Goal: Task Accomplishment & Management: Manage account settings

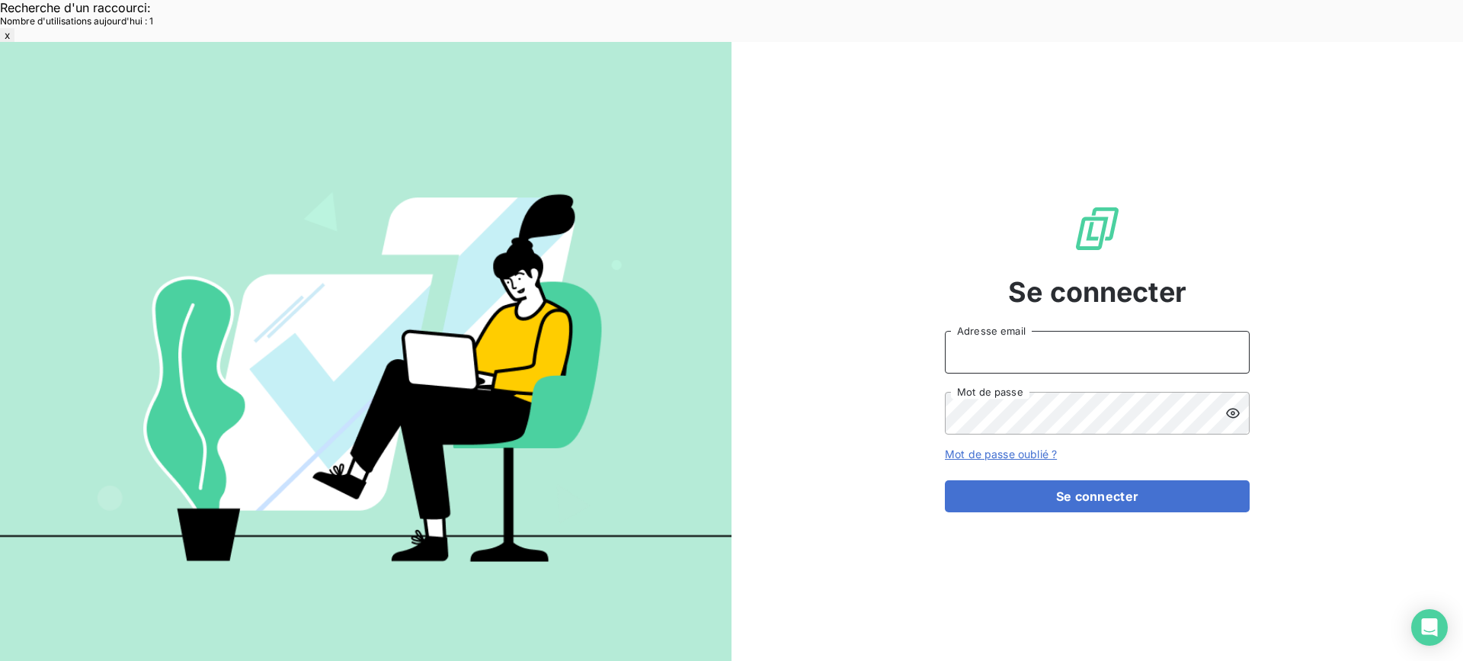
type input "[EMAIL_ADDRESS][DOMAIN_NAME]"
click at [995, 437] on form "[EMAIL_ADDRESS][DOMAIN_NAME] Adresse email Mot de passe Mot de passe oublié ? S…" at bounding box center [1097, 421] width 305 height 181
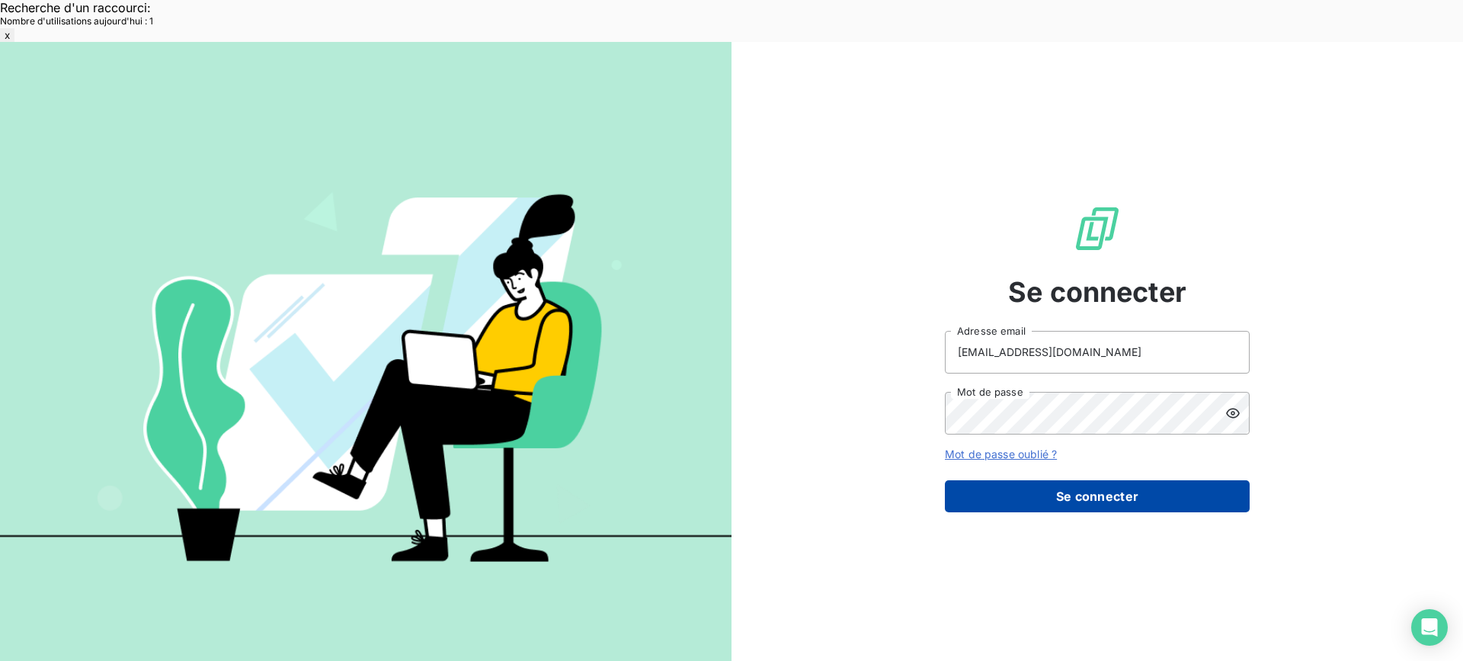
click at [997, 480] on button "Se connecter" at bounding box center [1097, 496] width 305 height 32
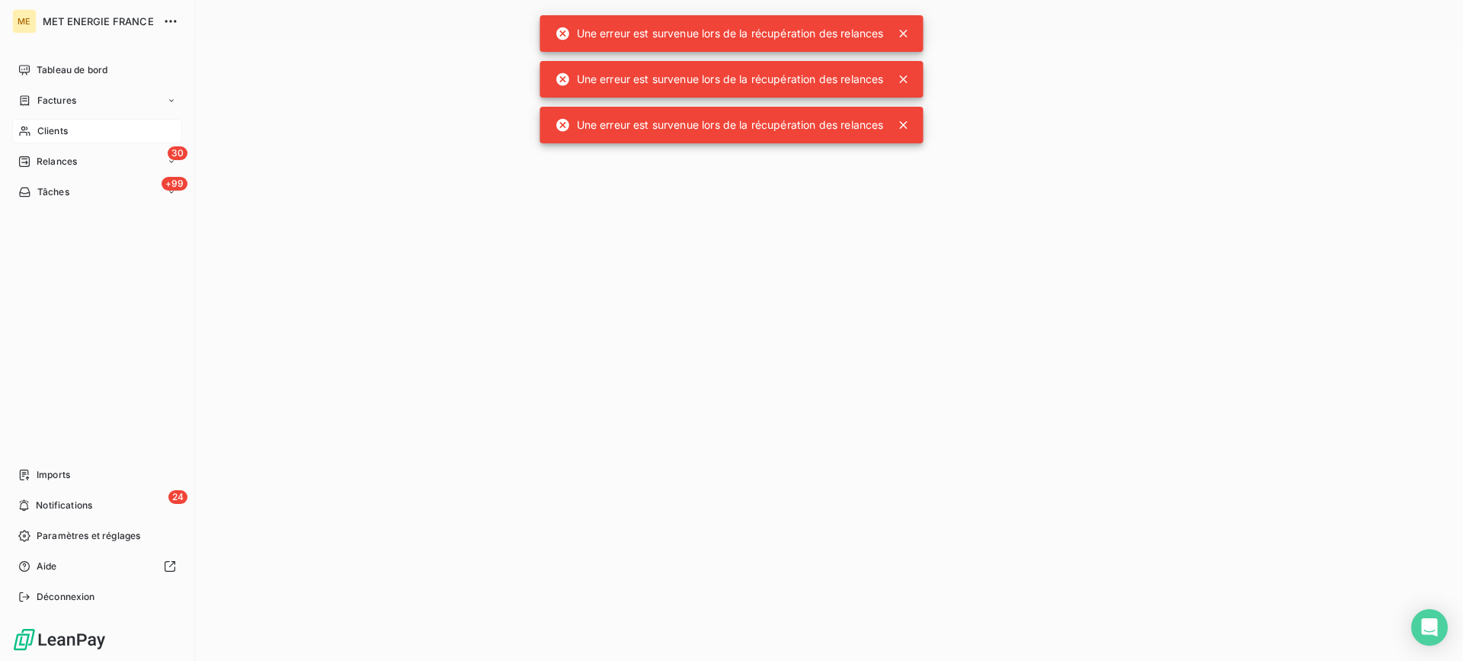
click at [69, 130] on div "Clients" at bounding box center [97, 131] width 170 height 24
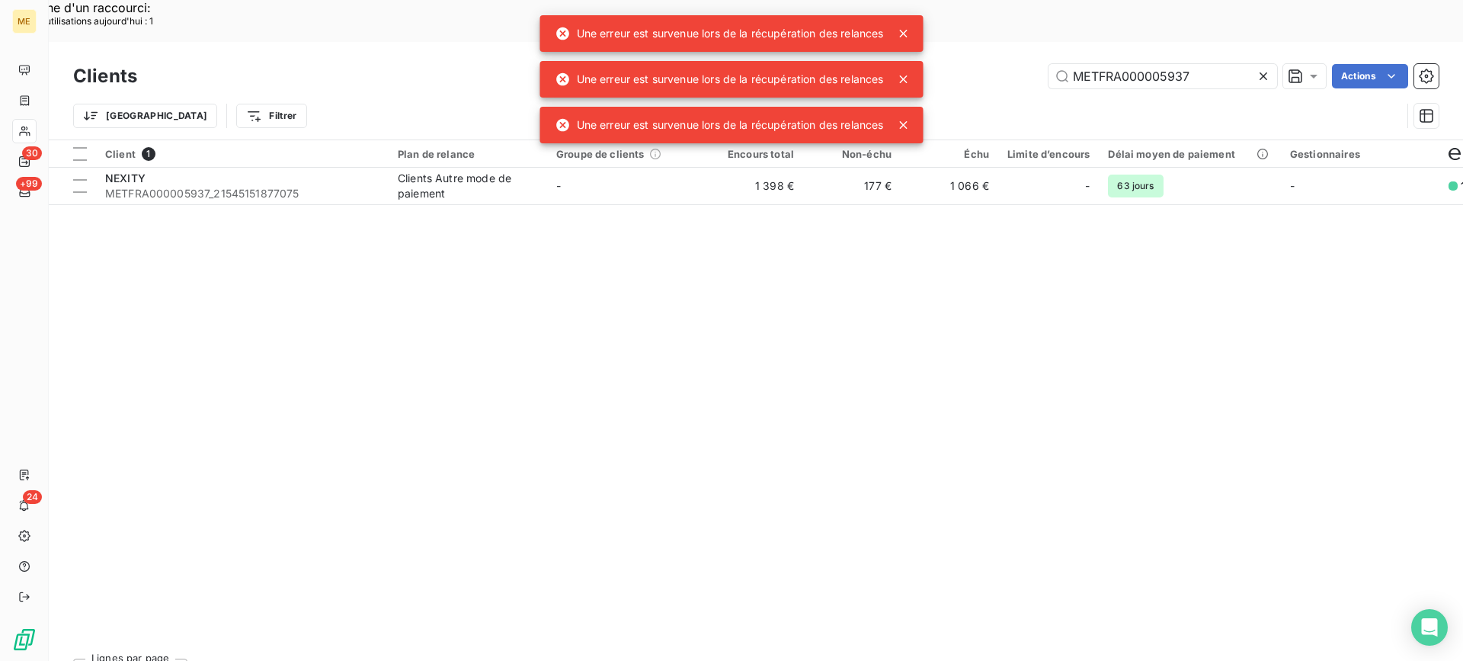
click at [1123, 60] on div "Clients METFRA000005937 Actions" at bounding box center [755, 76] width 1365 height 32
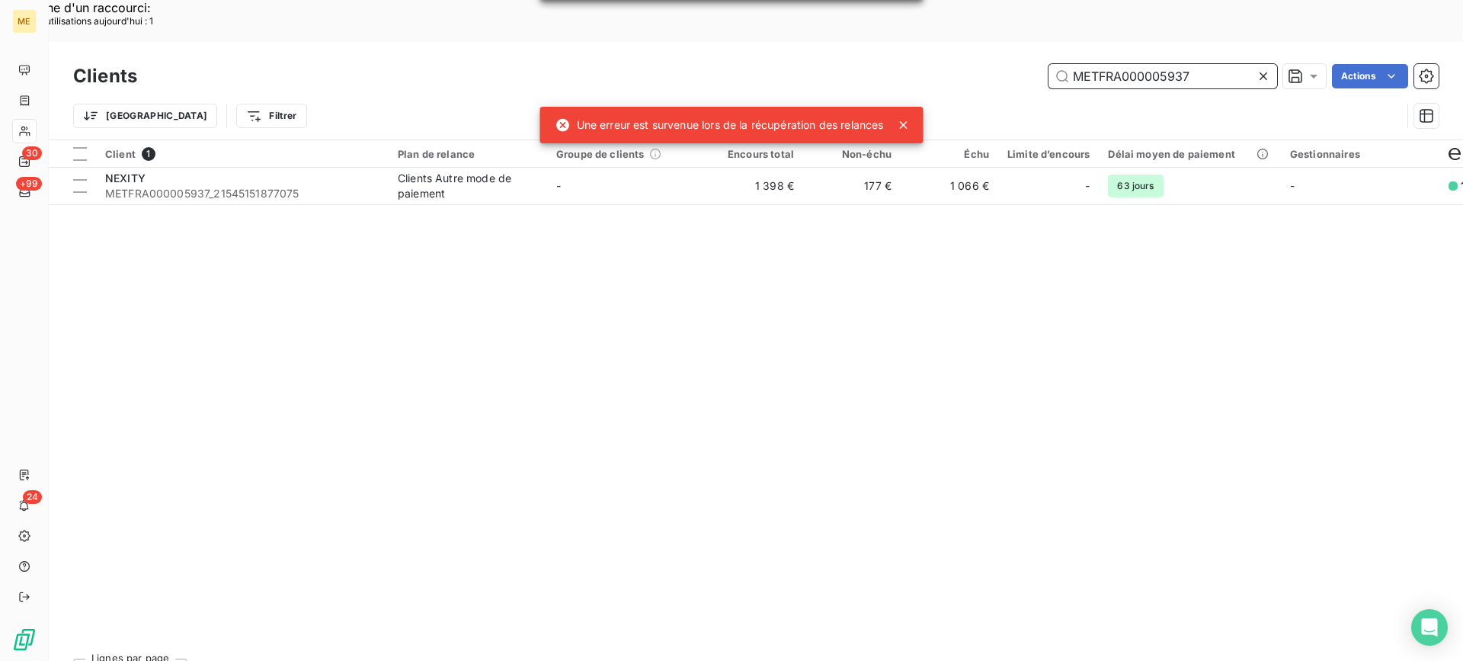
click at [1124, 64] on input "METFRA000005937" at bounding box center [1162, 76] width 229 height 24
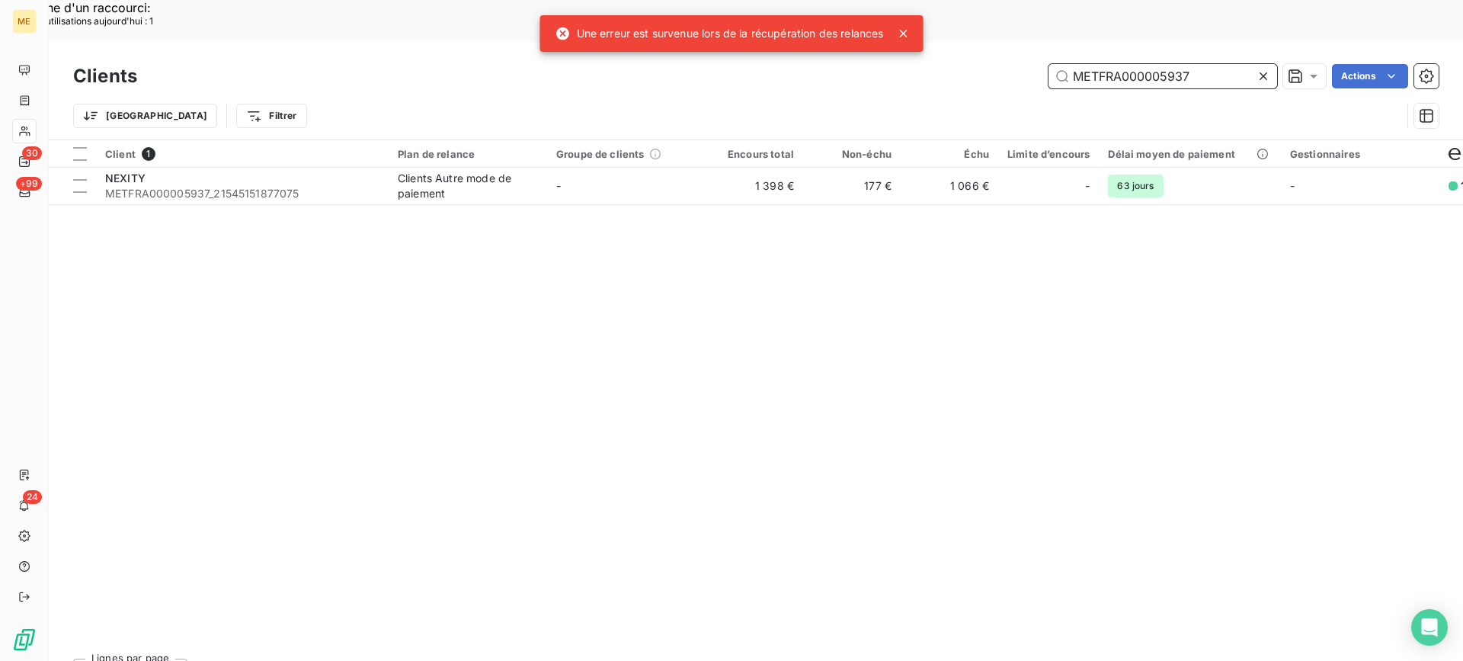
paste input "15025"
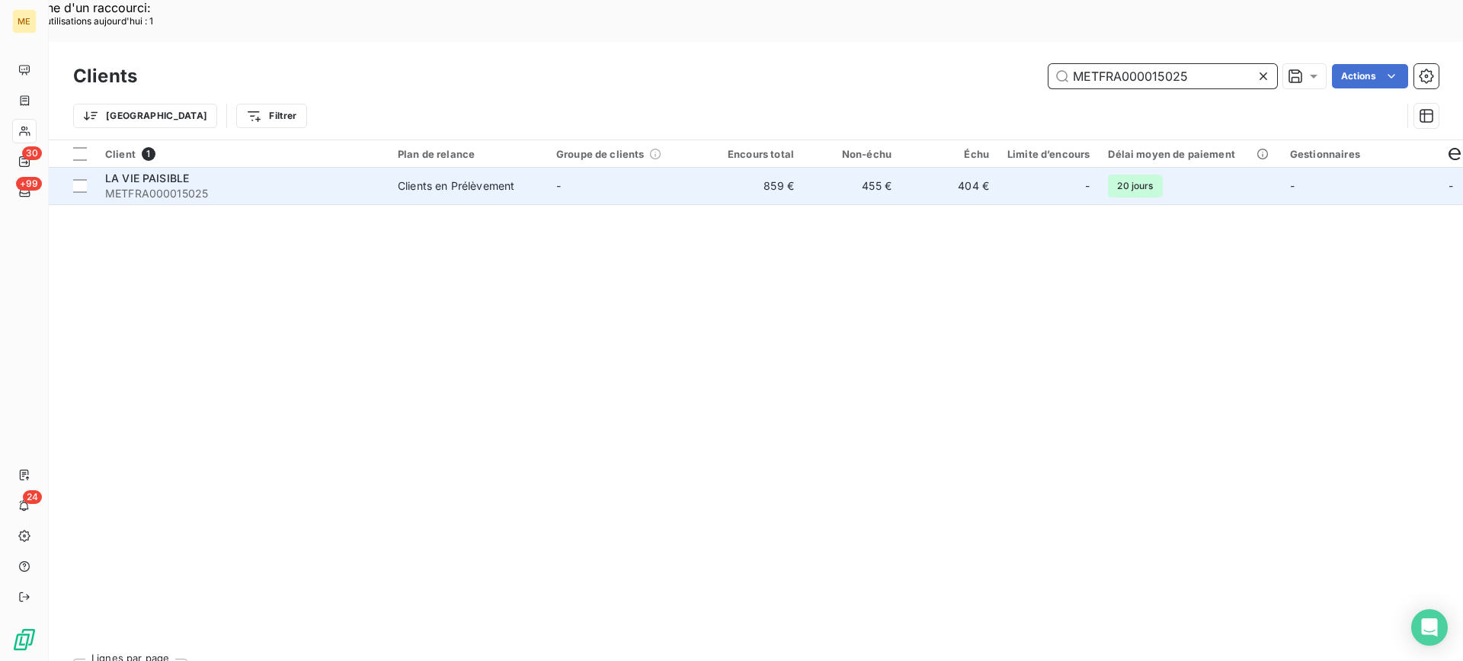
type input "METFRA000015025"
click at [140, 171] on span "LA VIE PAISIBLE" at bounding box center [147, 177] width 84 height 13
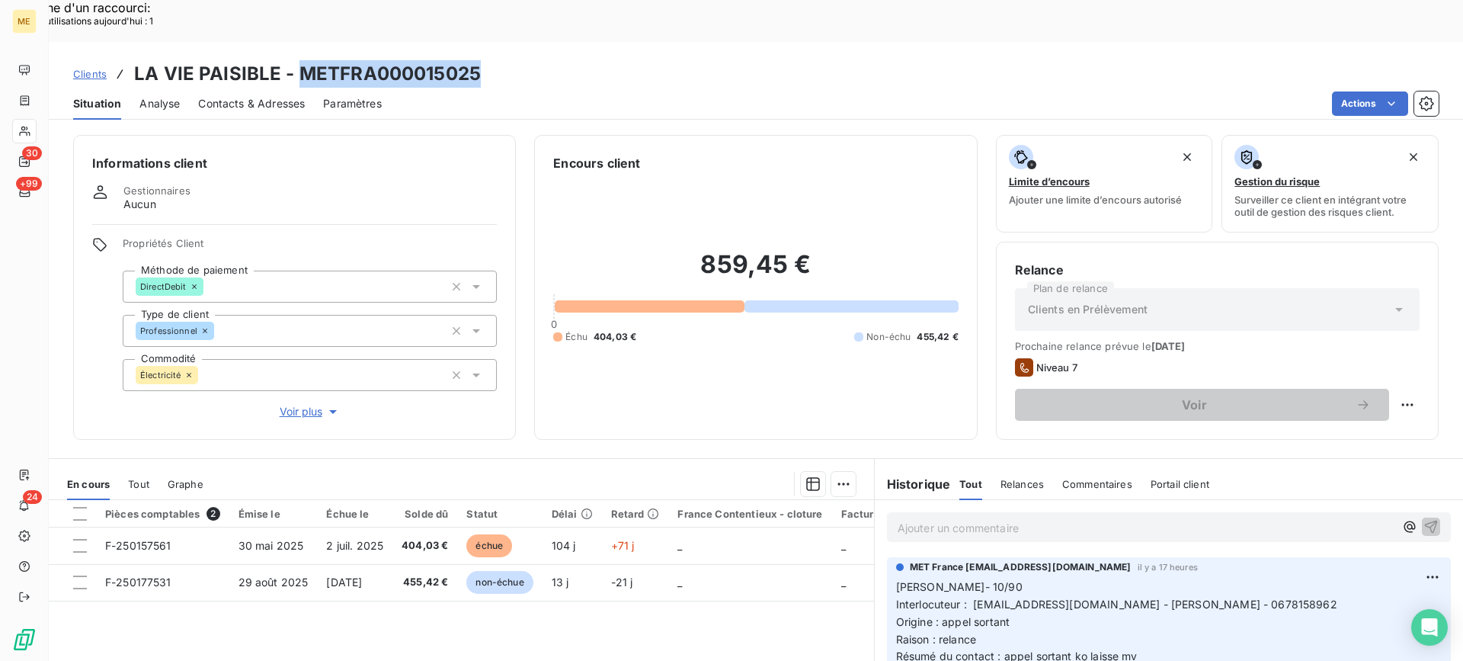
copy h3 "METFRA000015025"
drag, startPoint x: 296, startPoint y: 27, endPoint x: 481, endPoint y: 41, distance: 185.7
click at [481, 60] on div "Clients LA VIE PAISIBLE - METFRA000015025" at bounding box center [756, 73] width 1414 height 27
click at [1052, 512] on div "Ajouter un commentaire ﻿" at bounding box center [1169, 527] width 564 height 30
click at [1051, 518] on p "Ajouter un commentaire ﻿" at bounding box center [1146, 527] width 497 height 19
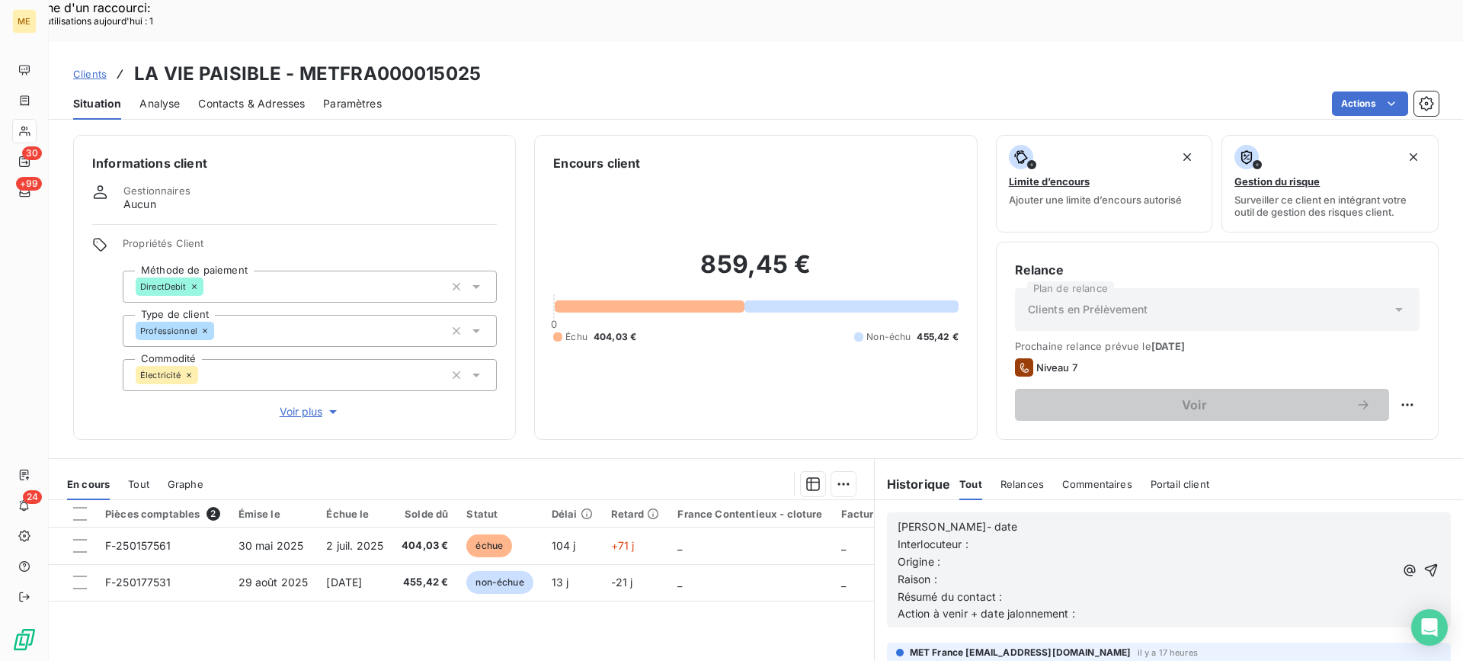
click at [1051, 518] on p "[PERSON_NAME]- date" at bounding box center [1146, 527] width 497 height 18
click at [980, 518] on p "[PERSON_NAME]- 9h11 [DATE]" at bounding box center [1146, 527] width 497 height 18
click at [989, 536] on p "Interlocuteur :" at bounding box center [1146, 545] width 497 height 18
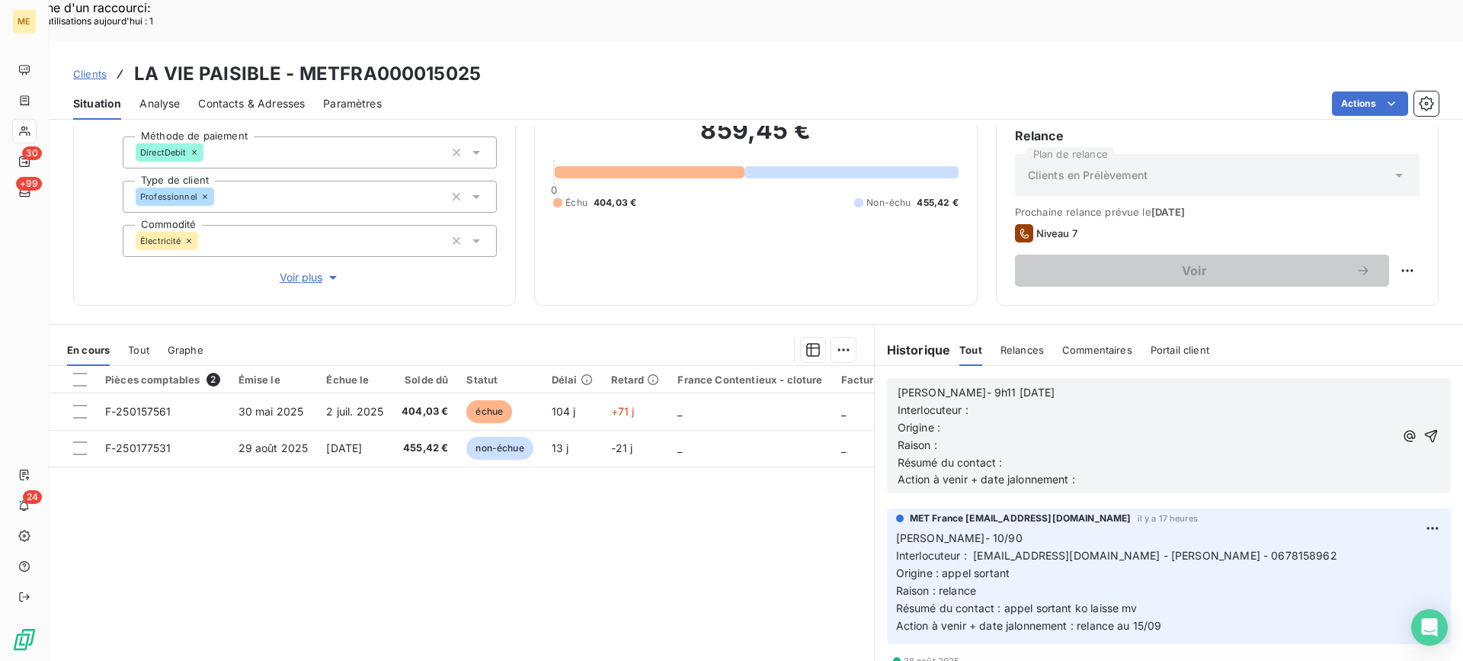
scroll to position [136, 0]
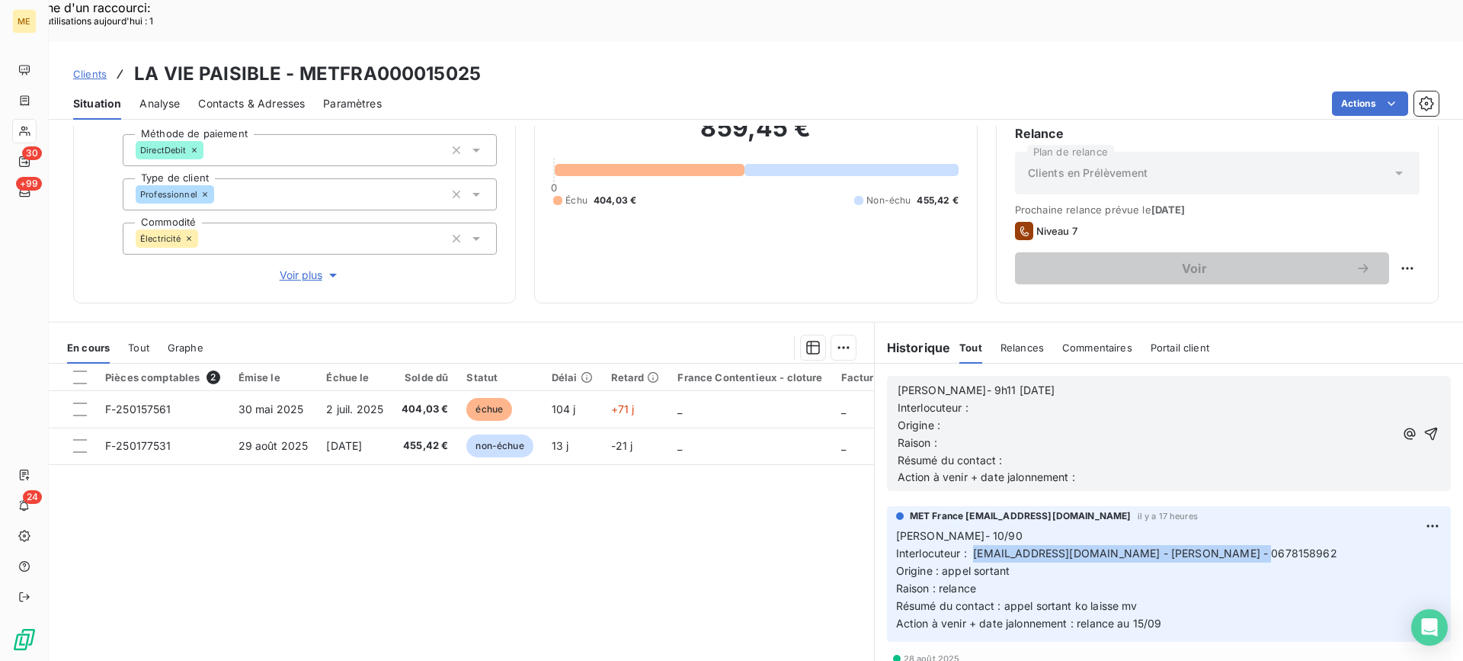
drag, startPoint x: 967, startPoint y: 509, endPoint x: 1229, endPoint y: 508, distance: 262.1
click at [1229, 527] on p "[PERSON_NAME]- 10/90 Interlocuteur : [EMAIL_ADDRESS][DOMAIN_NAME] - [PERSON_NAM…" at bounding box center [1169, 579] width 546 height 104
copy span "[EMAIL_ADDRESS][DOMAIN_NAME] - [PERSON_NAME] - 0678158962"
click at [1003, 399] on p "Interlocuteur :" at bounding box center [1146, 408] width 497 height 18
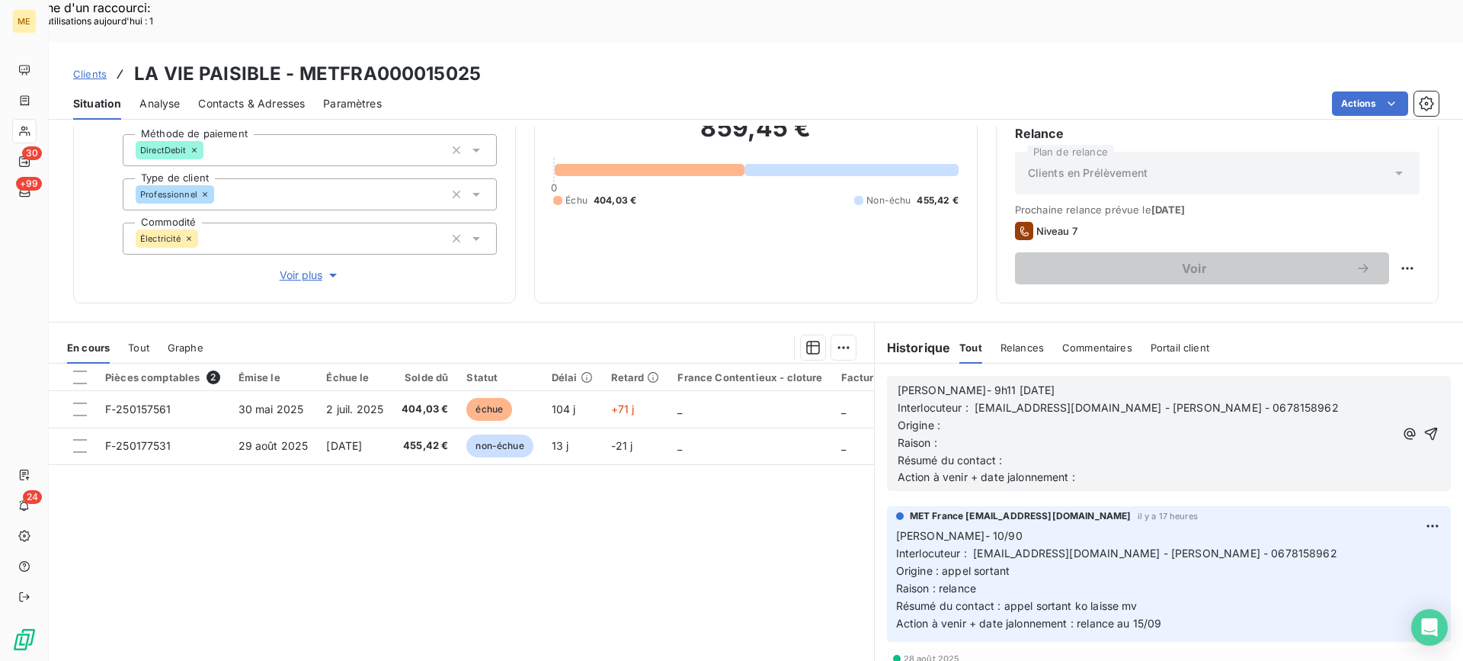
click at [998, 417] on p "Origine :" at bounding box center [1146, 426] width 497 height 18
click at [1125, 434] on p "Raison :" at bounding box center [1146, 443] width 497 height 18
click at [1169, 434] on p "Raison :" at bounding box center [1146, 443] width 497 height 18
click at [1166, 417] on p "Origine : appel sortant" at bounding box center [1146, 426] width 497 height 18
drag, startPoint x: 959, startPoint y: 402, endPoint x: 948, endPoint y: 408, distance: 13.3
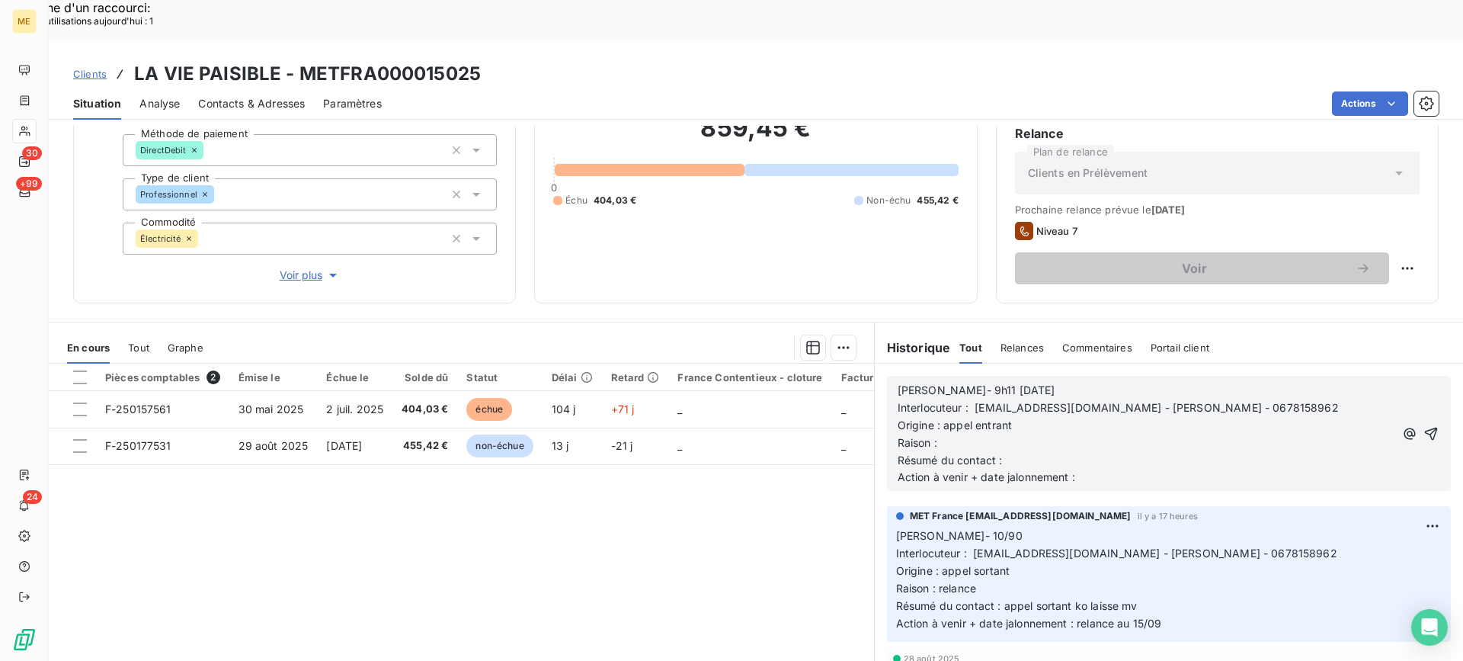
click at [948, 434] on p "Raison :" at bounding box center [1146, 443] width 497 height 18
click at [1128, 452] on p "Résumé du contact :" at bounding box center [1146, 461] width 497 height 18
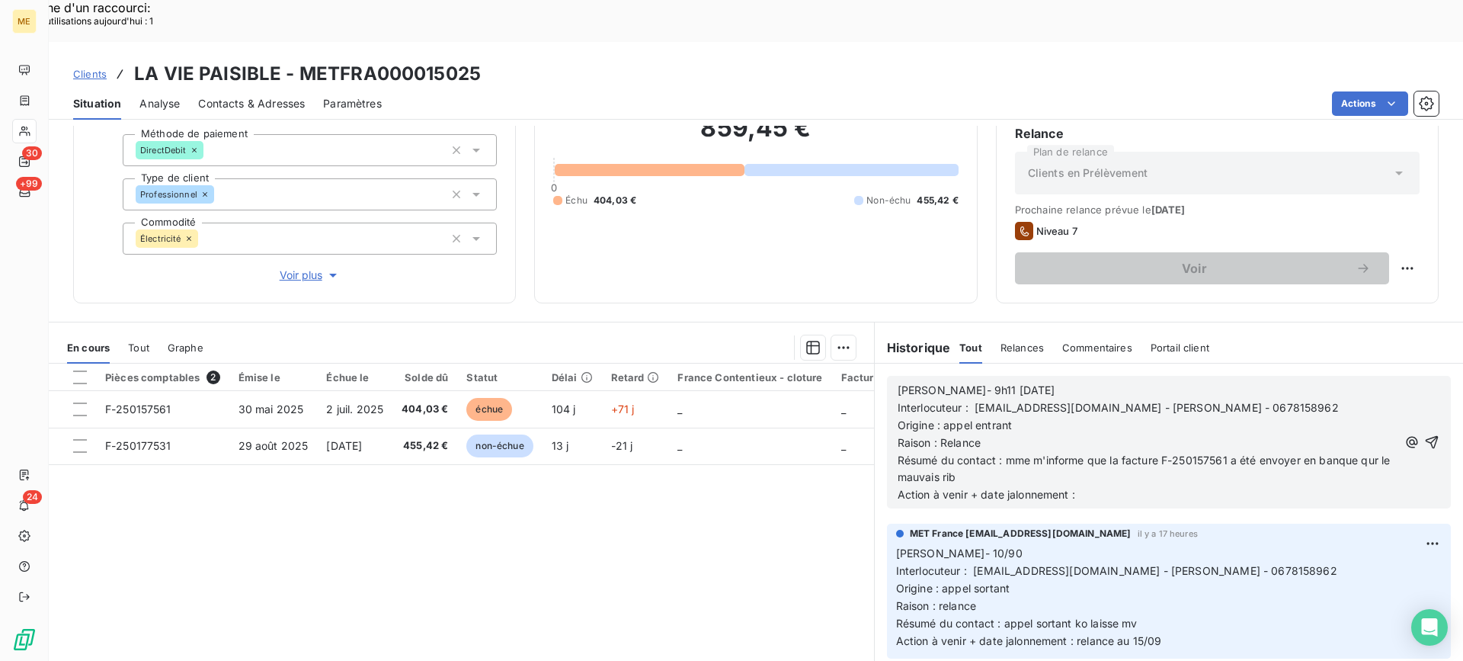
click at [1009, 453] on span "Résumé du contact : mme m'informe que la facture F-250157561 a été envoyer en b…" at bounding box center [1146, 468] width 496 height 30
click at [0, 0] on lt-span "Mme" at bounding box center [0, 0] width 0 height 0
click at [953, 453] on span "Résumé du contact : Mme m'informe que la facture F-250157561 a été envoyer en b…" at bounding box center [1146, 468] width 497 height 30
click at [0, 0] on lt-span "RIB" at bounding box center [0, 0] width 0 height 0
click at [1269, 453] on span "Résumé du contact : Mme m'informe que la facture F-250157561 a été envoyer en b…" at bounding box center [1146, 468] width 497 height 30
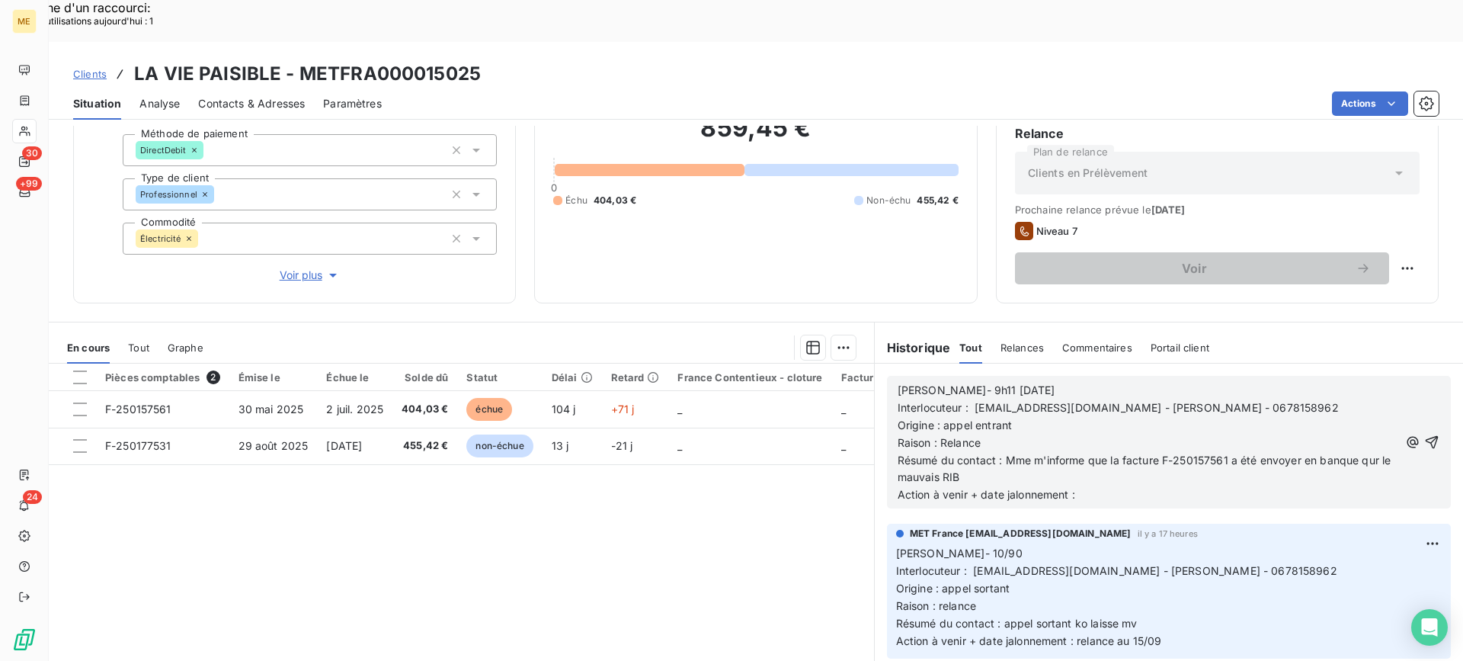
click at [1381, 416] on div "[PERSON_NAME]- 9h11 [DATE] Interlocuteur : [EMAIL_ADDRESS][DOMAIN_NAME] - [PERS…" at bounding box center [1169, 441] width 542 height 123
click at [1371, 453] on span "Résumé du contact : Mme m'informe que la facture F-250157561 a été envoyer en b…" at bounding box center [1146, 468] width 497 height 30
click at [994, 452] on p "Résumé du contact : [PERSON_NAME] m'informe que la facture F-250157561 a été en…" at bounding box center [1149, 469] width 503 height 35
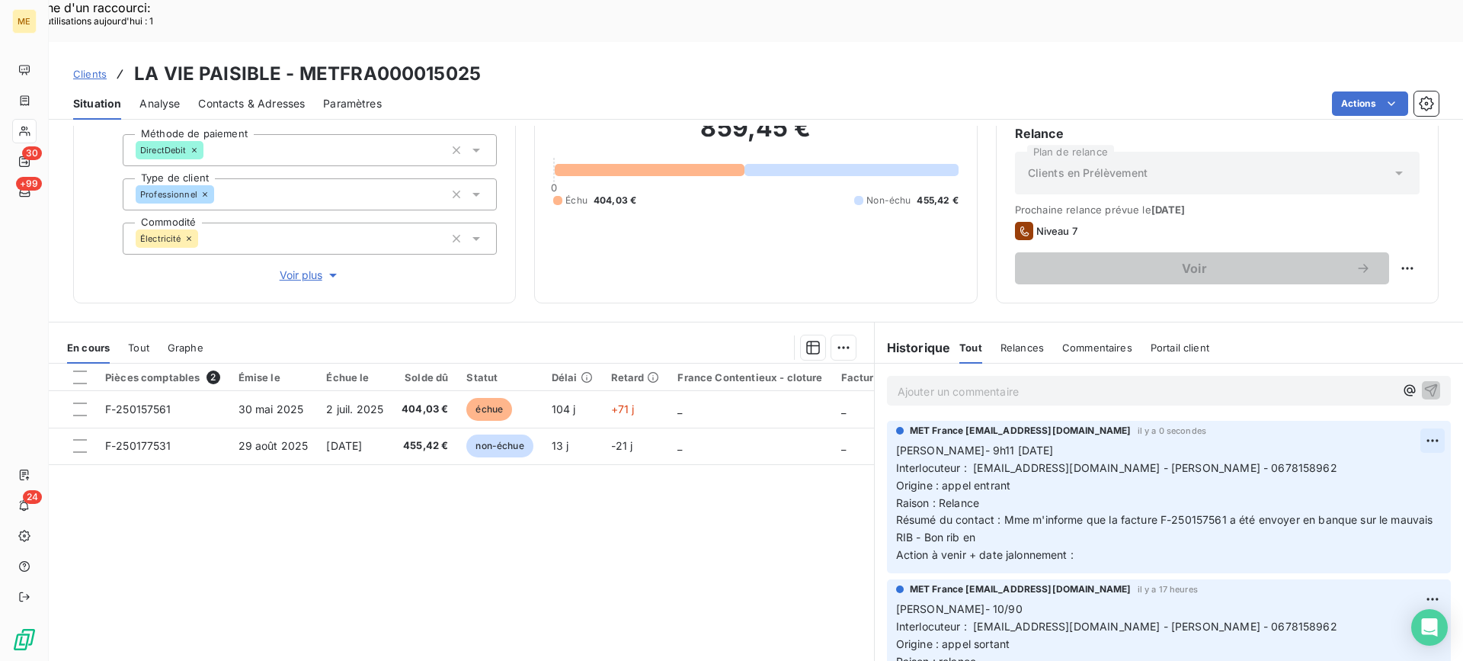
click at [1377, 421] on div "Editer" at bounding box center [1372, 432] width 85 height 24
click at [1061, 489] on p "[PERSON_NAME]- 9h11 [DATE] Interlocuteur : [EMAIL_ADDRESS][DOMAIN_NAME] - [PERS…" at bounding box center [1159, 503] width 527 height 122
click at [1127, 519] on p "[PERSON_NAME]- 9h11 [DATE] Interlocuteur : [EMAIL_ADDRESS][DOMAIN_NAME] - [PERS…" at bounding box center [1159, 503] width 527 height 122
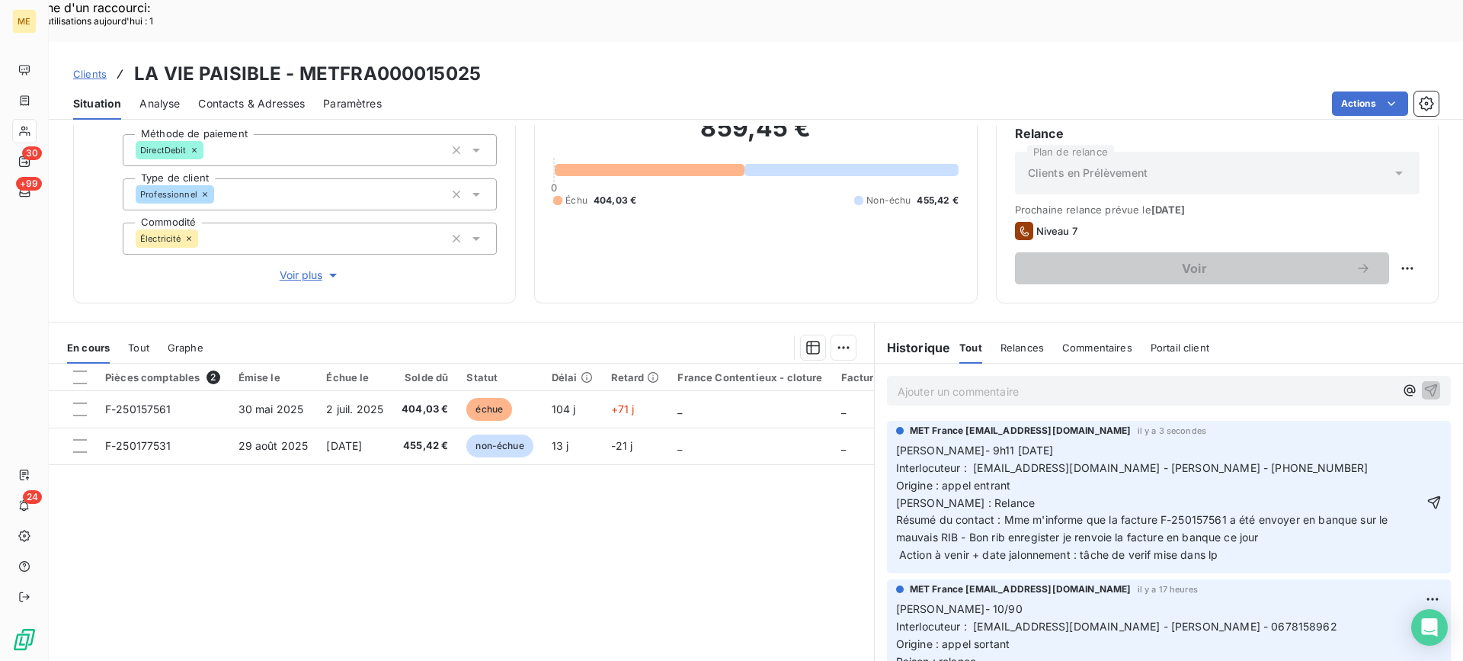
click at [1007, 493] on span "[PERSON_NAME]- 9h11 [DATE] Interlocuteur : [EMAIL_ADDRESS][DOMAIN_NAME] - [PERS…" at bounding box center [1143, 501] width 495 height 117
click at [0, 0] on lt-span "enregist r er" at bounding box center [0, 0] width 0 height 0
click at [987, 496] on span "[PERSON_NAME]- 9h11 [DATE] Interlocuteur : [EMAIL_ADDRESS][DOMAIN_NAME] - [PERS…" at bounding box center [1143, 501] width 495 height 117
click at [0, 0] on lt-span "RIB" at bounding box center [0, 0] width 0 height 0
click at [1067, 496] on span "[PERSON_NAME]- 9h11 [DATE] Interlocuteur : [EMAIL_ADDRESS][DOMAIN_NAME] - [PERS…" at bounding box center [1143, 501] width 495 height 117
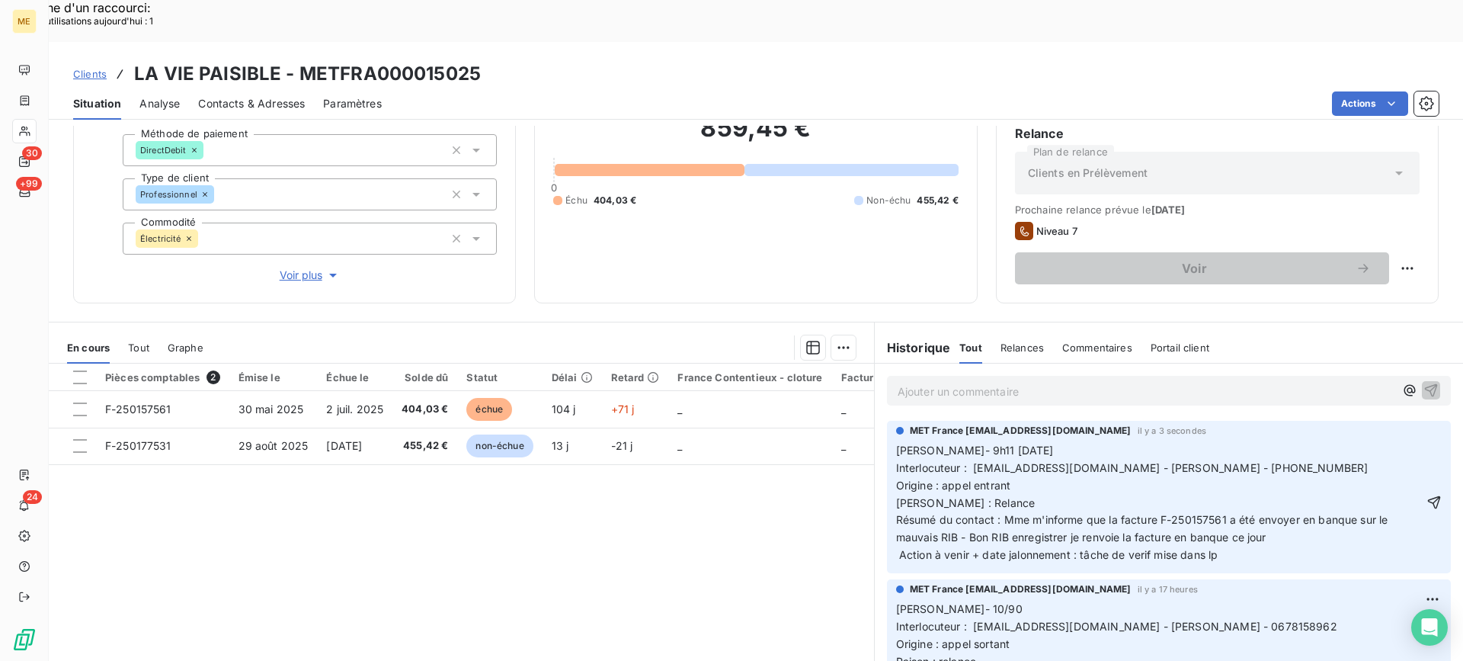
click at [0, 0] on lt-strong "," at bounding box center [0, 0] width 0 height 0
click at [1043, 492] on span "[PERSON_NAME]- 9h11 [DATE] Interlocuteur : [EMAIL_ADDRESS][DOMAIN_NAME] - [PERS…" at bounding box center [1143, 501] width 495 height 117
click at [0, 0] on lt-span "enregistr é" at bounding box center [0, 0] width 0 height 0
click at [1426, 494] on icon "button" at bounding box center [1433, 501] width 15 height 15
copy h3 "METFRA000015025"
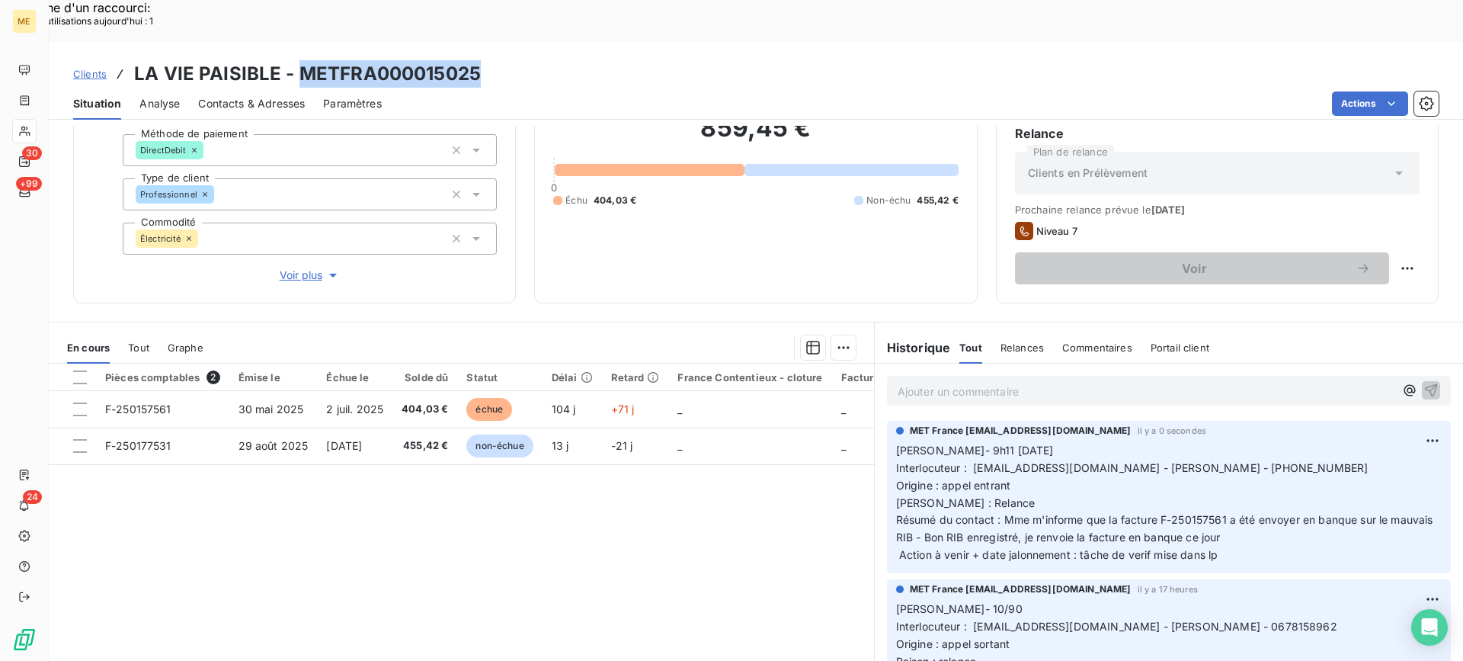
drag, startPoint x: 297, startPoint y: 34, endPoint x: 479, endPoint y: 29, distance: 182.1
click at [479, 60] on div "Clients LA VIE PAISIBLE - METFRA000015025" at bounding box center [756, 73] width 1414 height 27
drag, startPoint x: 731, startPoint y: 559, endPoint x: 714, endPoint y: 546, distance: 21.8
click at [729, 557] on div "Pièces comptables 2 Émise le Échue le Solde dû Statut Délai Retard France Conte…" at bounding box center [461, 509] width 825 height 293
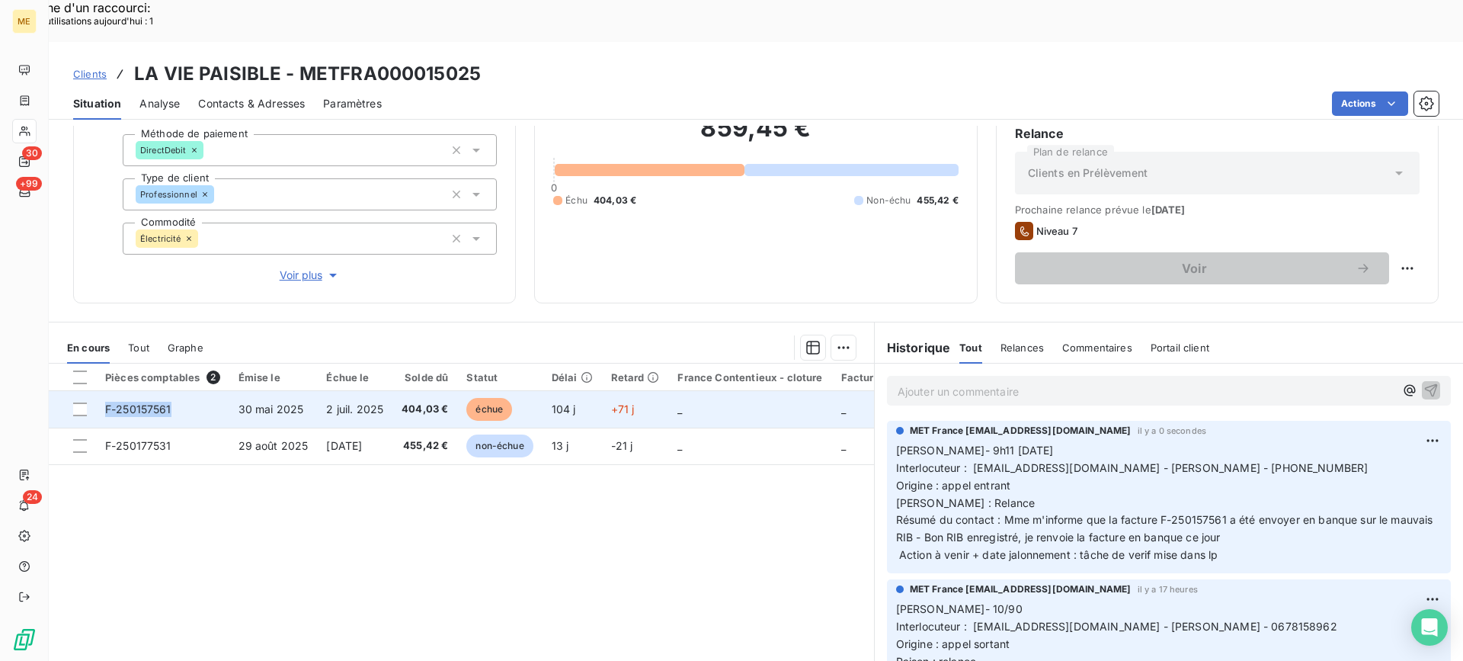
copy span "F-250157561"
drag, startPoint x: 171, startPoint y: 368, endPoint x: 108, endPoint y: 374, distance: 63.5
click at [108, 391] on td "F-250157561" at bounding box center [162, 409] width 133 height 37
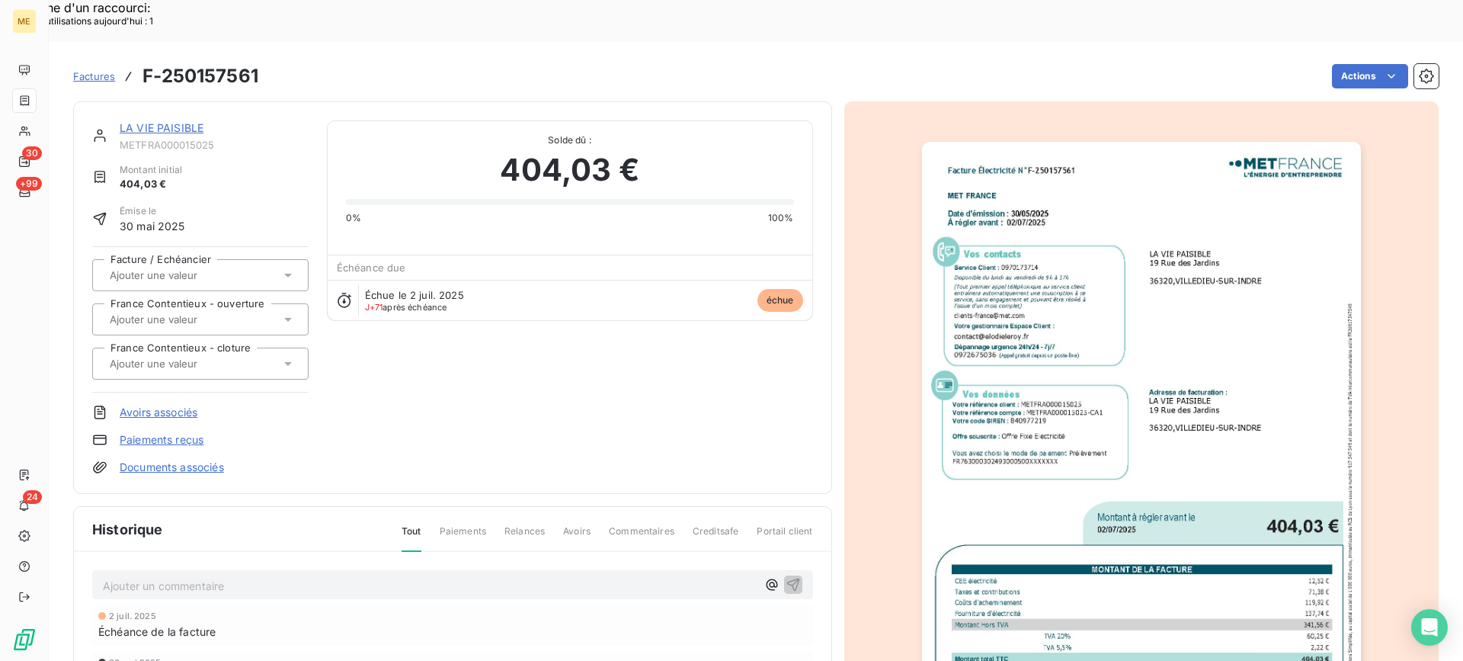
click at [179, 121] on link "LA VIE PAISIBLE" at bounding box center [162, 127] width 84 height 13
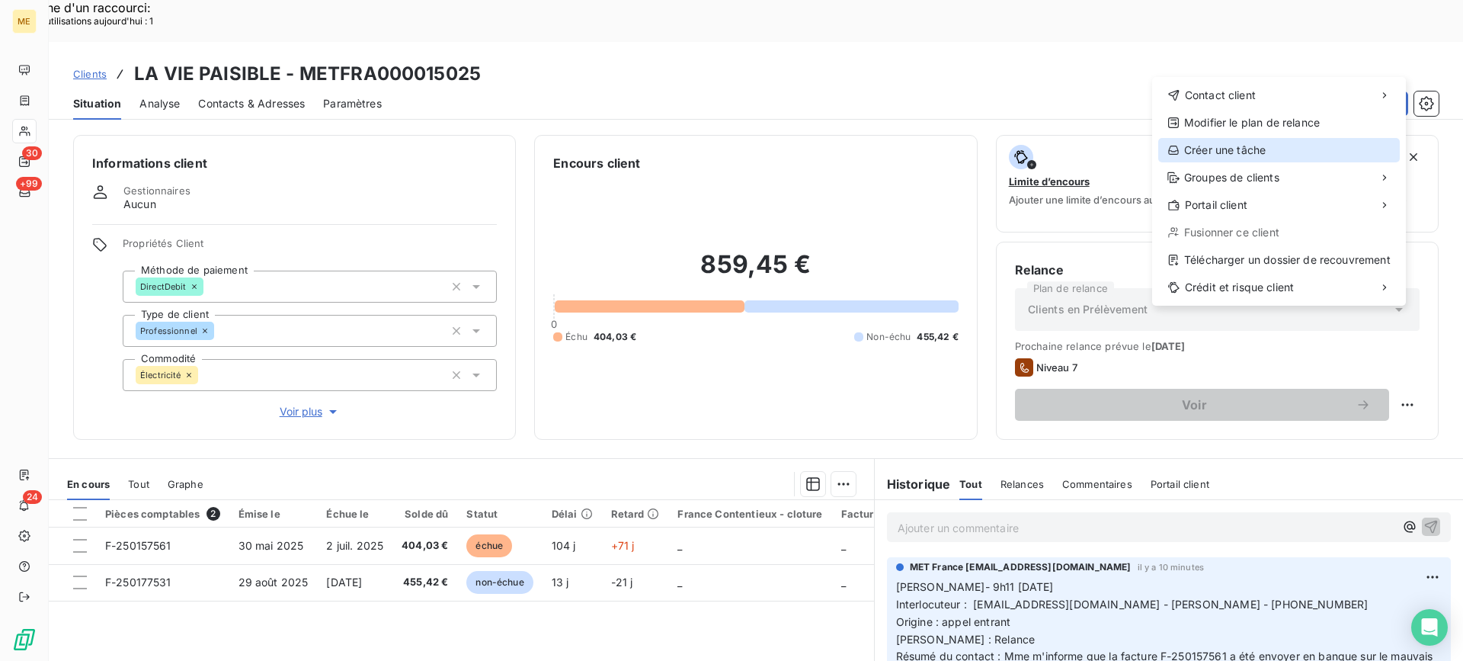
click at [1265, 152] on div "Créer une tâche" at bounding box center [1279, 150] width 242 height 24
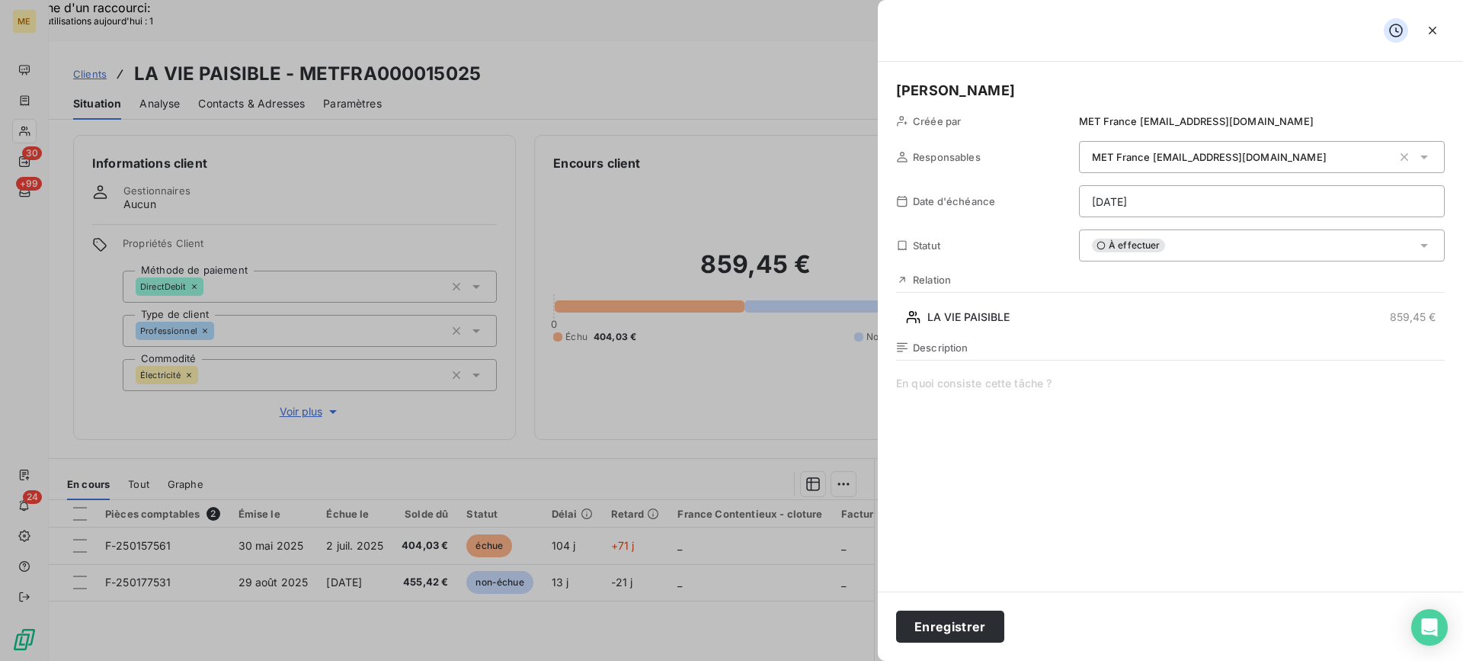
click at [1054, 535] on span at bounding box center [1170, 522] width 549 height 293
click at [931, 381] on span "verif siF-250157561" at bounding box center [1170, 522] width 549 height 293
click at [1105, 376] on span "verif si F-250157561" at bounding box center [1170, 522] width 549 height 293
click at [1349, 382] on span "verif si F-250157561 présenter en banque sur rib avec une clé se finissant par" at bounding box center [1170, 522] width 549 height 293
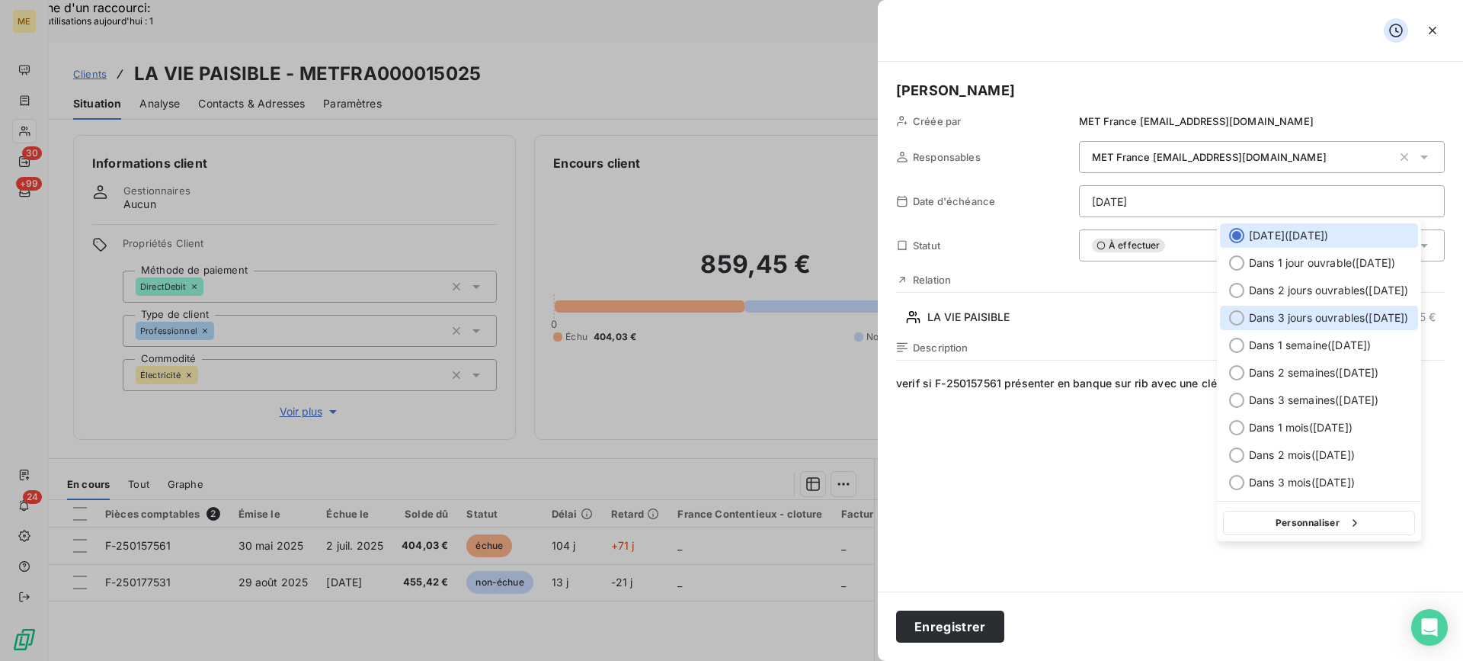
click at [1320, 322] on span "Dans 3 jours ouvrables ( [DATE] )" at bounding box center [1329, 317] width 160 height 15
type input "[DATE]"
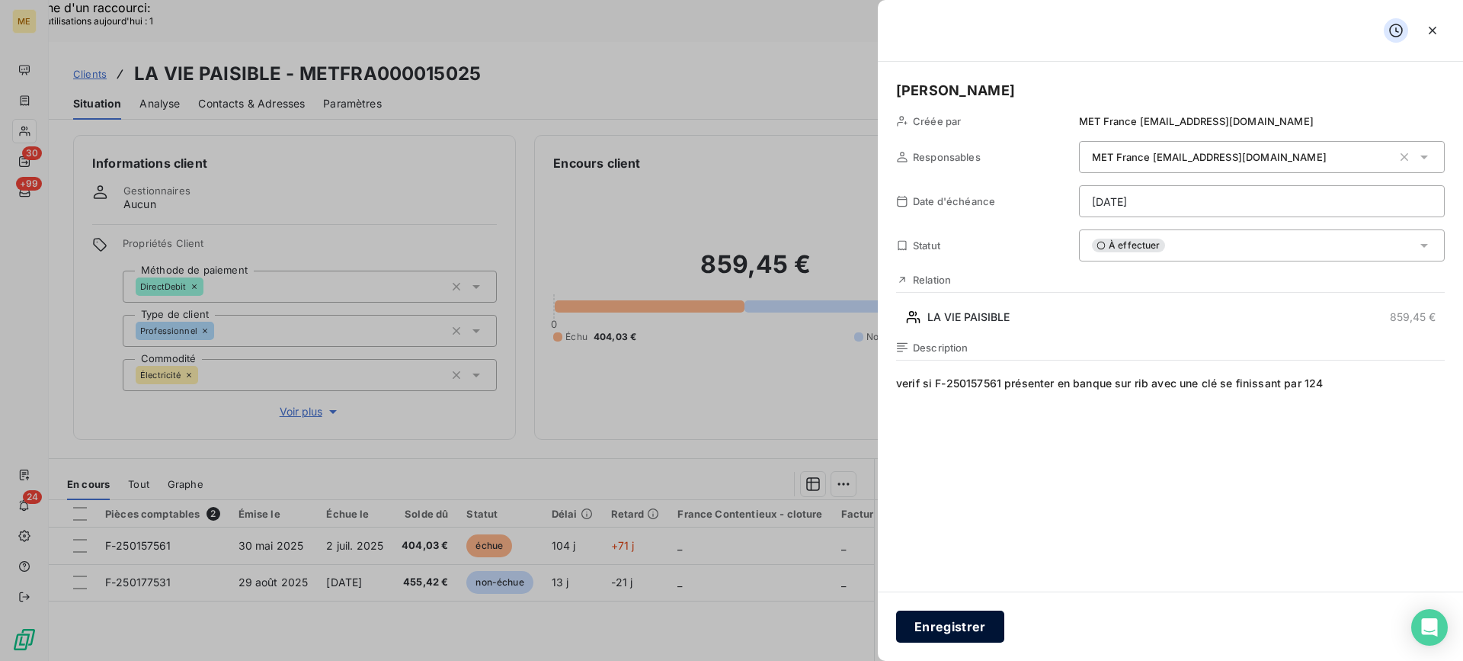
click at [965, 615] on button "Enregistrer" at bounding box center [950, 626] width 108 height 32
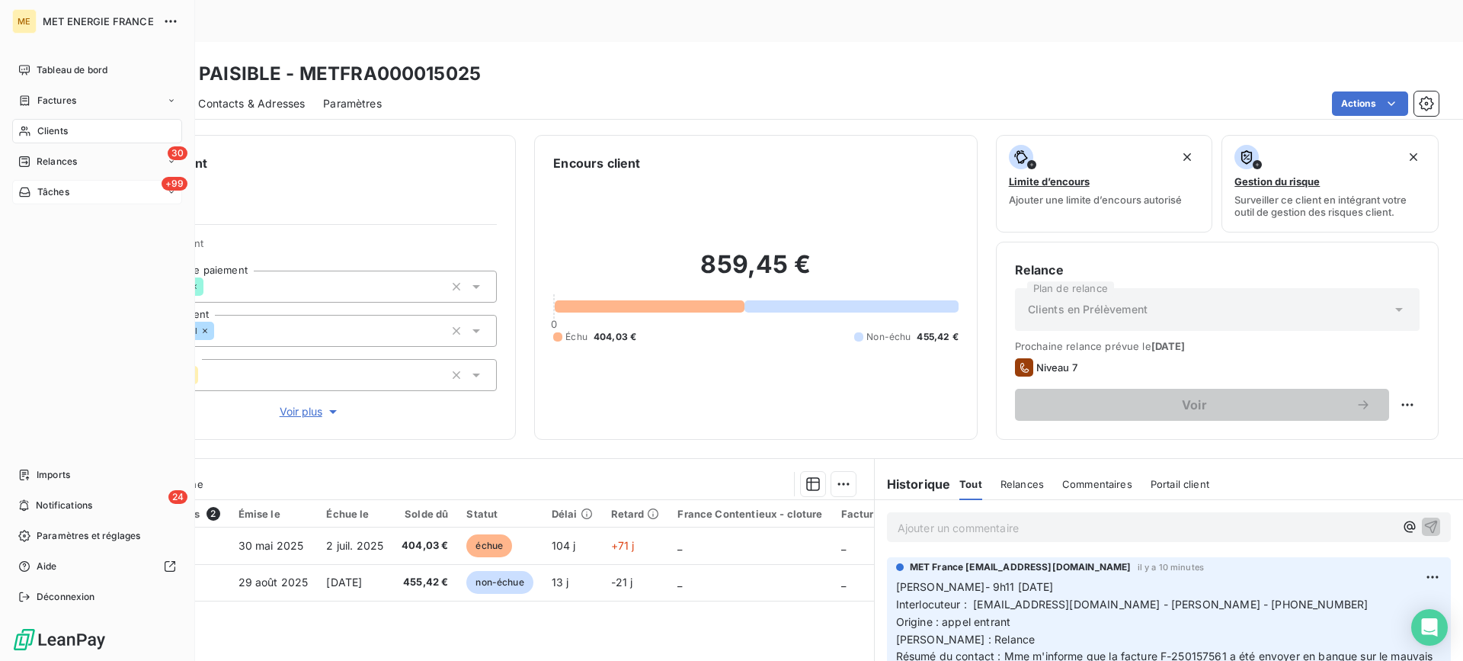
click at [60, 194] on span "Tâches" at bounding box center [53, 192] width 32 height 14
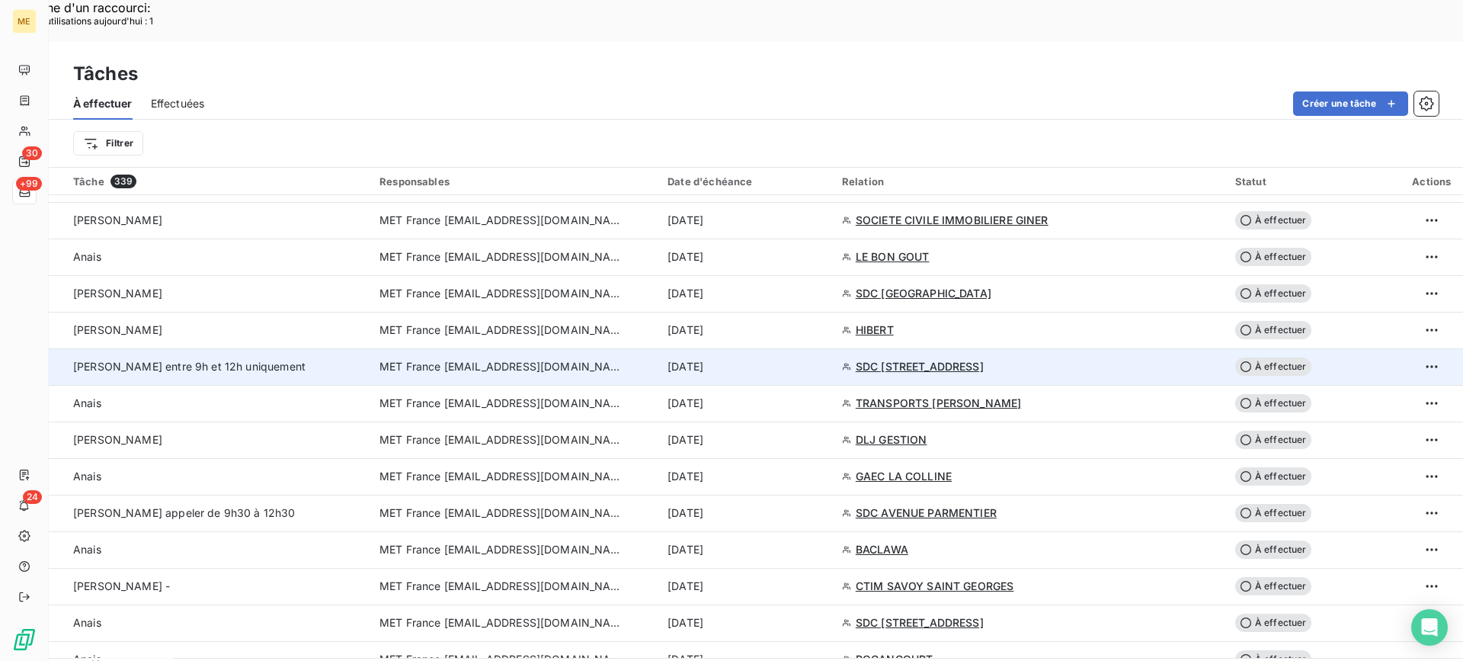
scroll to position [1219, 0]
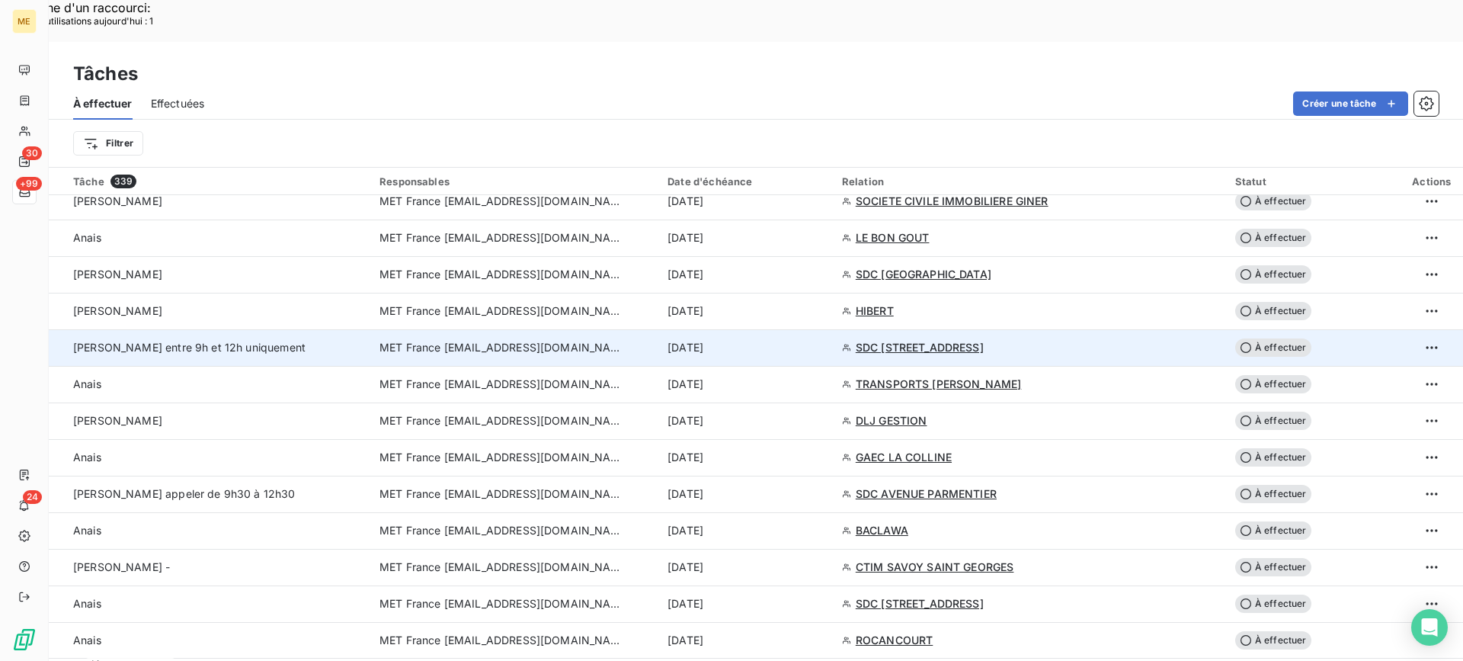
click at [264, 329] on td "[PERSON_NAME] entre 9h et 12h uniquement" at bounding box center [210, 347] width 322 height 37
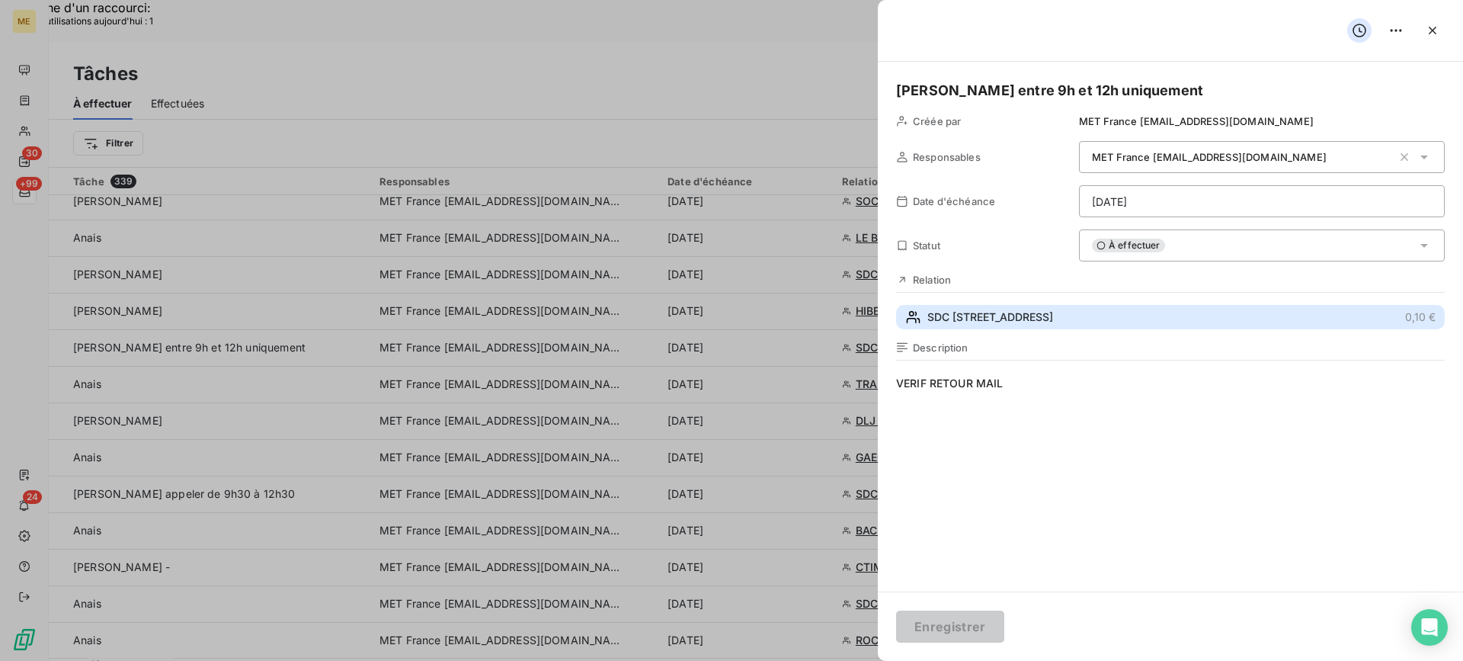
click at [1070, 315] on button "SDC [STREET_ADDRESS] 0,10 €" at bounding box center [1170, 317] width 549 height 24
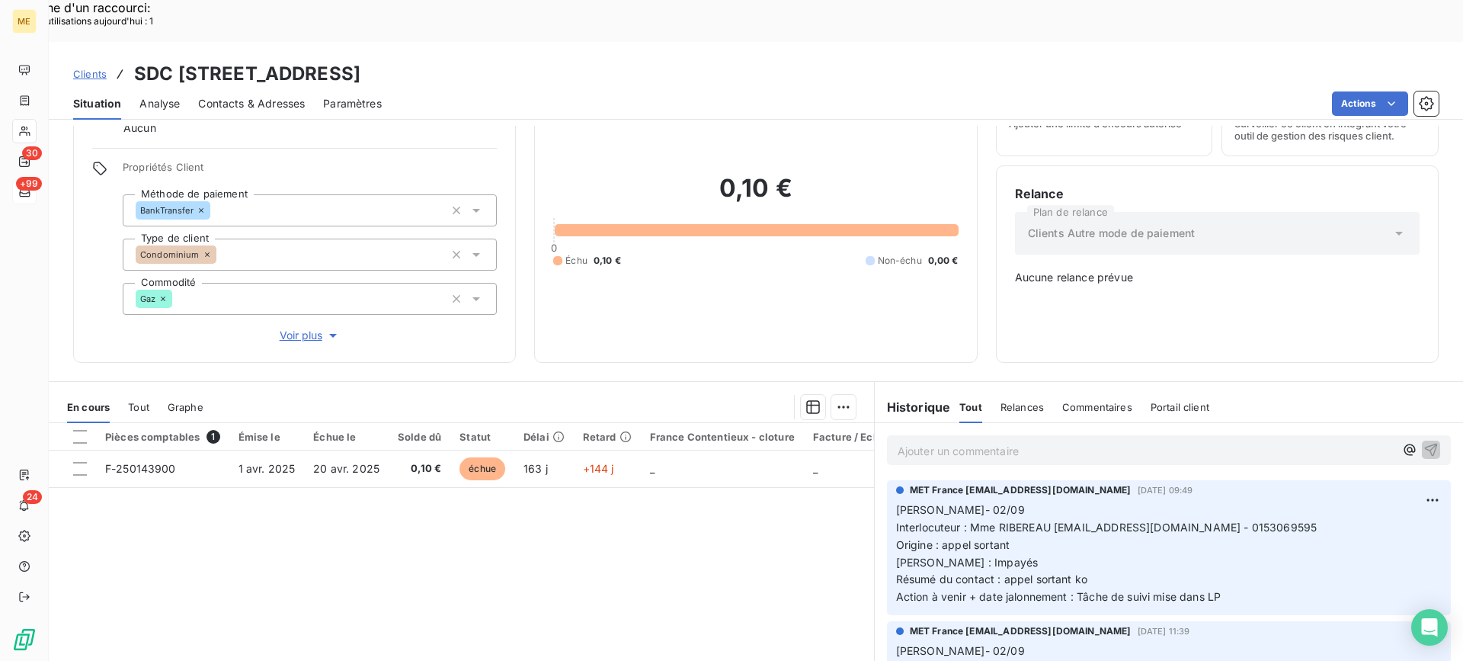
drag, startPoint x: 360, startPoint y: 30, endPoint x: 543, endPoint y: 27, distance: 182.9
click at [360, 60] on h3 "SDC [STREET_ADDRESS]" at bounding box center [247, 73] width 226 height 27
copy h3 "METFRA000006621"
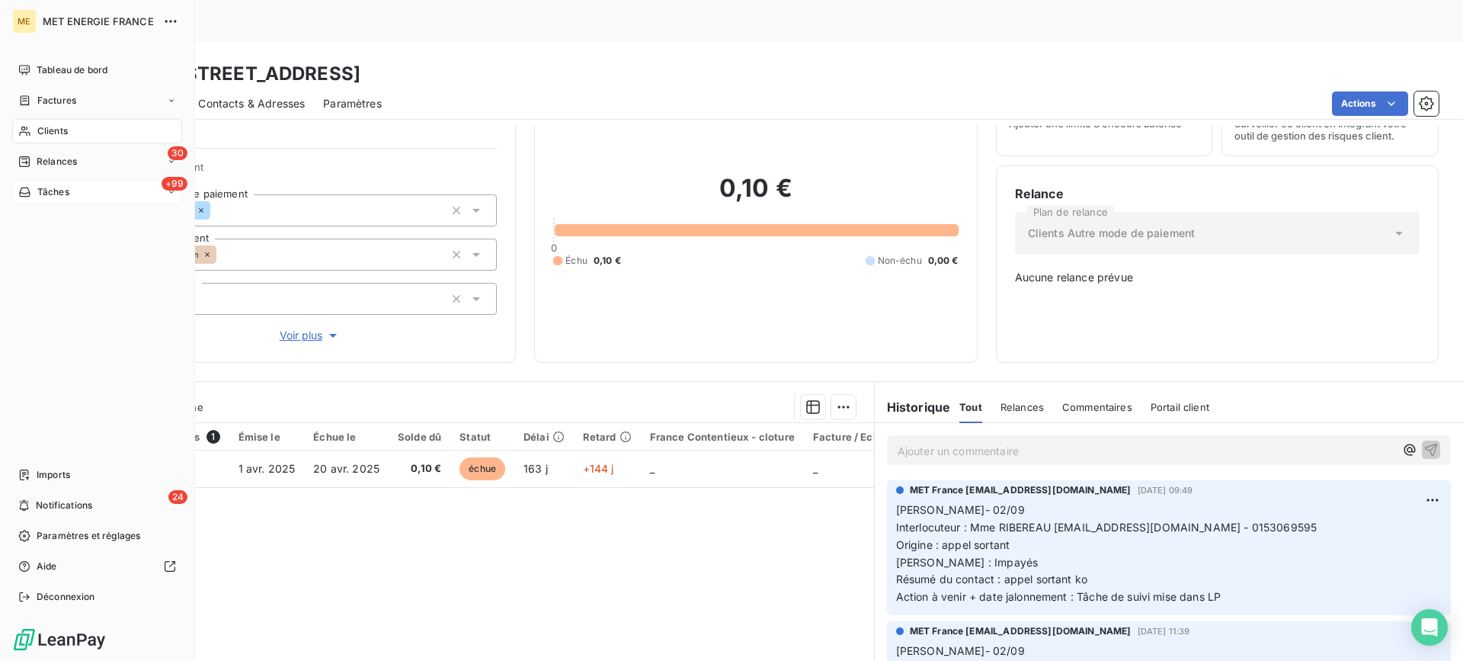
click at [80, 200] on div "+99 Tâches" at bounding box center [97, 192] width 170 height 24
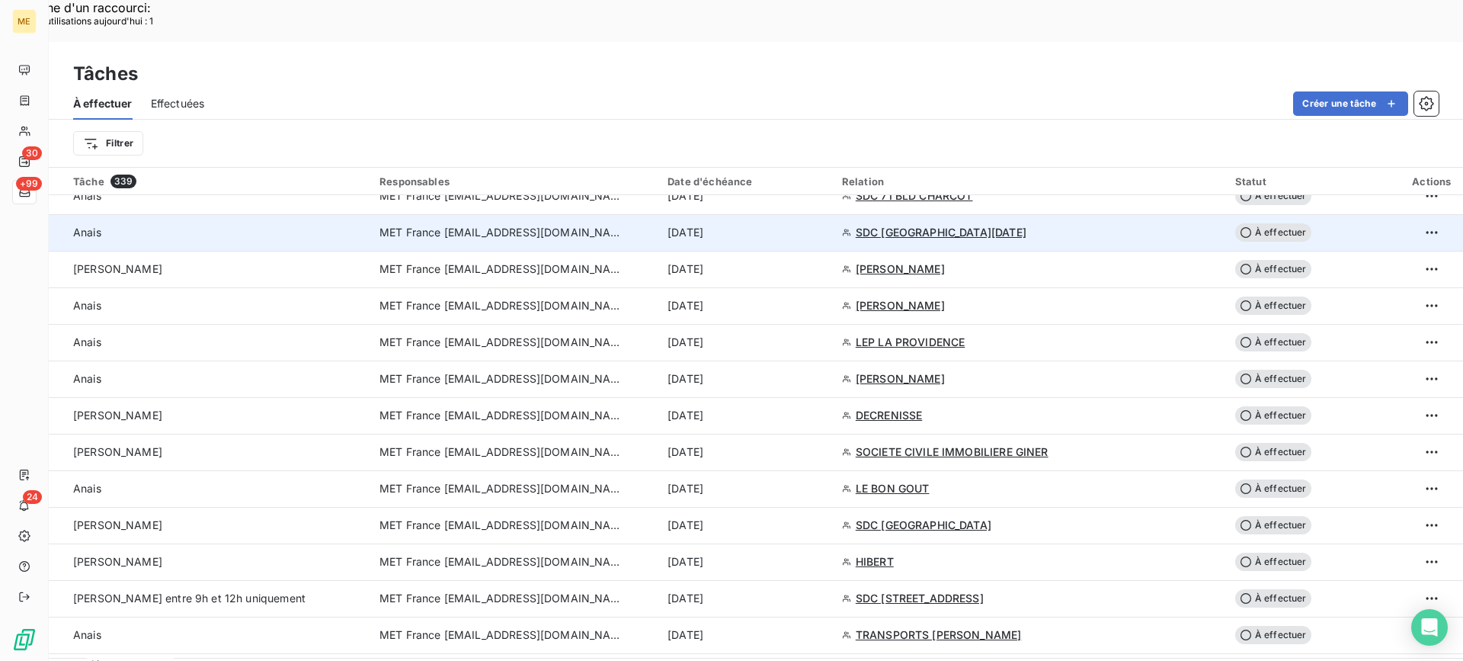
scroll to position [990, 0]
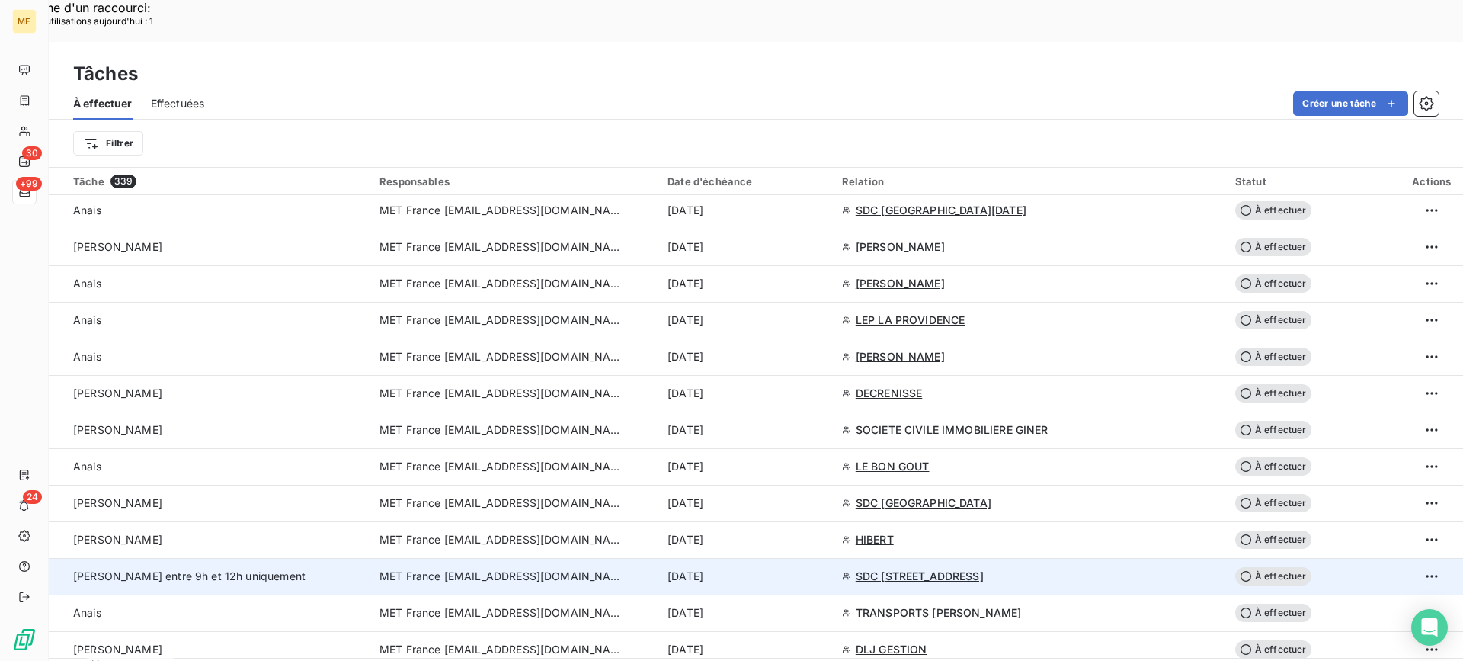
click at [242, 569] on span "[PERSON_NAME] entre 9h et 12h uniquement" at bounding box center [189, 575] width 232 height 13
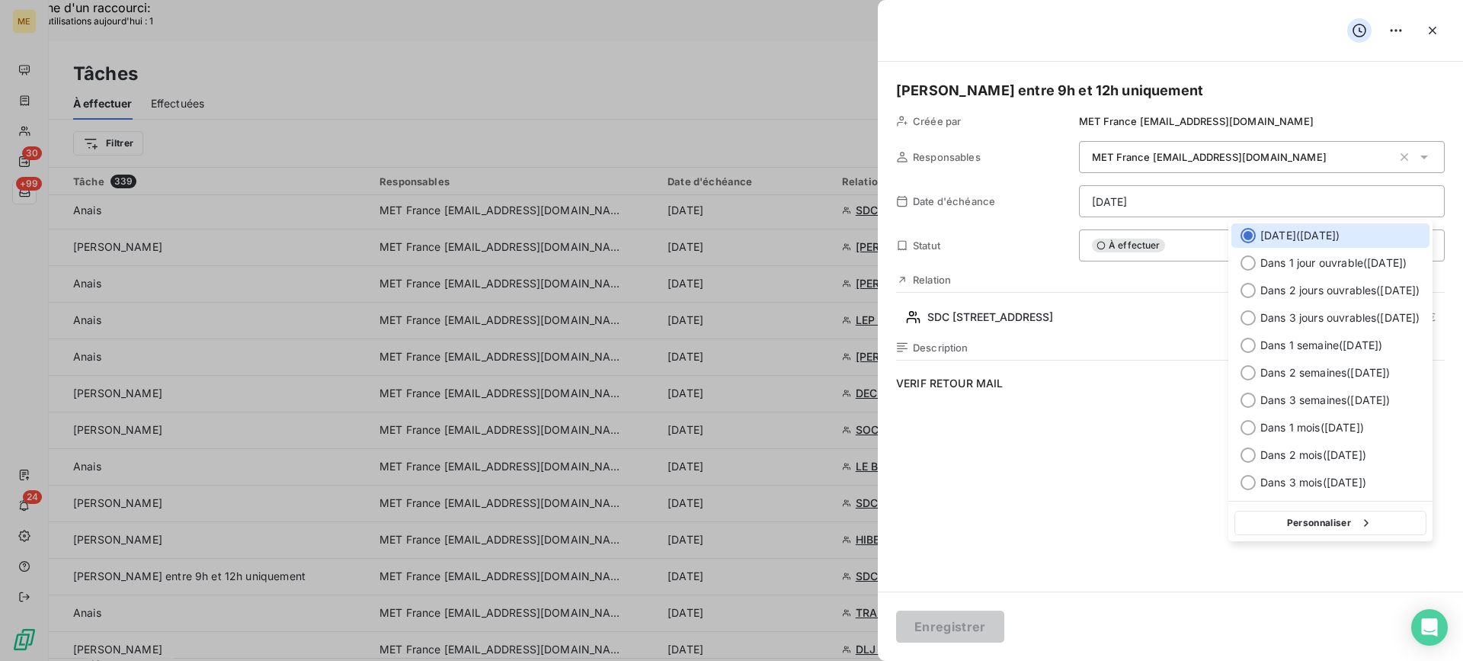
click at [1248, 309] on div "Dans 3 jours ouvrables ( [DATE] )" at bounding box center [1330, 318] width 198 height 24
type input "[DATE]"
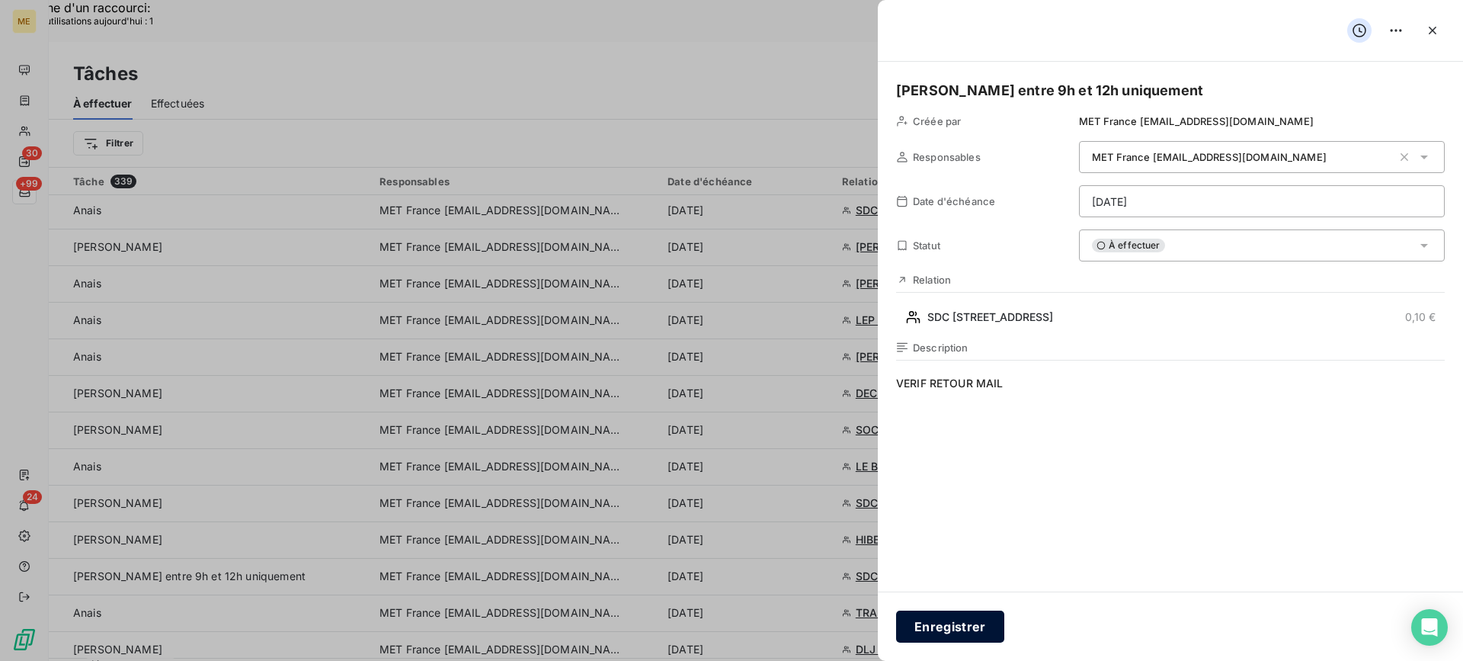
click at [974, 630] on button "Enregistrer" at bounding box center [950, 626] width 108 height 32
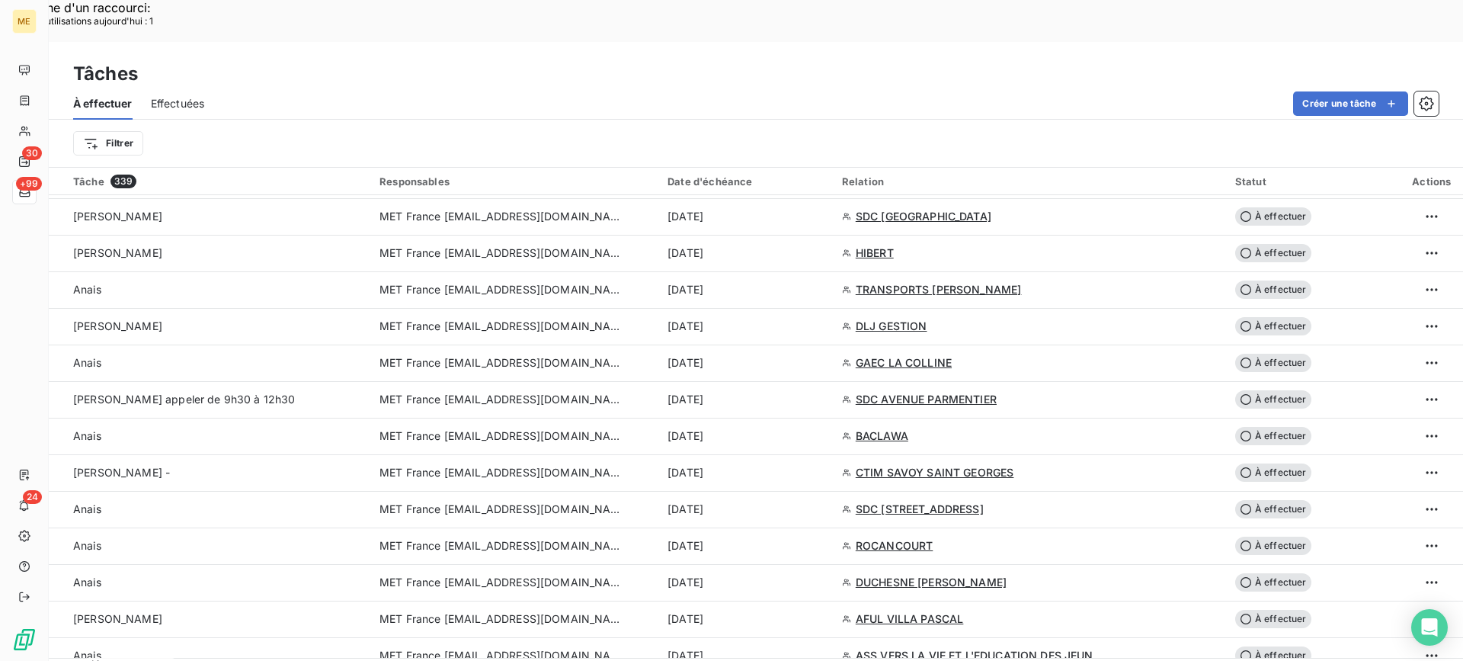
scroll to position [1295, 0]
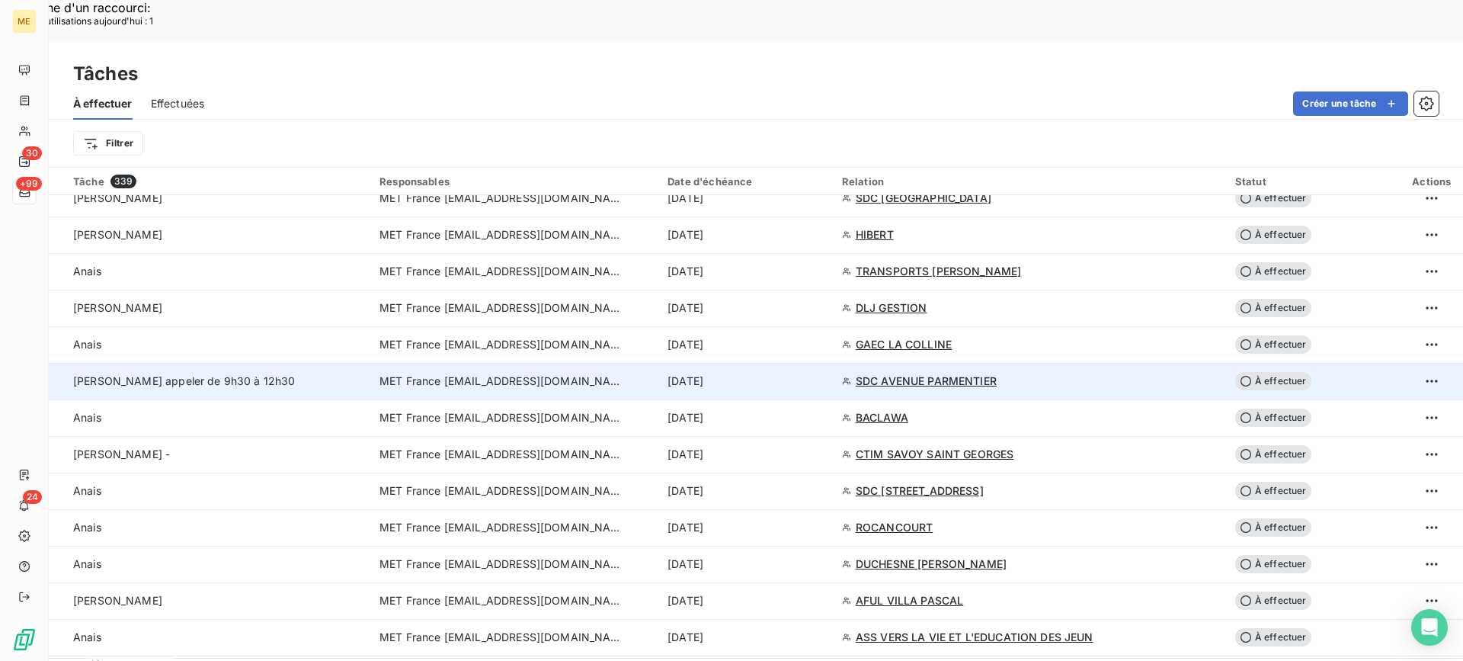
click at [286, 373] on div "[PERSON_NAME] appeler de 9h30 à 12h30" at bounding box center [217, 380] width 288 height 15
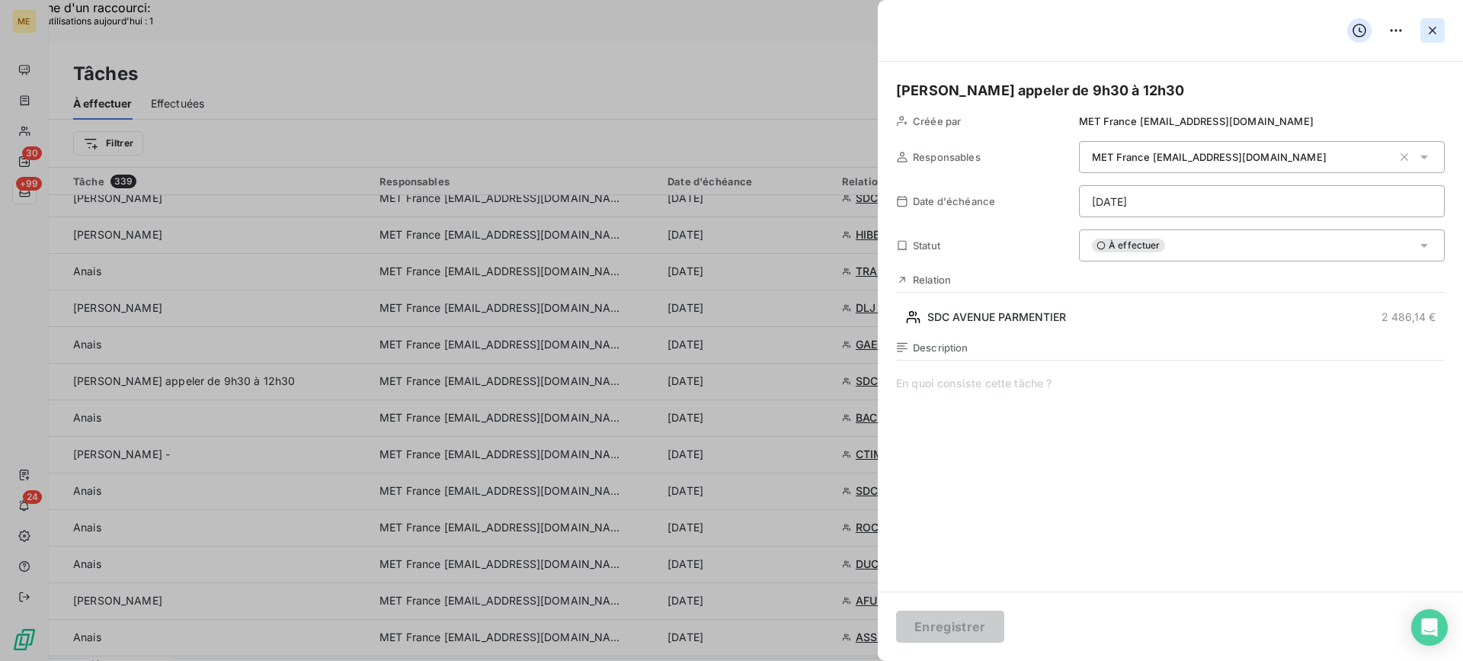
click at [1431, 29] on icon "button" at bounding box center [1433, 31] width 8 height 8
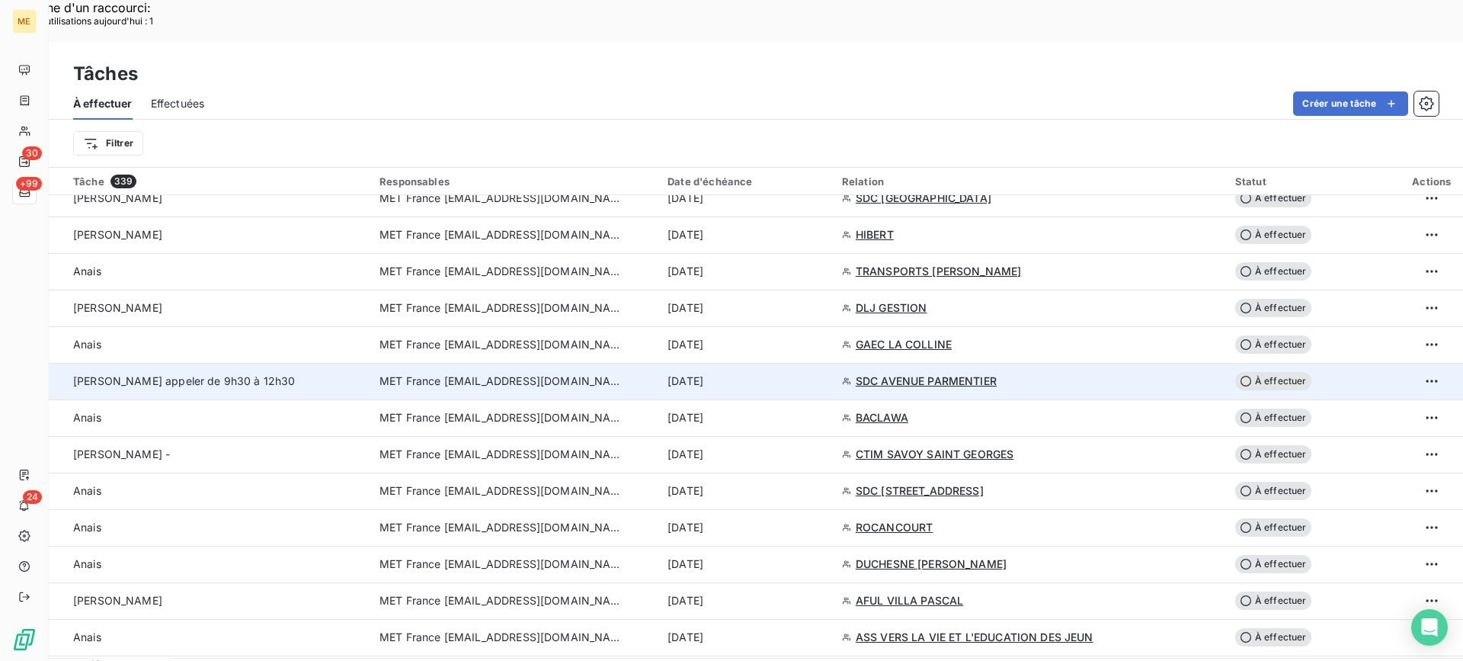
scroll to position [1448, 0]
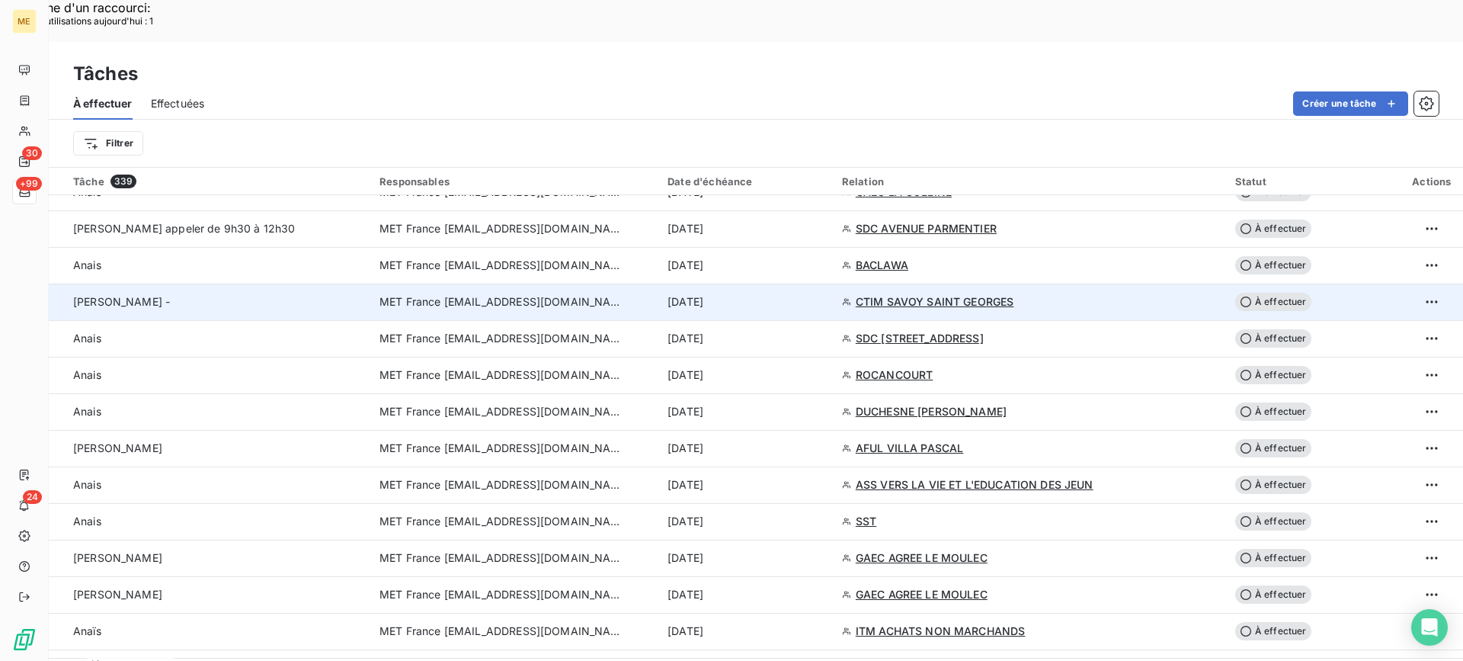
click at [355, 283] on td "[PERSON_NAME] -" at bounding box center [210, 301] width 322 height 37
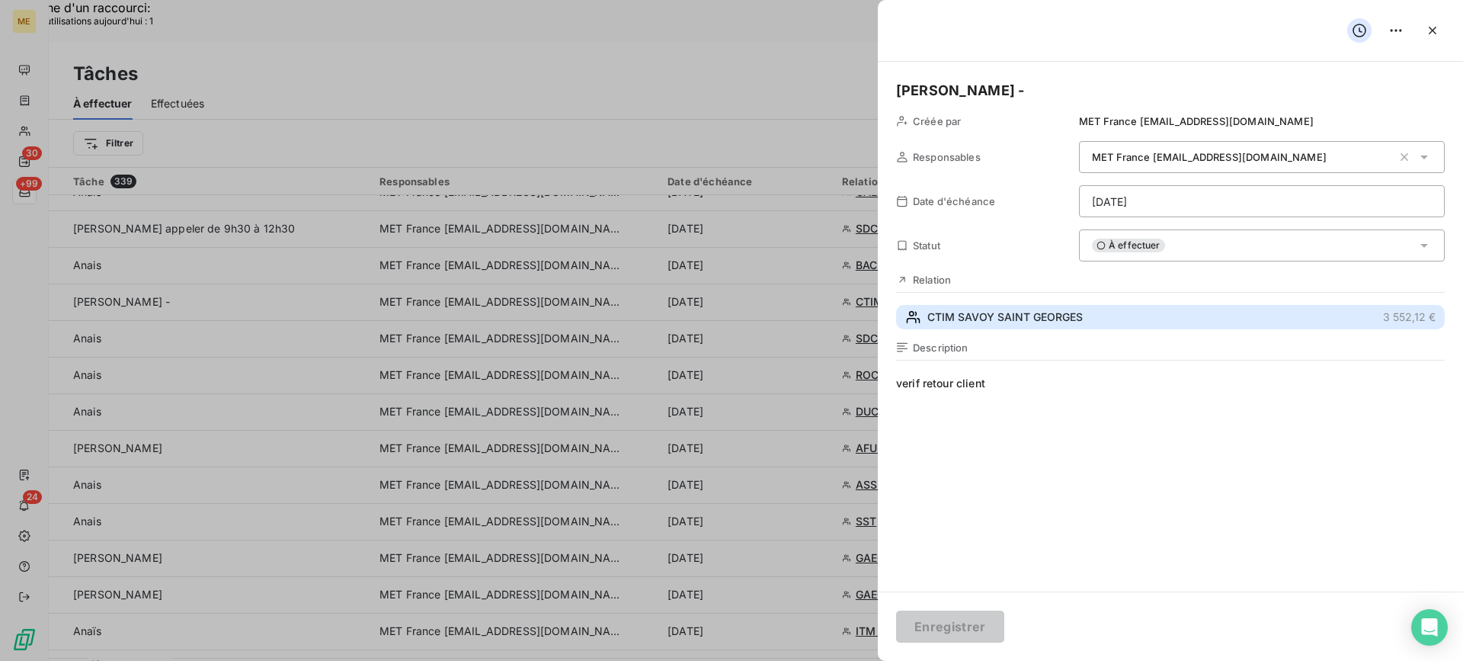
click at [1040, 328] on button "CTIM SAVOY SAINT GEORGES 3 552,12 €" at bounding box center [1170, 317] width 549 height 24
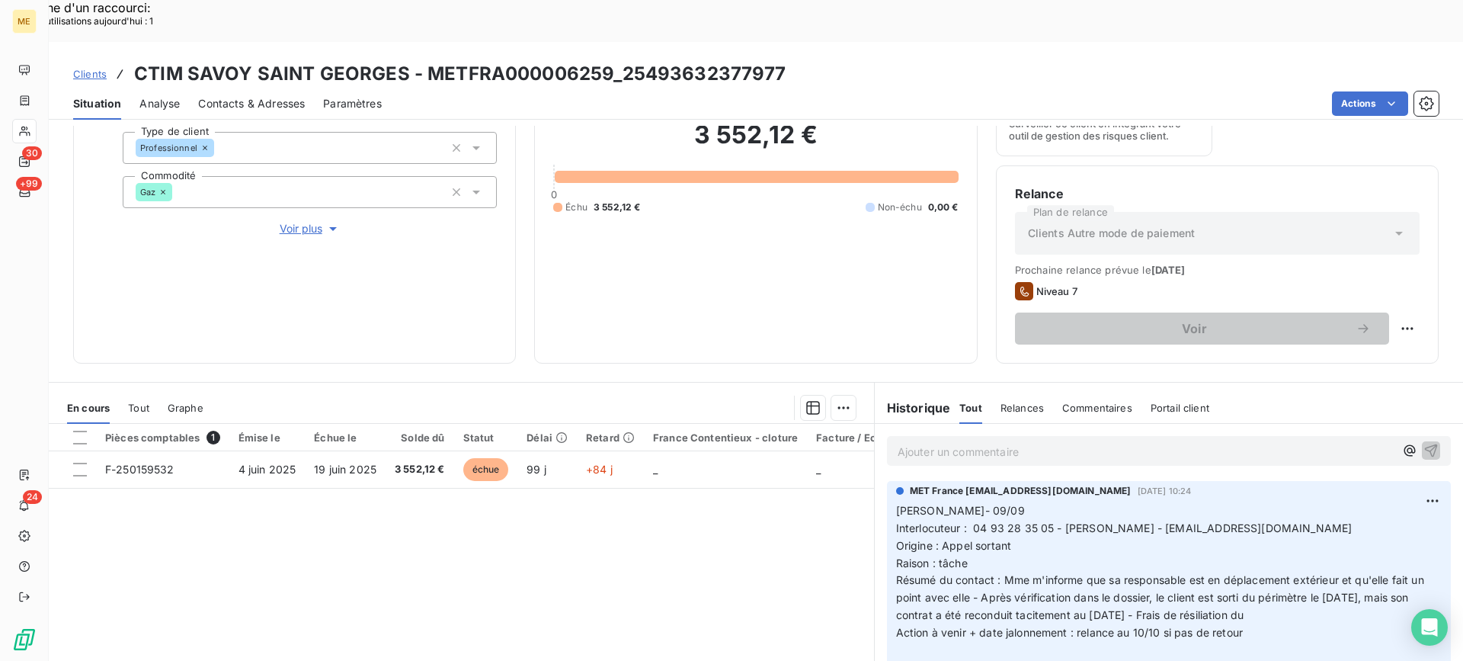
scroll to position [229, 0]
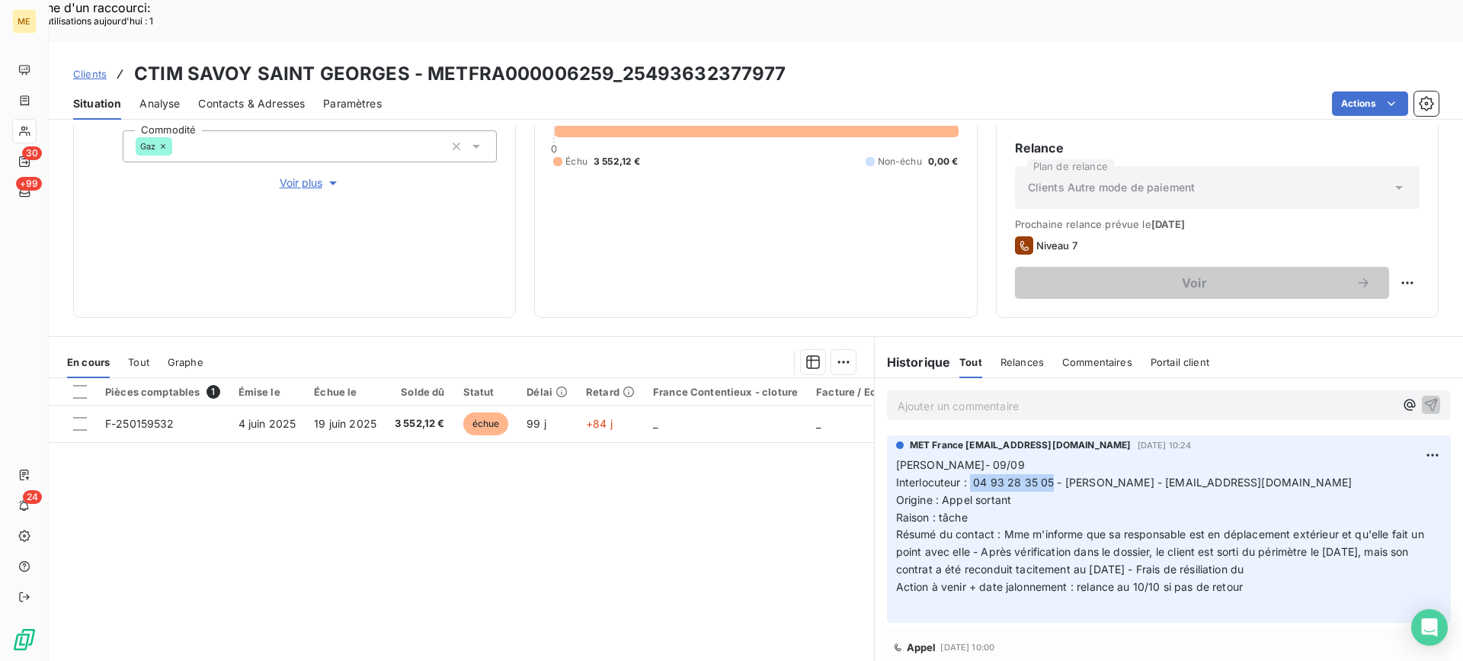
copy span "04 93 28 35 05"
drag, startPoint x: 965, startPoint y: 439, endPoint x: 1048, endPoint y: 437, distance: 83.1
click at [1048, 475] on span "Interlocuteur : 04 93 28 35 05 - [PERSON_NAME] - [EMAIL_ADDRESS][DOMAIN_NAME]" at bounding box center [1124, 481] width 456 height 13
copy h3 "METFRA000006259"
drag, startPoint x: 429, startPoint y: 30, endPoint x: 611, endPoint y: 31, distance: 182.1
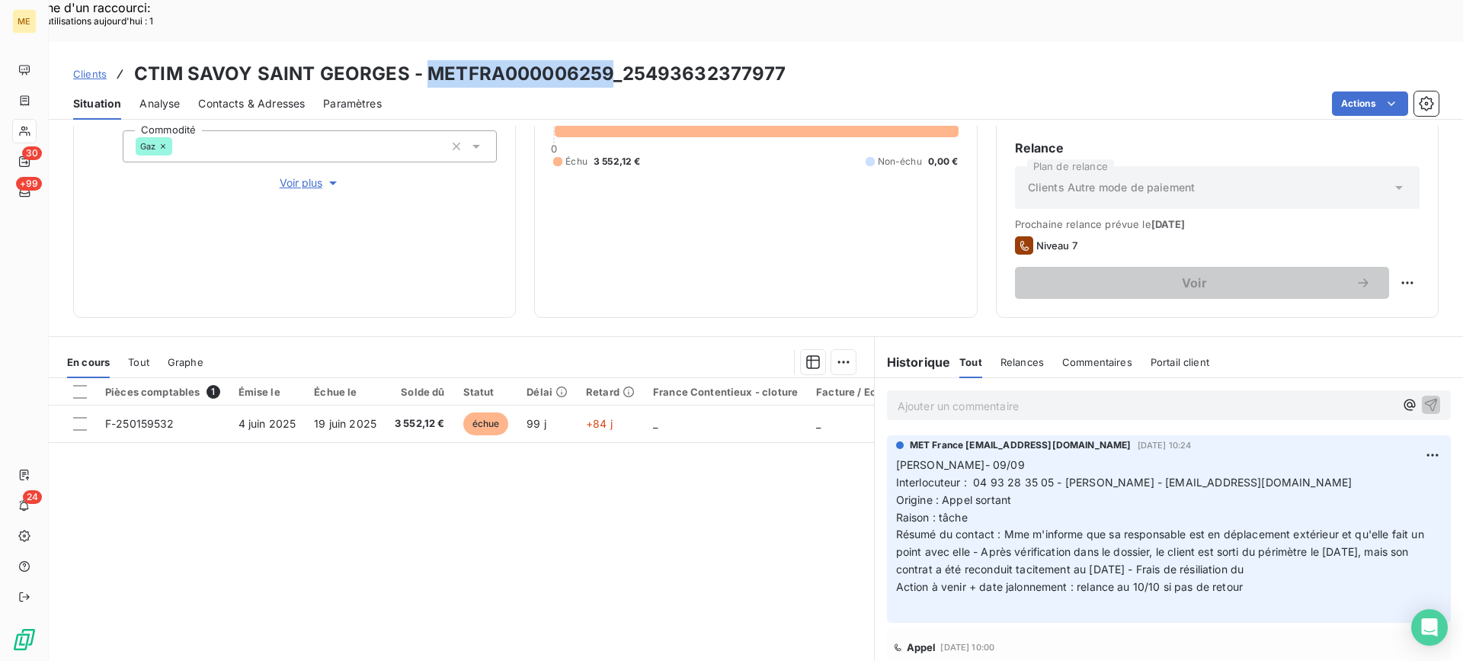
click at [611, 60] on h3 "CTIM SAVOY SAINT GEORGES - METFRA000006259_25493632377977" at bounding box center [460, 73] width 652 height 27
drag, startPoint x: 971, startPoint y: 439, endPoint x: 1044, endPoint y: 440, distance: 73.2
click at [1044, 475] on span "Interlocuteur : 04 93 28 35 05 - [PERSON_NAME] - [EMAIL_ADDRESS][DOMAIN_NAME]" at bounding box center [1124, 481] width 456 height 13
copy span "04 93 28 35 05"
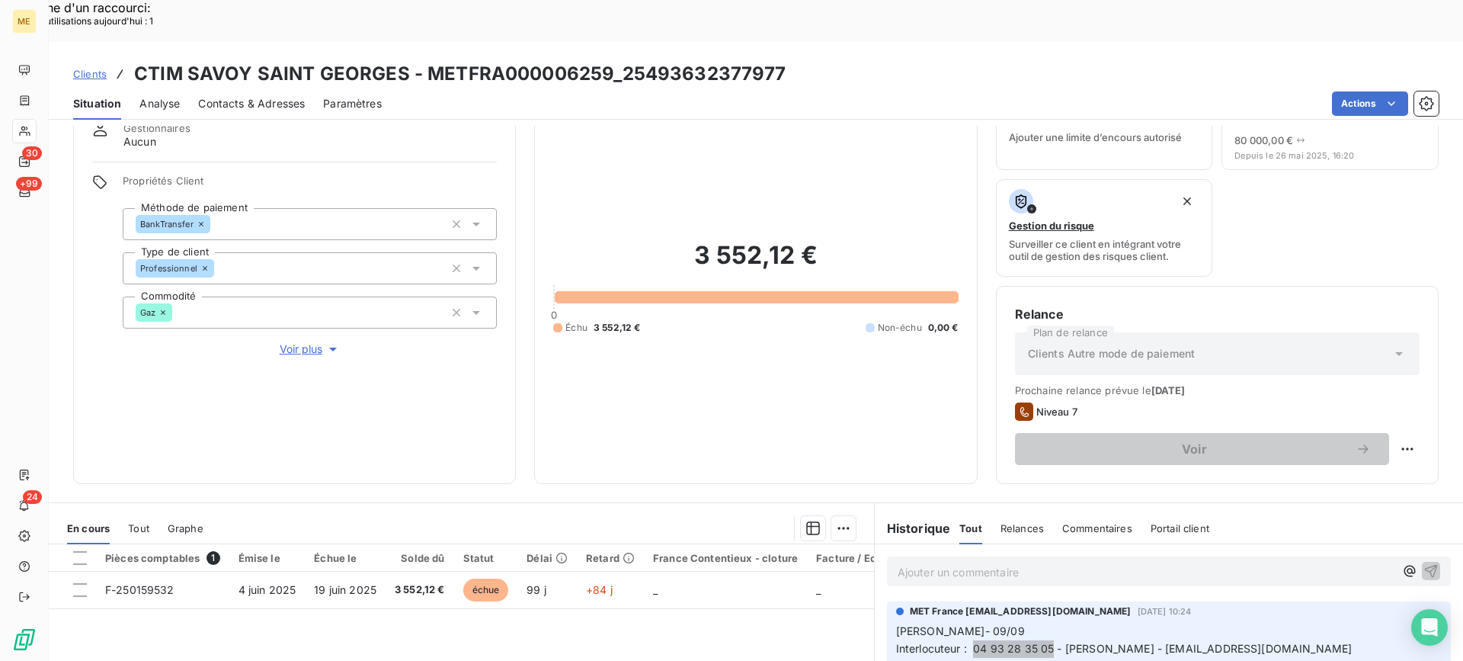
scroll to position [0, 0]
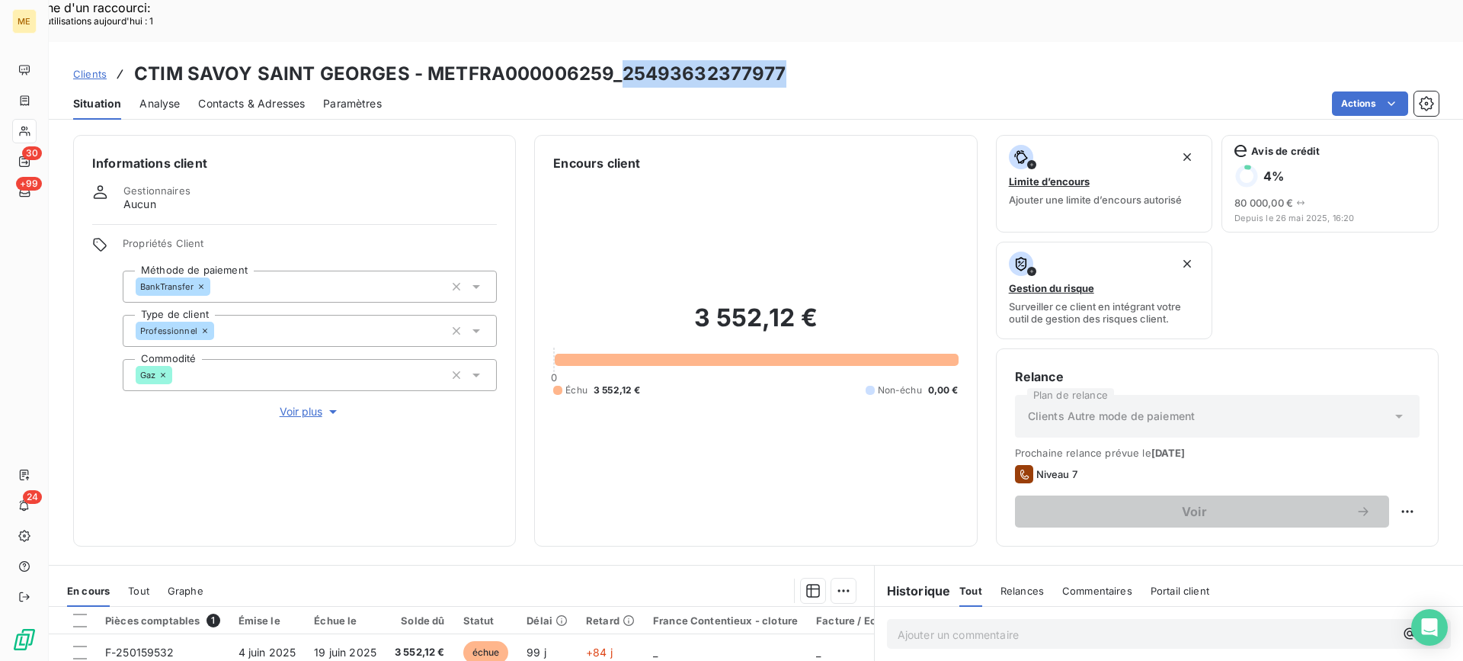
copy h3 "25493632377977"
drag, startPoint x: 616, startPoint y: 29, endPoint x: 787, endPoint y: 31, distance: 171.4
click at [787, 60] on div "Clients CTIM SAVOY SAINT GEORGES - METFRA000006259_25493632377977" at bounding box center [756, 73] width 1414 height 27
click at [255, 96] on span "Contacts & Adresses" at bounding box center [251, 103] width 107 height 15
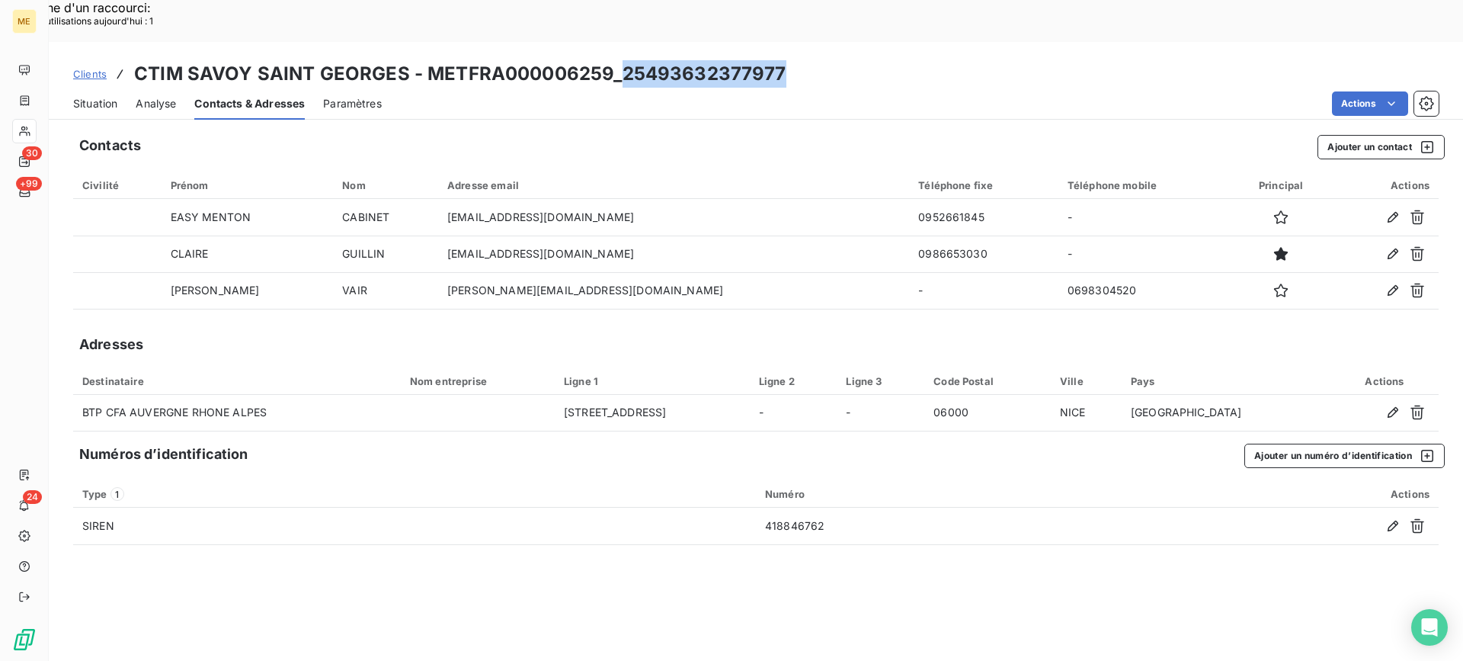
click at [86, 96] on span "Situation" at bounding box center [95, 103] width 44 height 15
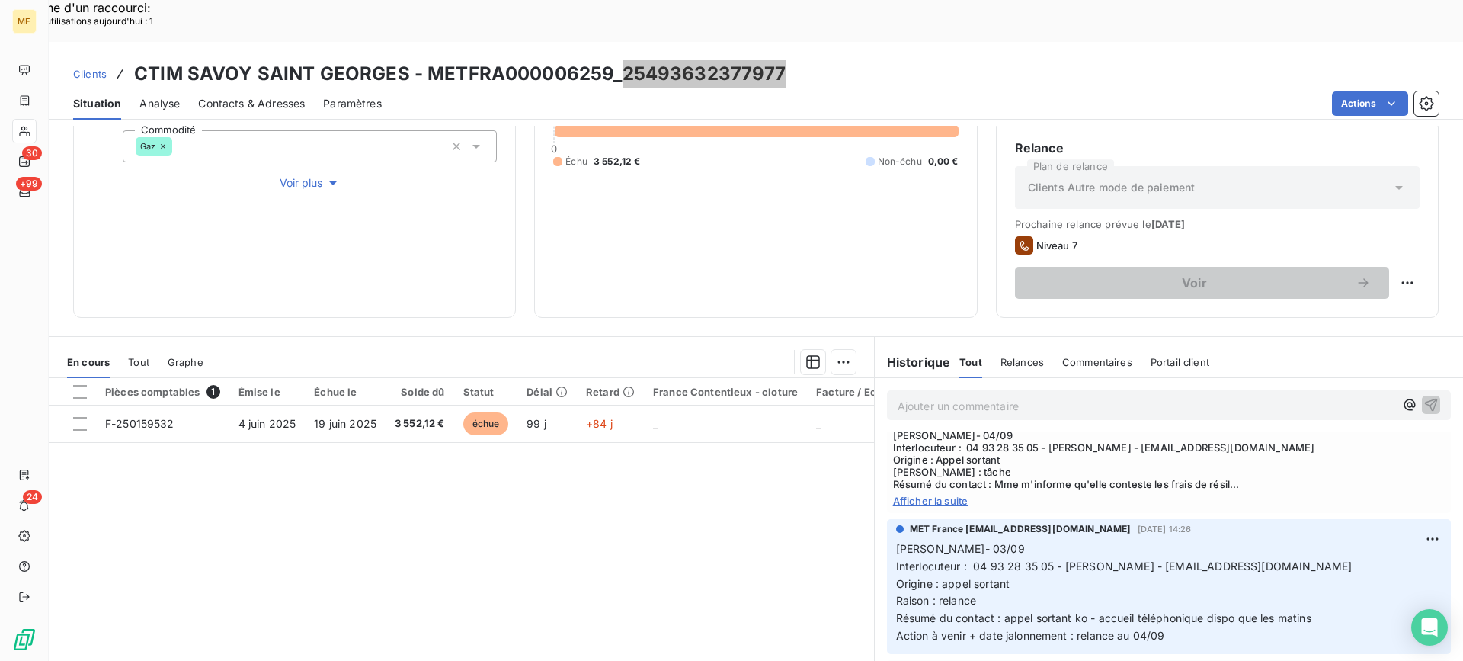
scroll to position [305, 0]
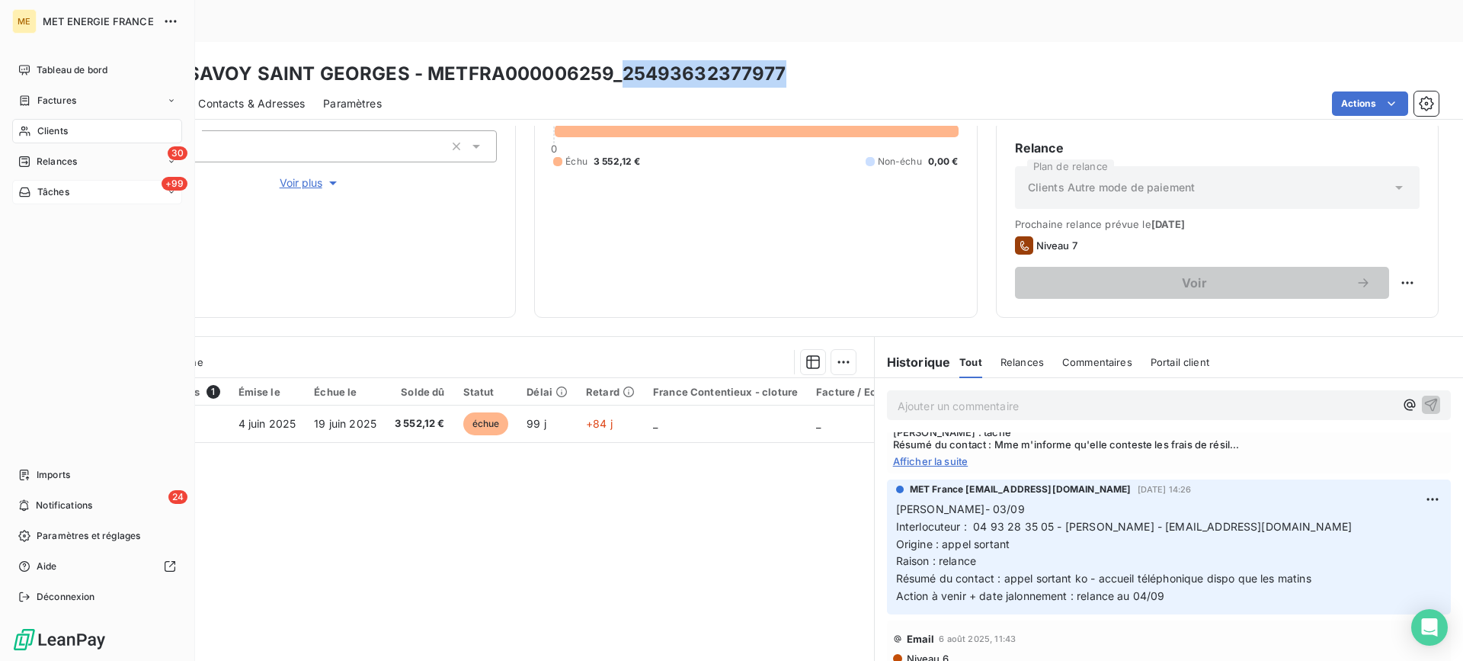
click at [86, 187] on div "+99 Tâches" at bounding box center [97, 192] width 170 height 24
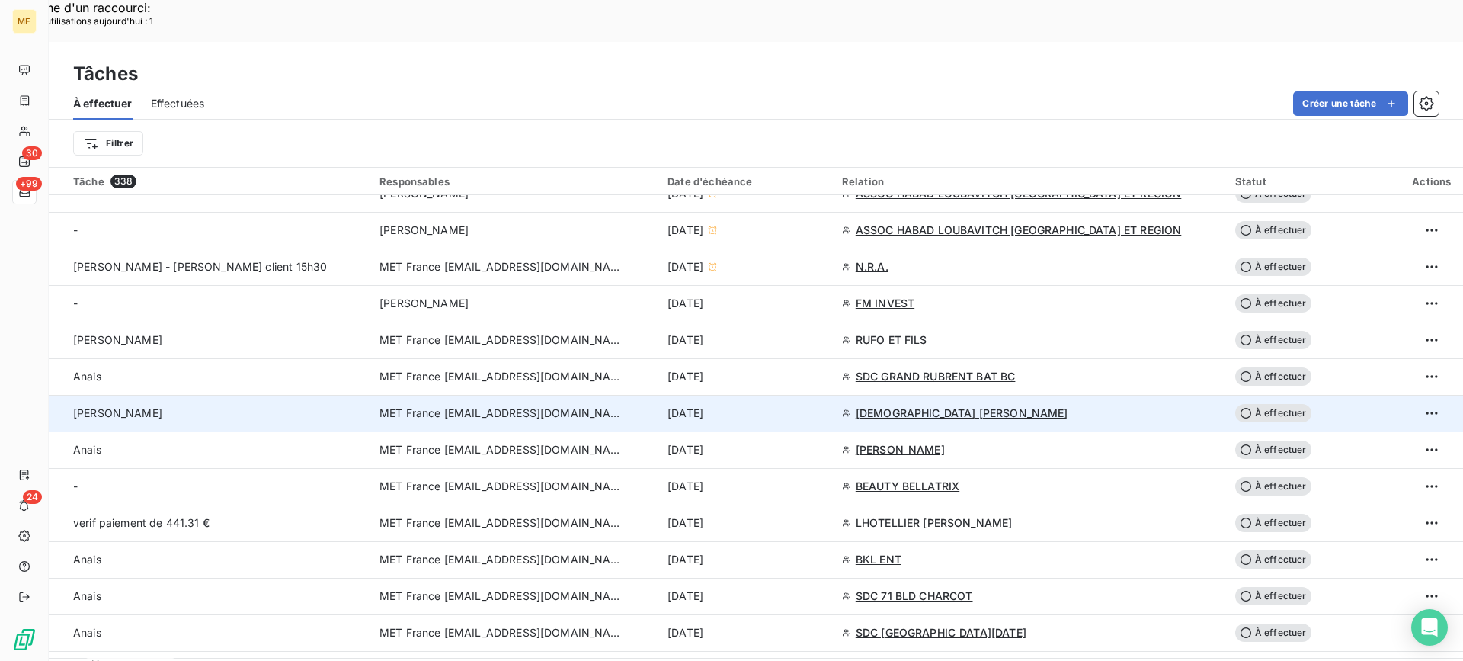
scroll to position [533, 0]
click at [248, 404] on div "[PERSON_NAME]" at bounding box center [217, 411] width 288 height 15
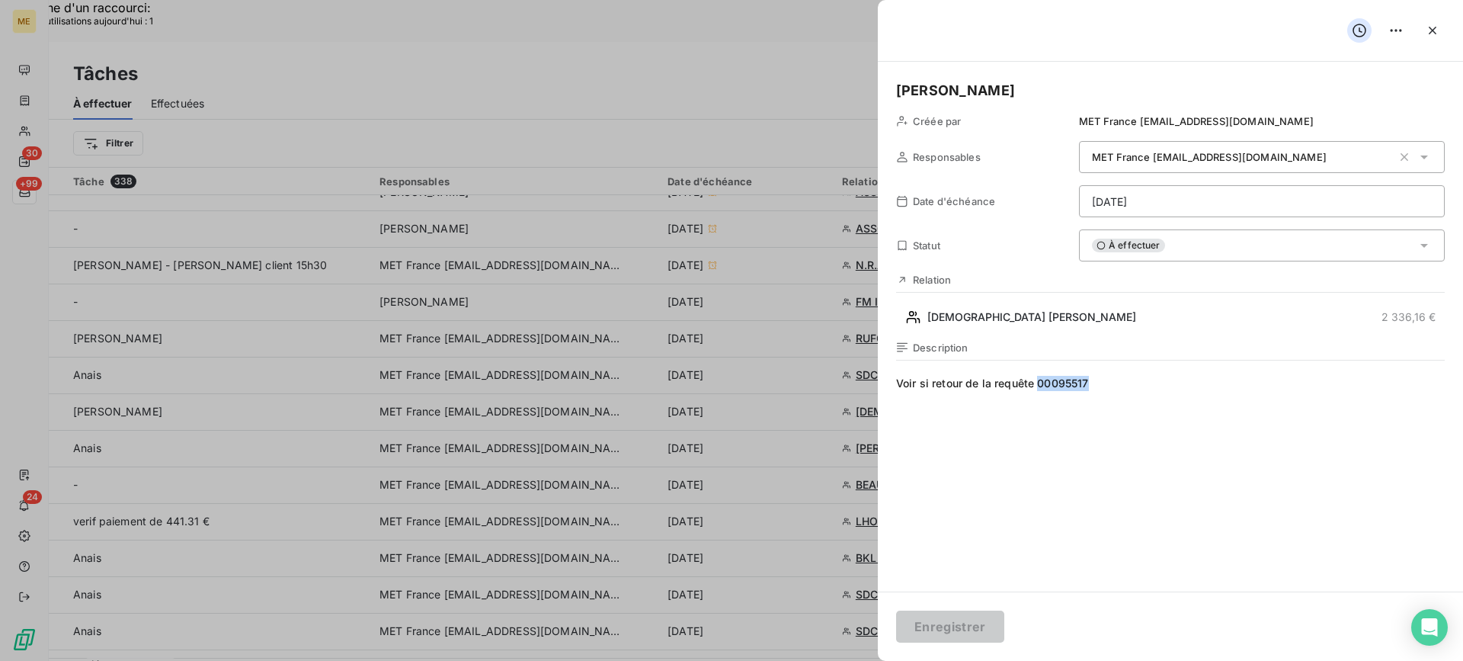
copy span "00095517"
drag, startPoint x: 1098, startPoint y: 376, endPoint x: 1036, endPoint y: 388, distance: 62.9
click at [1036, 388] on span "Voir si retour de la requête 00095517" at bounding box center [1170, 522] width 549 height 293
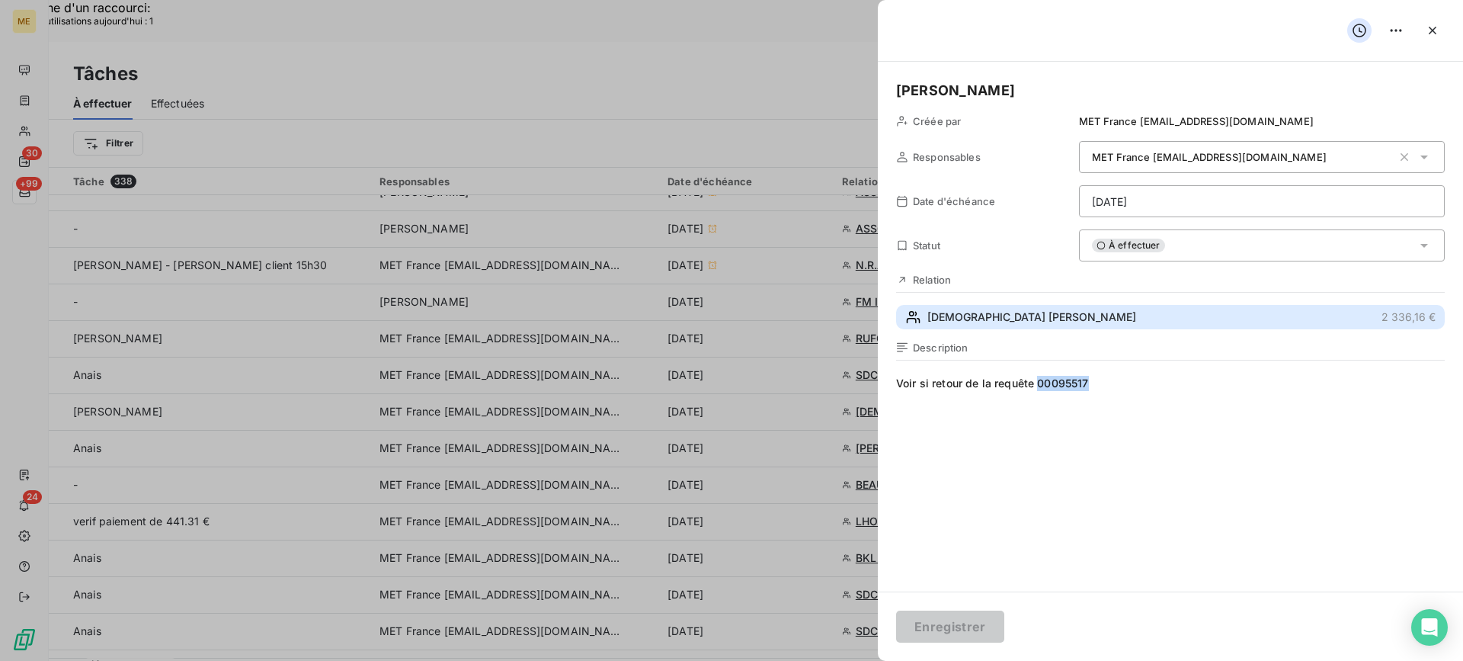
click at [1048, 307] on button "[DEMOGRAPHIC_DATA] [PERSON_NAME] nee CHERADAME 2 336,16 €" at bounding box center [1170, 317] width 549 height 24
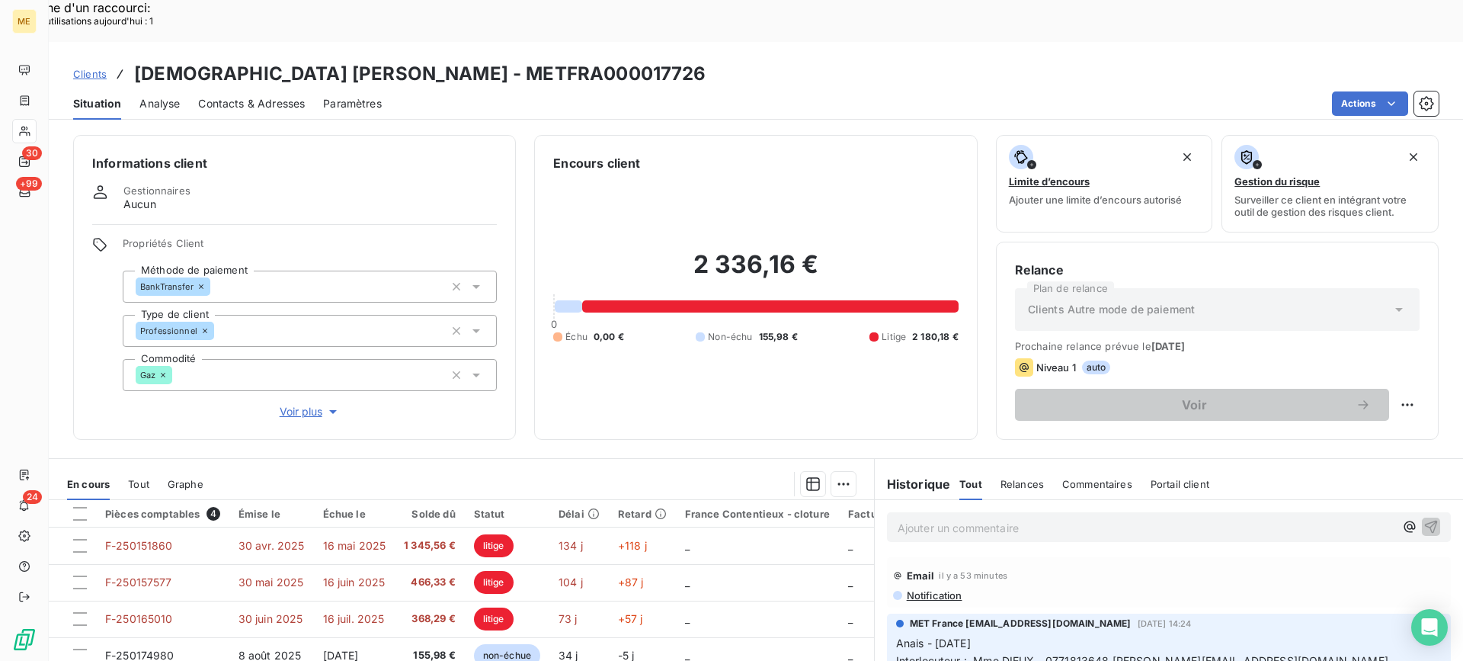
click at [287, 404] on span "Voir plus" at bounding box center [310, 411] width 61 height 15
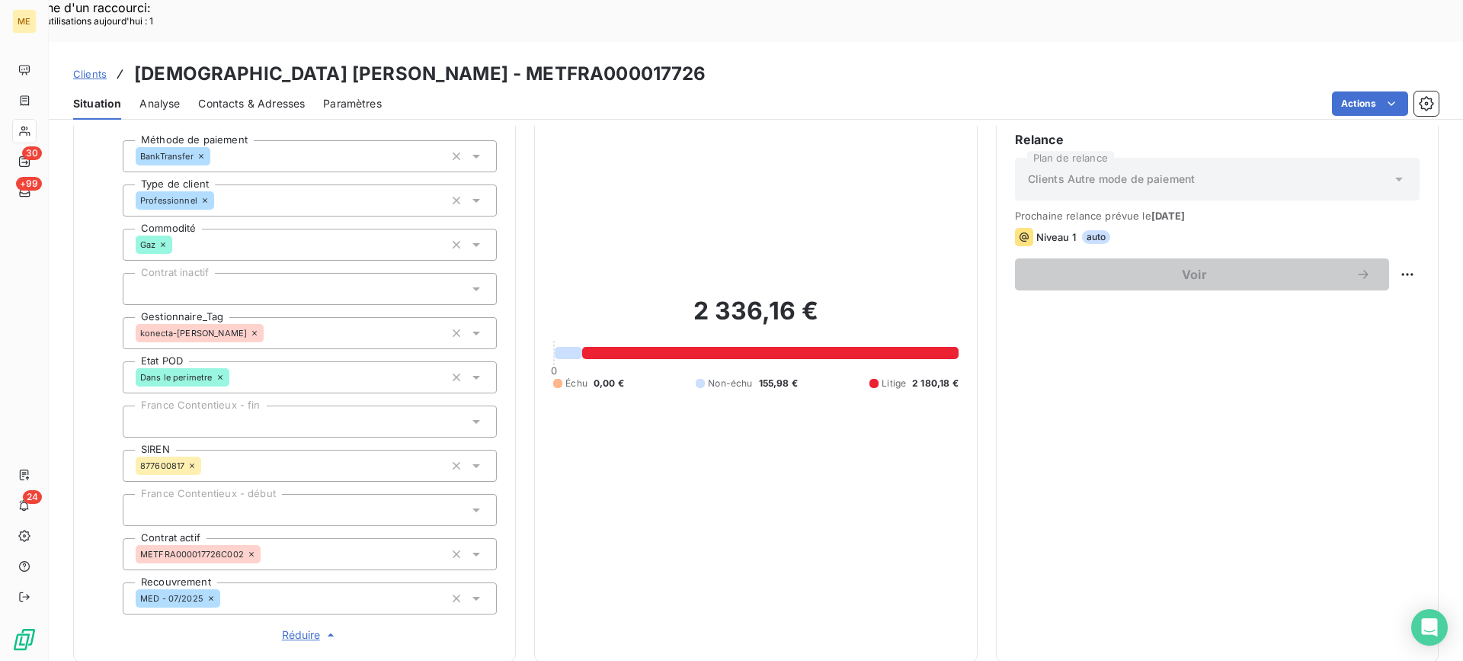
scroll to position [30, 0]
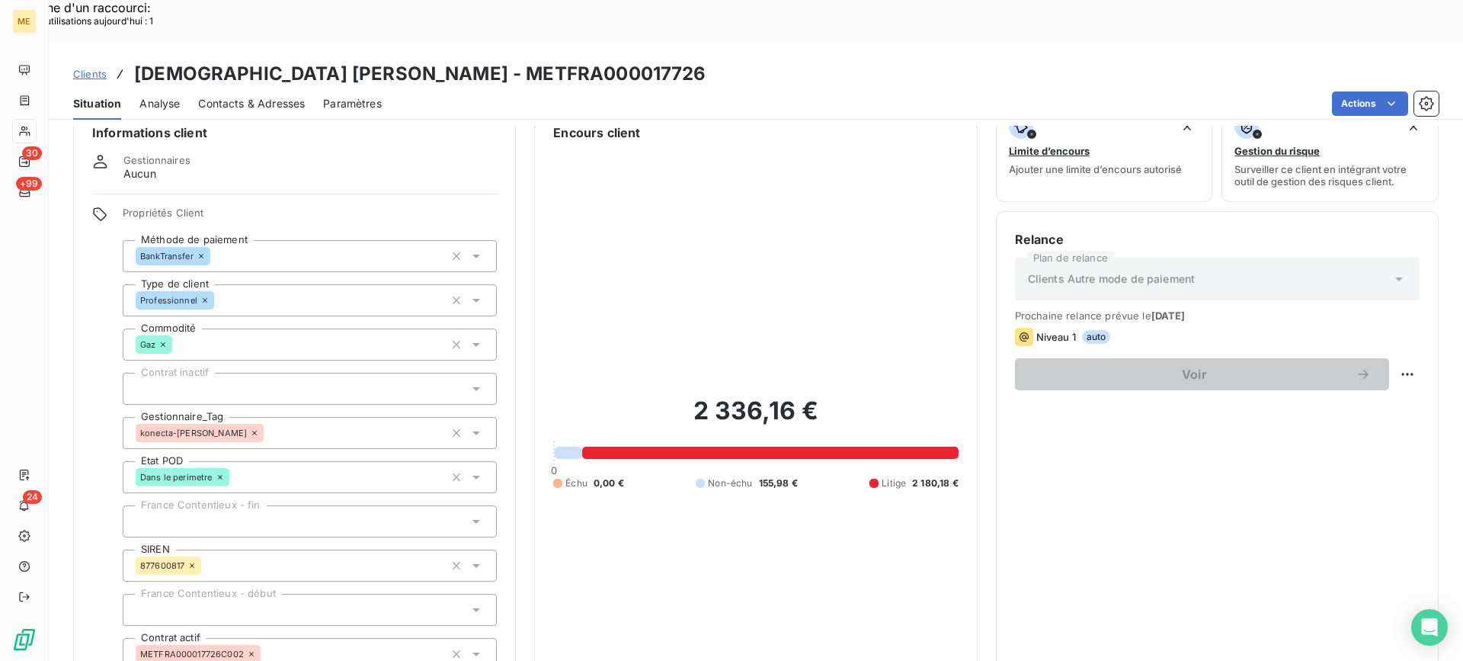
click at [252, 430] on icon at bounding box center [254, 432] width 5 height 5
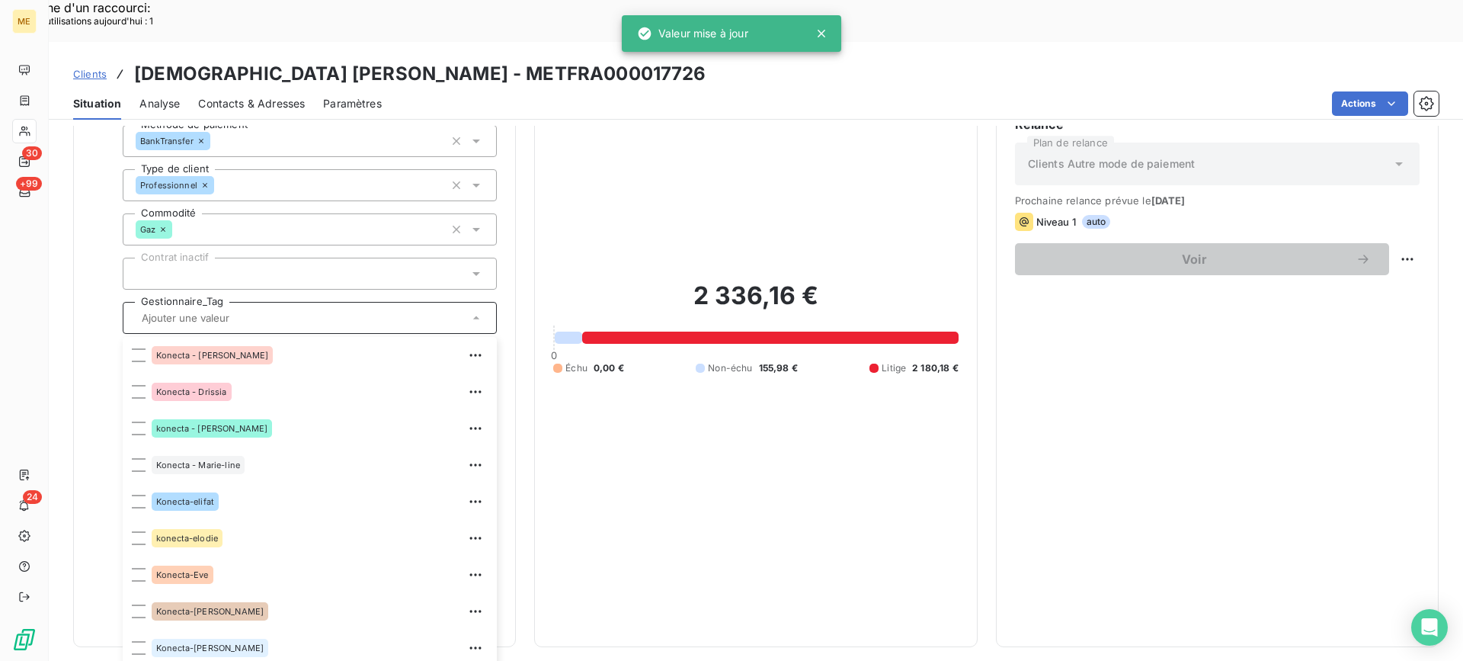
scroll to position [259, 0]
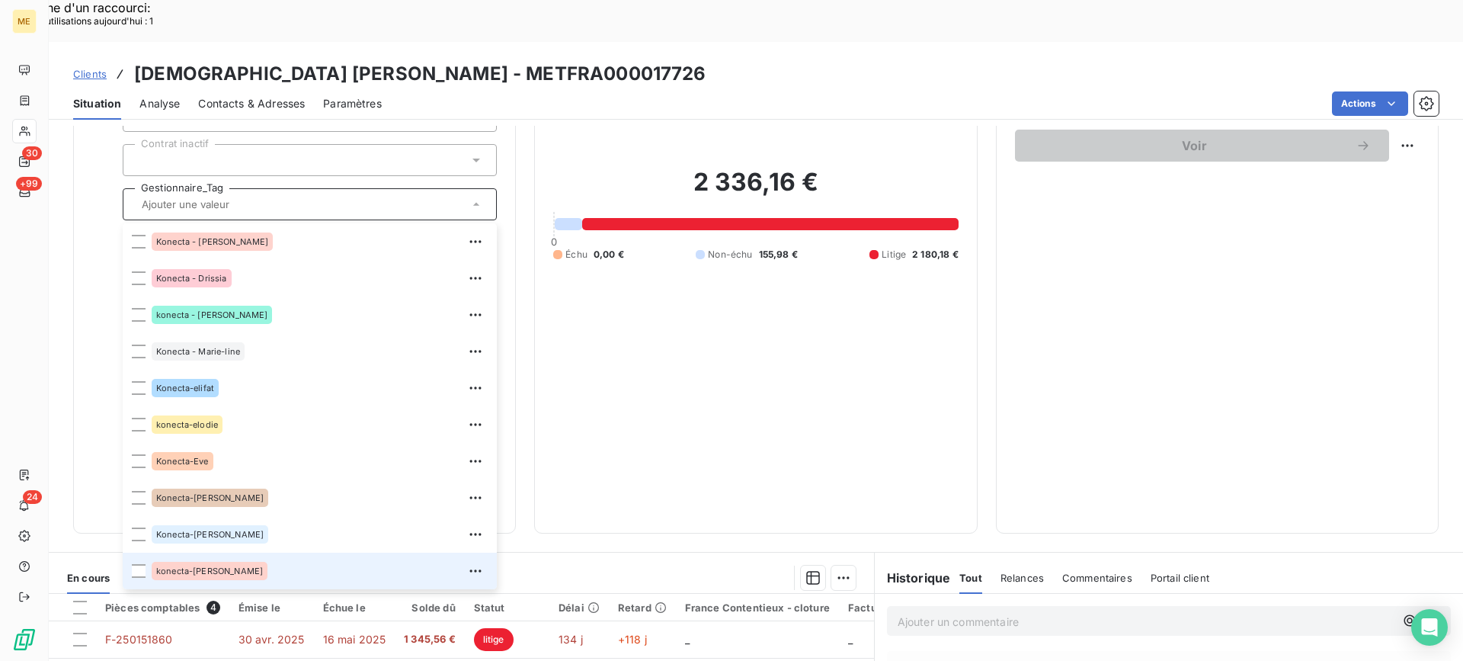
click at [888, 384] on div "2 336,16 € 0 Échu 0,00 € Non-échu 155,98 € Litige 2 180,18 €" at bounding box center [755, 213] width 405 height 601
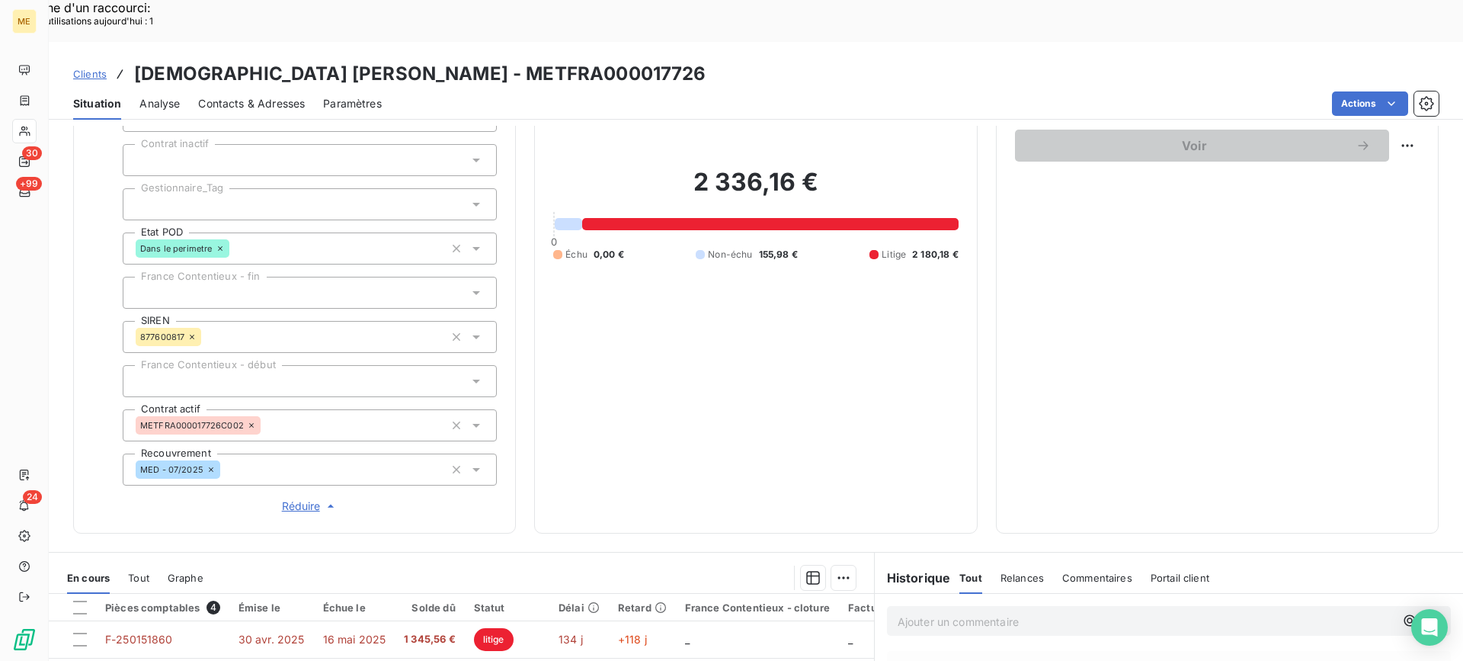
click at [285, 188] on div at bounding box center [310, 204] width 374 height 32
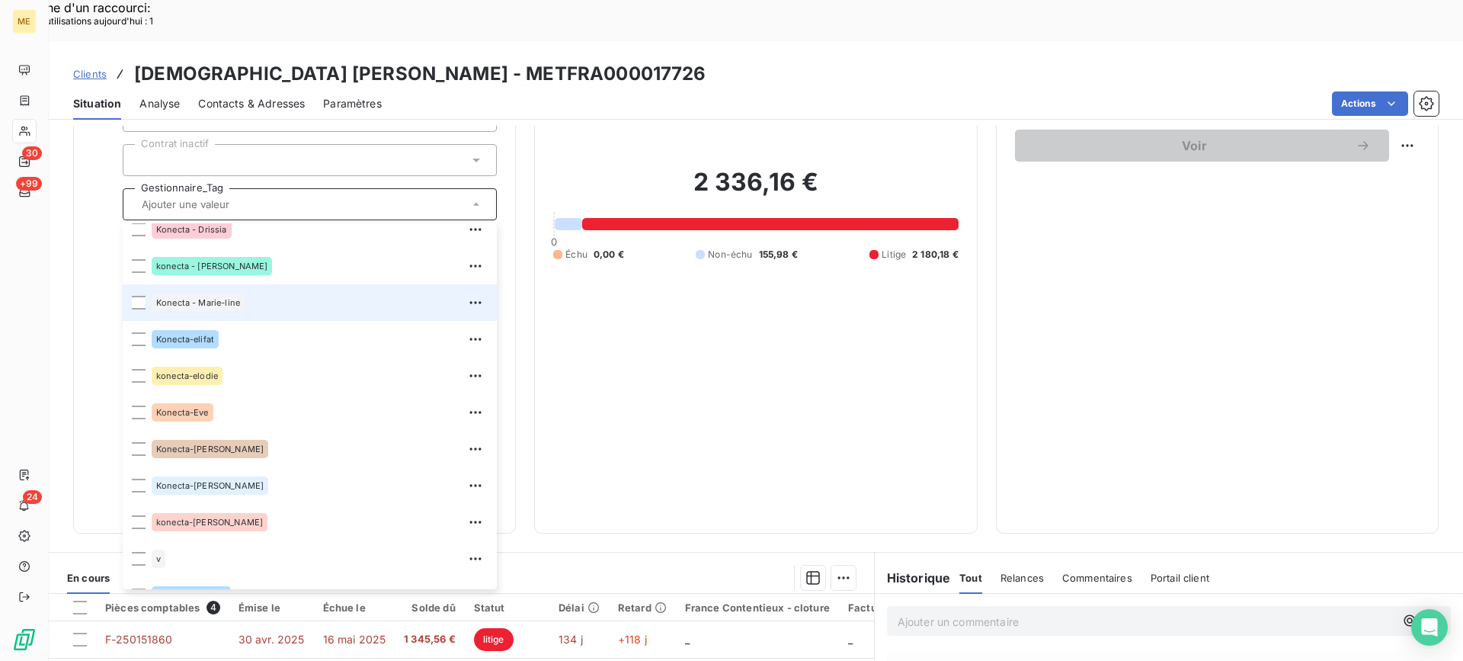
scroll to position [439, 0]
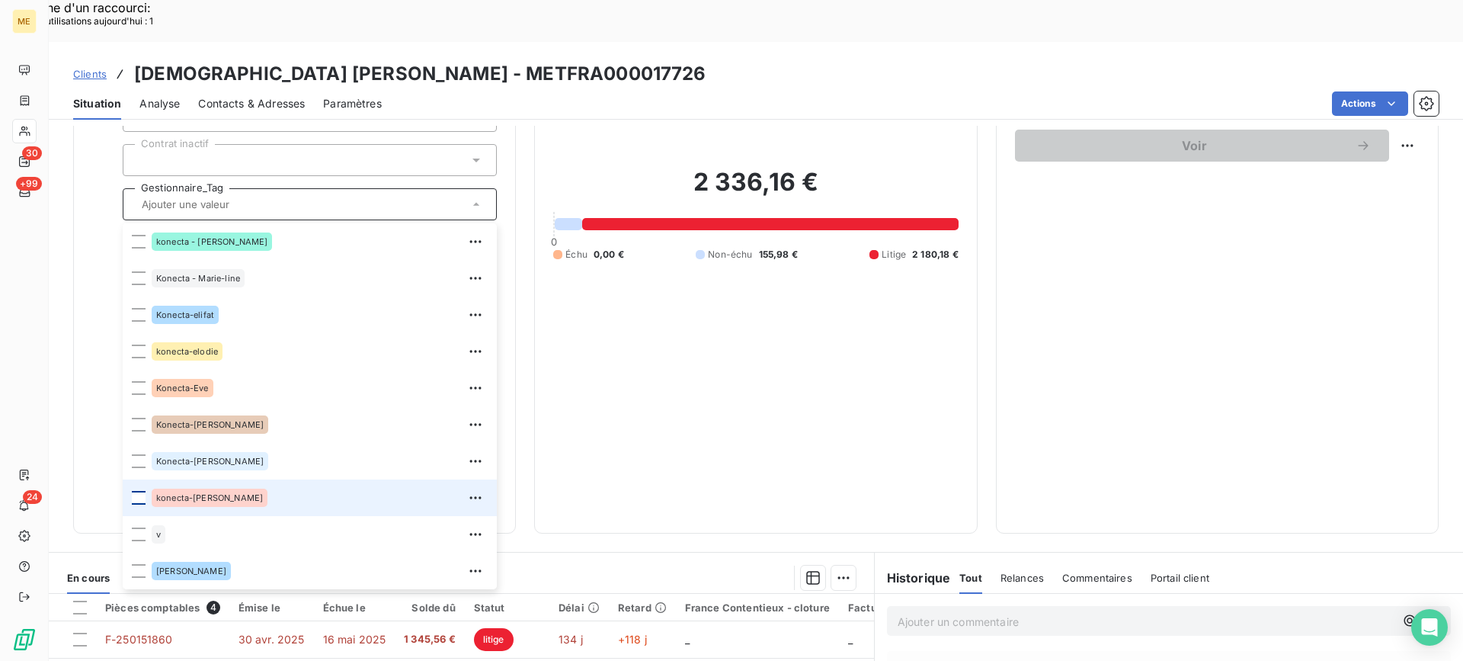
click at [133, 491] on div at bounding box center [139, 498] width 14 height 14
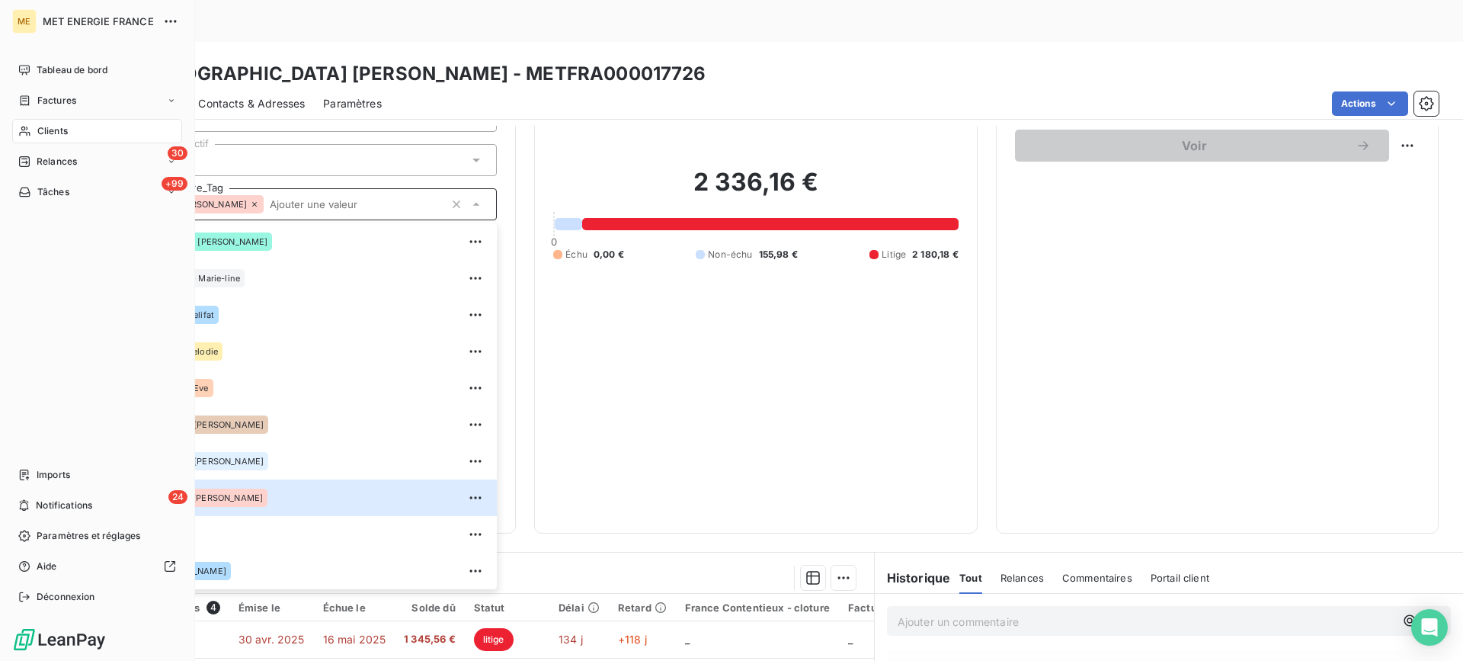
click at [50, 194] on span "Tâches" at bounding box center [53, 192] width 32 height 14
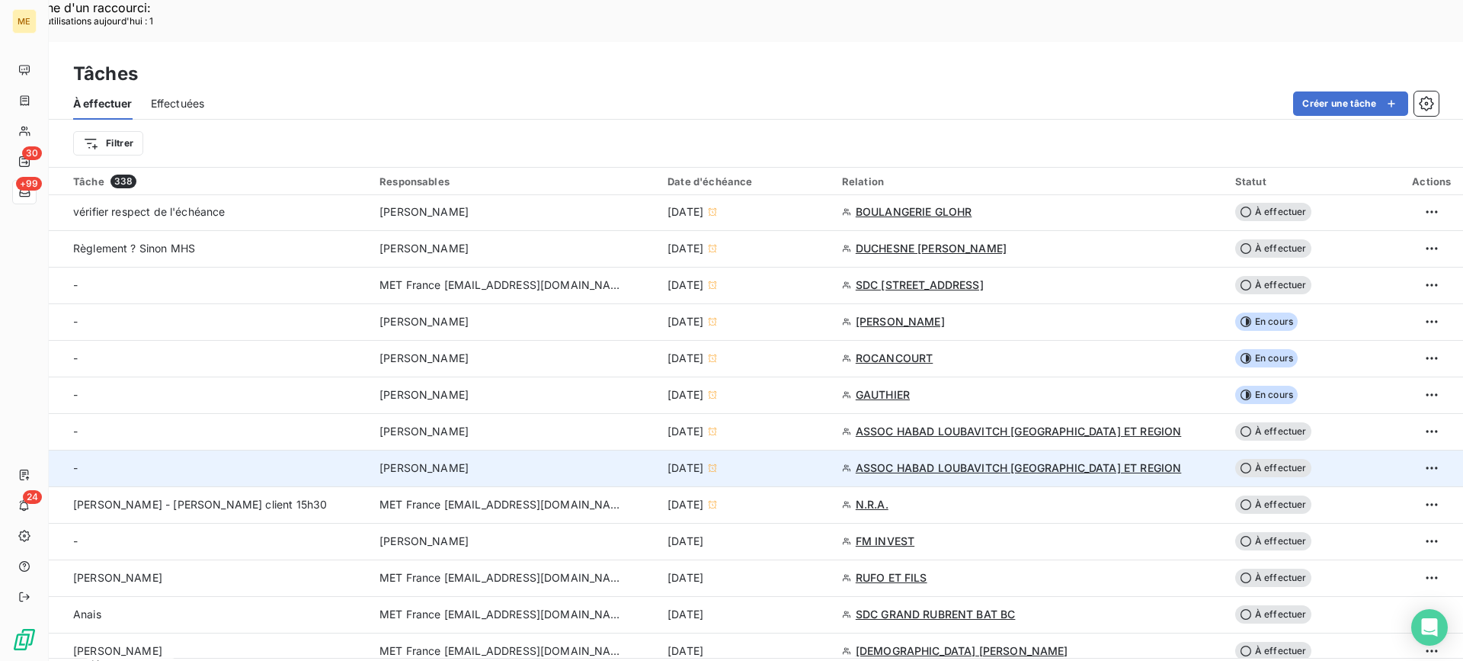
scroll to position [381, 0]
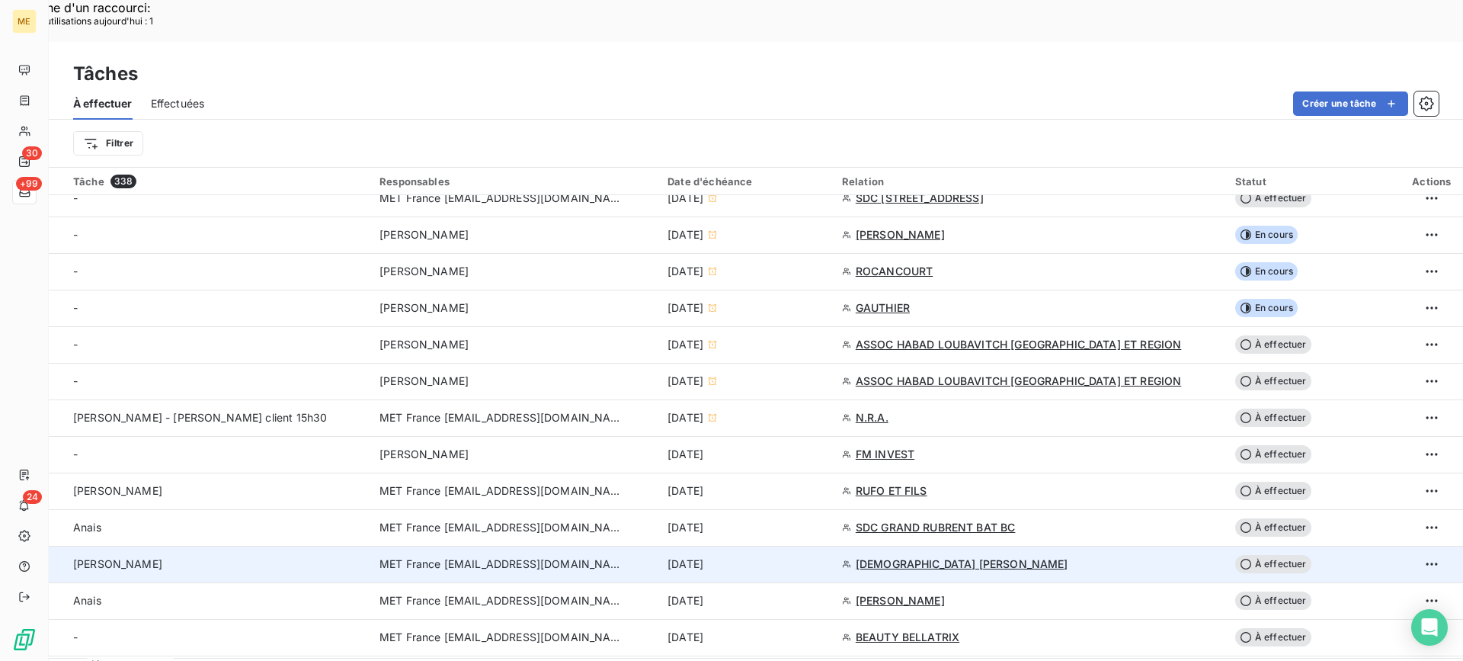
click at [133, 546] on td "[PERSON_NAME]" at bounding box center [210, 564] width 322 height 37
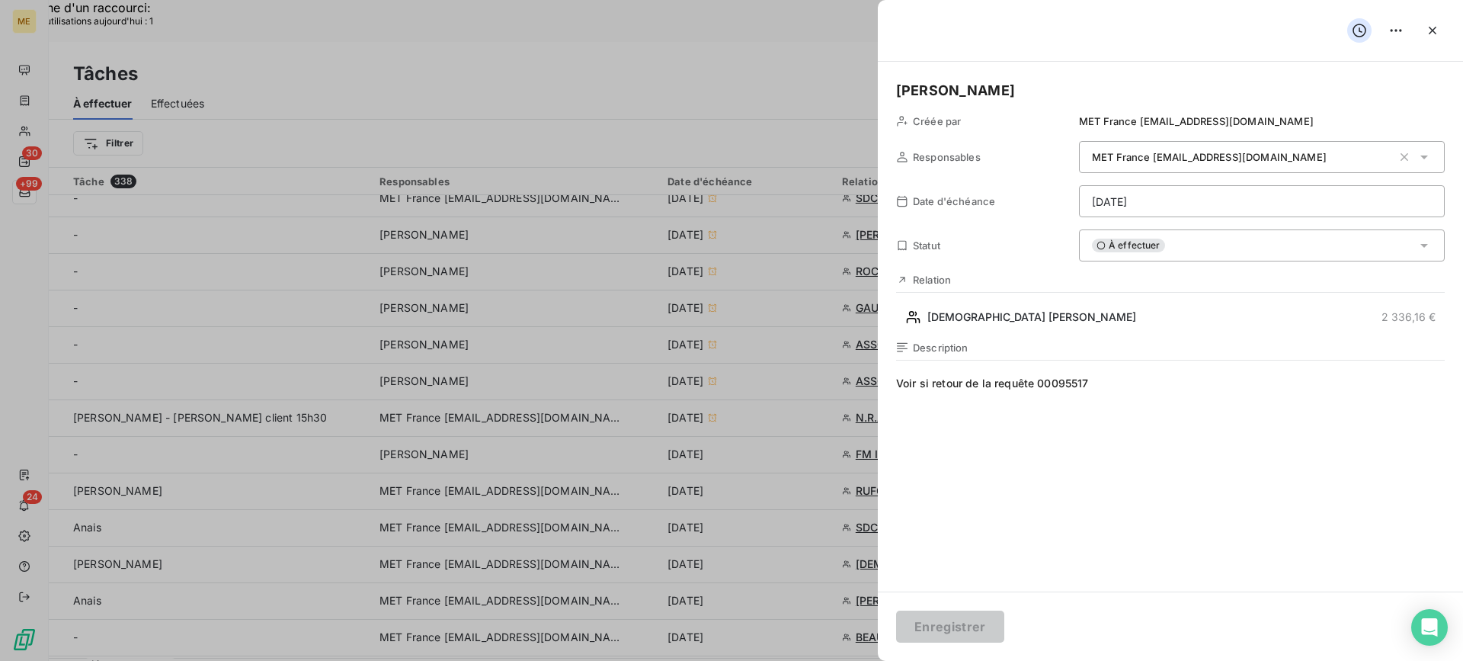
click at [1217, 236] on div "À effectuer" at bounding box center [1262, 245] width 366 height 32
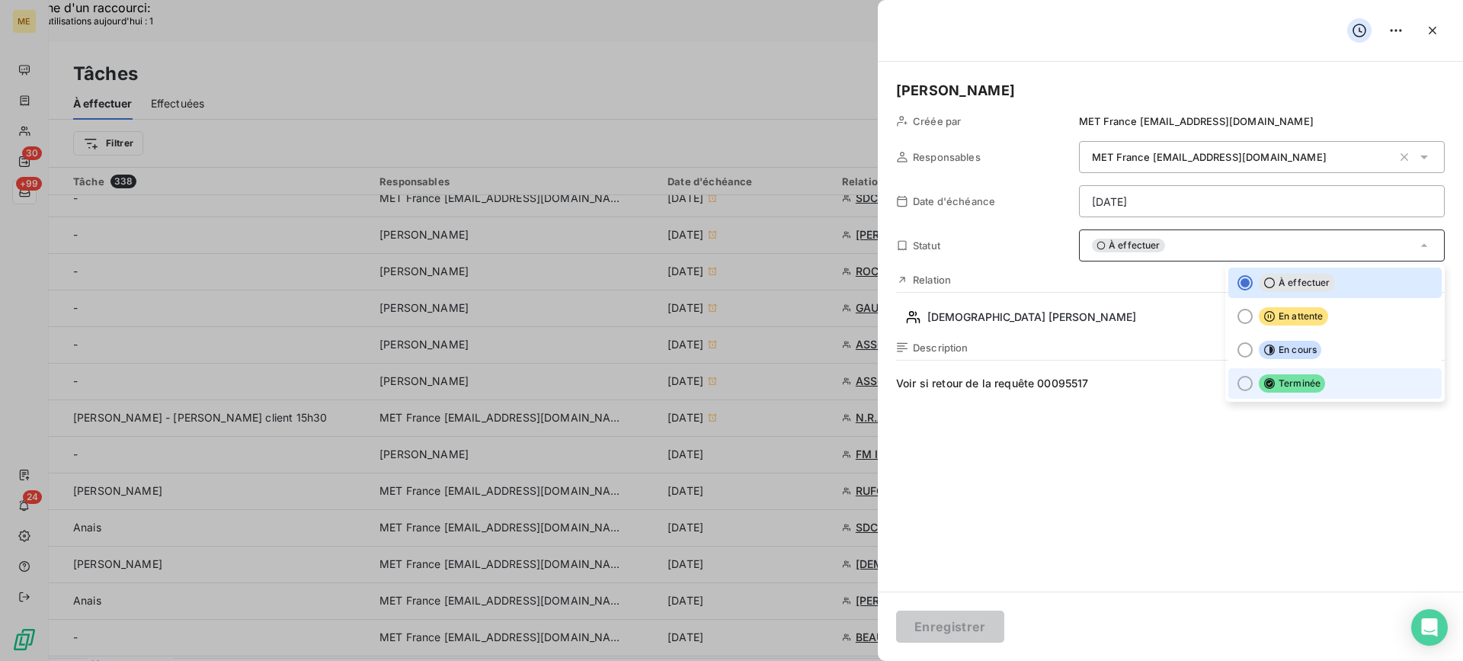
click at [1265, 394] on li "Terminée" at bounding box center [1334, 383] width 213 height 30
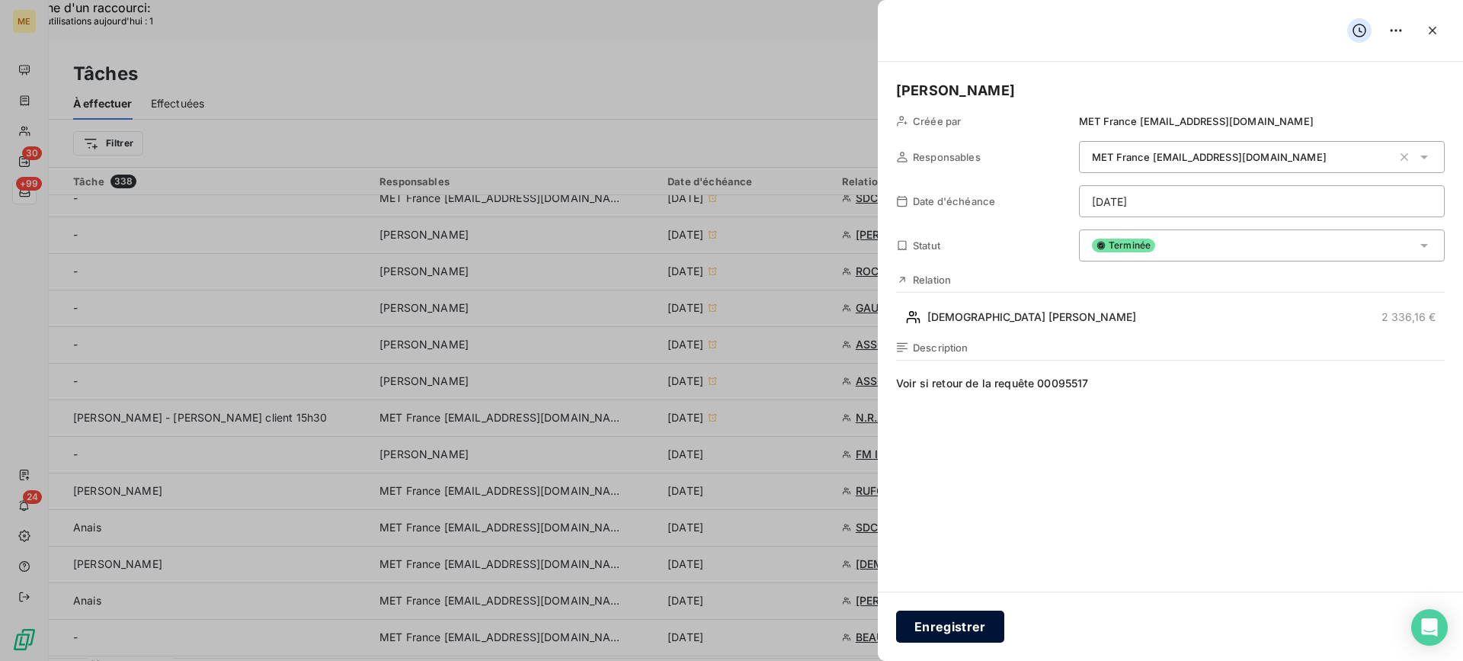
click at [966, 632] on button "Enregistrer" at bounding box center [950, 626] width 108 height 32
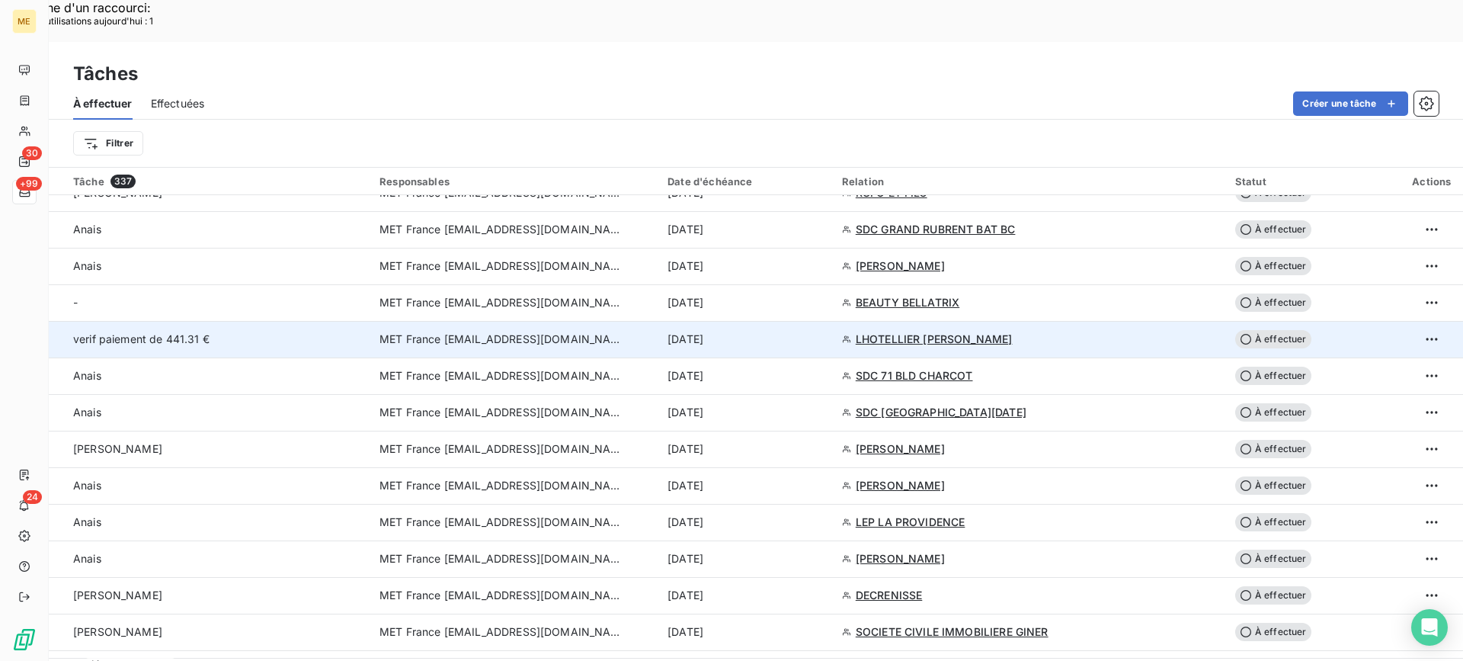
scroll to position [686, 0]
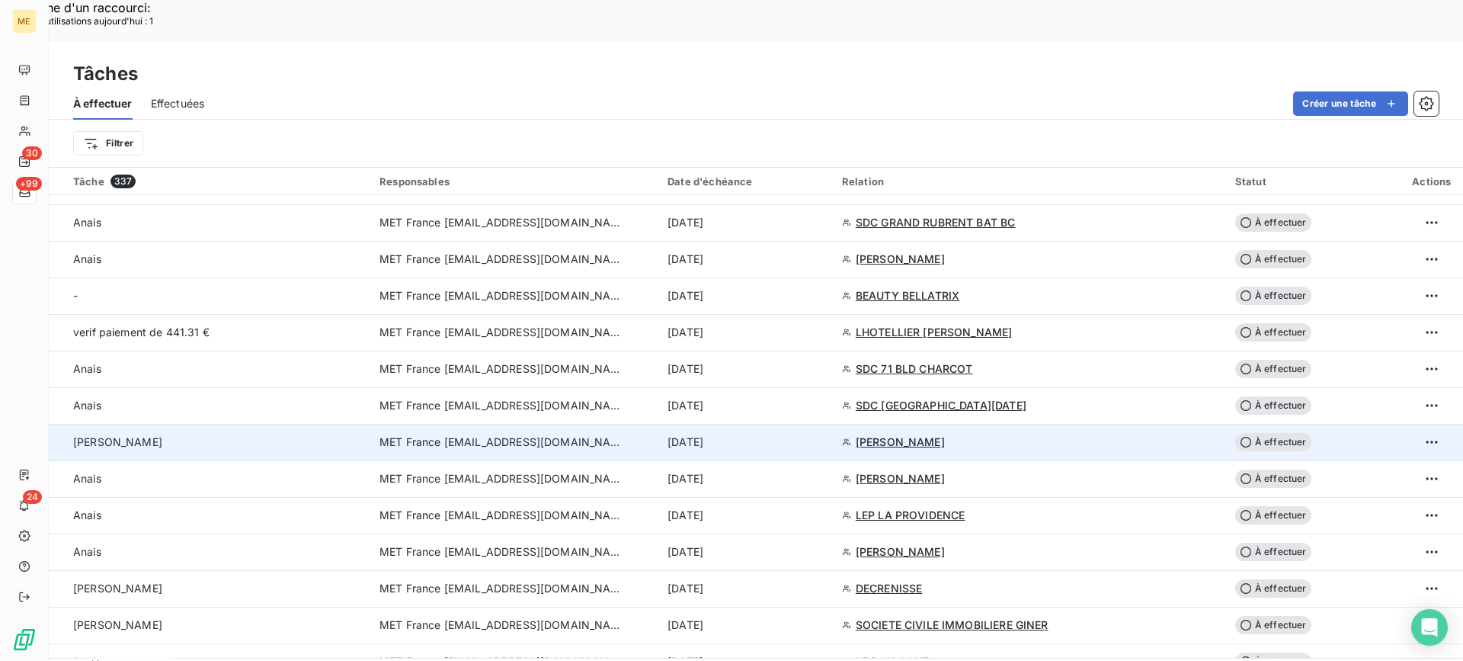
click at [259, 434] on div "[PERSON_NAME]" at bounding box center [217, 441] width 288 height 15
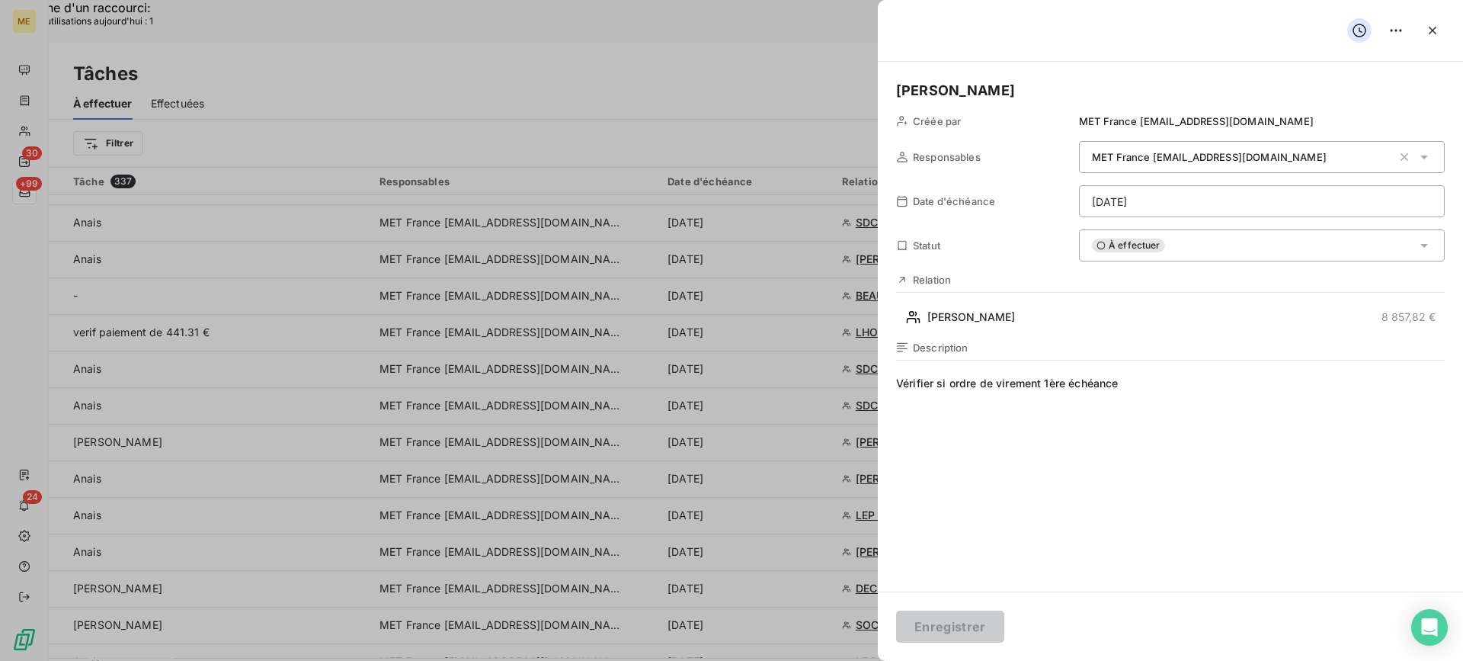
click at [1043, 330] on div "[PERSON_NAME] par MET France [EMAIL_ADDRESS][DOMAIN_NAME] Responsables MET Fran…" at bounding box center [1170, 327] width 585 height 530
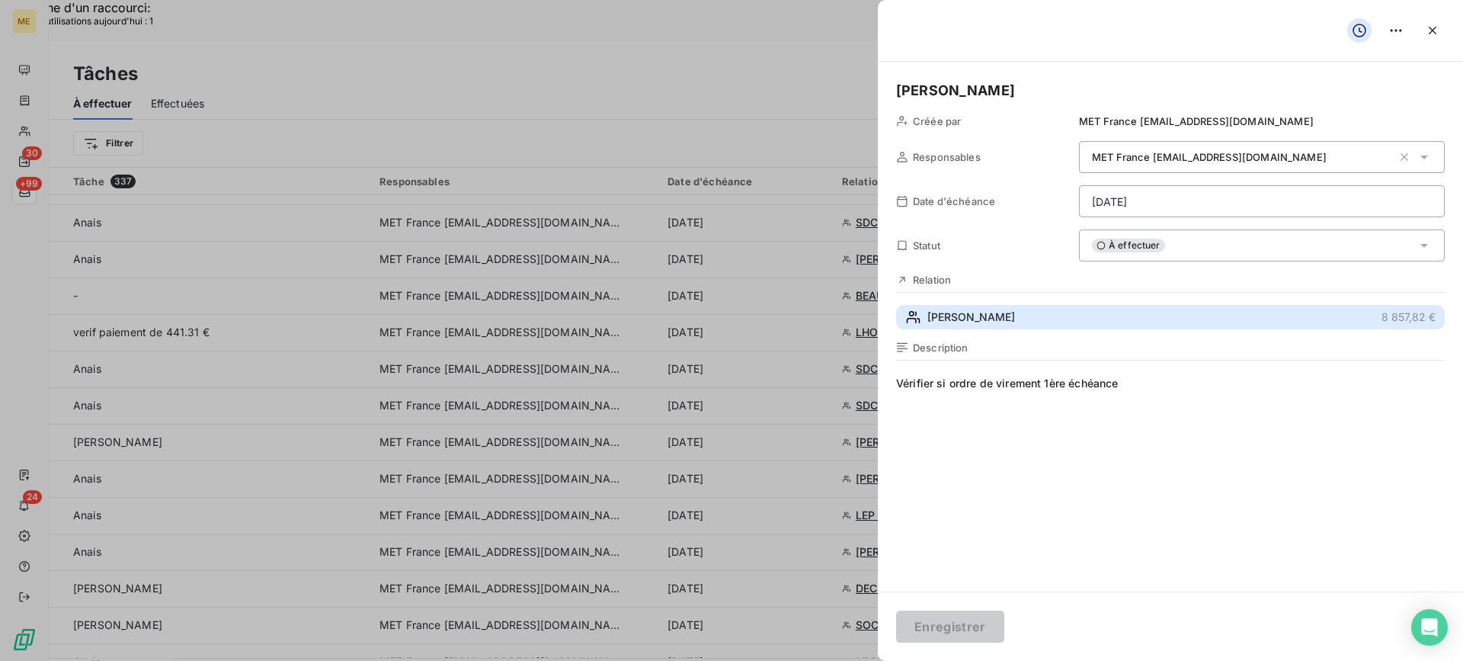
click at [1045, 325] on button "[PERSON_NAME] 8 857,82 €" at bounding box center [1170, 317] width 549 height 24
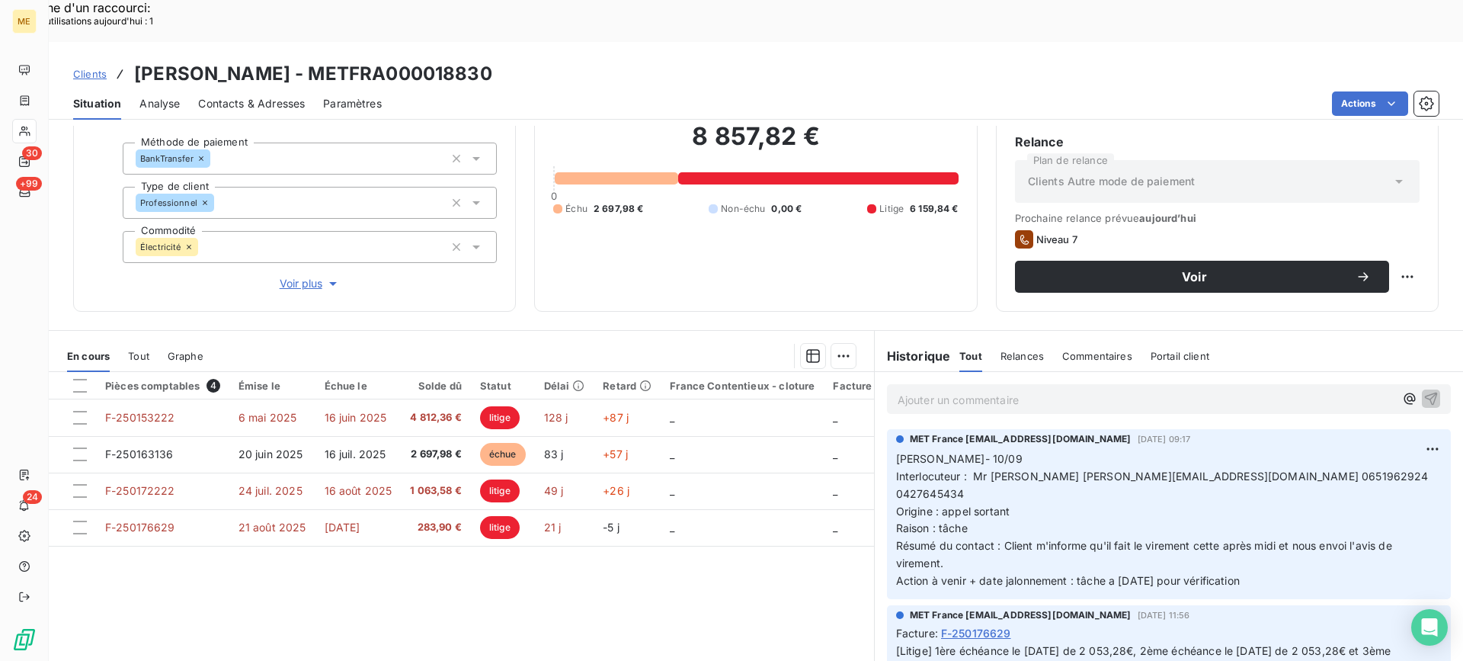
scroll to position [136, 0]
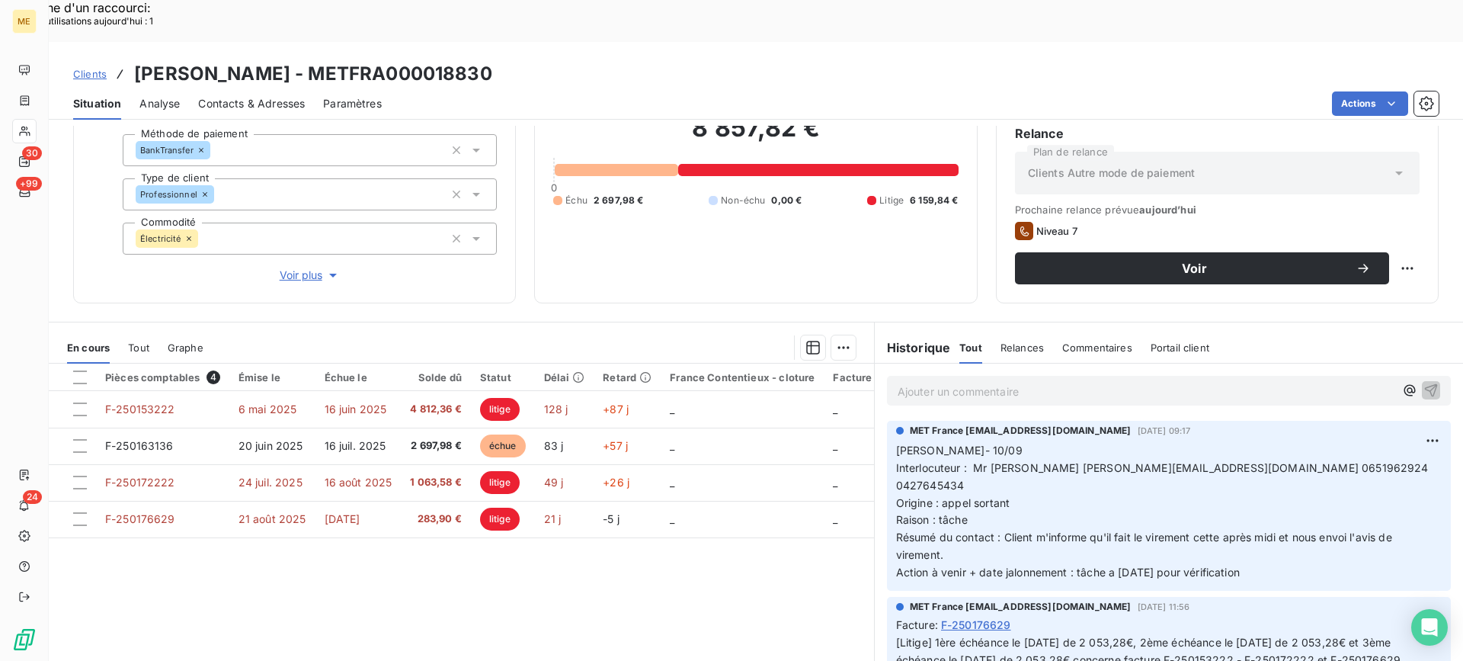
drag, startPoint x: 341, startPoint y: 32, endPoint x: 544, endPoint y: 32, distance: 202.7
click at [544, 60] on div "Clients [PERSON_NAME] - METFRA000018830" at bounding box center [756, 73] width 1414 height 27
drag, startPoint x: 1290, startPoint y: 427, endPoint x: 1377, endPoint y: 428, distance: 87.6
click at [1377, 442] on p "[PERSON_NAME]- 10/09 Interlocuteur : Mr [PERSON_NAME] [PERSON_NAME][EMAIL_ADDRE…" at bounding box center [1169, 511] width 546 height 139
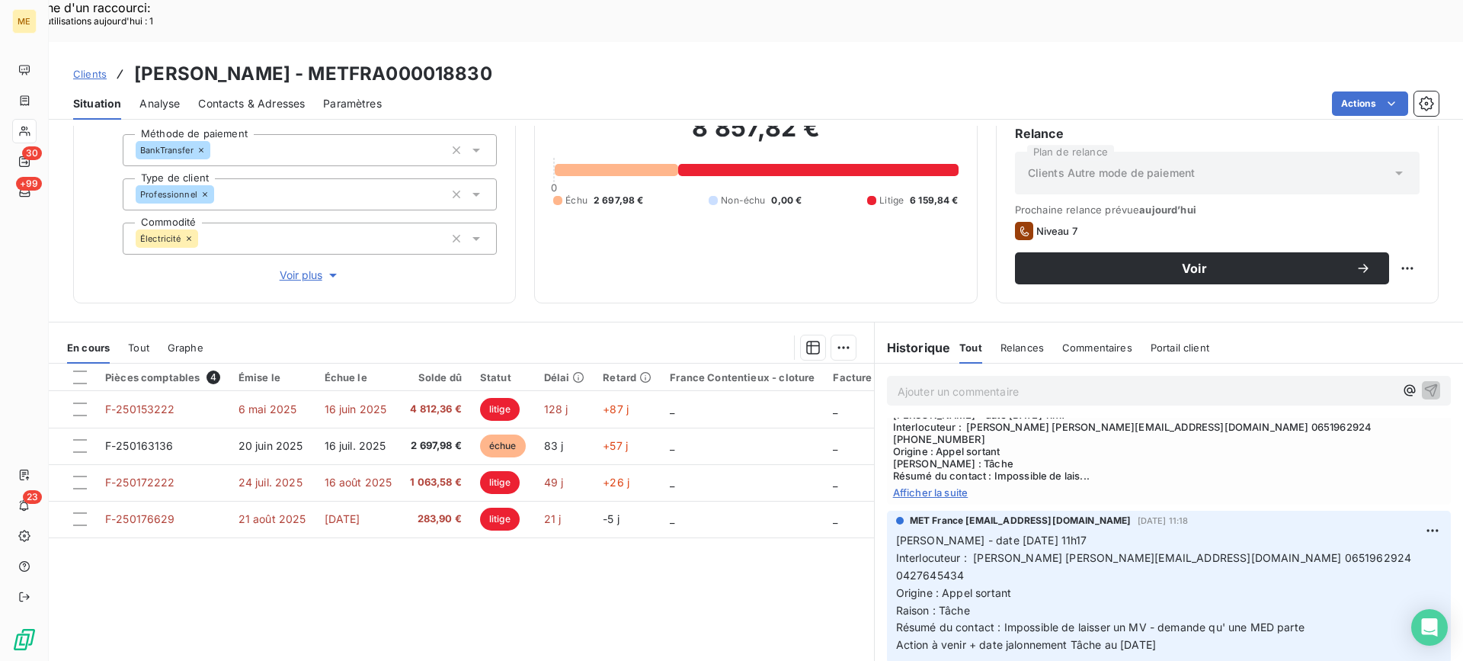
scroll to position [1089, 0]
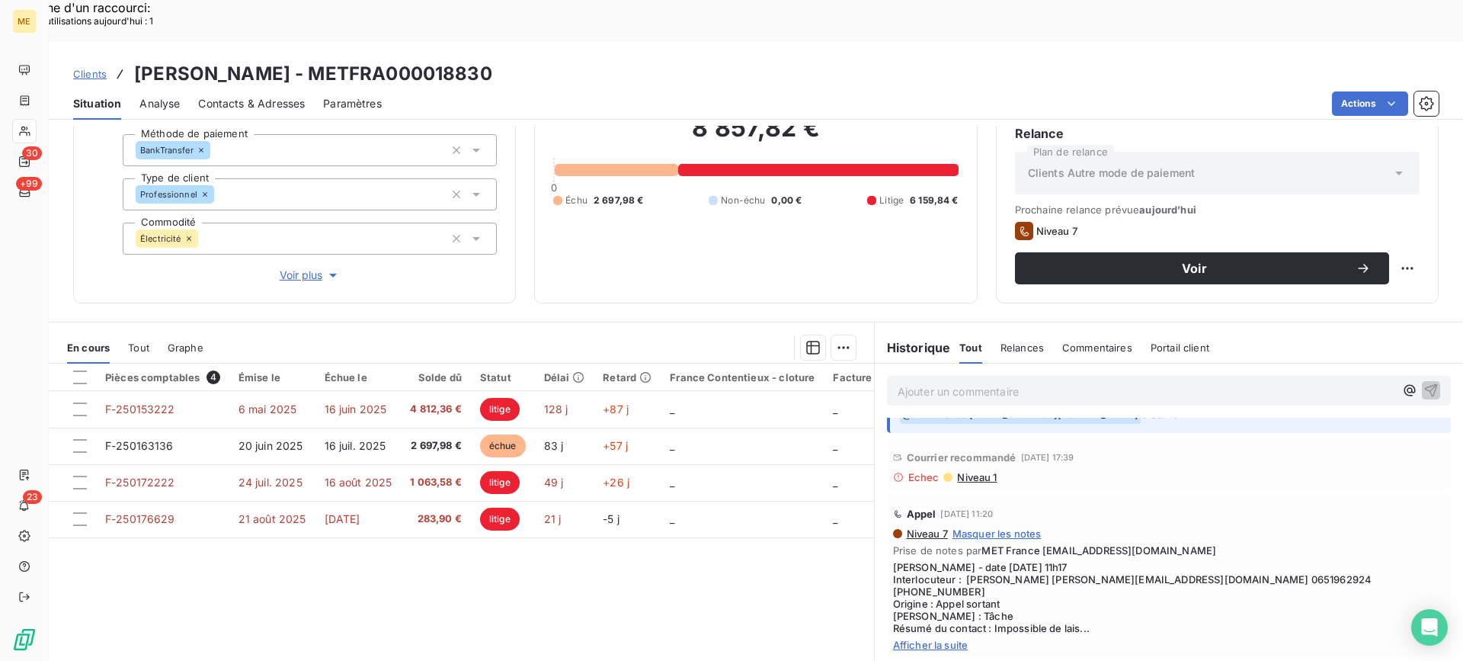
click at [955, 638] on span "Afficher la suite" at bounding box center [1169, 644] width 552 height 12
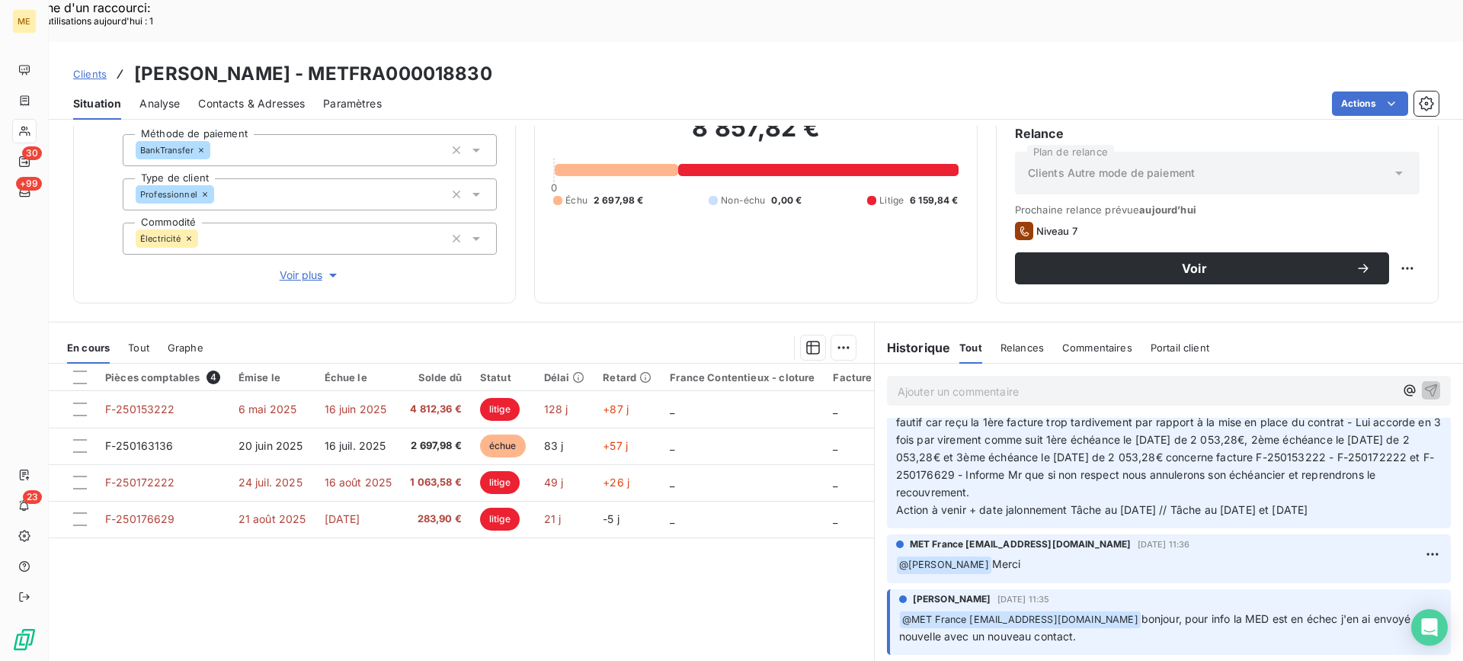
scroll to position [555, 0]
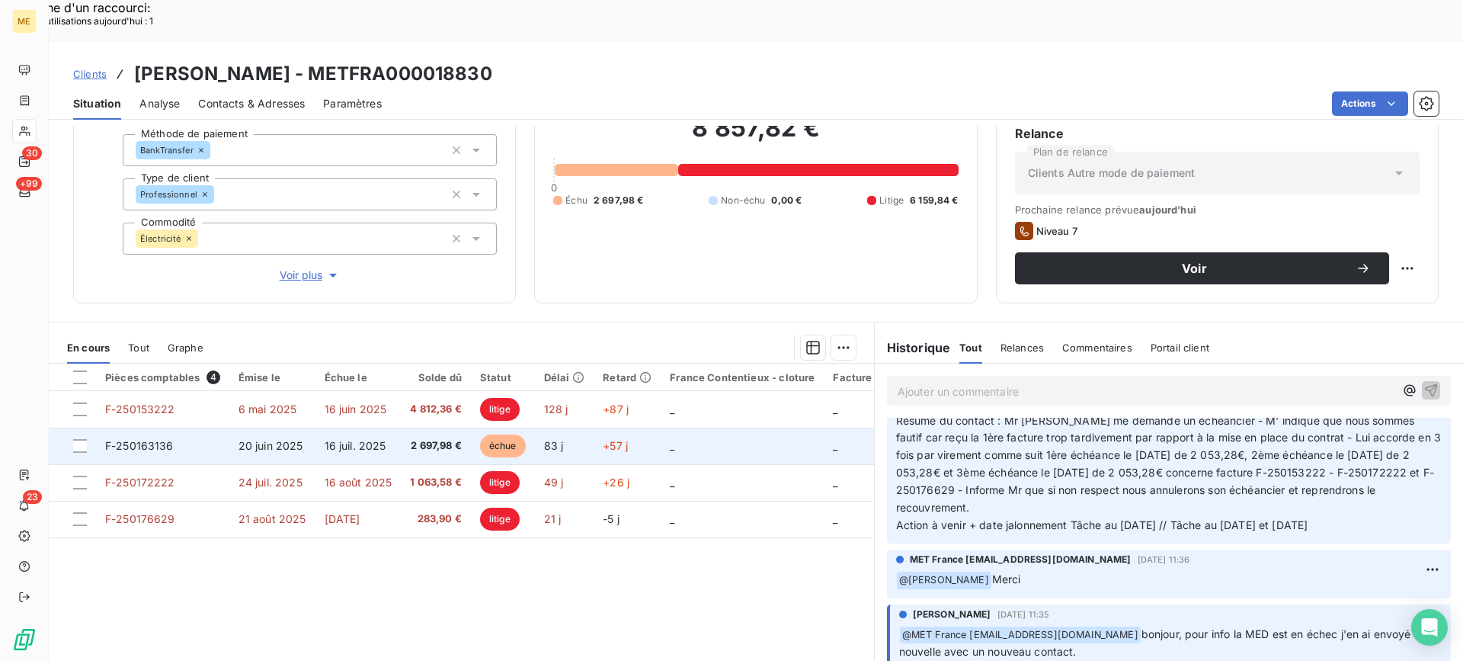
click at [386, 427] on td "16 juil. 2025" at bounding box center [358, 445] width 86 height 37
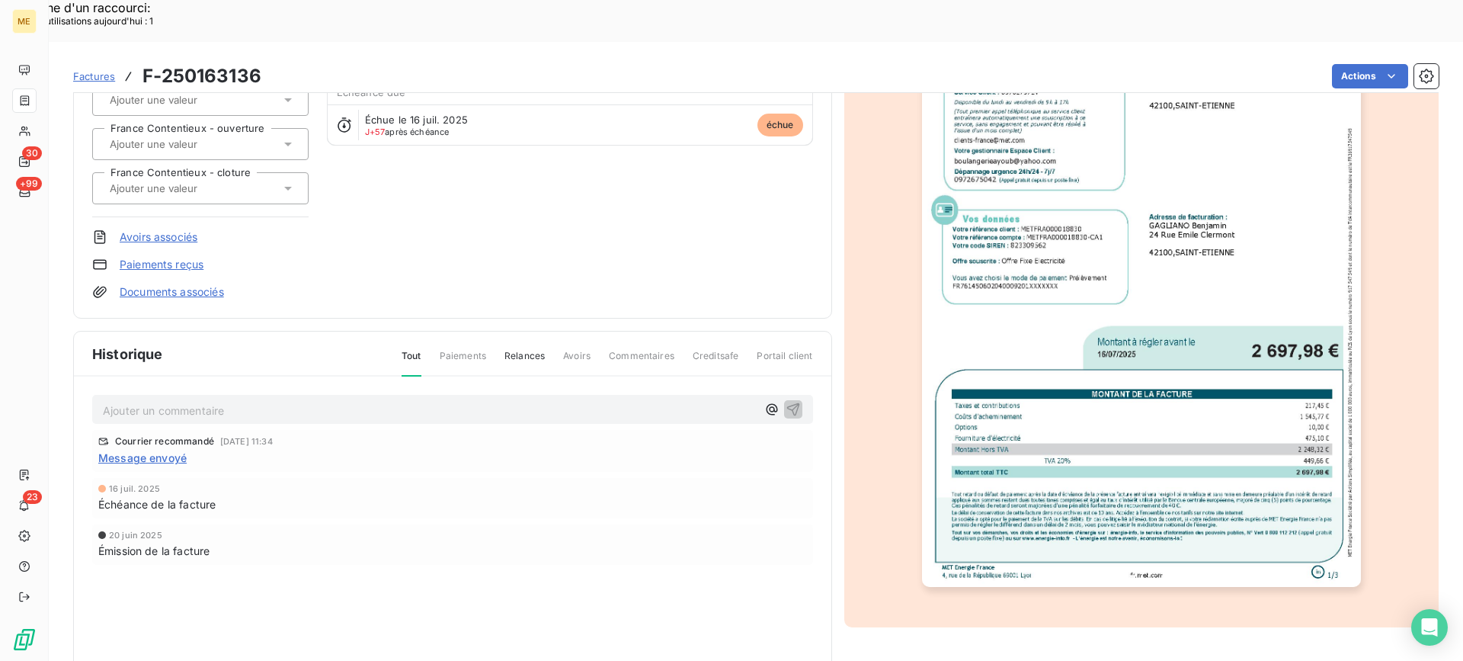
scroll to position [183, 0]
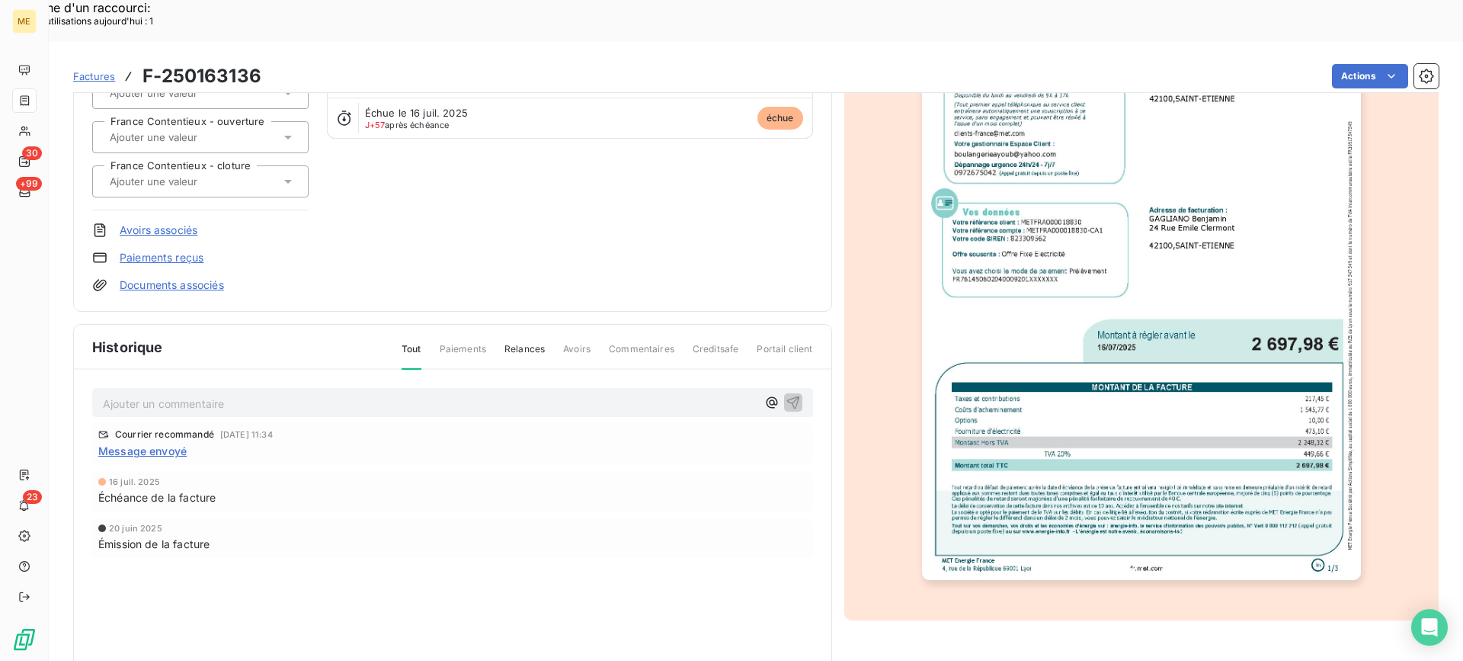
click at [1160, 398] on img "button" at bounding box center [1141, 270] width 439 height 620
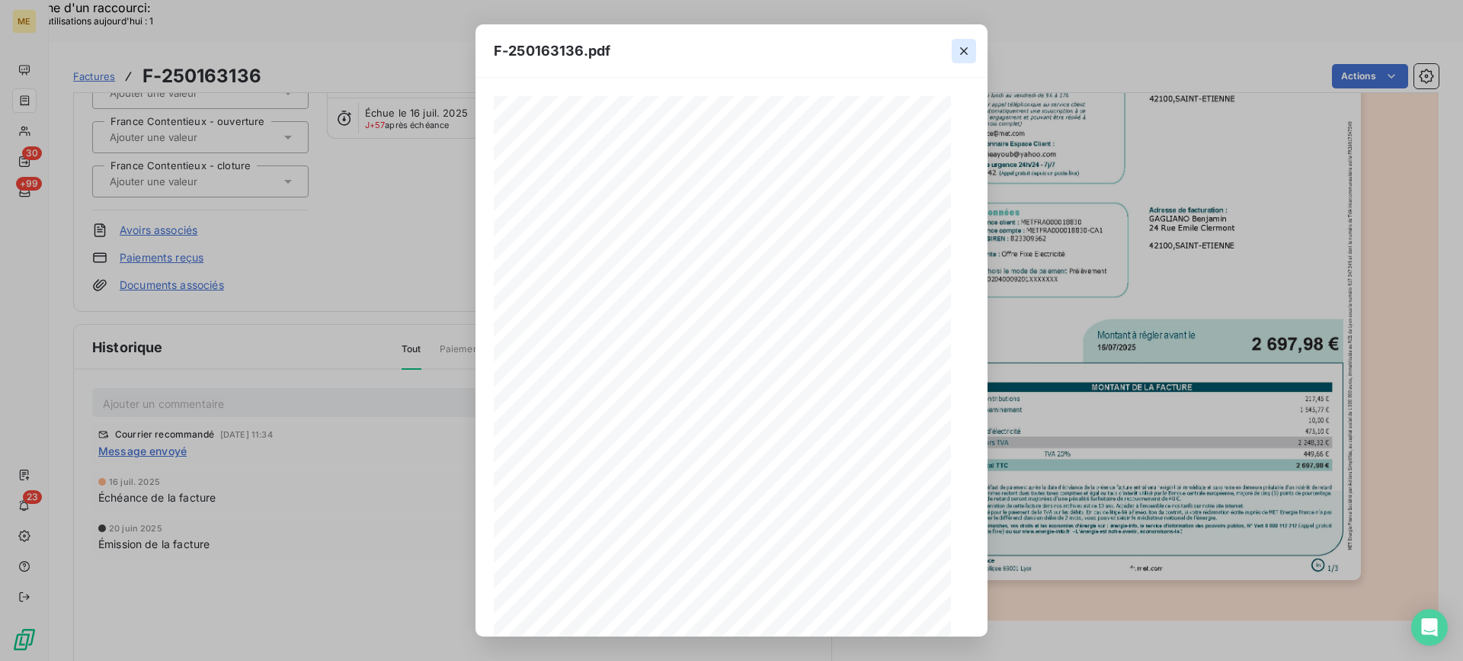
click at [962, 51] on icon "button" at bounding box center [963, 50] width 15 height 15
click at [966, 53] on icon "button" at bounding box center [964, 51] width 8 height 8
click at [967, 49] on icon "button" at bounding box center [963, 50] width 15 height 15
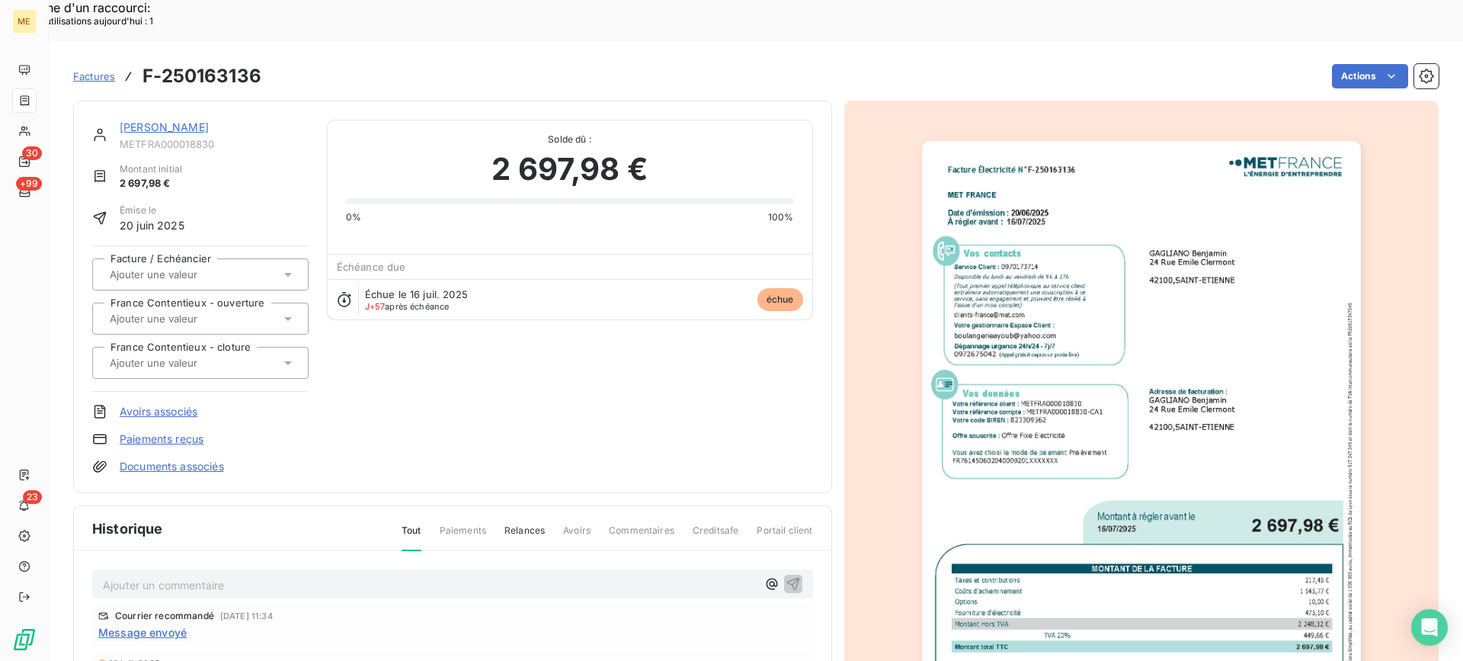
scroll to position [0, 0]
click at [209, 121] on link "[PERSON_NAME]" at bounding box center [164, 127] width 89 height 13
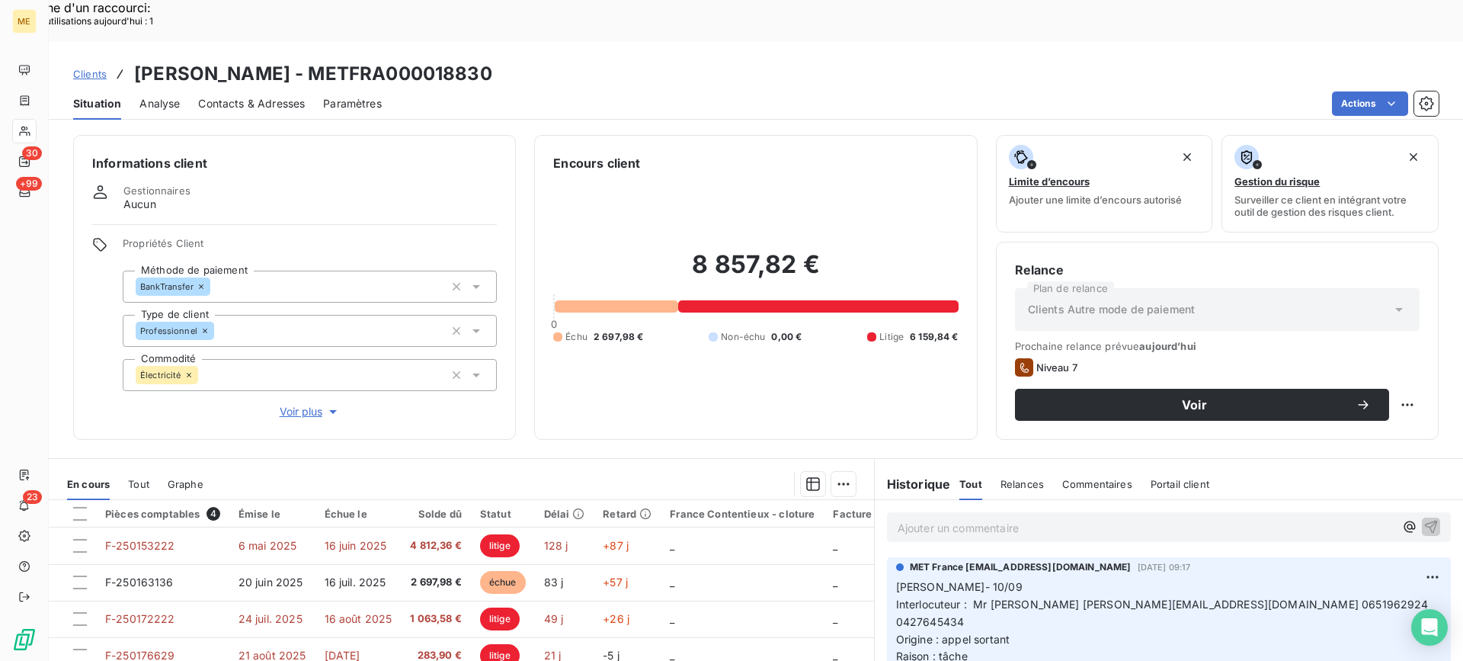
click at [959, 518] on p "Ajouter un commentaire ﻿" at bounding box center [1146, 527] width 497 height 19
click at [1154, 518] on p "[PERSON_NAME] - 11/09 - Avis de virement 1ère échéance" at bounding box center [1146, 527] width 497 height 18
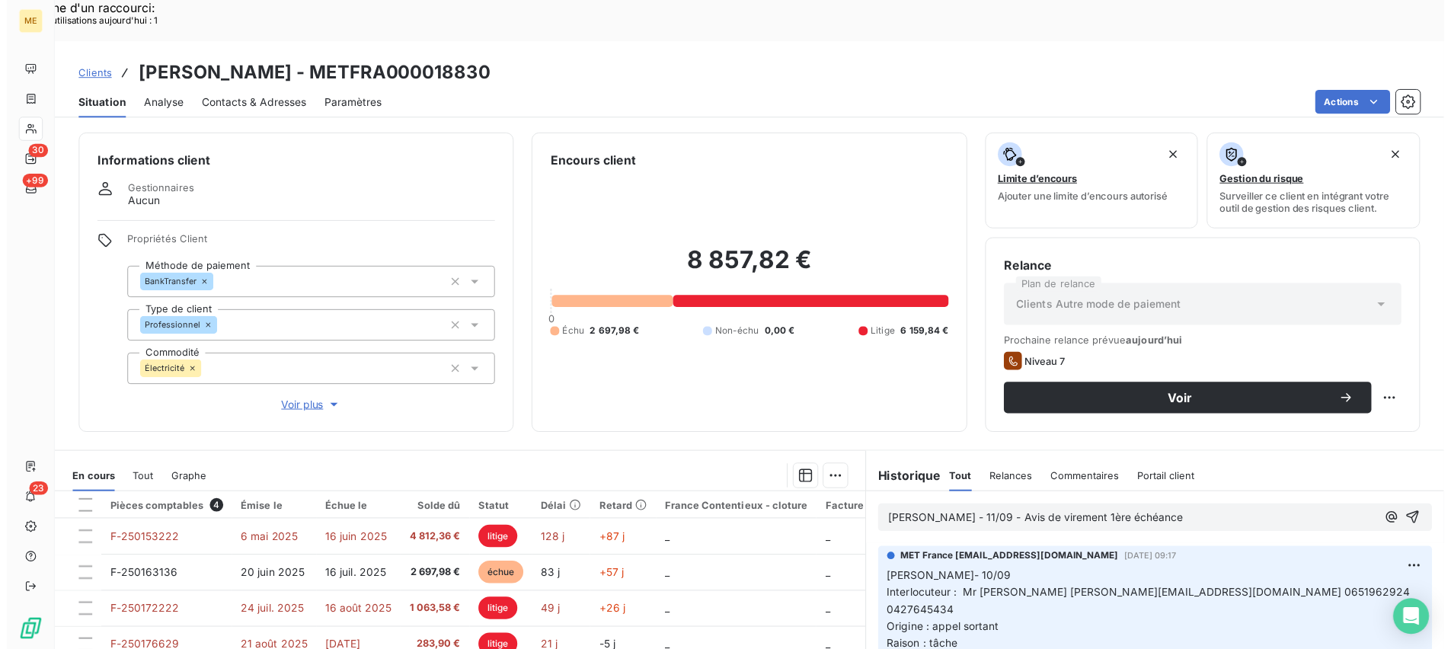
paste div
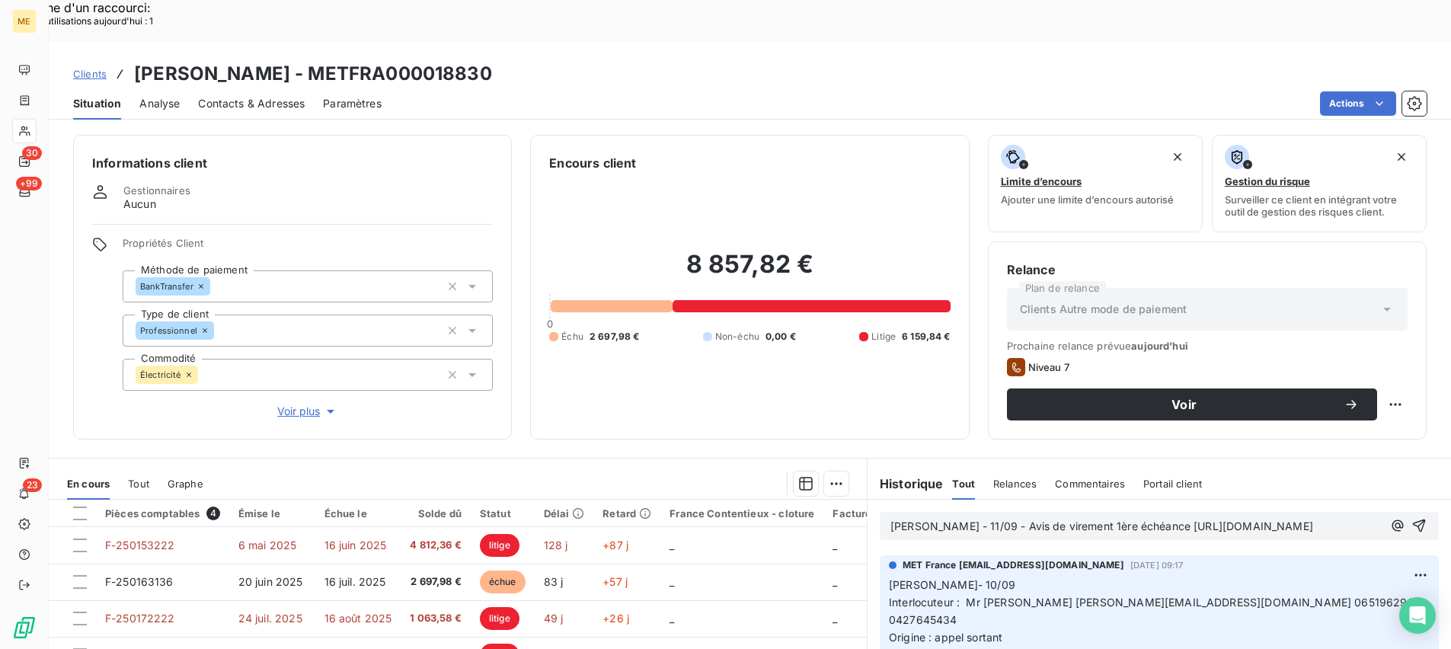
click at [1058, 520] on span "[PERSON_NAME] - 11/09 - Avis de virement 1ère échéance [URL][DOMAIN_NAME]" at bounding box center [1102, 526] width 423 height 13
click at [0, 0] on lt-em "1ʳᵉ" at bounding box center [0, 0] width 0 height 0
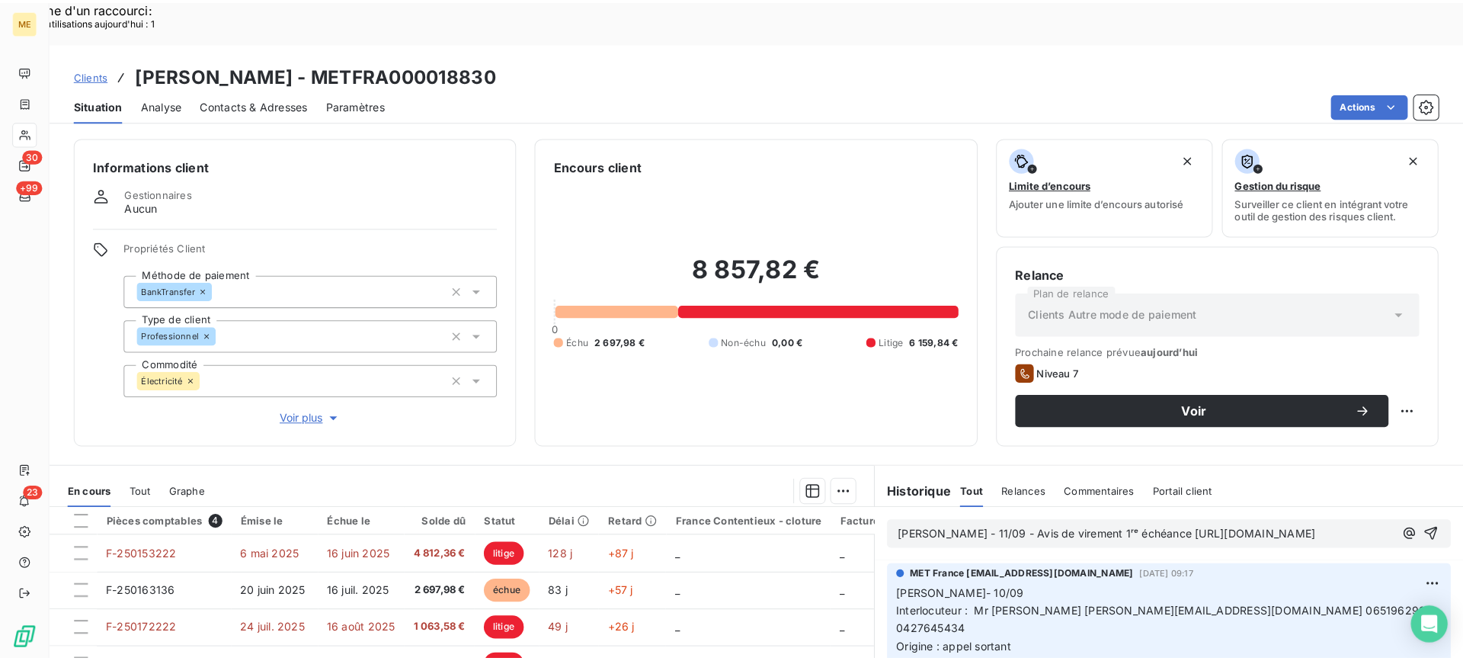
scroll to position [76, 0]
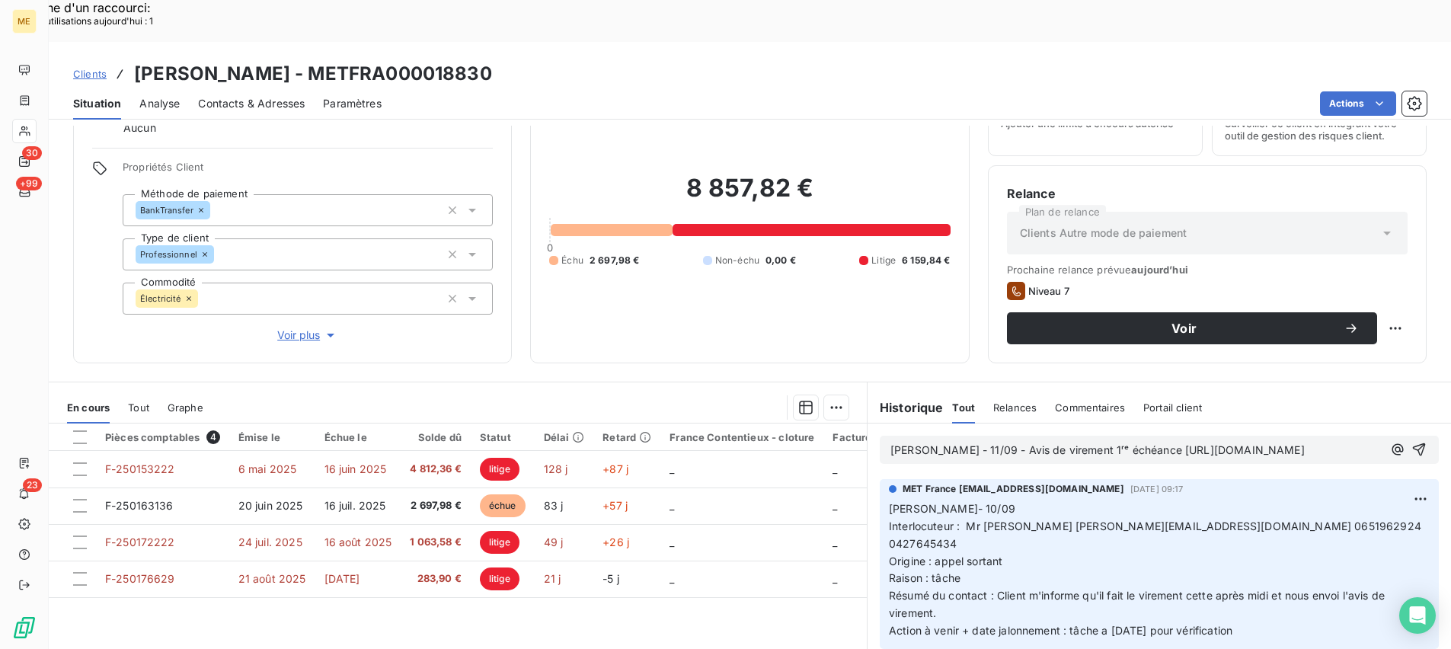
click at [1383, 442] on p "[PERSON_NAME] - 11/09 - Avis de virement 1ʳᵉ échéance [URL][DOMAIN_NAME]" at bounding box center [1137, 451] width 492 height 18
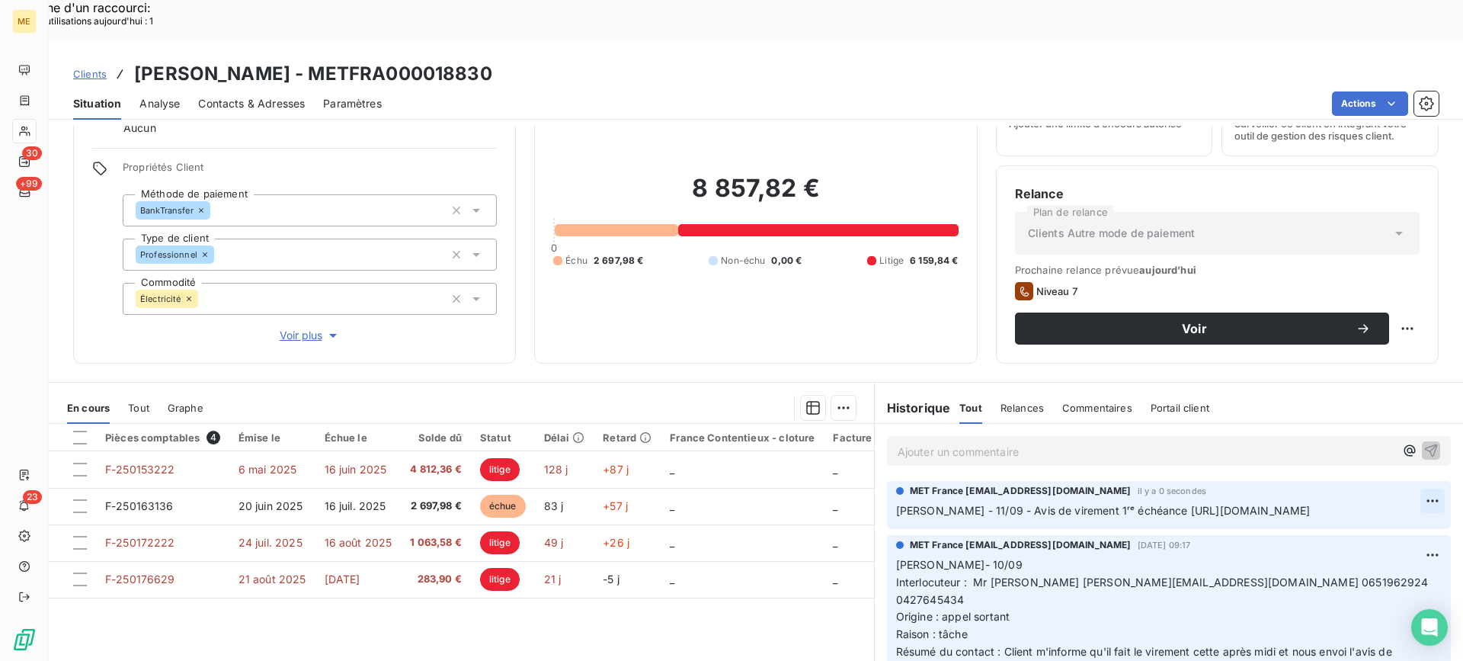
click at [1368, 491] on div "Editer" at bounding box center [1372, 492] width 85 height 24
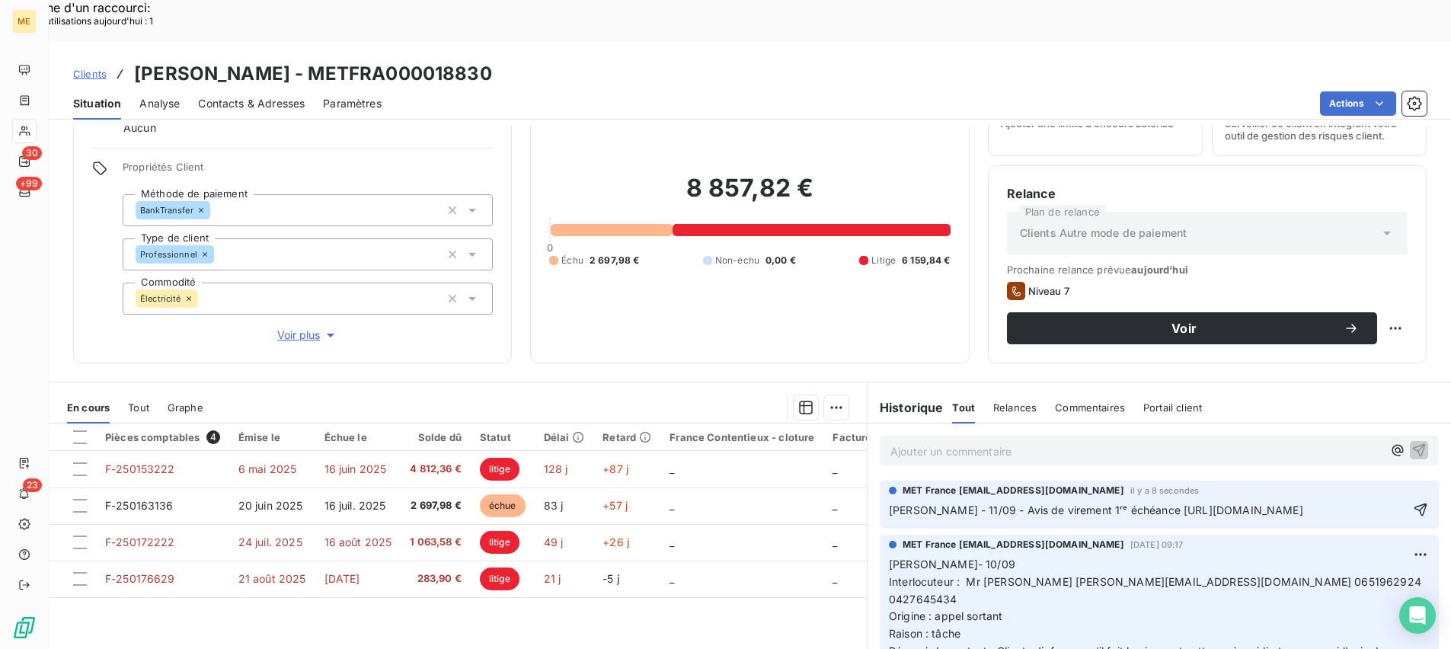
click at [1212, 502] on p "[PERSON_NAME] - 11/09 - Avis de virement 1ʳᵉ échéance [URL][DOMAIN_NAME]" at bounding box center [1149, 511] width 520 height 18
click at [1144, 502] on p "[PERSON_NAME] - 11/09 - Avis de virement 1ʳᵉ échéance de [URL][DOMAIN_NAME]" at bounding box center [1149, 511] width 520 height 18
click at [1207, 502] on p "[PERSON_NAME] - 11/09 - Avis de virement 1ʳᵉ échéance de 2053,28 [URL][DOMAIN_N…" at bounding box center [1149, 511] width 520 height 18
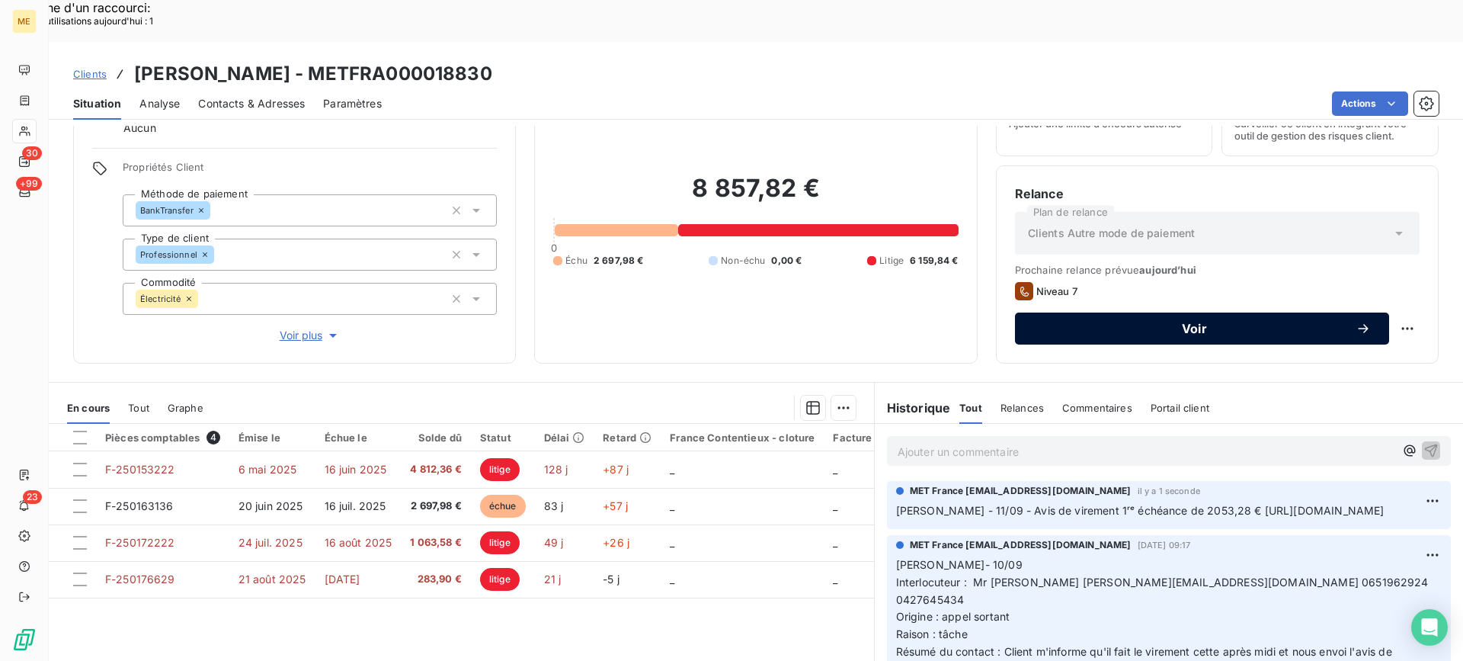
click at [1310, 322] on span "Voir" at bounding box center [1194, 328] width 322 height 12
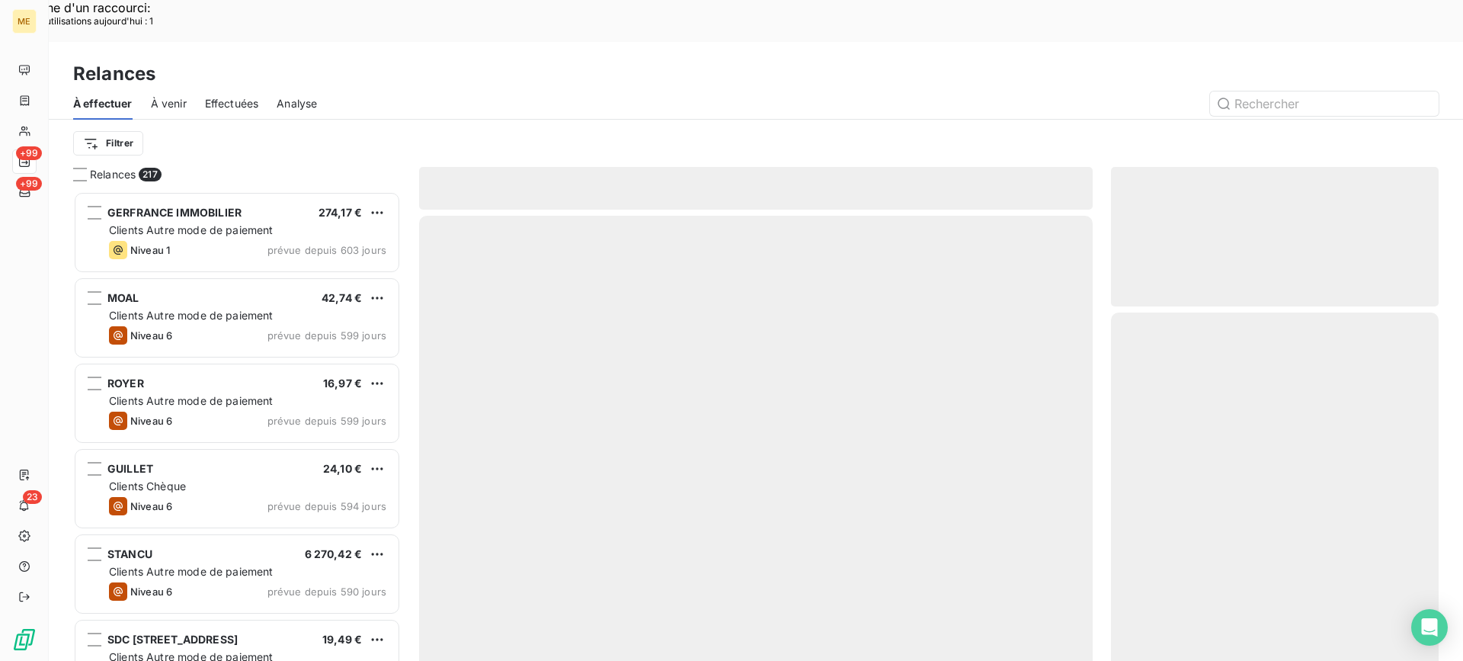
scroll to position [500, 316]
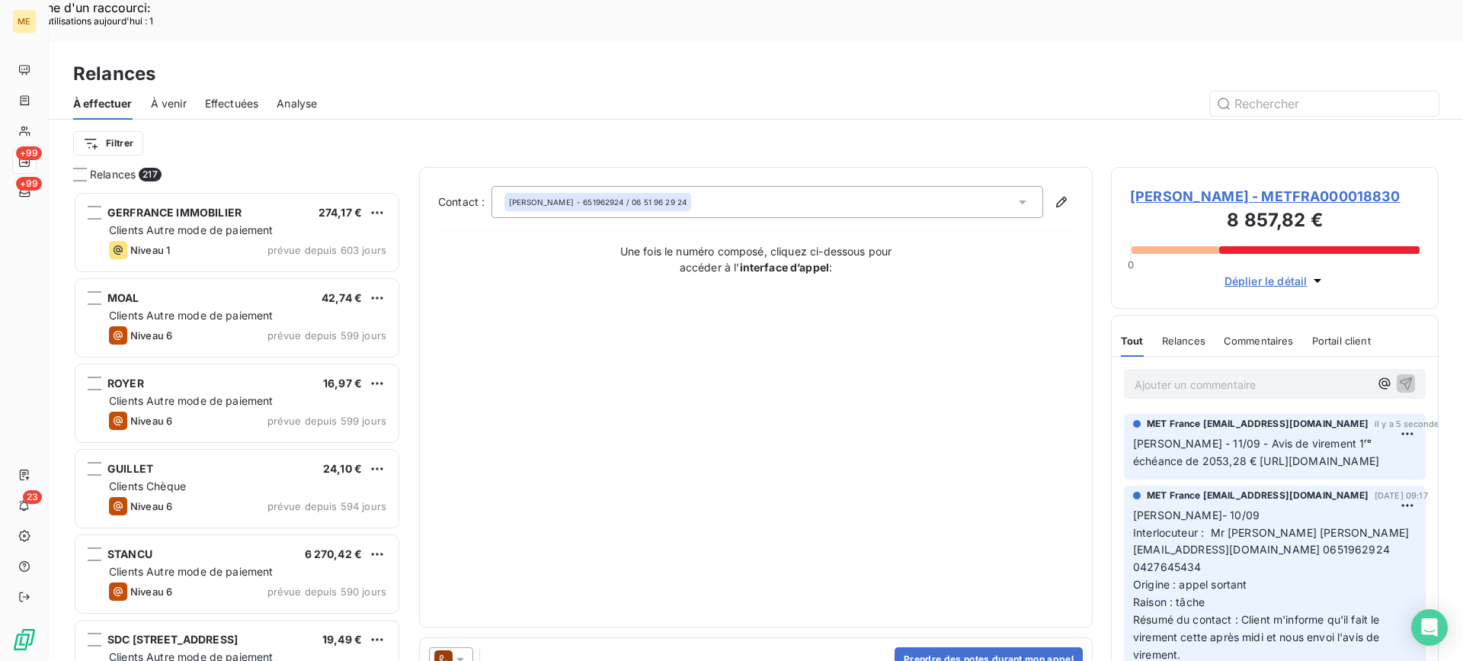
click at [925, 647] on button "Prendre des notes durant mon appel" at bounding box center [988, 659] width 188 height 24
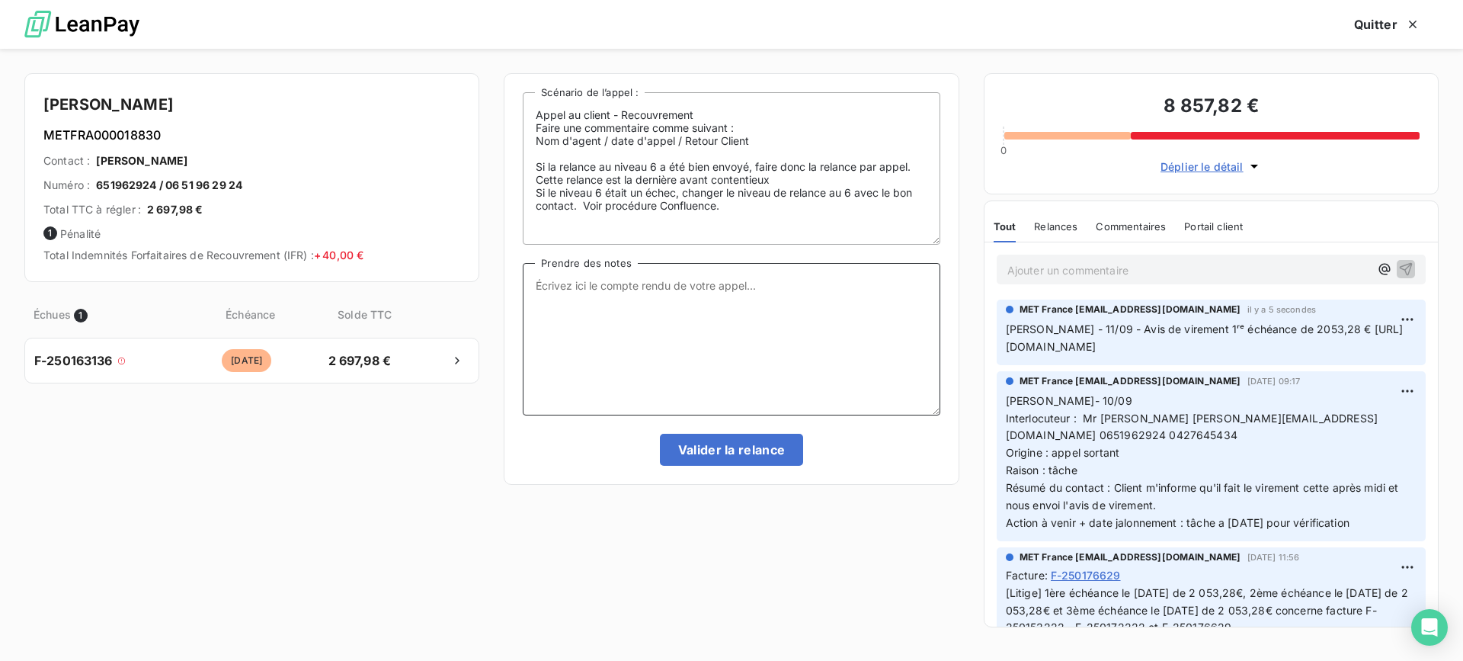
click at [736, 335] on textarea "Prendre des notes" at bounding box center [731, 339] width 417 height 152
click at [677, 323] on textarea "Prendre des notes" at bounding box center [731, 339] width 417 height 152
paste textarea "[PERSON_NAME]- date Interlocuteur : Origine : [PERSON_NAME] : Résumé du contact…"
click at [677, 293] on textarea "[PERSON_NAME]- date Interlocuteur : Origine : [PERSON_NAME] : Résumé du contact…" at bounding box center [731, 339] width 417 height 152
click at [644, 277] on textarea "[PERSON_NAME]- date Interlocuteur : Origine : [PERSON_NAME] : Résumé du contact…" at bounding box center [731, 339] width 417 height 152
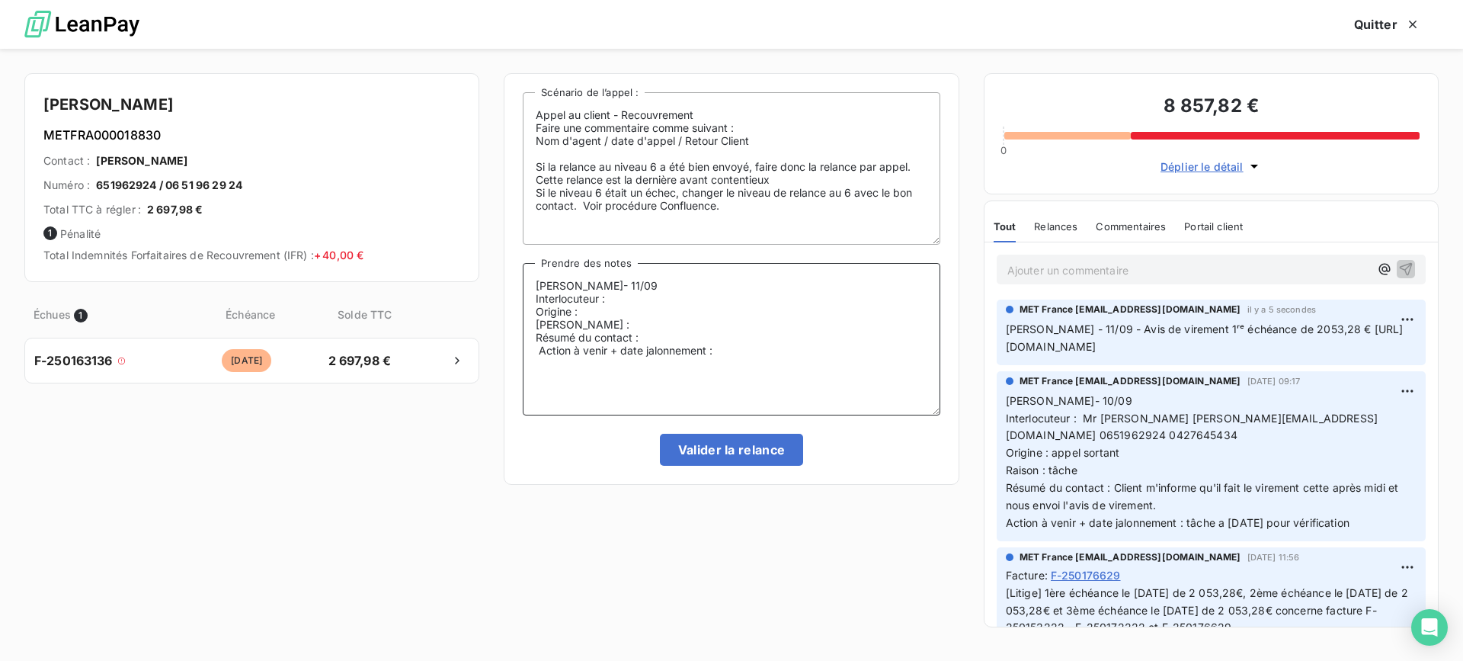
click at [840, 329] on textarea "[PERSON_NAME]- 11/09 Interlocuteur : Origine : [PERSON_NAME] : Résumé du contac…" at bounding box center [731, 339] width 417 height 152
click at [840, 314] on textarea "[PERSON_NAME]- 11/09 Interlocuteur : Origine : [PERSON_NAME] : Résumé du contac…" at bounding box center [731, 339] width 417 height 152
click at [840, 306] on textarea "[PERSON_NAME]- 11/09 Interlocuteur : Origine : [PERSON_NAME] : Résumé du contac…" at bounding box center [731, 339] width 417 height 152
click at [823, 282] on textarea "[PERSON_NAME]- 11/09 Interlocuteur : Origine : [PERSON_NAME] : Résumé du contac…" at bounding box center [731, 339] width 417 height 152
click at [827, 290] on textarea "[PERSON_NAME]- 11/09 Interlocuteur : Origine : [PERSON_NAME] : Résumé du contac…" at bounding box center [731, 339] width 417 height 152
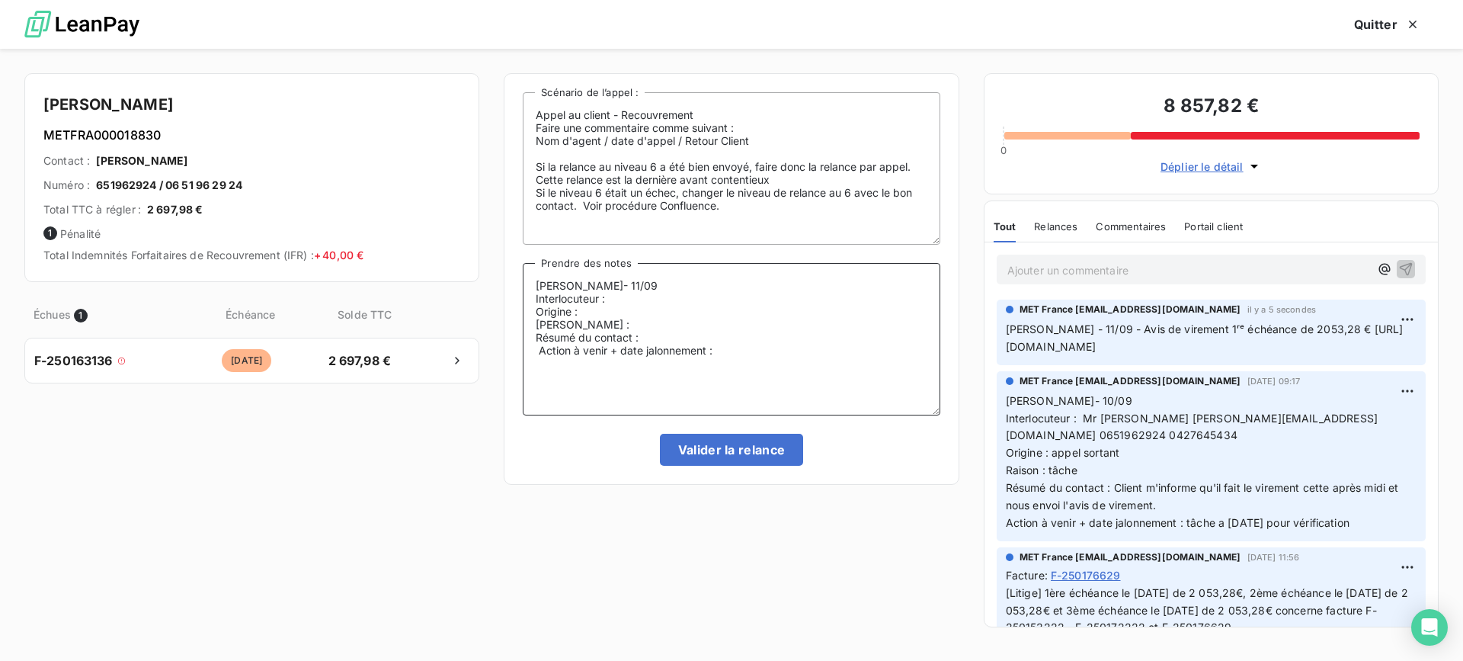
click at [626, 301] on textarea "[PERSON_NAME]- 11/09 Interlocuteur : Origine : [PERSON_NAME] : Résumé du contac…" at bounding box center [731, 339] width 417 height 152
drag, startPoint x: 1086, startPoint y: 417, endPoint x: 834, endPoint y: 385, distance: 254.2
click at [1093, 427] on p "[PERSON_NAME]- 10/09 Interlocuteur : Mr [PERSON_NAME] [PERSON_NAME][EMAIL_ADDRE…" at bounding box center [1211, 461] width 411 height 139
click at [755, 299] on textarea "[PERSON_NAME]- 11/09 Interlocuteur : Origine : [PERSON_NAME] : Résumé du contac…" at bounding box center [731, 339] width 417 height 152
paste textarea "Mr [PERSON_NAME] [PERSON_NAME][EMAIL_ADDRESS][DOMAIN_NAME] 0651962924 0427645434"
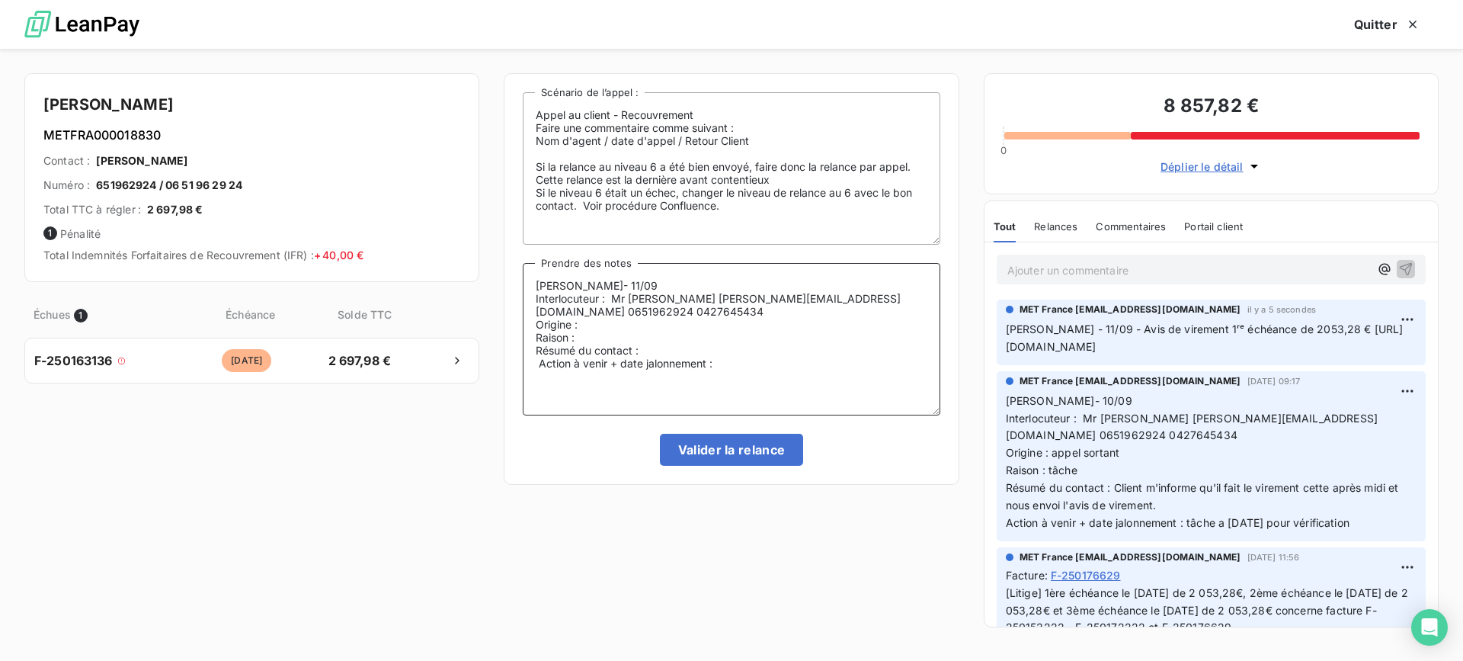
click at [722, 309] on textarea "[PERSON_NAME]- 11/09 Interlocuteur : Mr [PERSON_NAME] [PERSON_NAME][EMAIL_ADDRE…" at bounding box center [731, 339] width 417 height 152
click at [721, 321] on textarea "[PERSON_NAME]- 11/09 Interlocuteur : Mr [PERSON_NAME] [PERSON_NAME][EMAIL_ADDRE…" at bounding box center [731, 339] width 417 height 152
click at [788, 333] on textarea "[PERSON_NAME]- 11/09 Interlocuteur : Mr [PERSON_NAME] [PERSON_NAME][EMAIL_ADDRE…" at bounding box center [731, 339] width 417 height 152
click at [784, 347] on textarea "[PERSON_NAME]- 11/09 Interlocuteur : Mr [PERSON_NAME] [PERSON_NAME][EMAIL_ADDRE…" at bounding box center [731, 339] width 417 height 152
click at [542, 359] on textarea "[PERSON_NAME]- 11/09 Interlocuteur : Mr [PERSON_NAME] [PERSON_NAME][EMAIL_ADDRE…" at bounding box center [731, 339] width 417 height 152
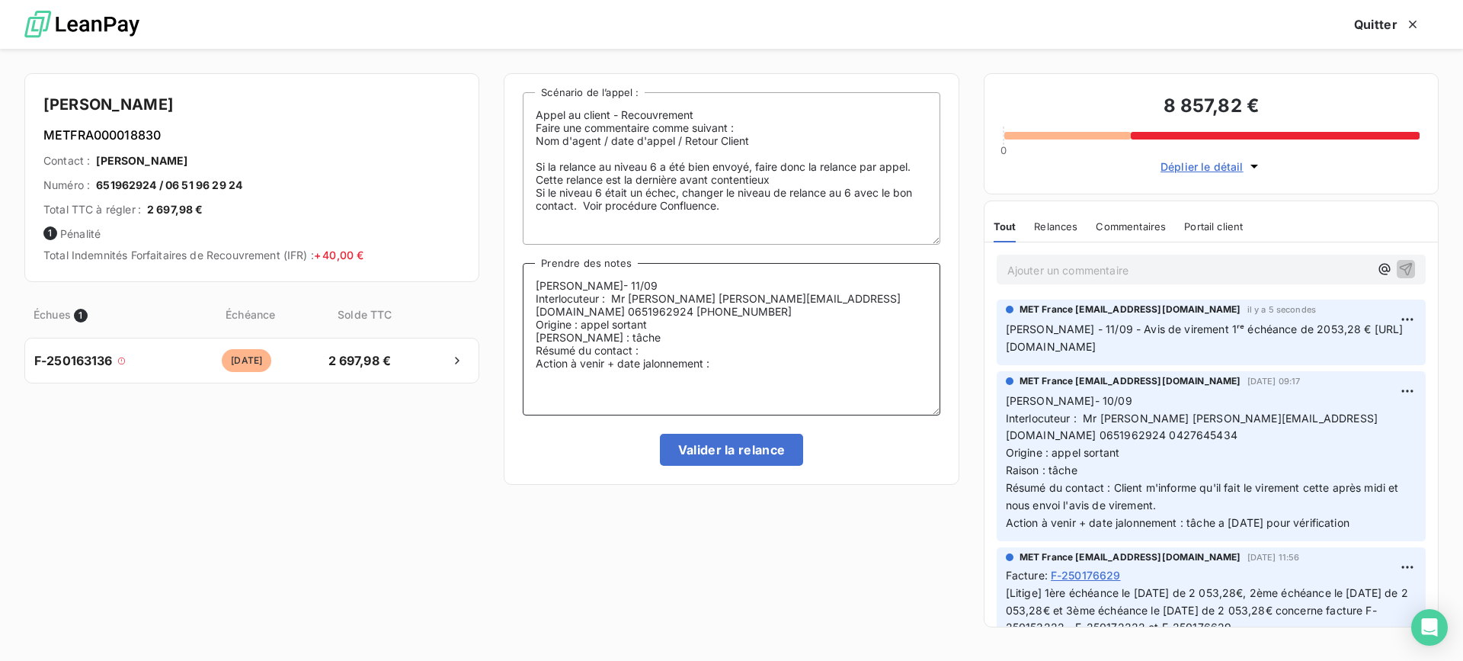
click at [744, 346] on textarea "[PERSON_NAME]- 11/09 Interlocuteur : Mr [PERSON_NAME] [PERSON_NAME][EMAIL_ADDRE…" at bounding box center [731, 339] width 417 height 152
click at [651, 357] on textarea "[PERSON_NAME]- 11/09 Interlocuteur : Mr [PERSON_NAME] [PERSON_NAME][EMAIL_ADDRE…" at bounding box center [731, 339] width 417 height 152
click at [0, 0] on lt-span "édit é" at bounding box center [0, 0] width 0 height 0
click at [874, 347] on textarea "[PERSON_NAME]- 11/09 Interlocuteur : Mr [PERSON_NAME] [PERSON_NAME][EMAIL_ADDRE…" at bounding box center [731, 339] width 417 height 152
click at [0, 0] on lt-span "1ʳᵉ" at bounding box center [0, 0] width 0 height 0
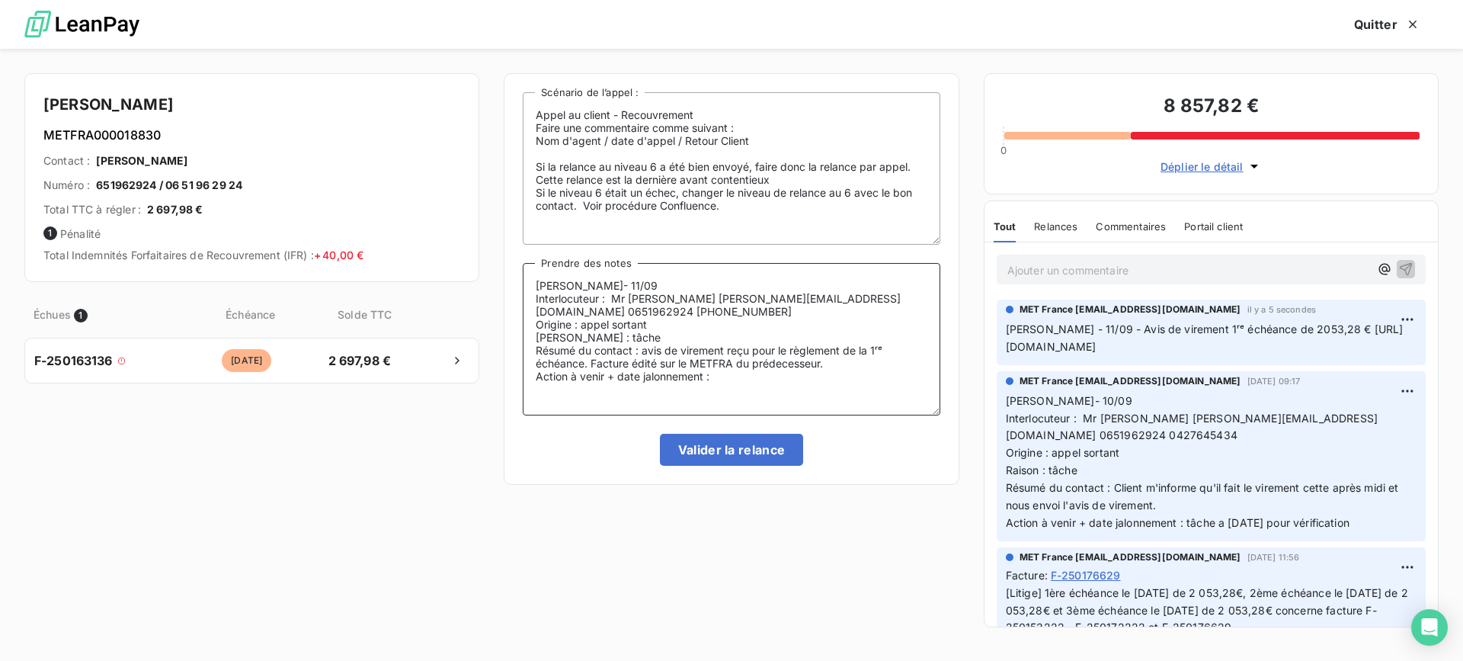
click at [793, 360] on textarea "[PERSON_NAME]- 11/09 Interlocuteur : Mr [PERSON_NAME] [PERSON_NAME][EMAIL_ADDRE…" at bounding box center [731, 339] width 417 height 152
click at [0, 0] on lt-strong "é" at bounding box center [0, 0] width 0 height 0
click at [651, 361] on textarea "[PERSON_NAME]- 11/09 Interlocuteur : Mr [PERSON_NAME] [PERSON_NAME][EMAIL_ADDRE…" at bounding box center [731, 339] width 417 height 152
click at [0, 0] on lt-span "édité e" at bounding box center [0, 0] width 0 height 0
click at [738, 380] on textarea "[PERSON_NAME]- 11/09 Interlocuteur : Mr [PERSON_NAME] [PERSON_NAME][EMAIL_ADDRE…" at bounding box center [731, 339] width 417 height 152
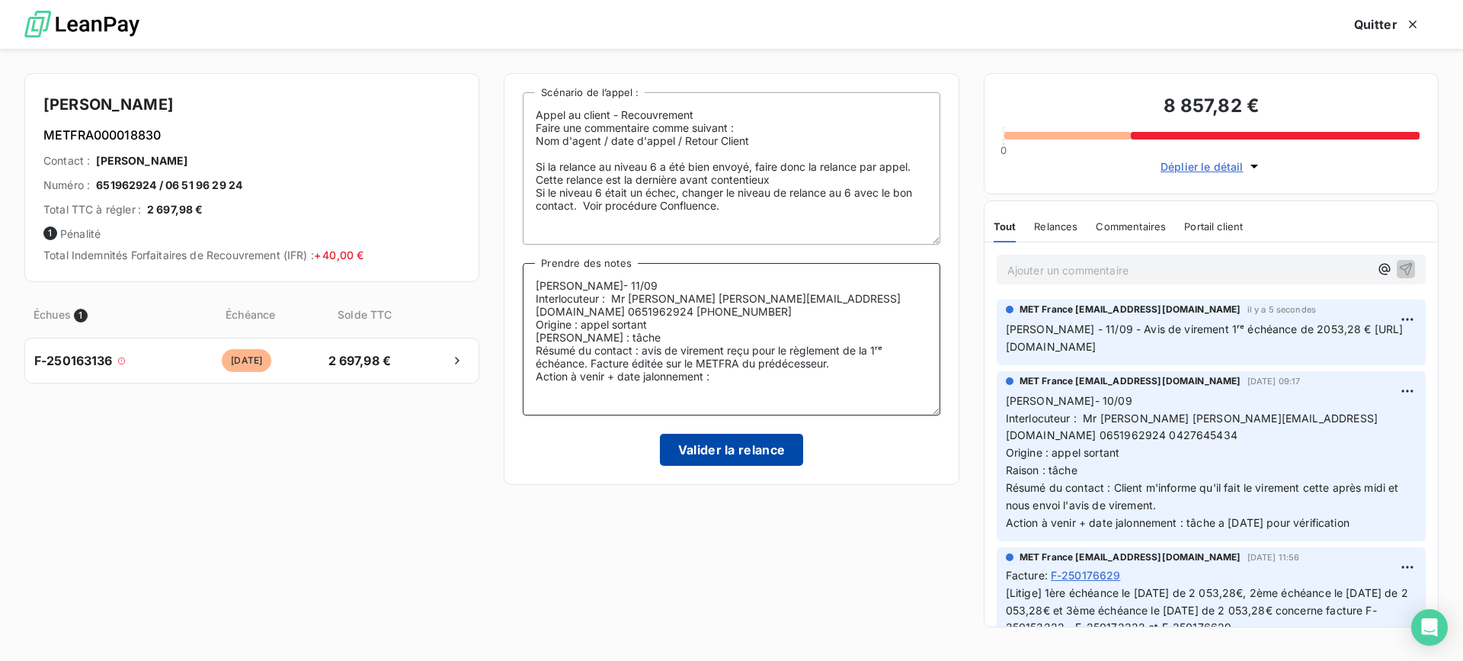
type textarea "[PERSON_NAME]- 11/09 Interlocuteur : Mr [PERSON_NAME] [PERSON_NAME][EMAIL_ADDRE…"
click at [732, 449] on button "Valider la relance" at bounding box center [732, 450] width 144 height 32
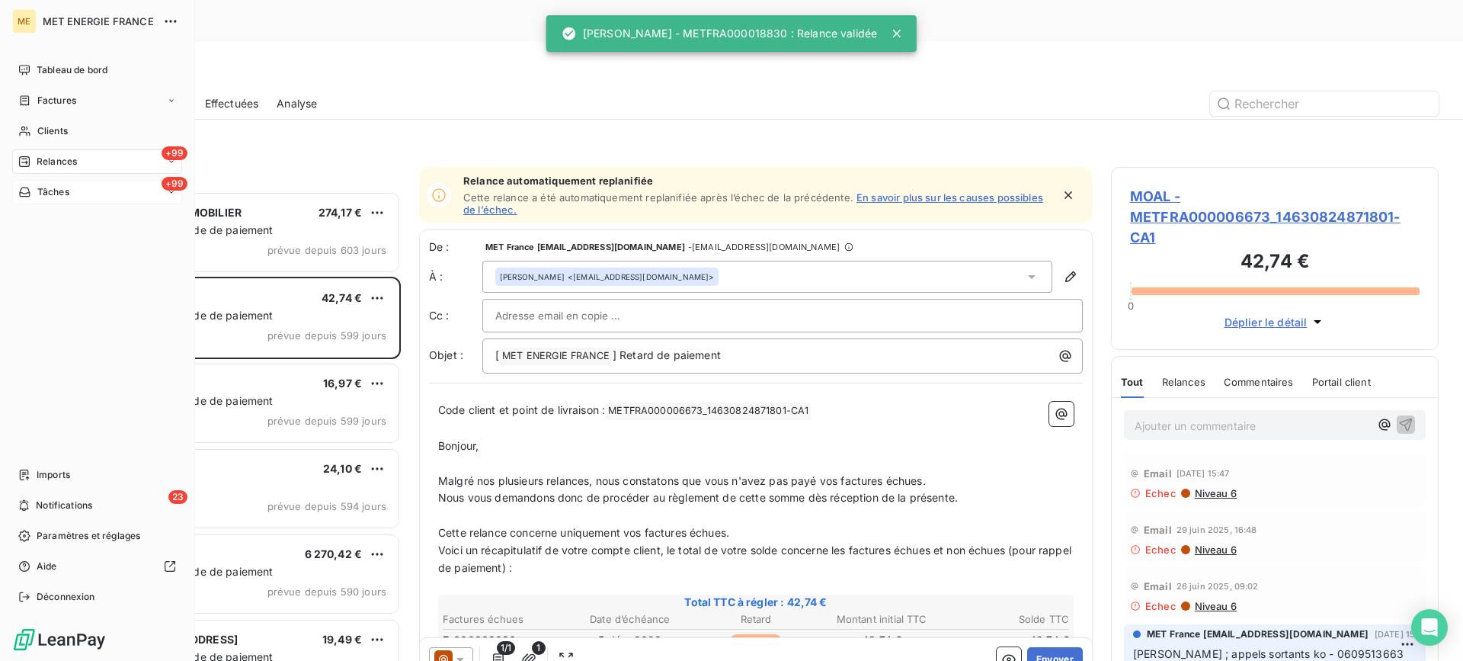
click at [85, 187] on div "+99 Tâches" at bounding box center [97, 192] width 170 height 24
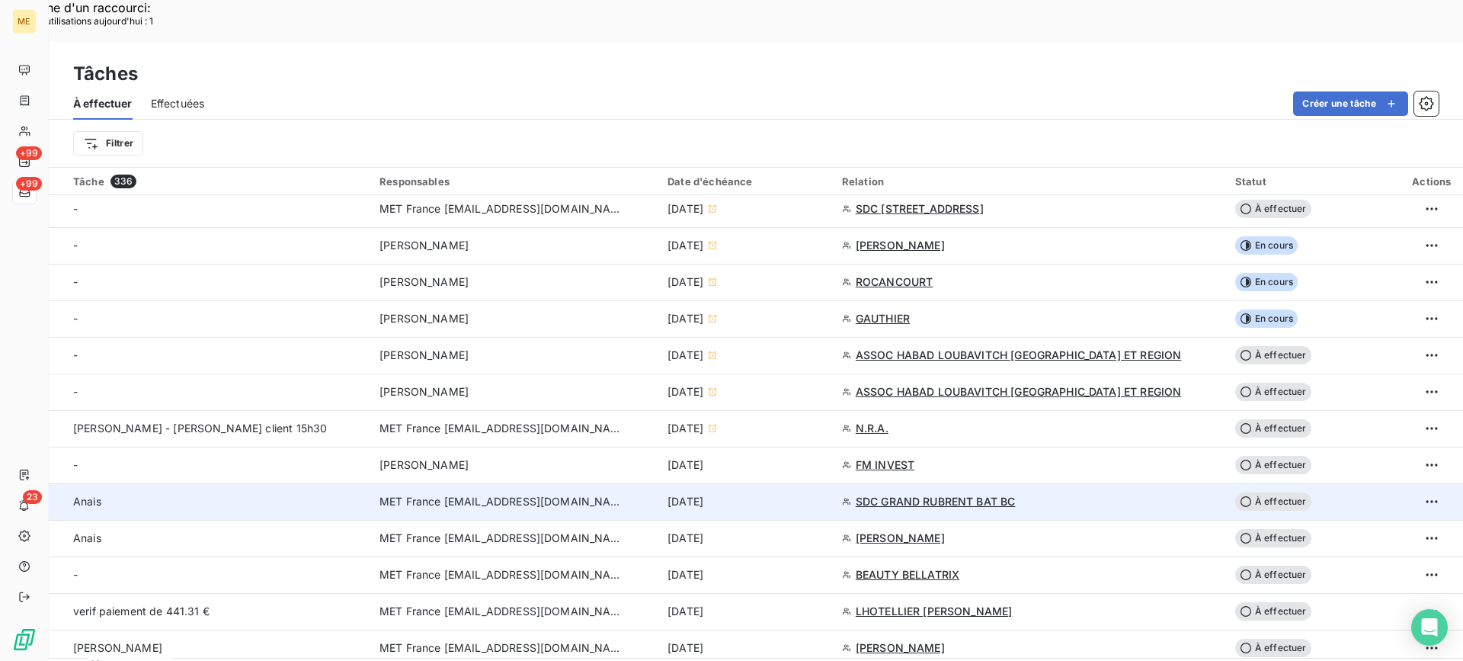
scroll to position [381, 0]
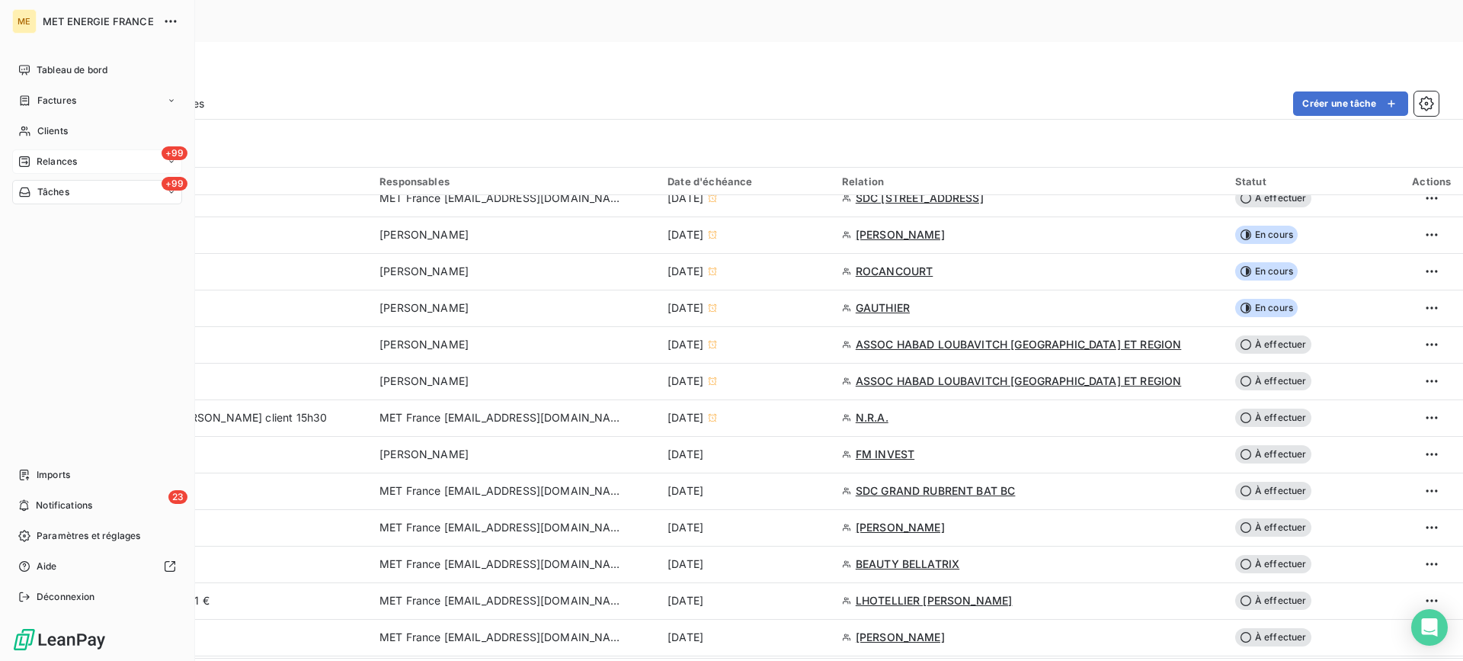
click at [41, 163] on span "Relances" at bounding box center [57, 162] width 40 height 14
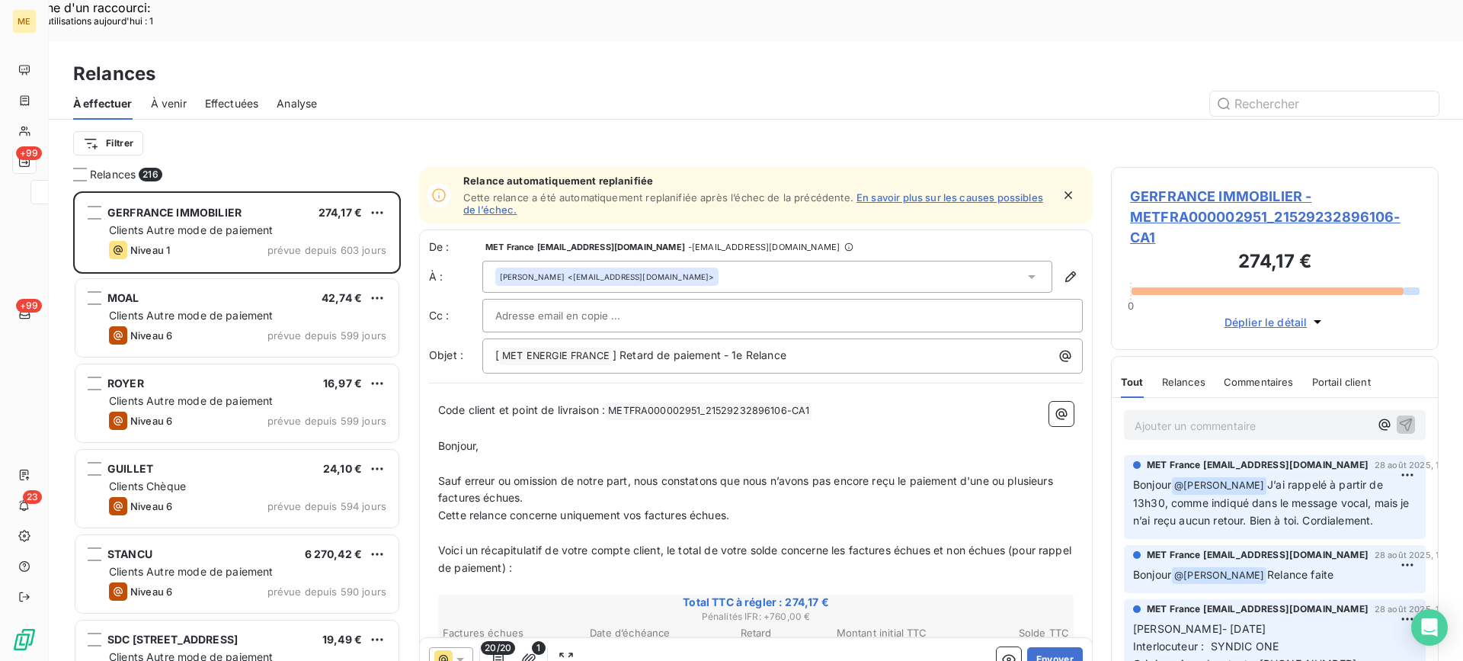
scroll to position [500, 316]
click at [252, 96] on span "Effectuées" at bounding box center [232, 103] width 54 height 15
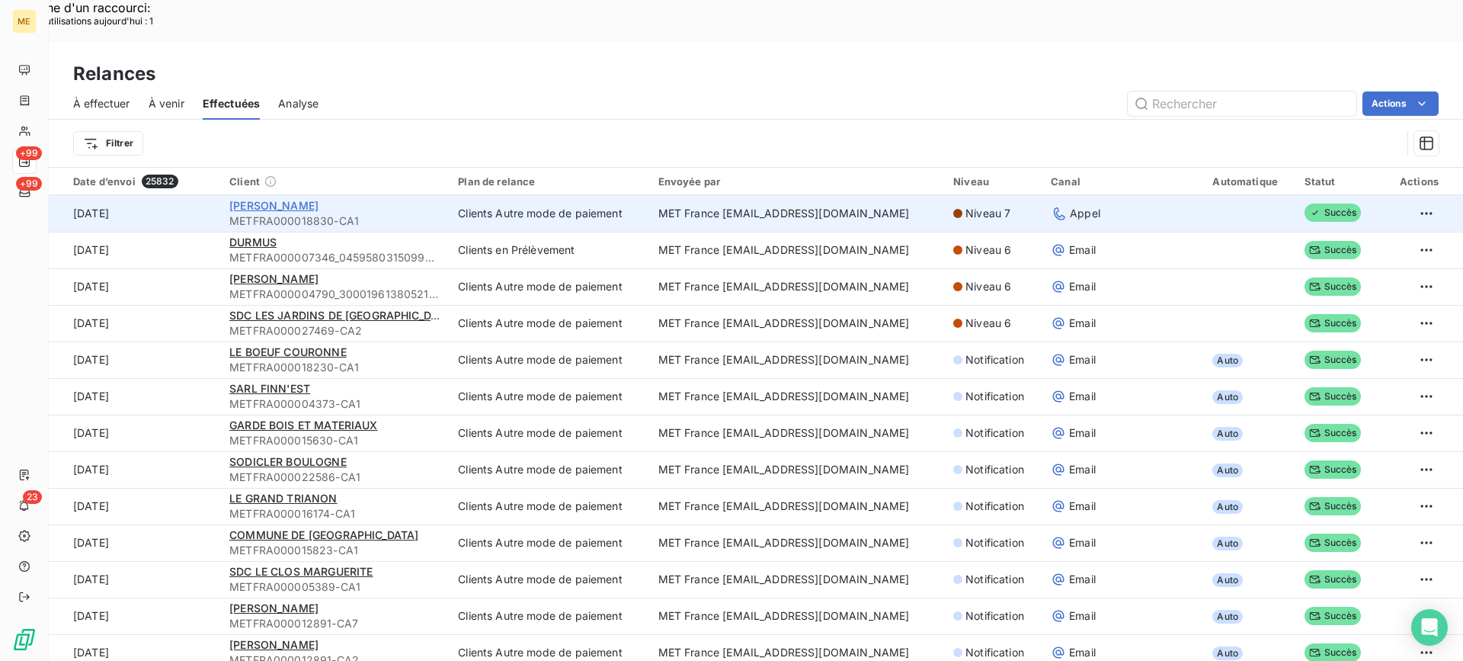
click at [283, 199] on span "[PERSON_NAME]" at bounding box center [273, 205] width 89 height 13
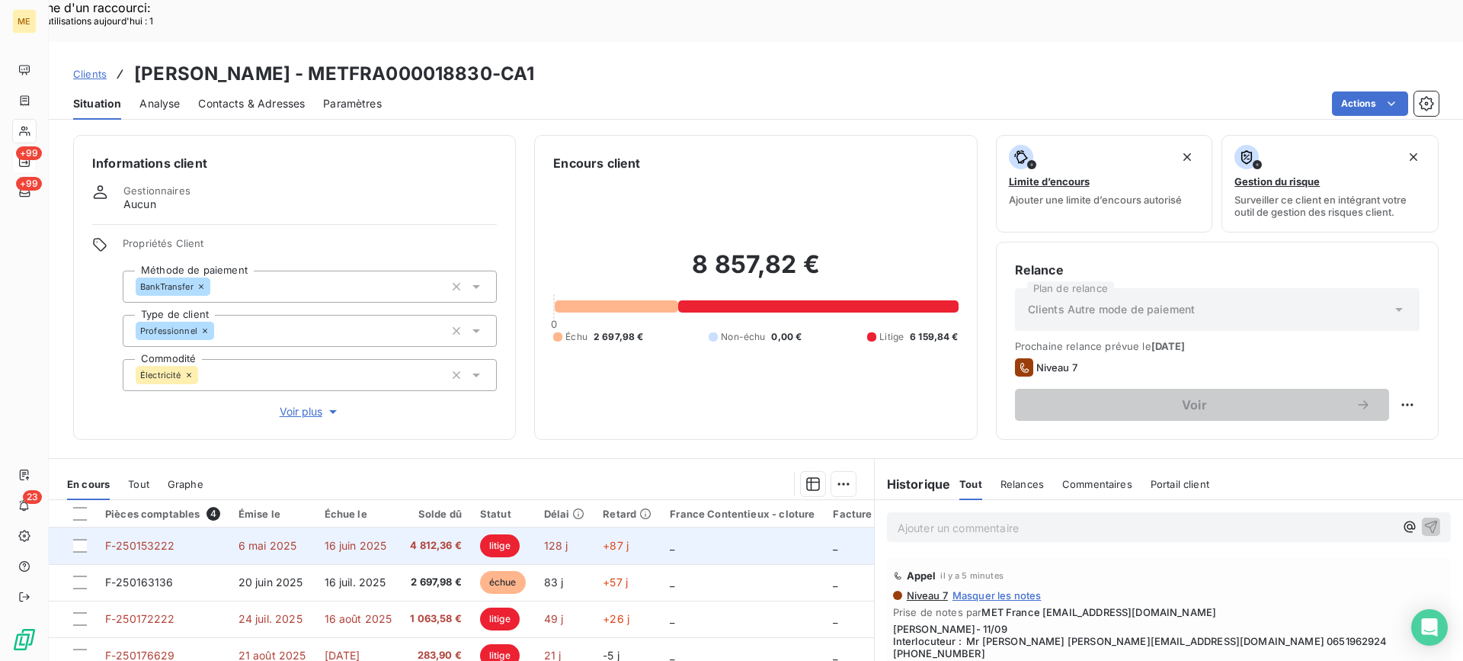
click at [248, 539] on span "6 mai 2025" at bounding box center [267, 545] width 59 height 13
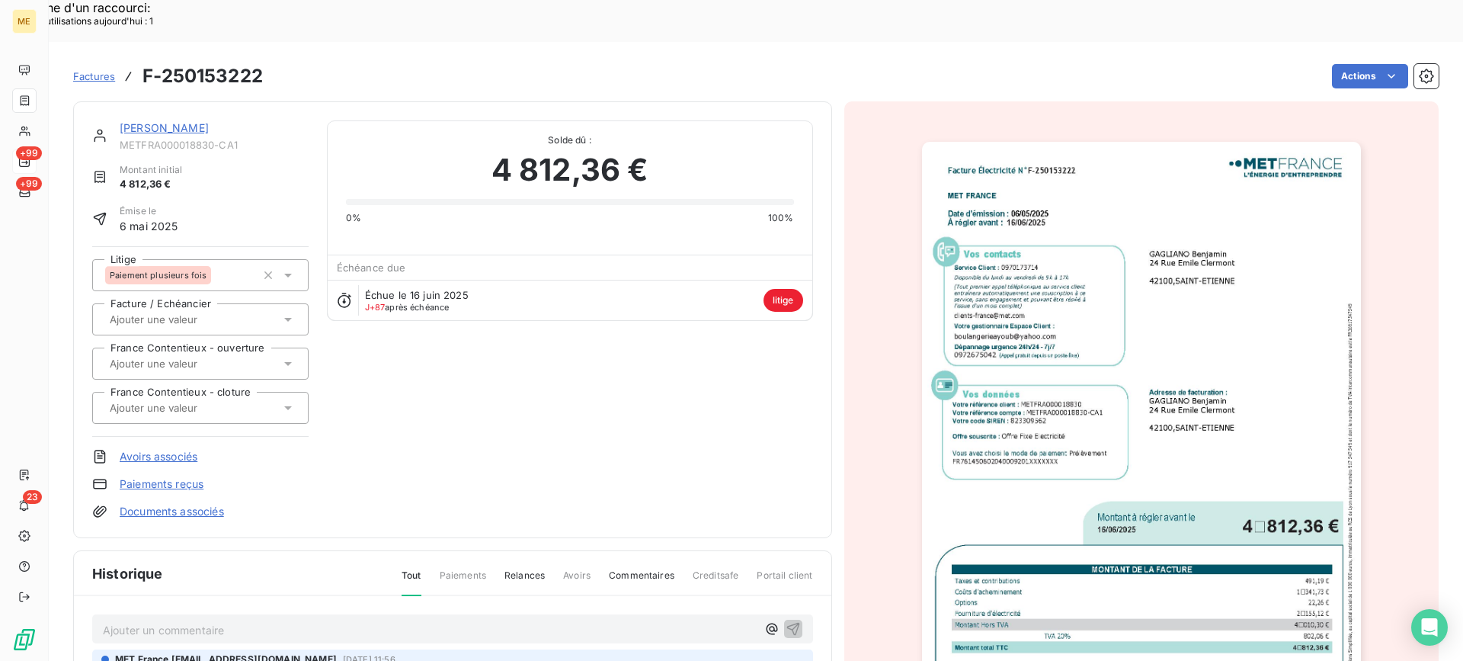
click at [996, 354] on img "button" at bounding box center [1141, 452] width 439 height 620
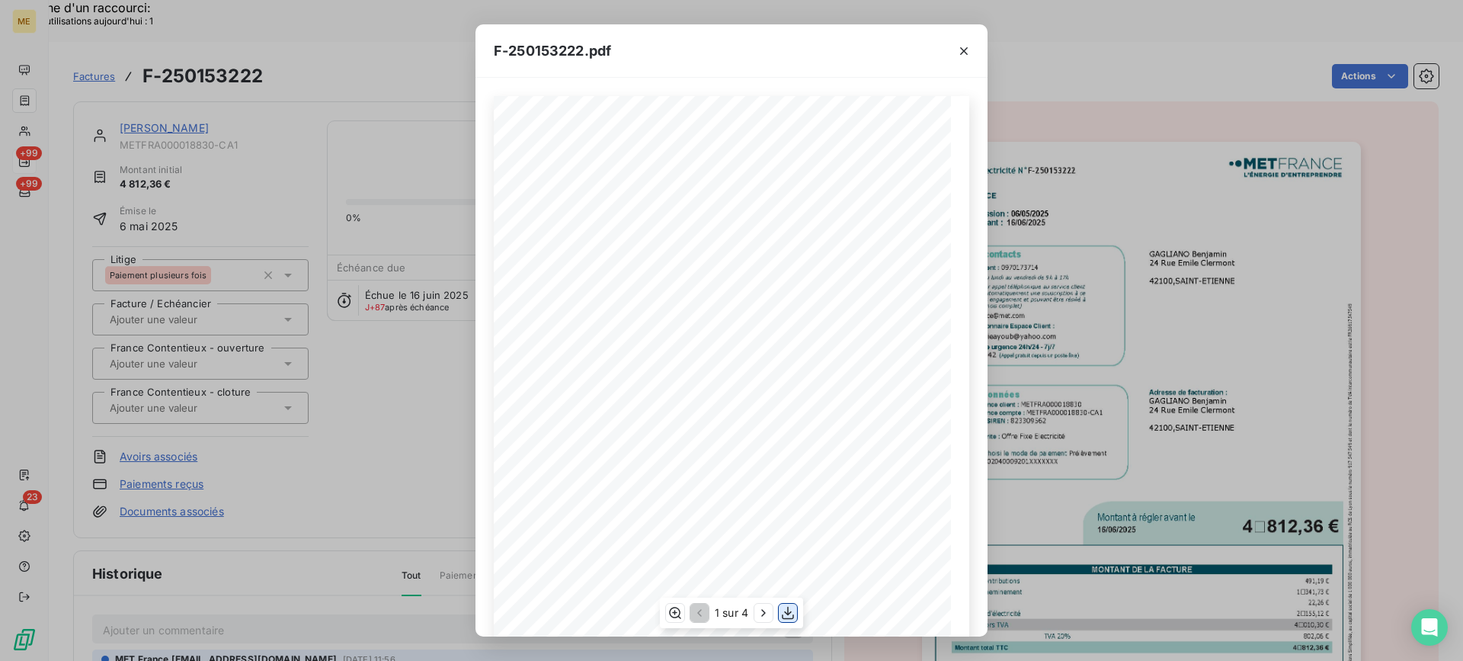
click at [781, 614] on icon "button" at bounding box center [787, 612] width 15 height 15
click at [963, 50] on icon "button" at bounding box center [964, 51] width 8 height 8
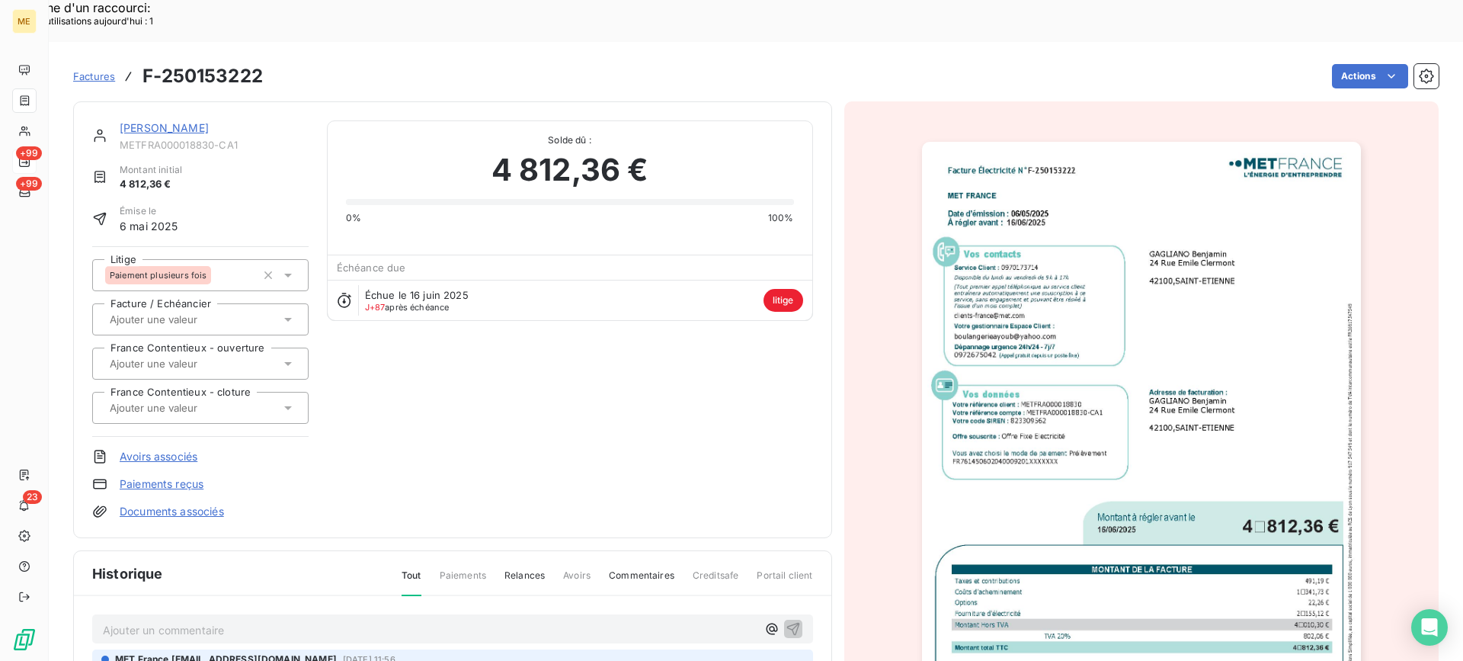
click at [204, 121] on link "[PERSON_NAME]" at bounding box center [164, 127] width 89 height 13
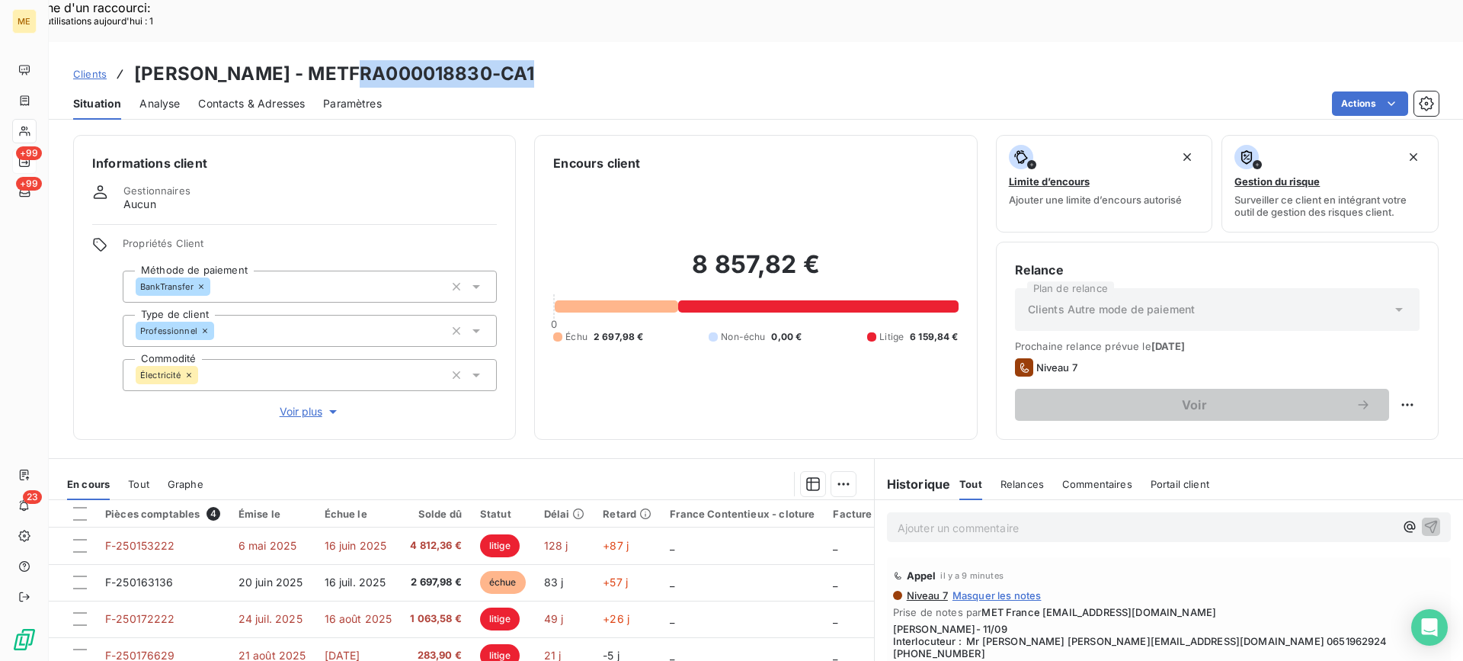
drag, startPoint x: 342, startPoint y: 31, endPoint x: 520, endPoint y: 31, distance: 177.5
click at [520, 60] on h3 "[PERSON_NAME] - METFRA000018830-CA1" at bounding box center [334, 73] width 400 height 27
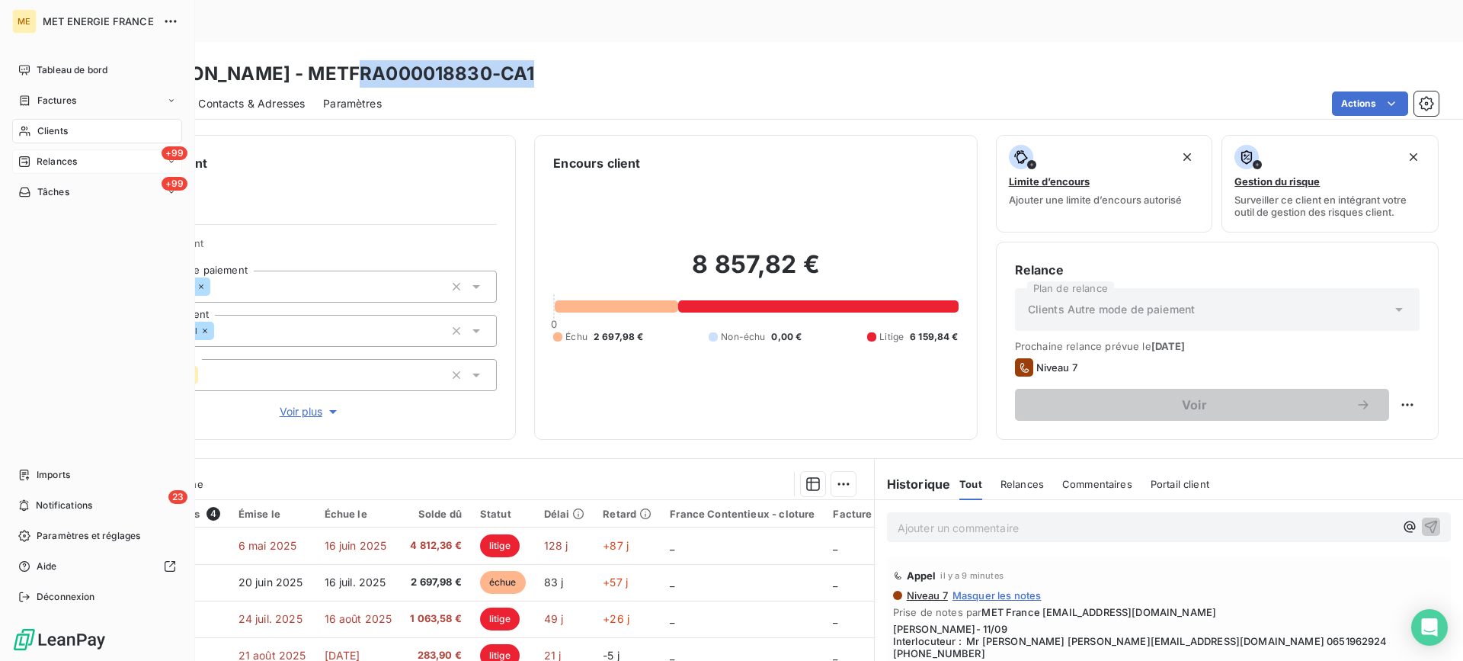
click at [56, 191] on span "Tâches" at bounding box center [53, 192] width 32 height 14
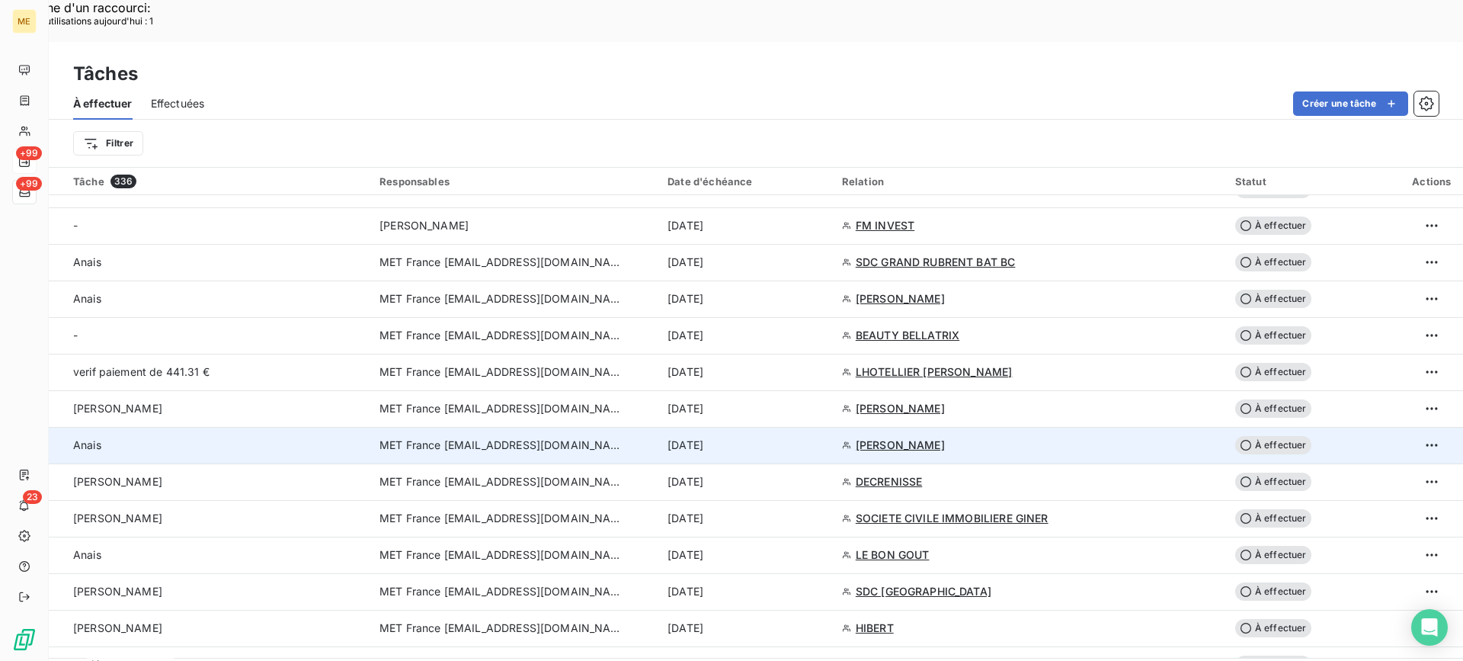
scroll to position [686, 0]
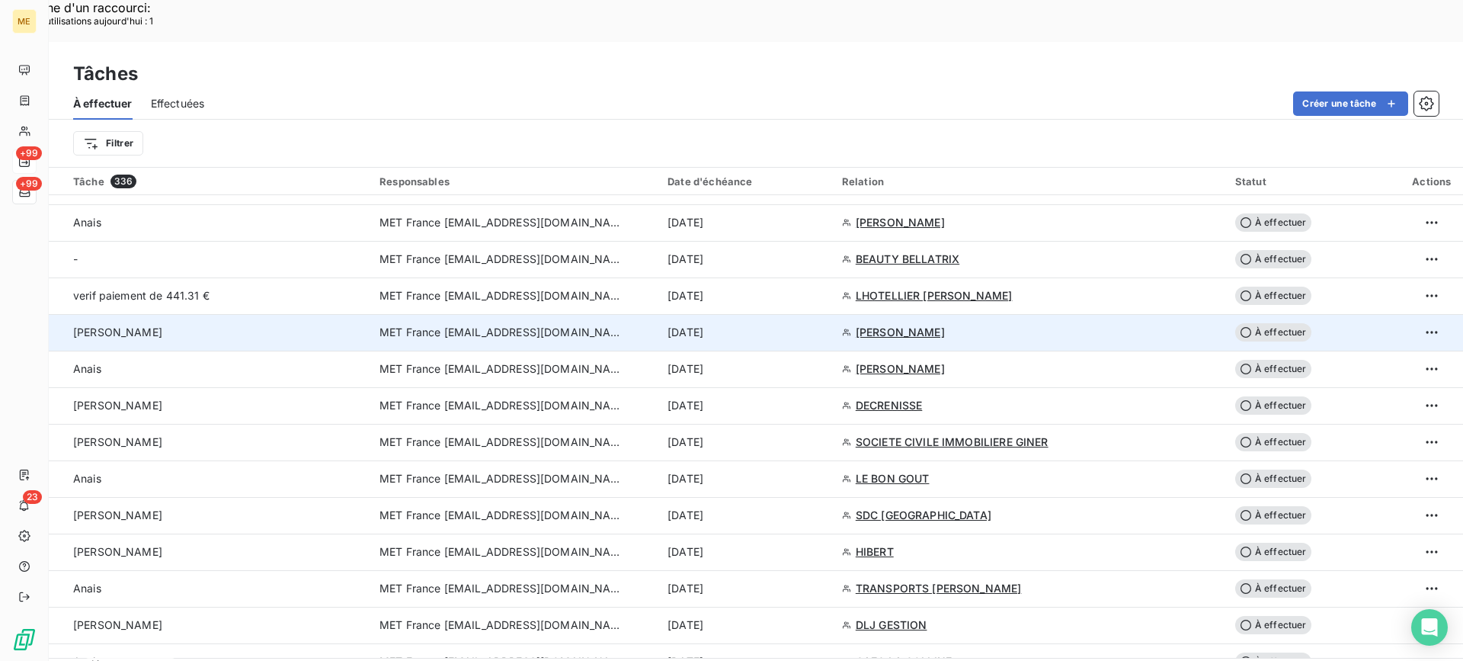
click at [247, 314] on td "[PERSON_NAME]" at bounding box center [210, 332] width 322 height 37
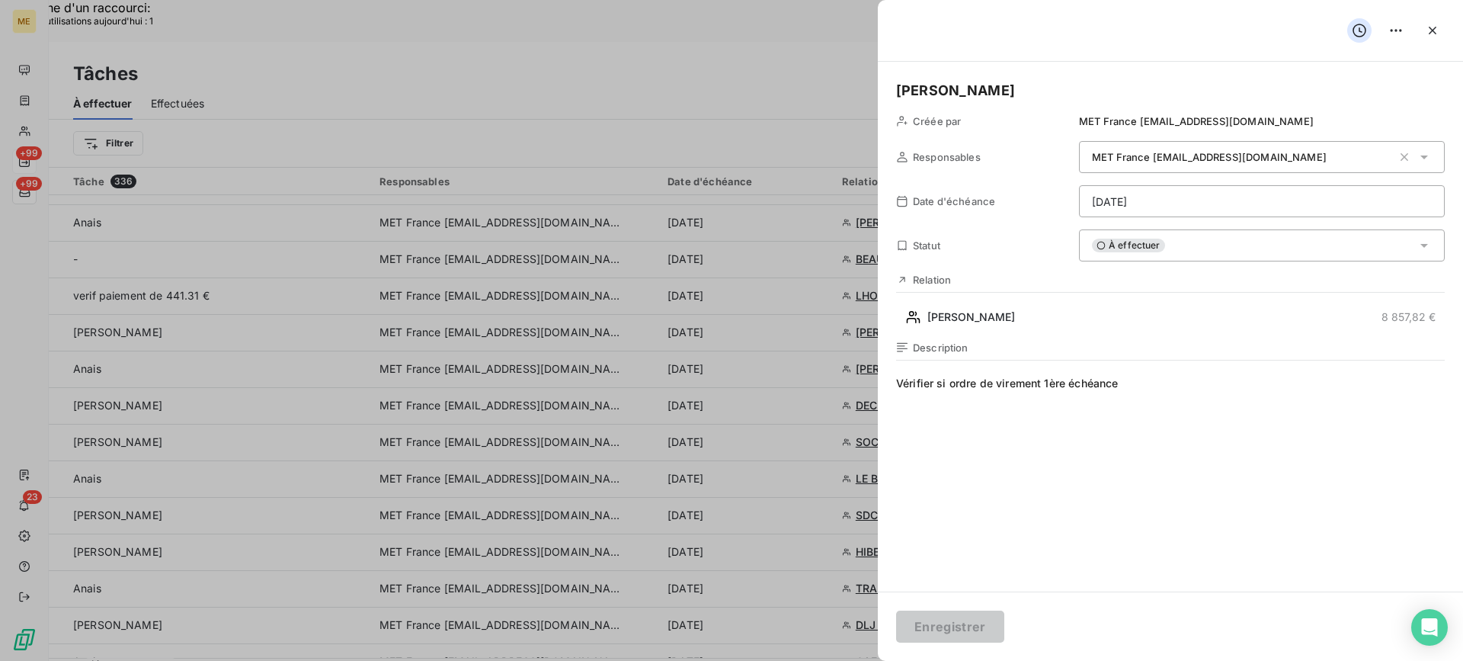
click at [1154, 248] on span "À effectuer" at bounding box center [1128, 245] width 73 height 14
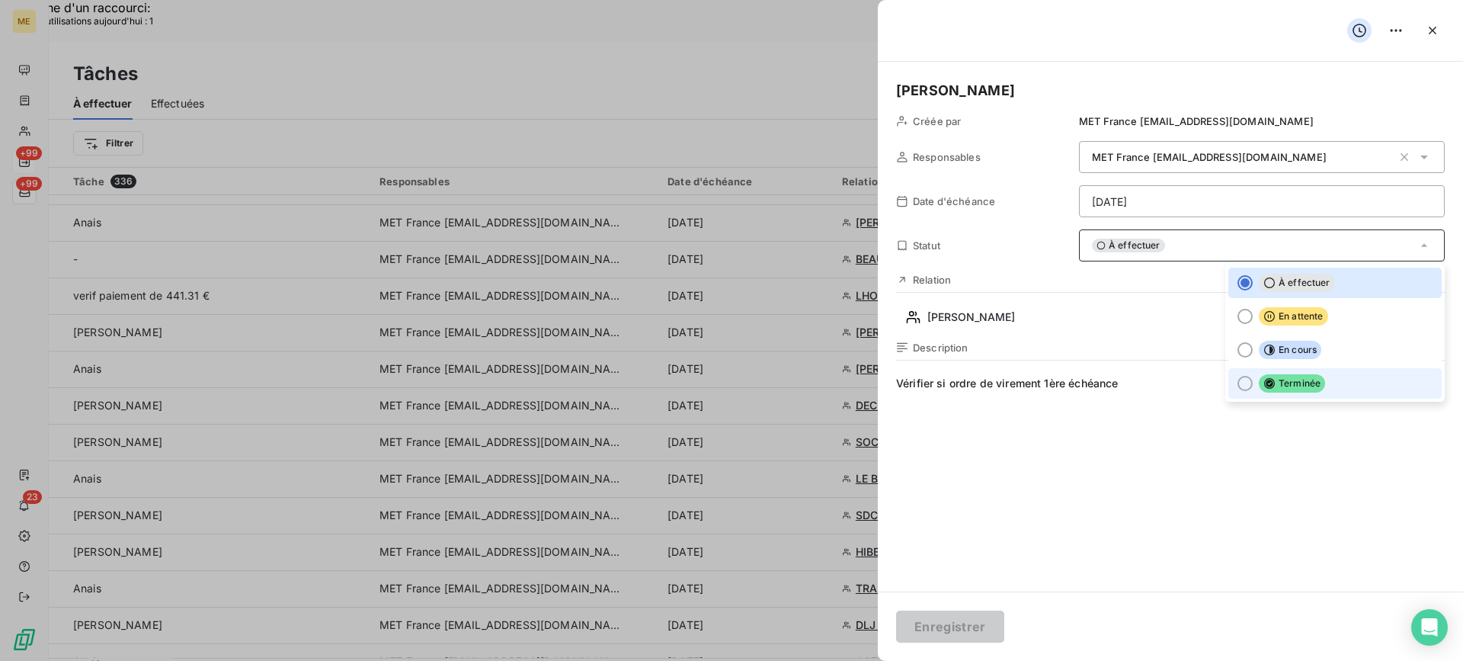
click at [1273, 379] on span "Terminée" at bounding box center [1292, 383] width 66 height 18
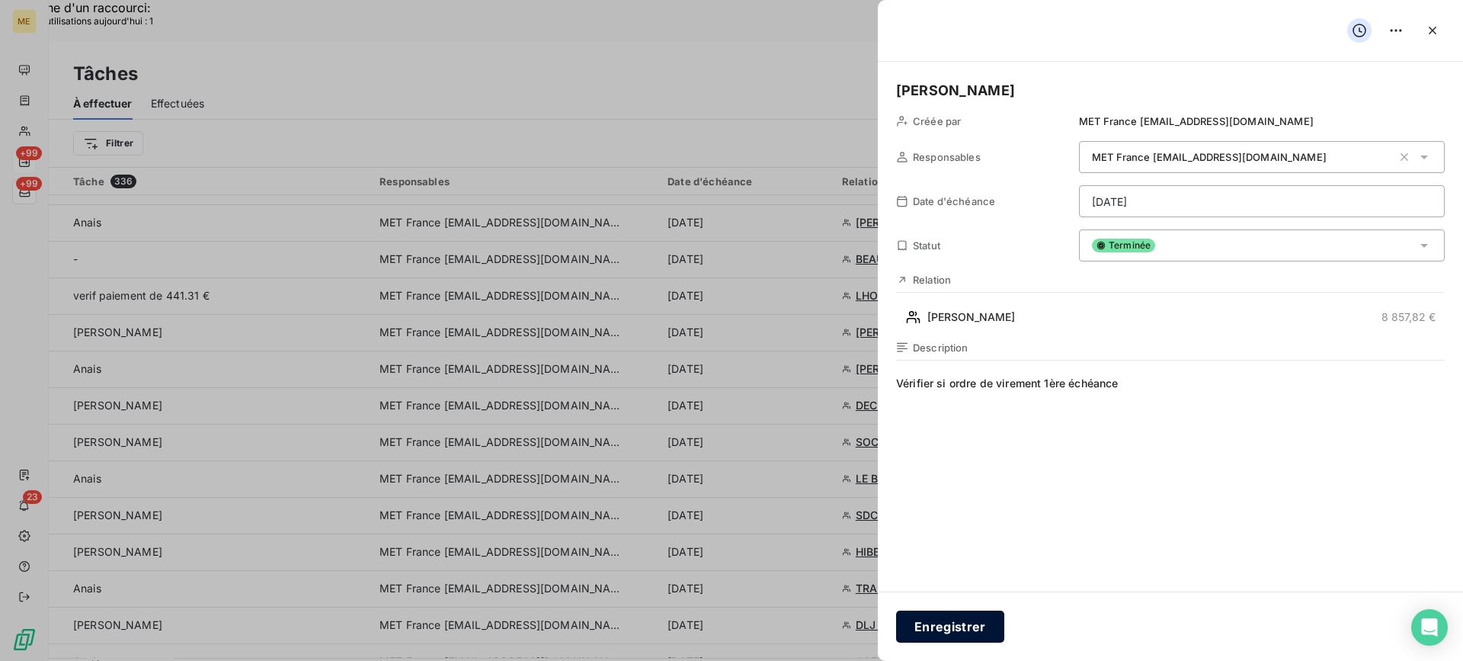
click at [960, 626] on button "Enregistrer" at bounding box center [950, 626] width 108 height 32
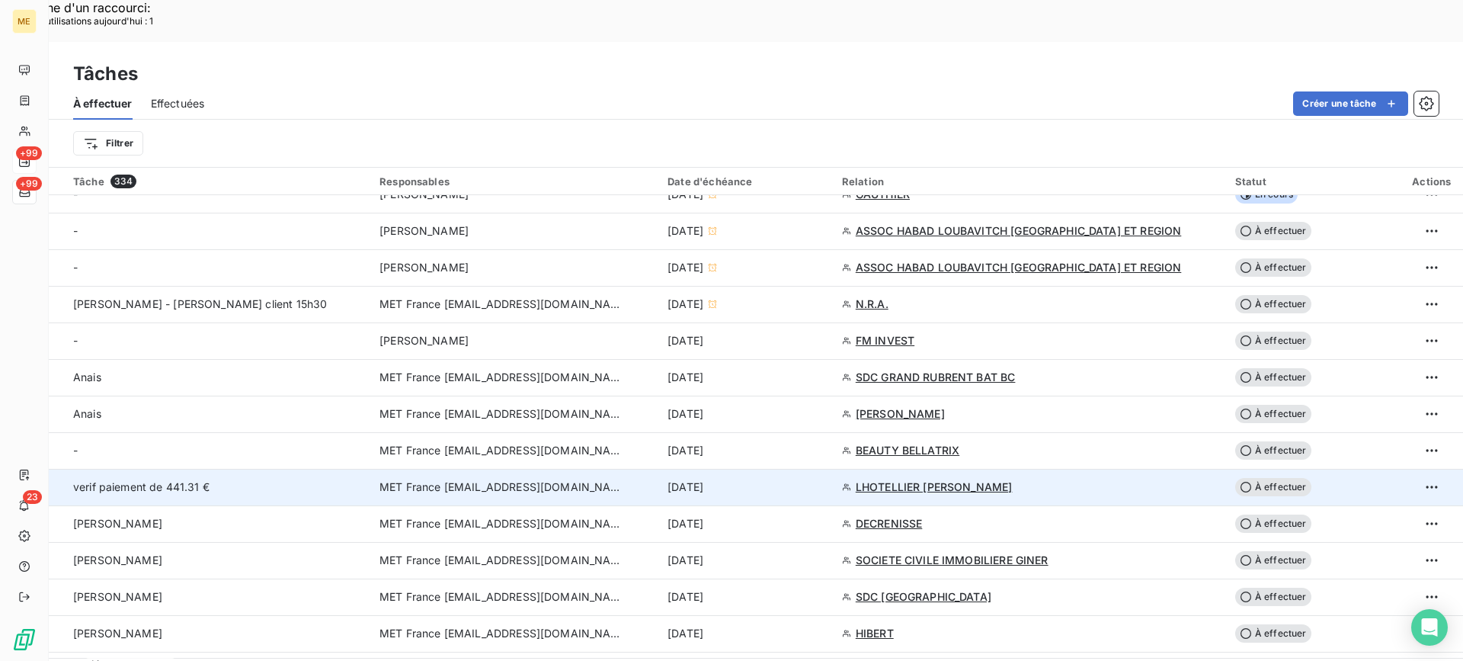
scroll to position [533, 0]
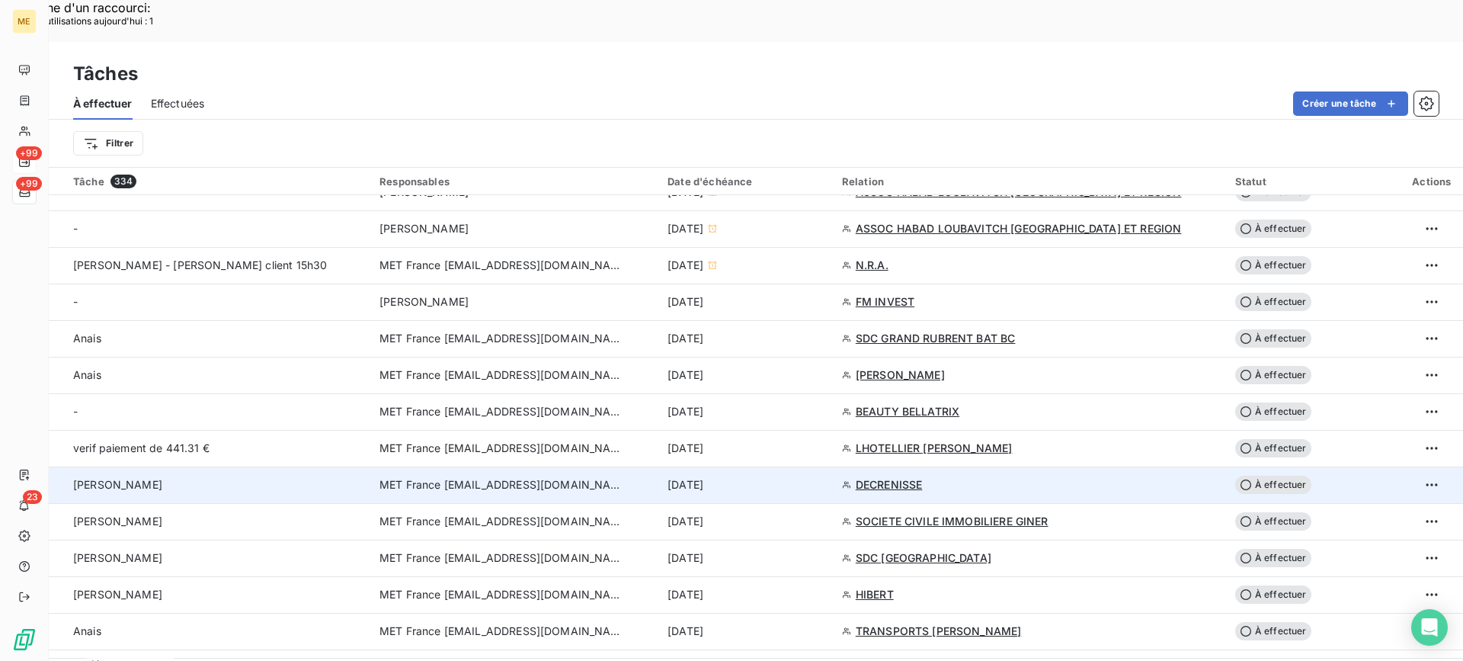
click at [209, 477] on div "[PERSON_NAME]" at bounding box center [217, 484] width 288 height 15
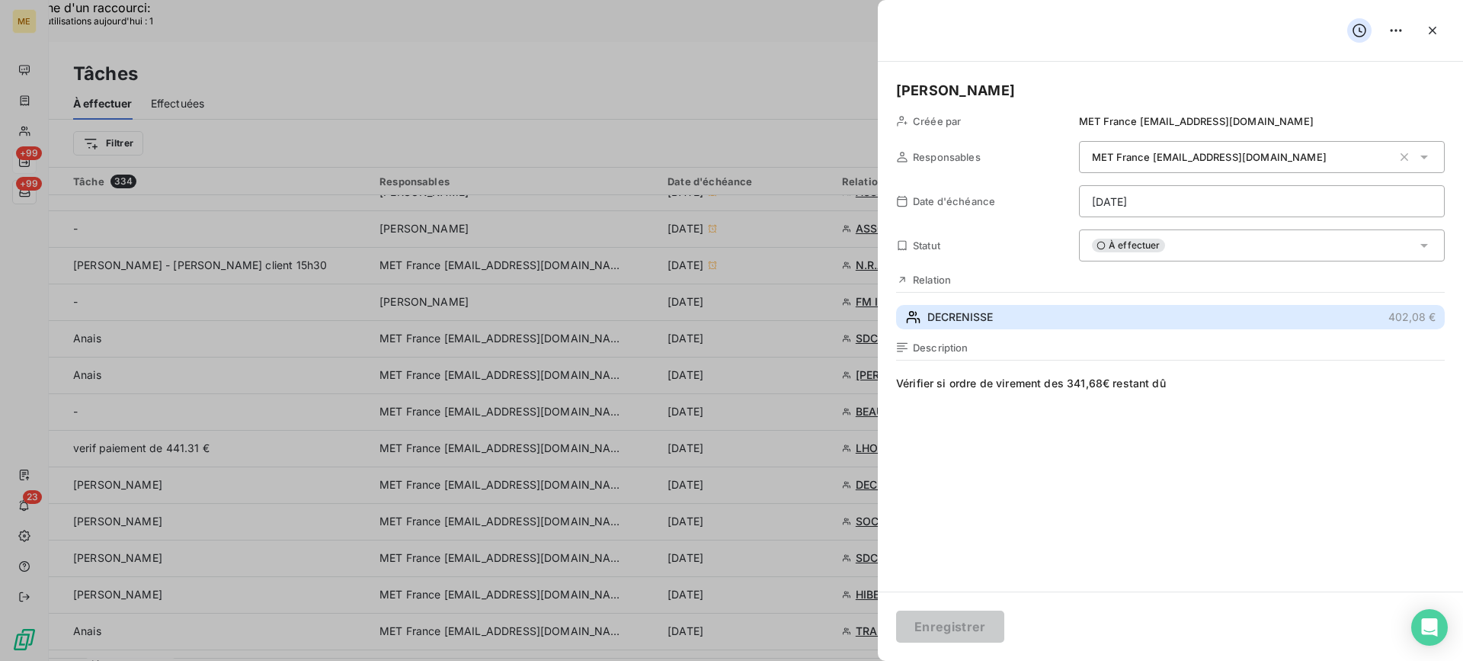
click at [1063, 307] on button "DECRENISSE 402,08 €" at bounding box center [1170, 317] width 549 height 24
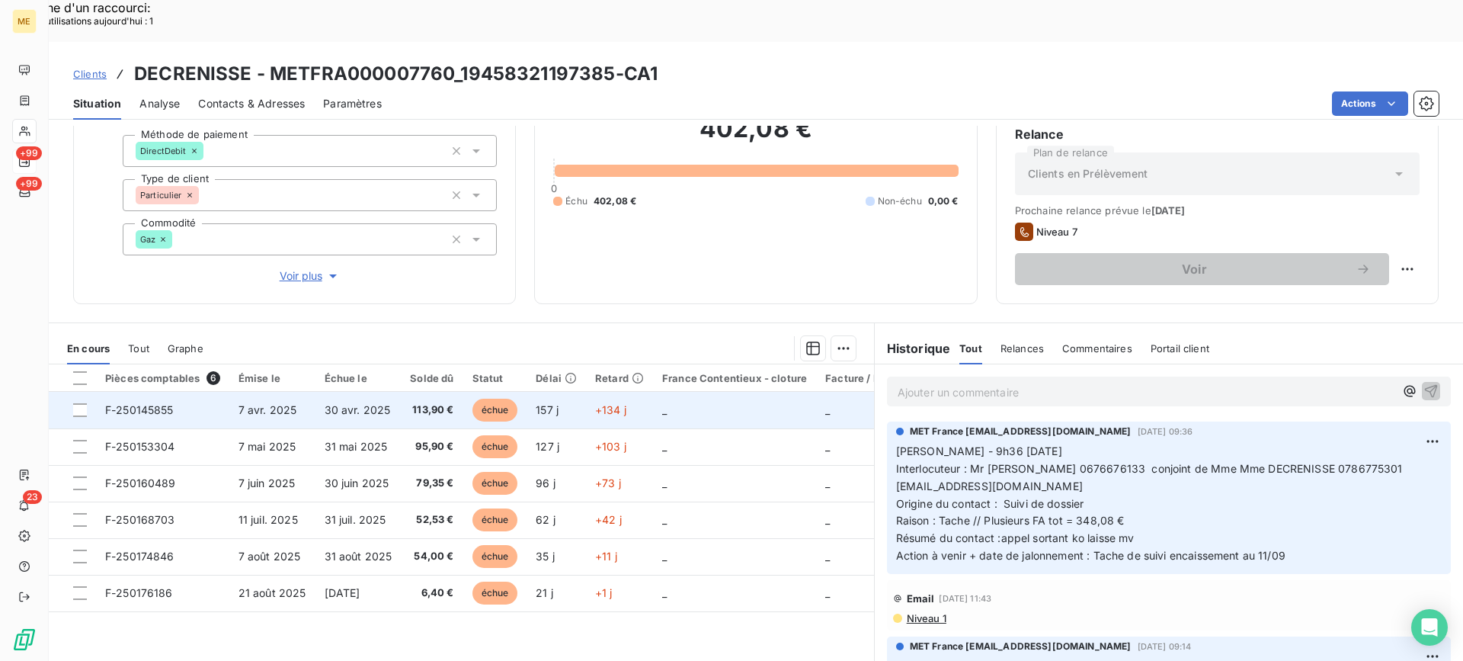
scroll to position [136, 0]
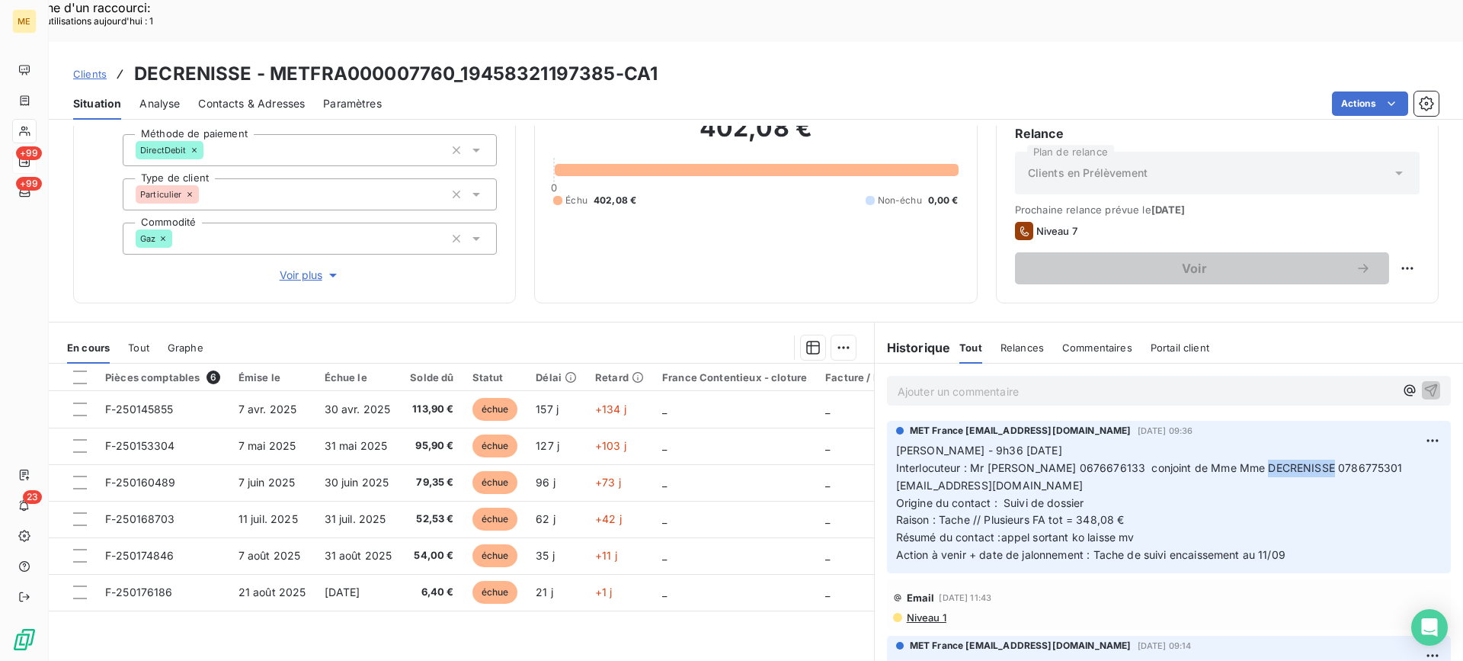
drag, startPoint x: 1258, startPoint y: 421, endPoint x: 1320, endPoint y: 427, distance: 62.7
click at [1320, 461] on span "Interlocuteur : Mr [PERSON_NAME] 0676676133 conjoint de Mme Mme DECRENISSE 0786…" at bounding box center [1151, 476] width 510 height 30
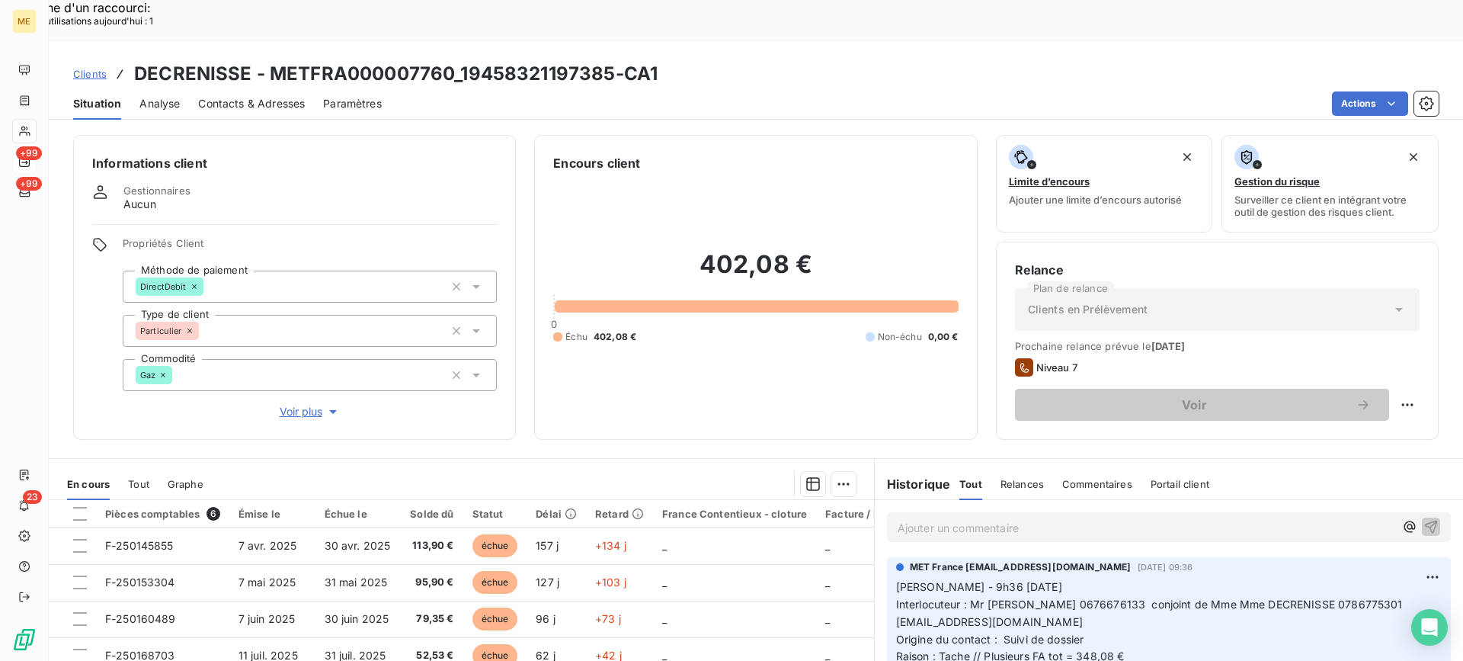
click at [821, 304] on div "402,08 € 0 Échu 402,08 € Non-échu 0,00 €" at bounding box center [755, 296] width 405 height 248
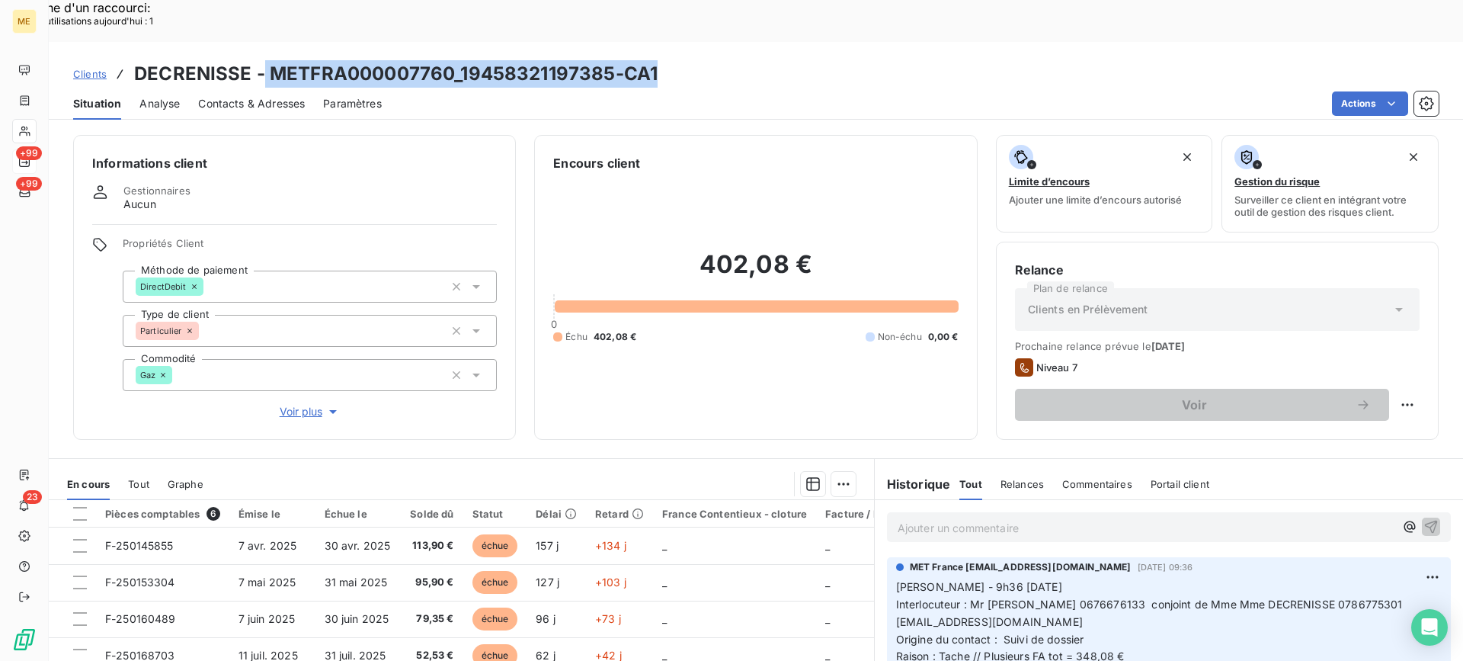
drag, startPoint x: 263, startPoint y: 34, endPoint x: 660, endPoint y: 43, distance: 397.1
click at [660, 60] on div "Clients DECRENISSE - METFRA000007760_19458321197385-CA1" at bounding box center [756, 73] width 1414 height 27
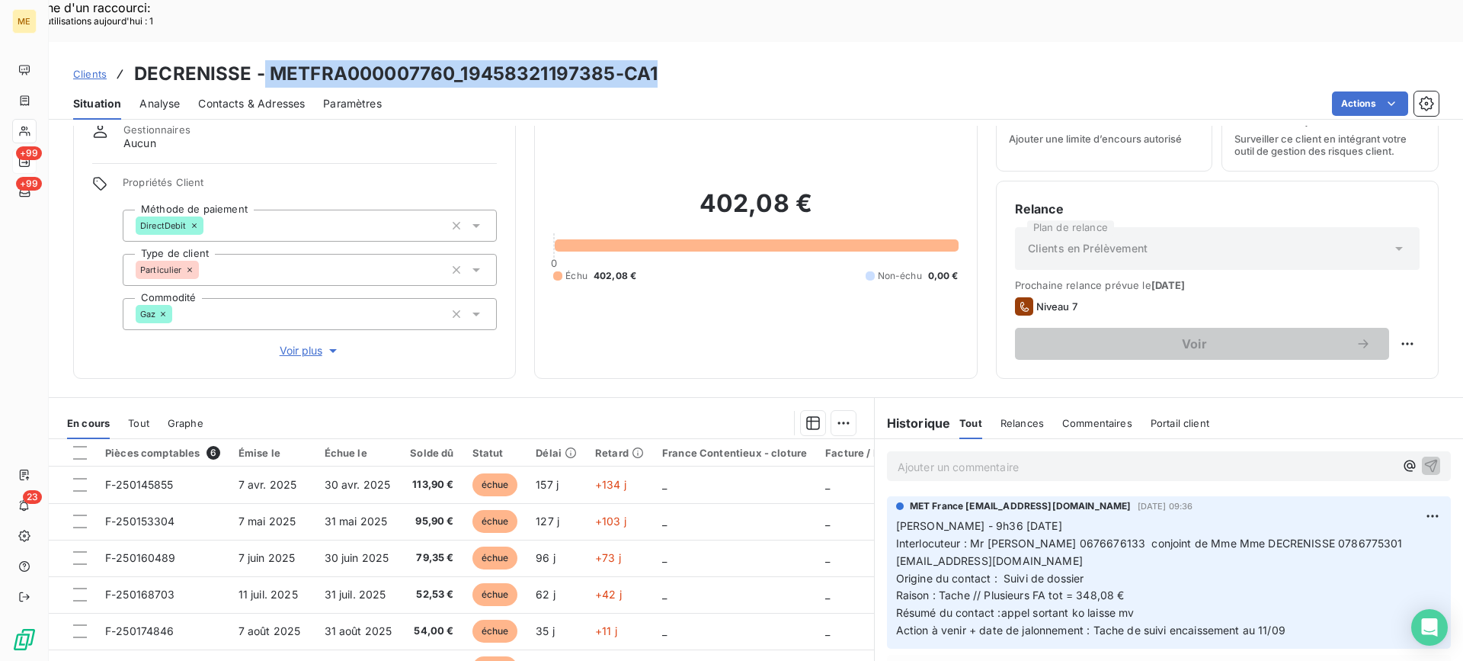
scroll to position [136, 0]
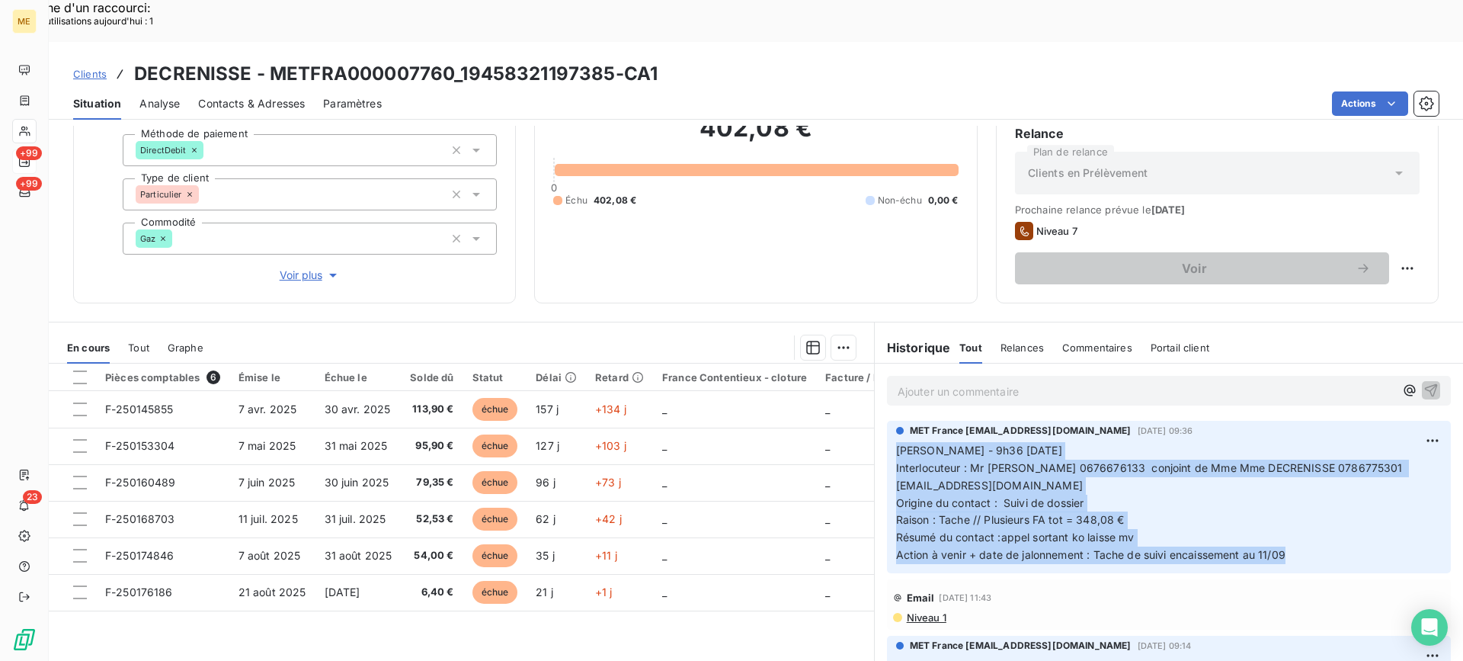
drag, startPoint x: 1285, startPoint y: 510, endPoint x: 885, endPoint y: 416, distance: 411.0
click at [887, 421] on div "MET France [EMAIL_ADDRESS][DOMAIN_NAME] [DATE] 09:36 [PERSON_NAME] - 9h36 [DATE…" at bounding box center [1169, 497] width 564 height 152
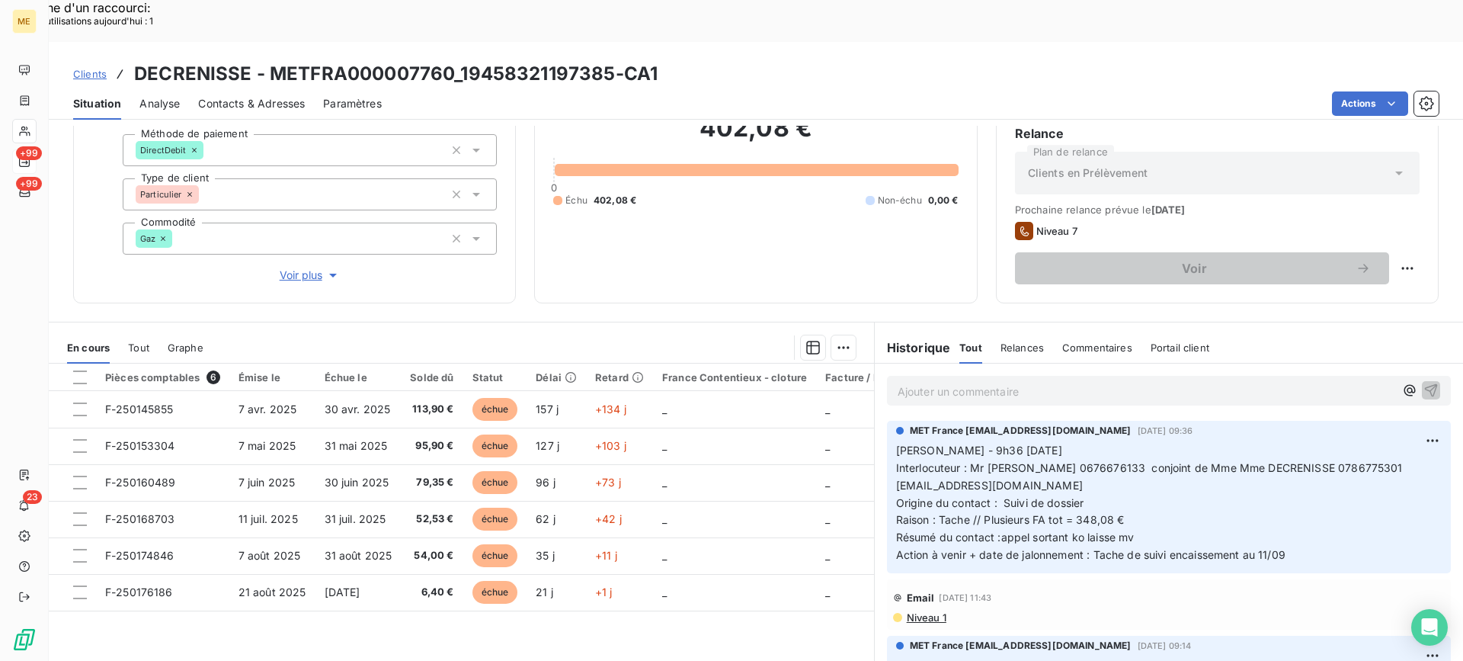
click at [971, 382] on p "Ajouter un commentaire ﻿" at bounding box center [1146, 391] width 497 height 19
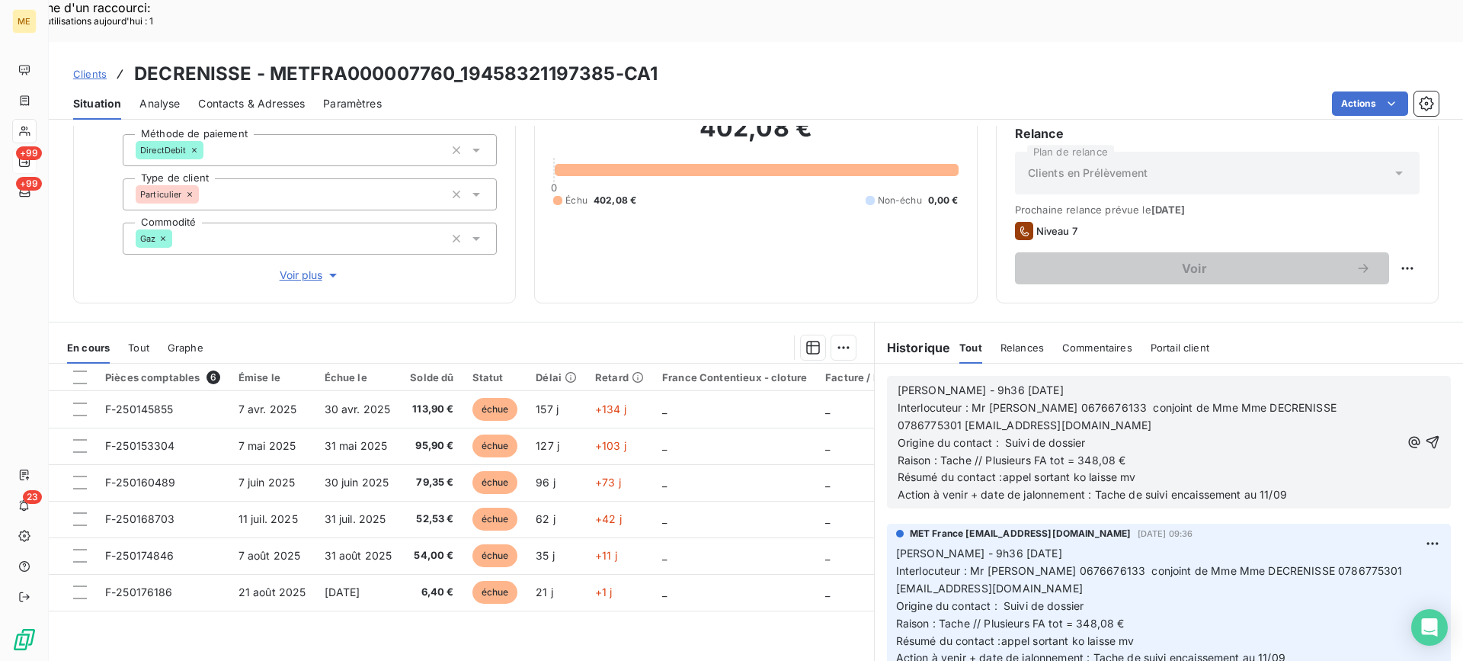
click at [997, 382] on p "[PERSON_NAME] - 9h36 [DATE]" at bounding box center [1149, 391] width 503 height 18
drag, startPoint x: 995, startPoint y: 434, endPoint x: 1133, endPoint y: 443, distance: 138.2
click at [1133, 469] on p "Résumé du contact :appel sortant ko laisse mv" at bounding box center [1149, 478] width 503 height 18
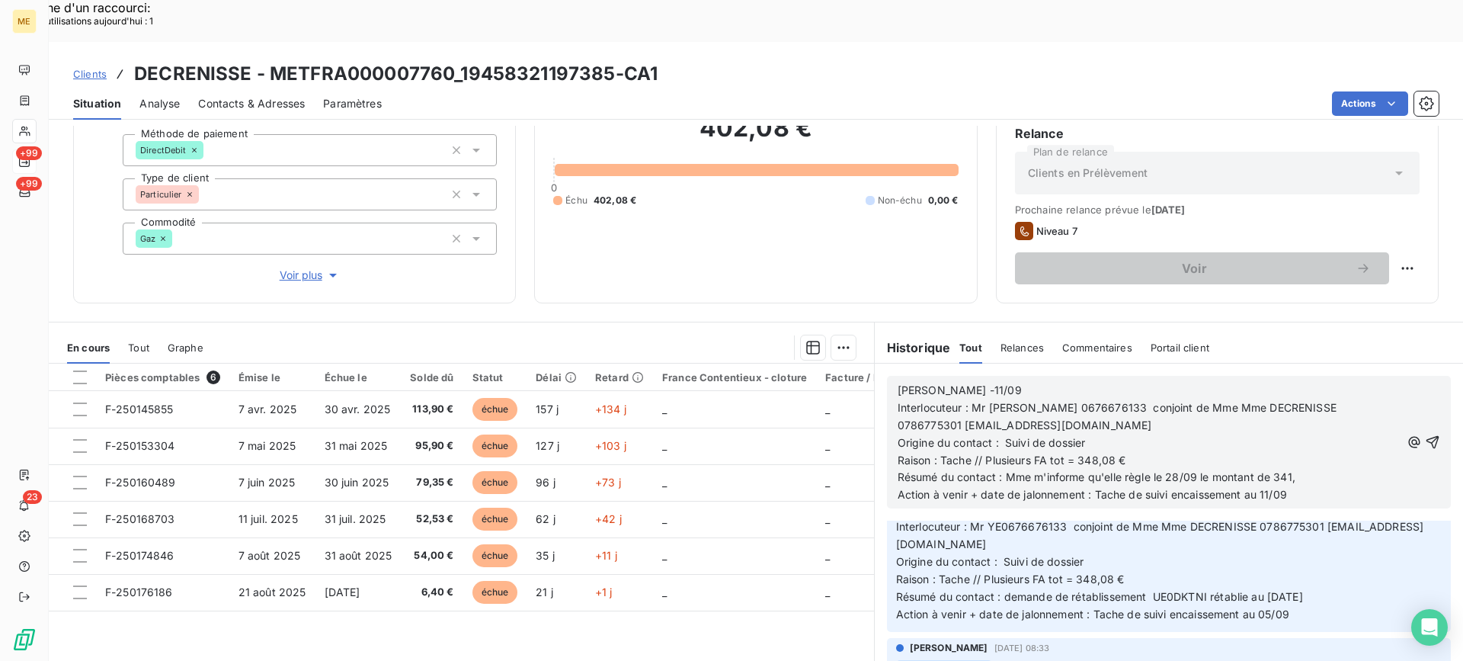
scroll to position [305, 0]
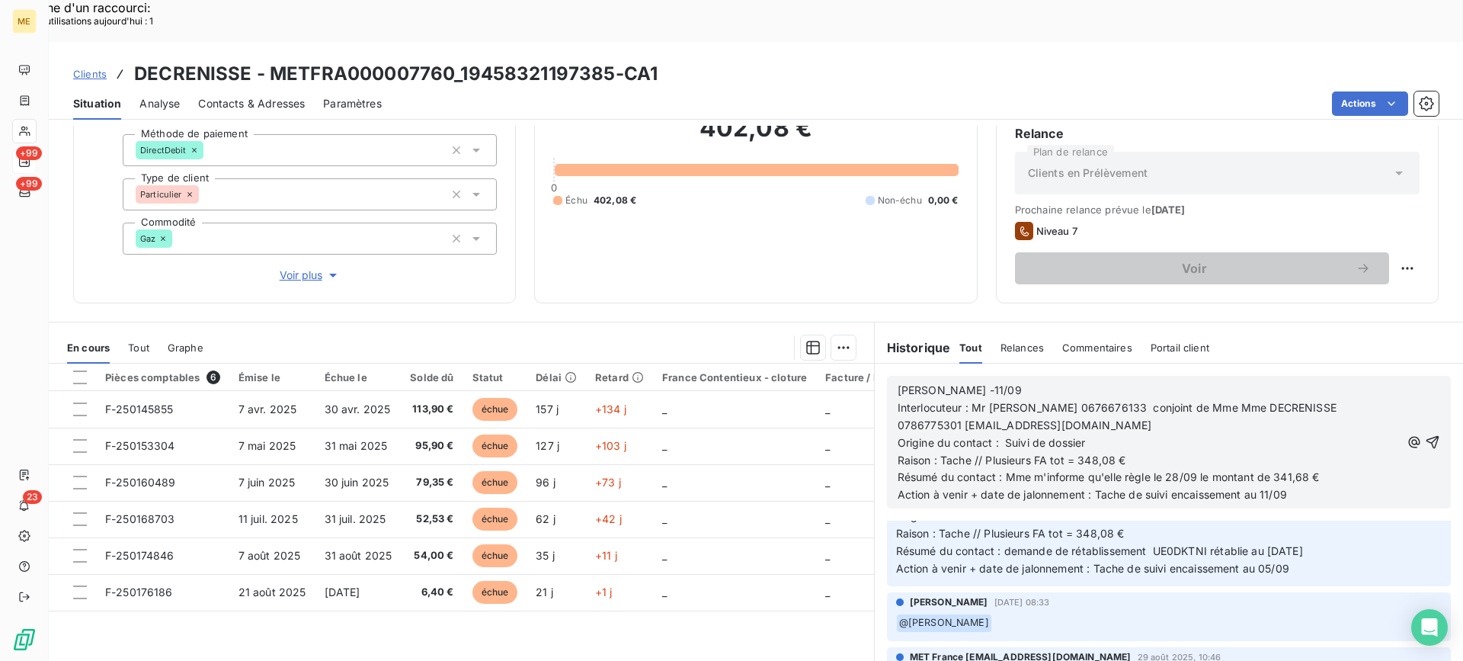
click at [1314, 486] on p "Action à venir + date de jalonnement : Tache de suivi encaissement au 11/09" at bounding box center [1149, 495] width 503 height 18
drag, startPoint x: 1307, startPoint y: 457, endPoint x: 1238, endPoint y: 453, distance: 69.5
click at [1238, 486] on p "Action à venir + date de jalonnement : Tache de suivi encaissement au 11/09" at bounding box center [1149, 495] width 503 height 18
click at [1425, 434] on icon "button" at bounding box center [1432, 441] width 15 height 15
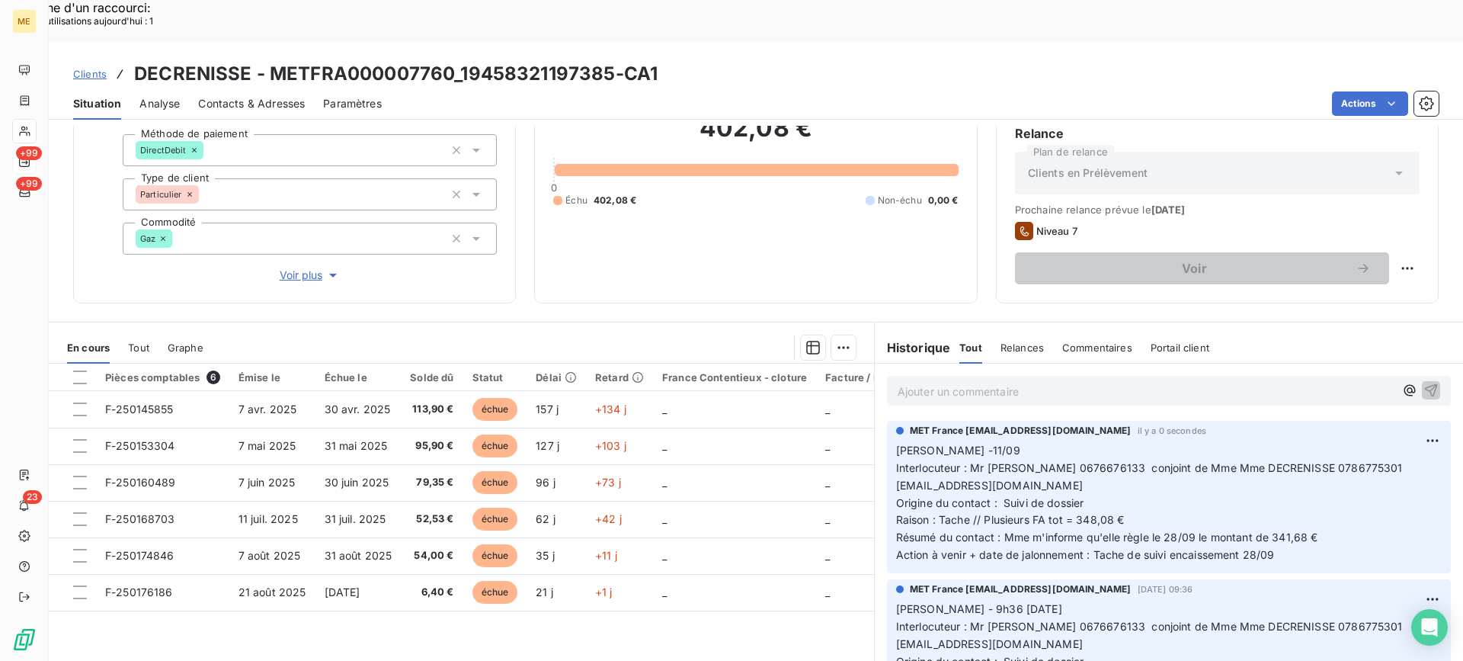
scroll to position [0, 0]
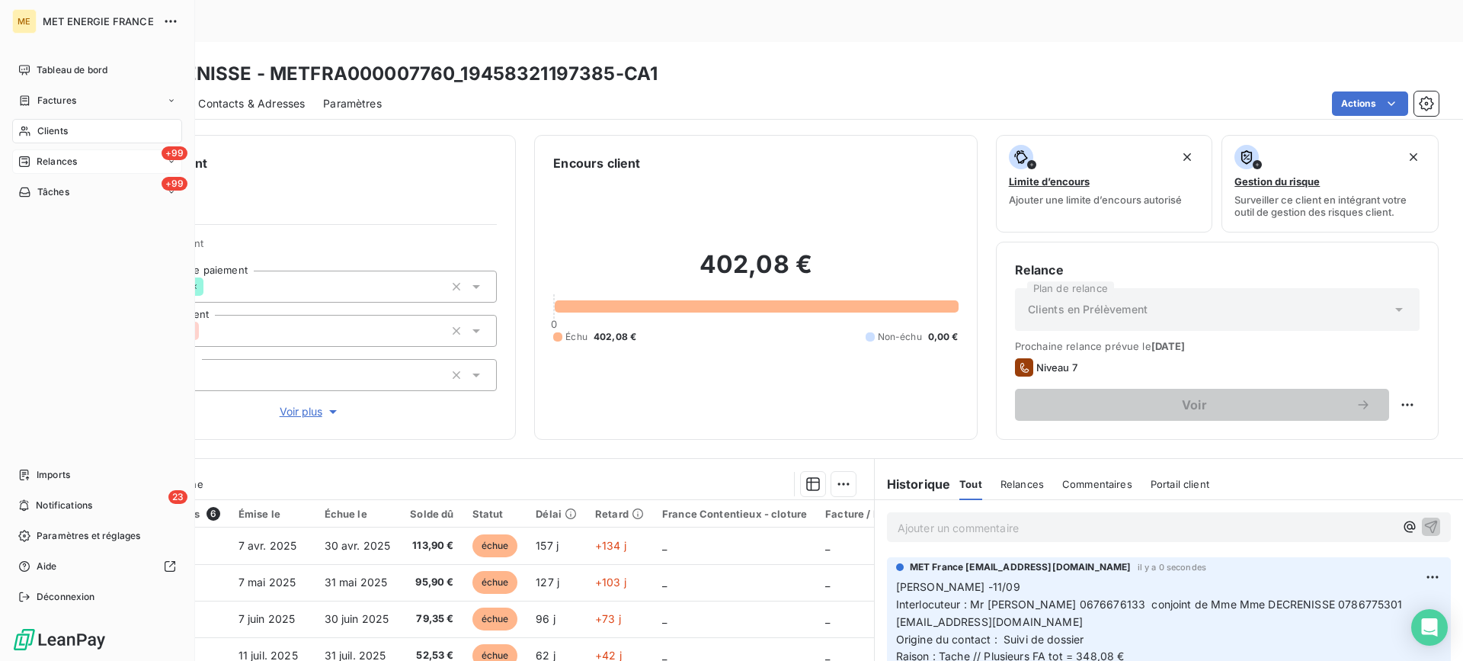
click at [56, 191] on span "Tâches" at bounding box center [53, 192] width 32 height 14
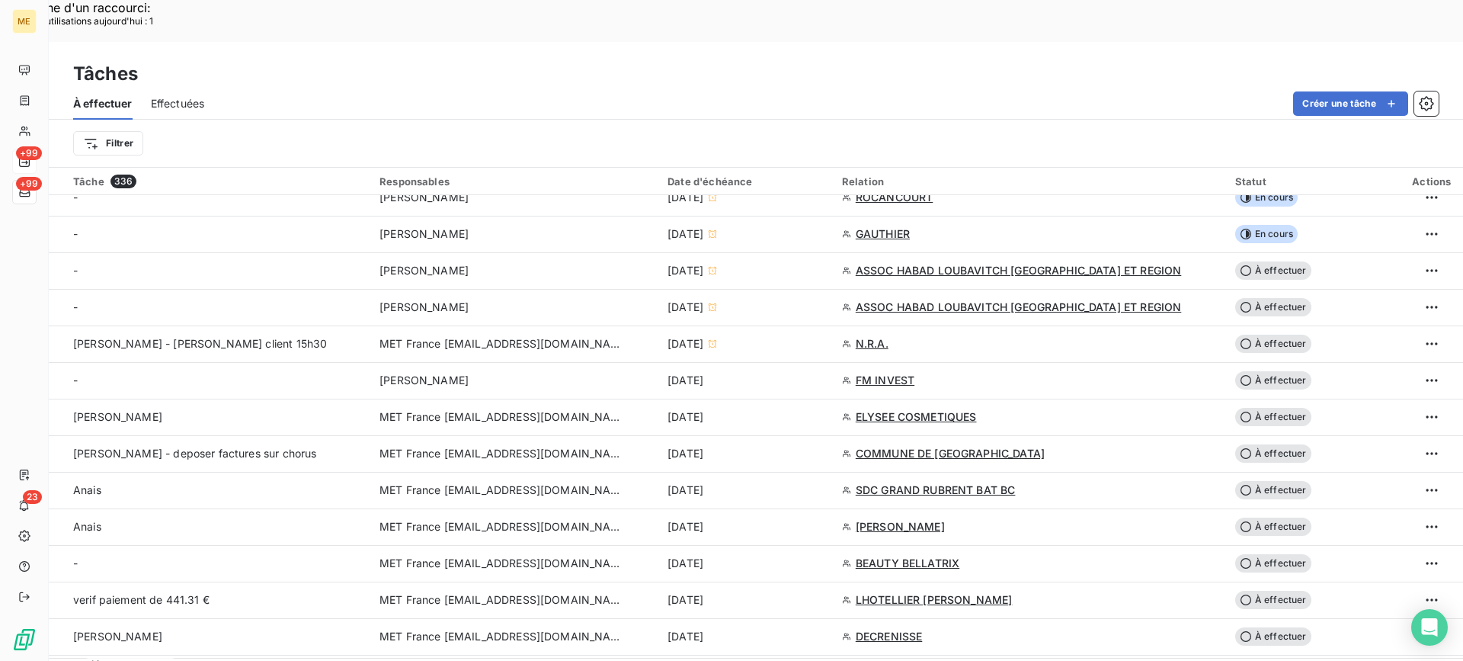
scroll to position [533, 0]
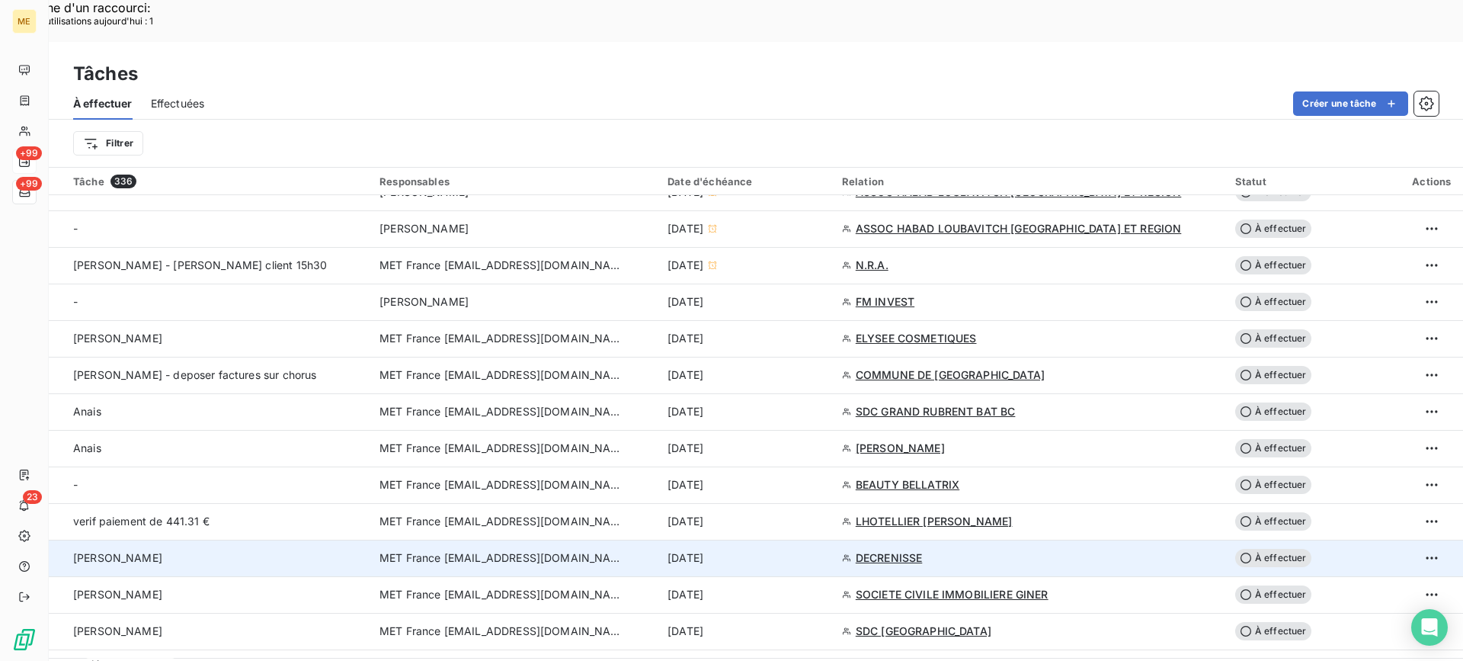
click at [302, 550] on div "[PERSON_NAME]" at bounding box center [217, 557] width 288 height 15
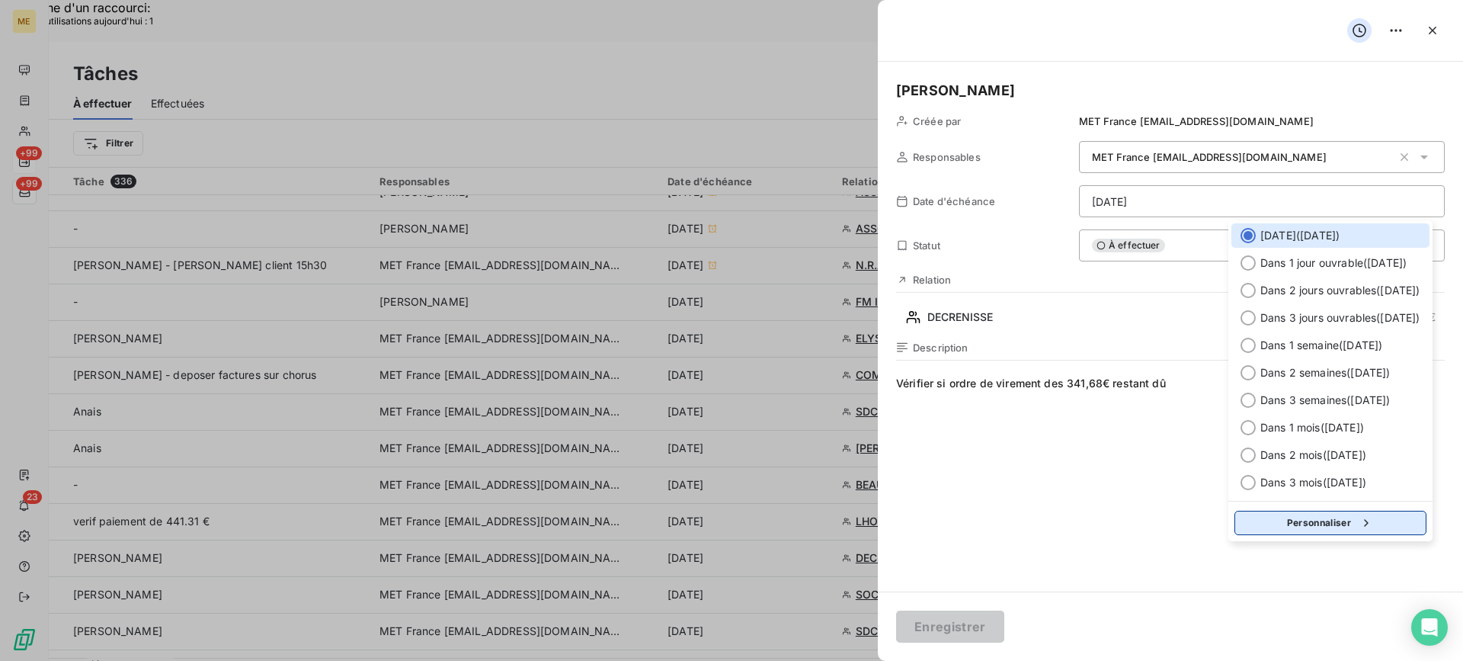
click at [1318, 523] on button "Personnaliser" at bounding box center [1330, 522] width 192 height 24
select select "8"
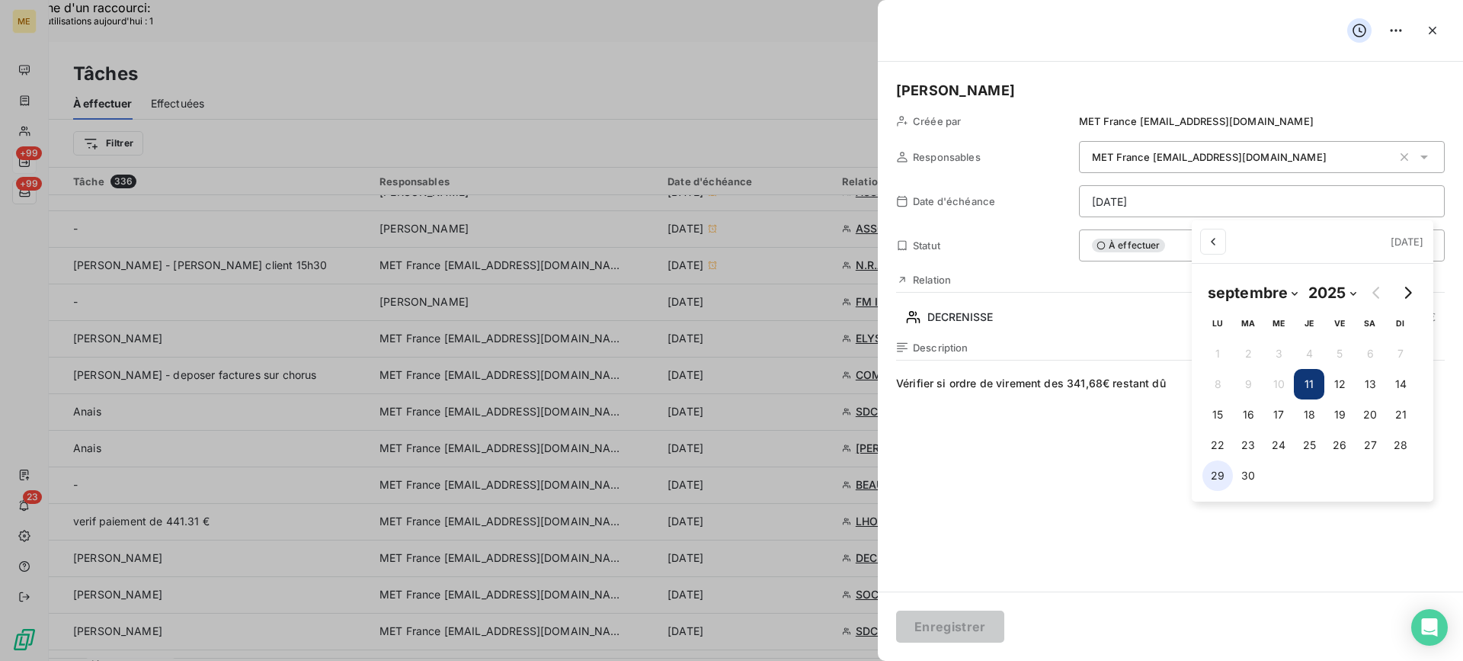
click at [1217, 475] on button "29" at bounding box center [1217, 475] width 30 height 30
type input "[DATE]"
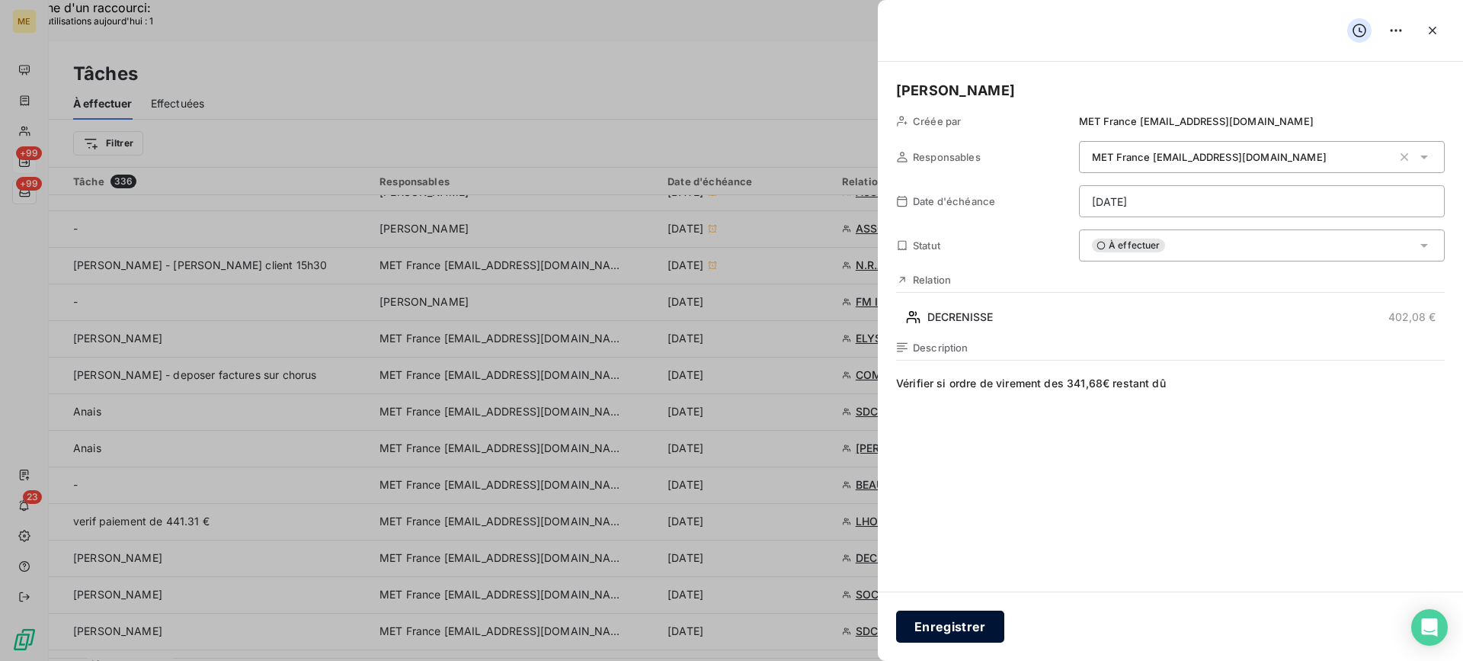
click at [933, 619] on button "Enregistrer" at bounding box center [950, 626] width 108 height 32
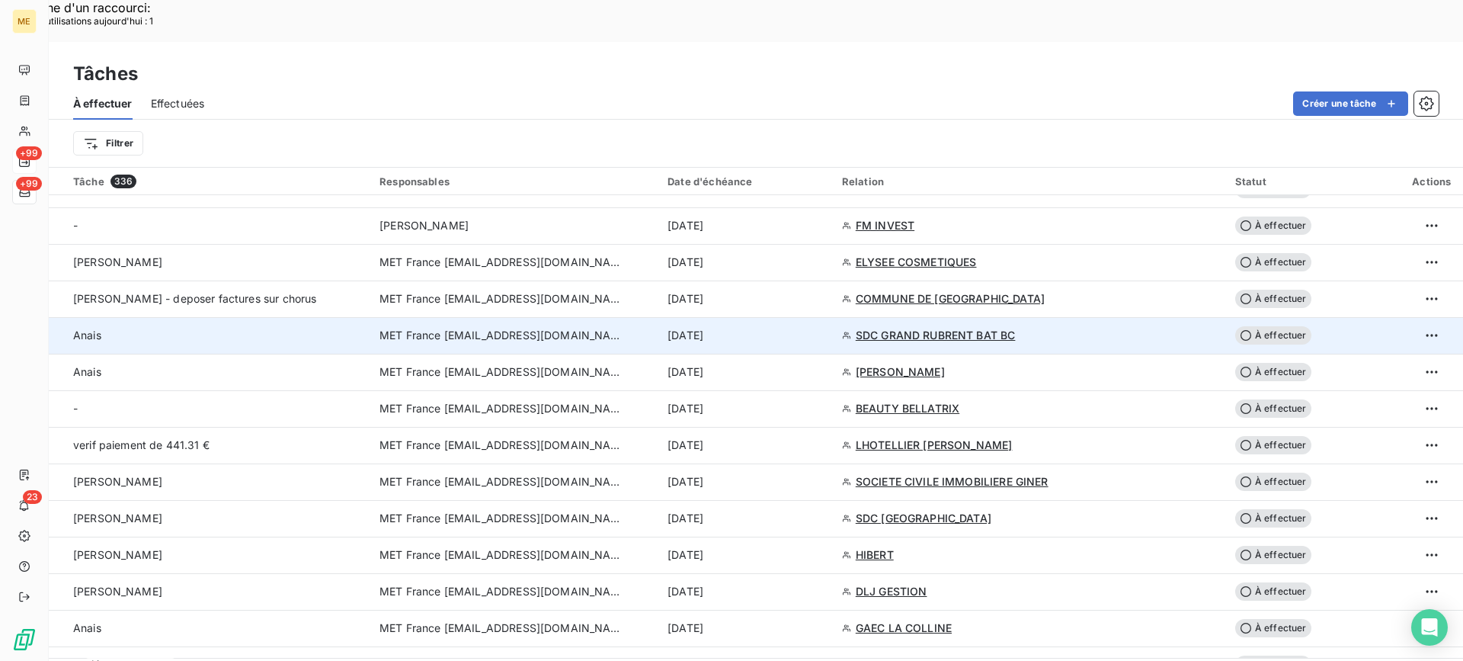
scroll to position [762, 0]
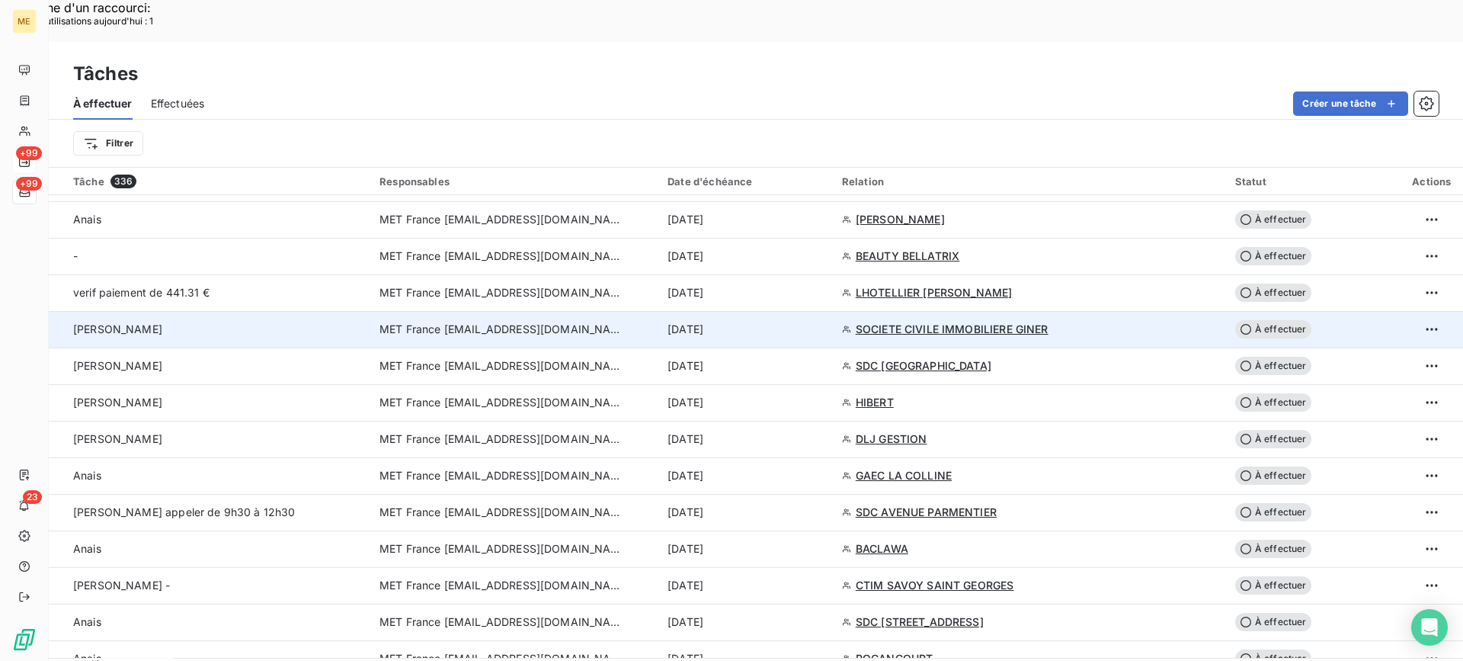
click at [183, 322] on div "[PERSON_NAME]" at bounding box center [217, 329] width 288 height 15
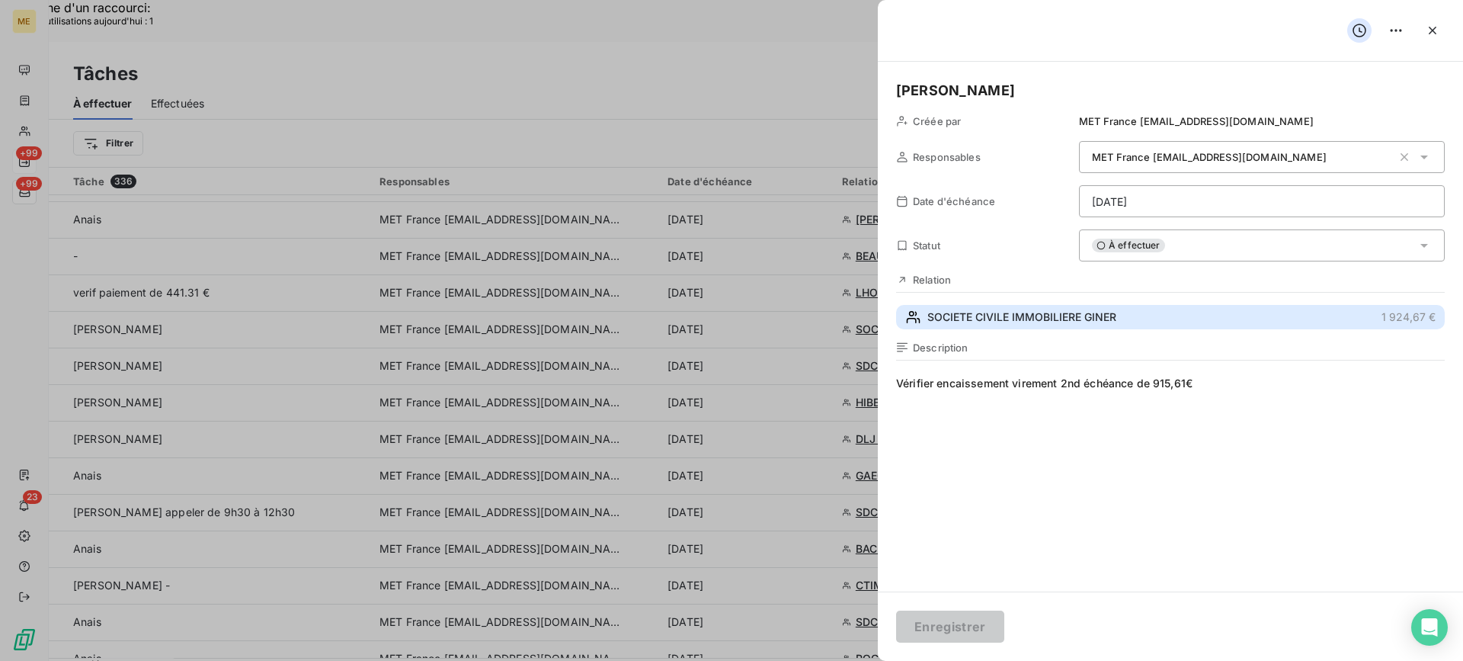
click at [1232, 321] on button "SOCIETE CIVILE IMMOBILIERE GINER 1 924,67 €" at bounding box center [1170, 317] width 549 height 24
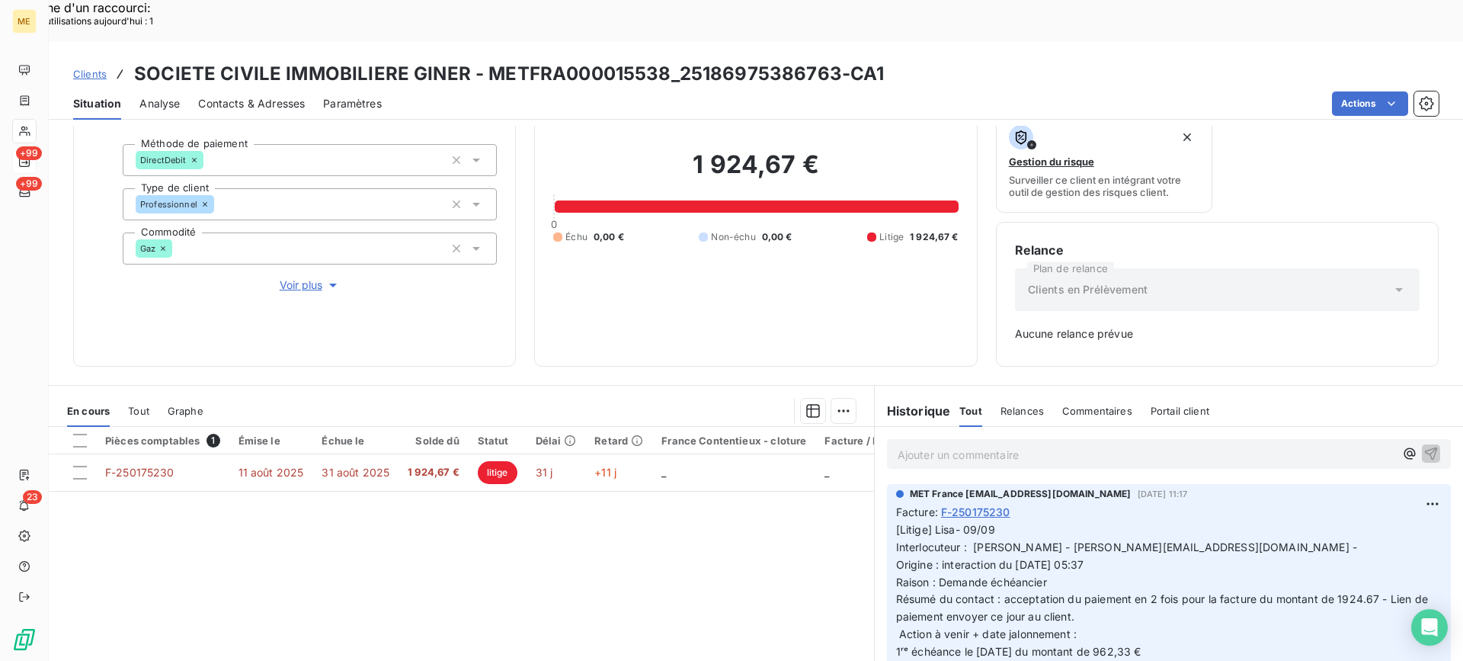
scroll to position [190, 0]
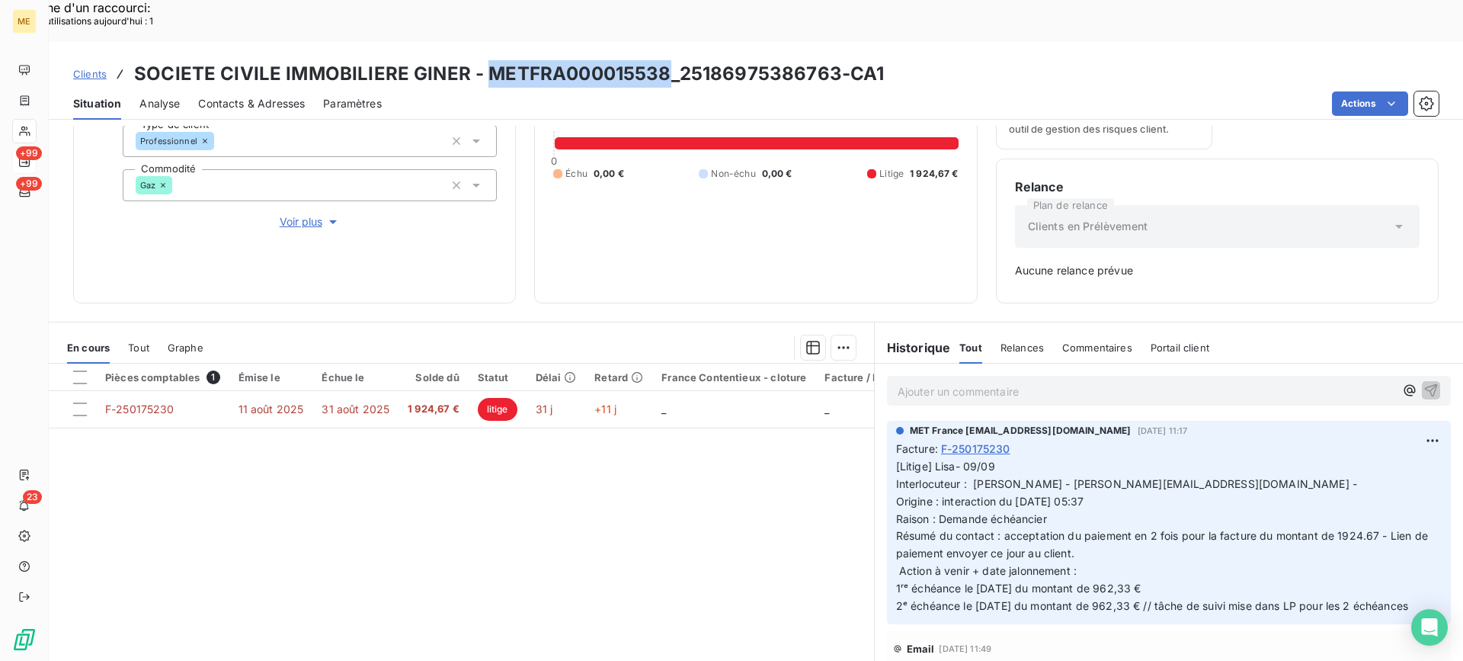
drag, startPoint x: 481, startPoint y: 34, endPoint x: 663, endPoint y: 25, distance: 182.3
click at [663, 60] on h3 "SOCIETE CIVILE IMMOBILIERE GINER - METFRA000015538_25186975386763-CA1" at bounding box center [509, 73] width 750 height 27
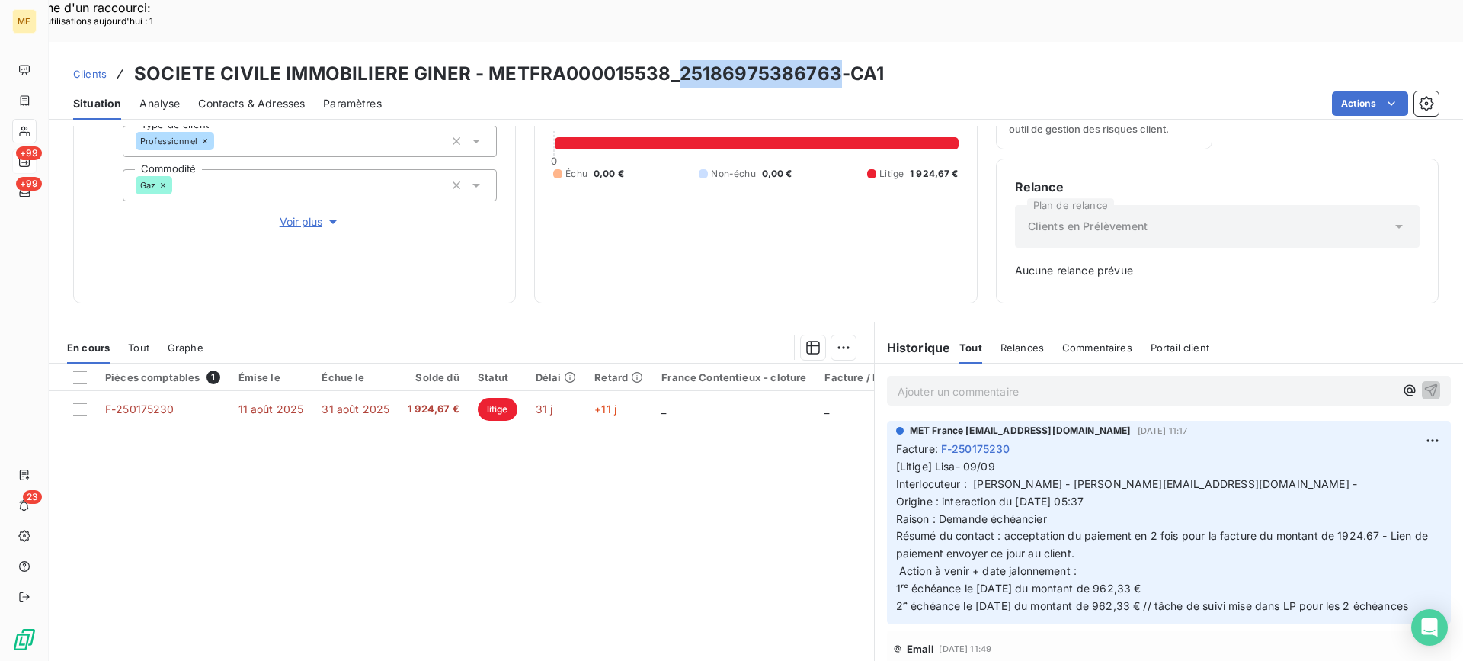
drag, startPoint x: 678, startPoint y: 36, endPoint x: 826, endPoint y: 40, distance: 147.9
click at [826, 60] on h3 "SOCIETE CIVILE IMMOBILIERE GINER - METFRA000015538_25186975386763-CA1" at bounding box center [509, 73] width 750 height 27
click at [1349, 421] on div "Editer" at bounding box center [1372, 432] width 85 height 24
drag, startPoint x: 1112, startPoint y: 544, endPoint x: 1152, endPoint y: 545, distance: 40.4
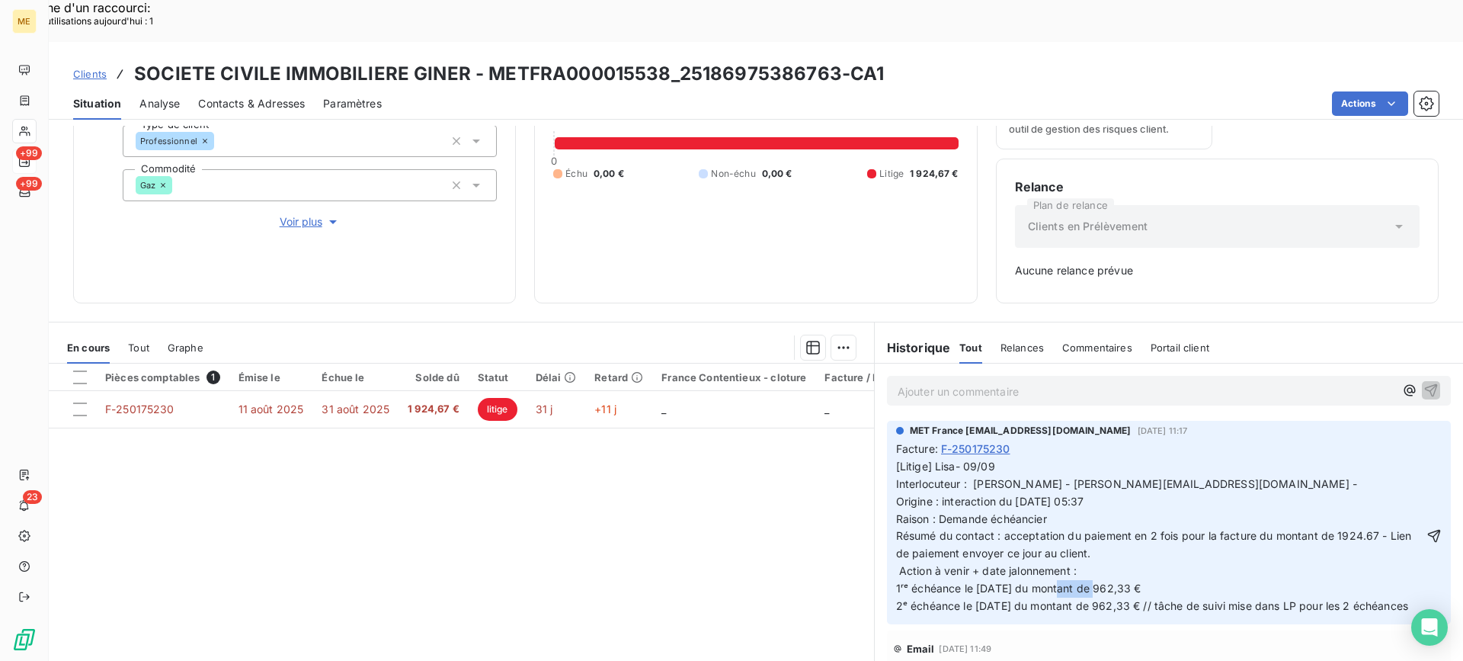
click at [1152, 545] on span "[Litige] Lisa- 09/09 Interlocuteur : [PERSON_NAME] - [PERSON_NAME][EMAIL_ADDRES…" at bounding box center [1155, 535] width 519 height 152
drag, startPoint x: 1113, startPoint y: 570, endPoint x: 1148, endPoint y: 564, distance: 35.6
click at [1148, 564] on p "[Litige] Lisa- 09/09 Interlocuteur : [PERSON_NAME] - [PERSON_NAME][EMAIL_ADDRES…" at bounding box center [1159, 536] width 527 height 157
click at [1132, 578] on p "[Litige] Lisa- 09/09 Interlocuteur : [PERSON_NAME] - [PERSON_NAME][EMAIL_ADDRES…" at bounding box center [1159, 536] width 527 height 157
drag, startPoint x: 1109, startPoint y: 567, endPoint x: 1143, endPoint y: 563, distance: 34.5
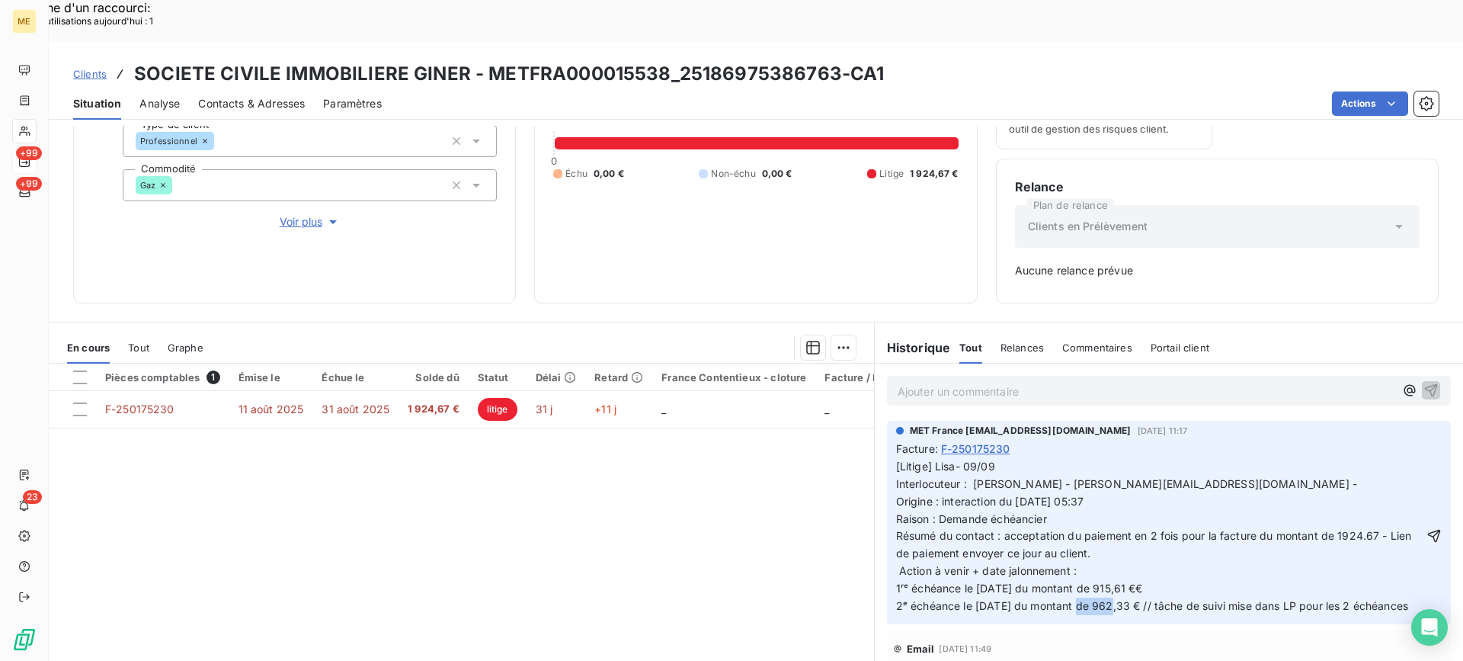
click at [1143, 563] on span "[Litige] Lisa- 09/09 Interlocuteur : [PERSON_NAME] - [PERSON_NAME][EMAIL_ADDRES…" at bounding box center [1155, 535] width 519 height 152
click at [1428, 529] on icon "button" at bounding box center [1434, 535] width 13 height 13
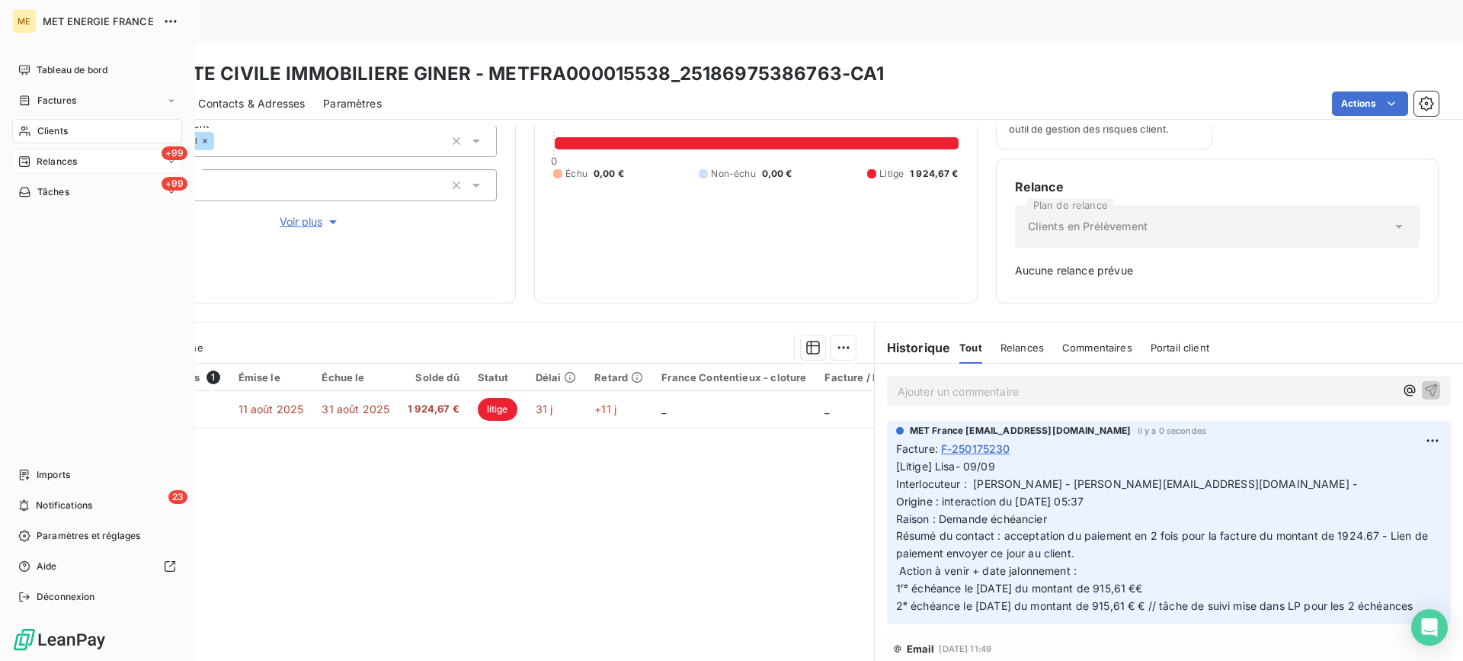
click at [33, 191] on div "Tâches" at bounding box center [43, 192] width 51 height 14
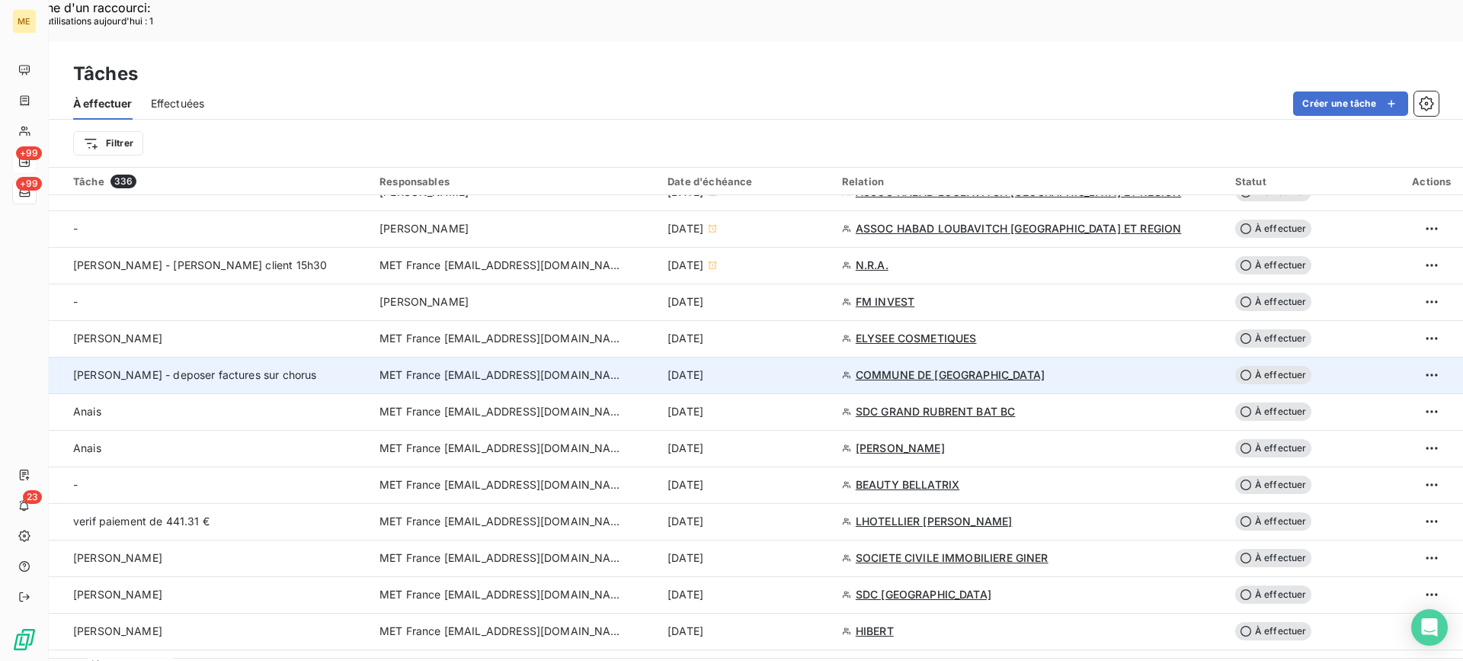
scroll to position [610, 0]
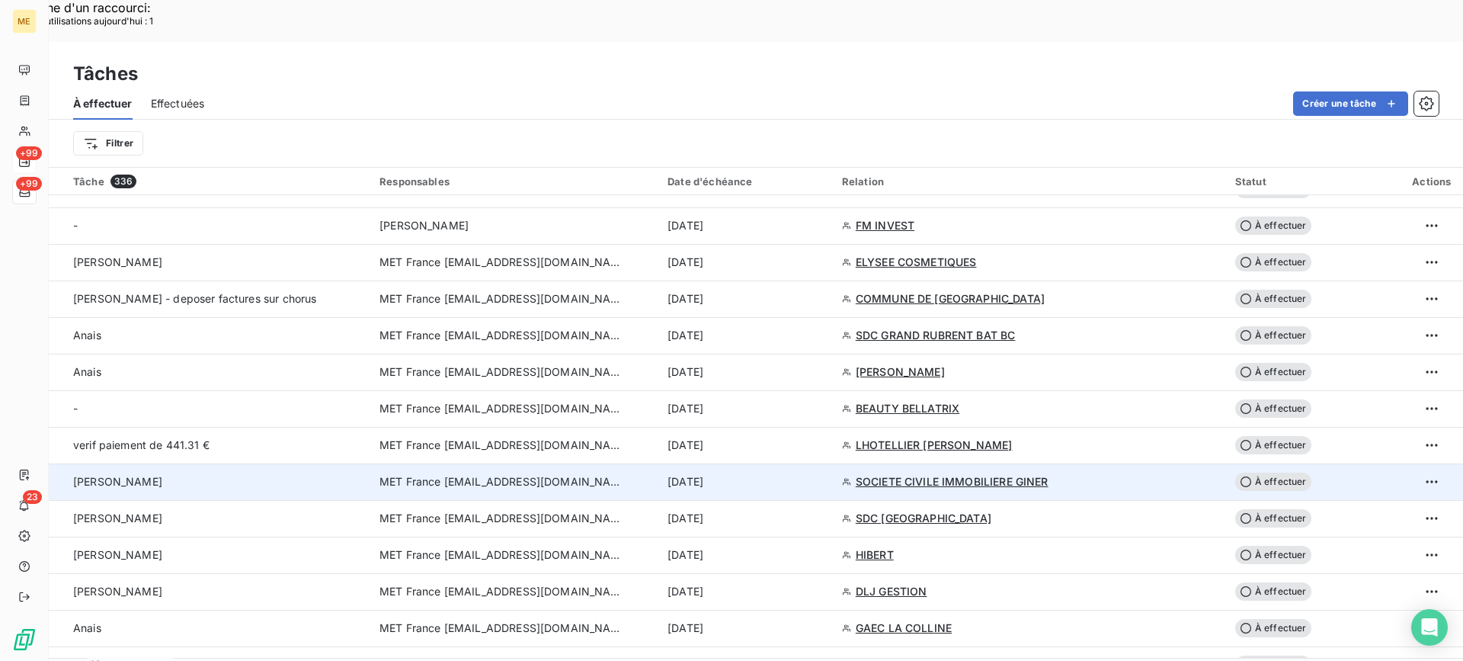
click at [302, 474] on div "[PERSON_NAME]" at bounding box center [217, 481] width 288 height 15
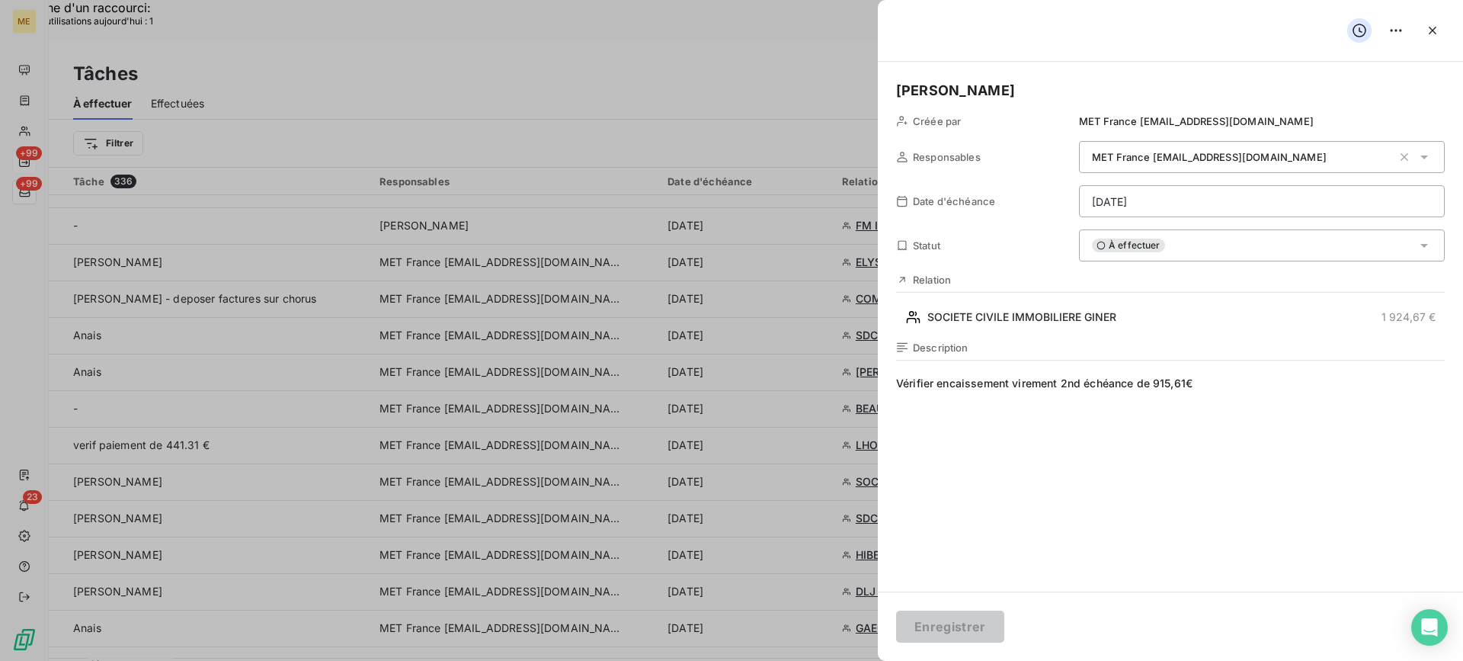
click at [1312, 388] on span "Vérifier encaissement virement 2nd échéance de 915,61€" at bounding box center [1170, 522] width 549 height 293
click at [1200, 218] on div "[PERSON_NAME] par MET France [EMAIL_ADDRESS][DOMAIN_NAME] Responsables MET Fran…" at bounding box center [1170, 327] width 585 height 530
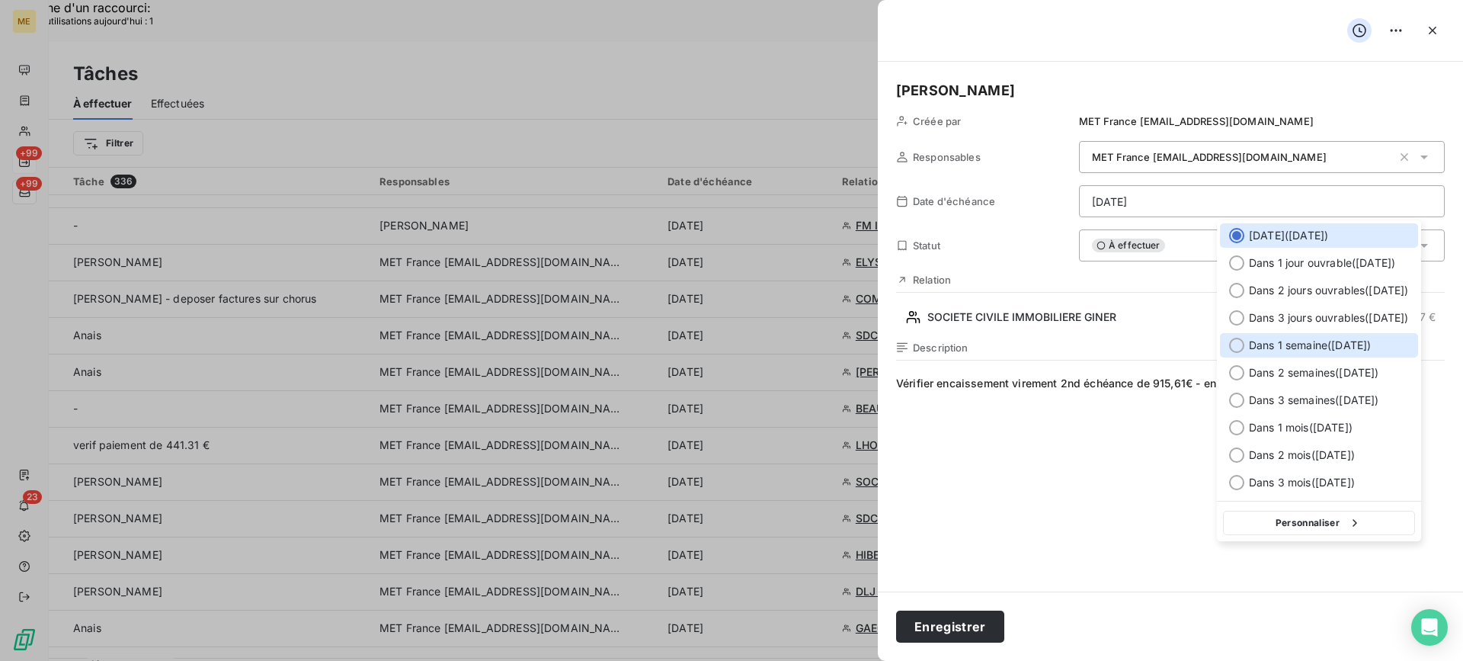
click at [1322, 340] on span "Dans 1 semaine ( [DATE] )" at bounding box center [1310, 345] width 122 height 15
type input "[DATE]"
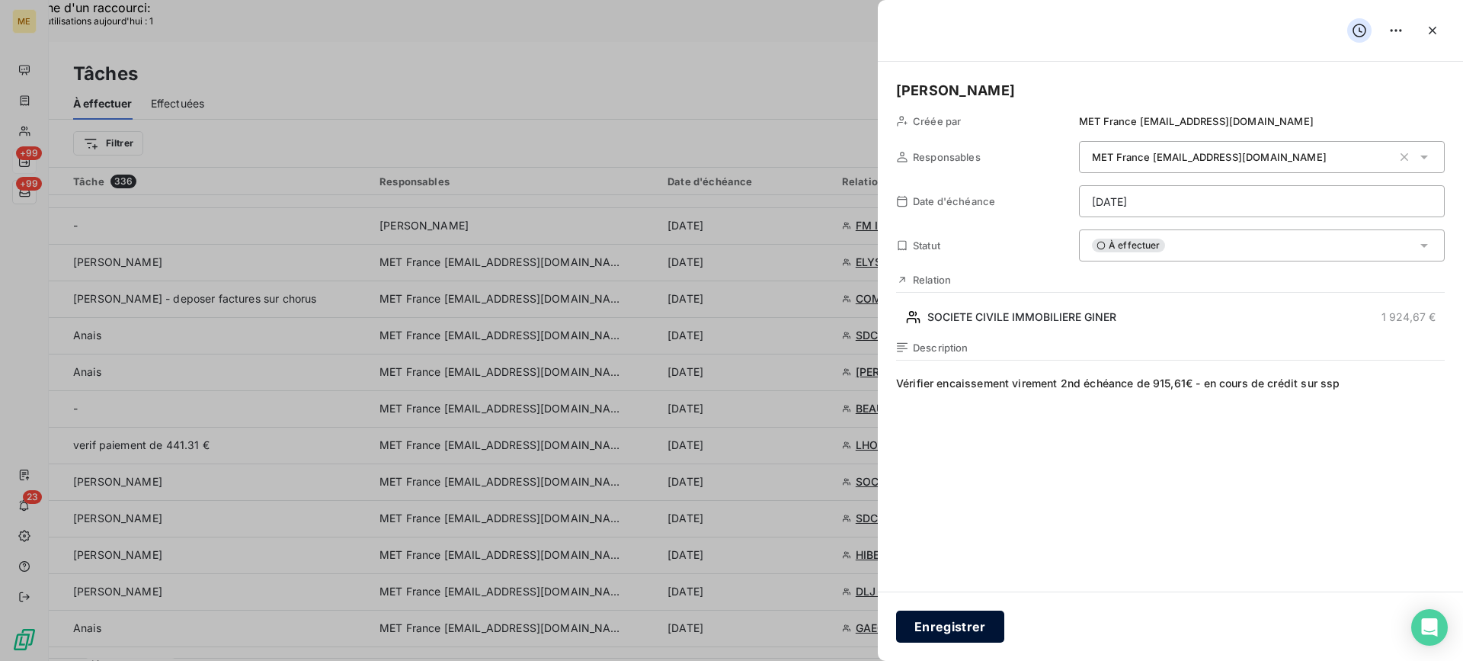
click at [944, 623] on button "Enregistrer" at bounding box center [950, 626] width 108 height 32
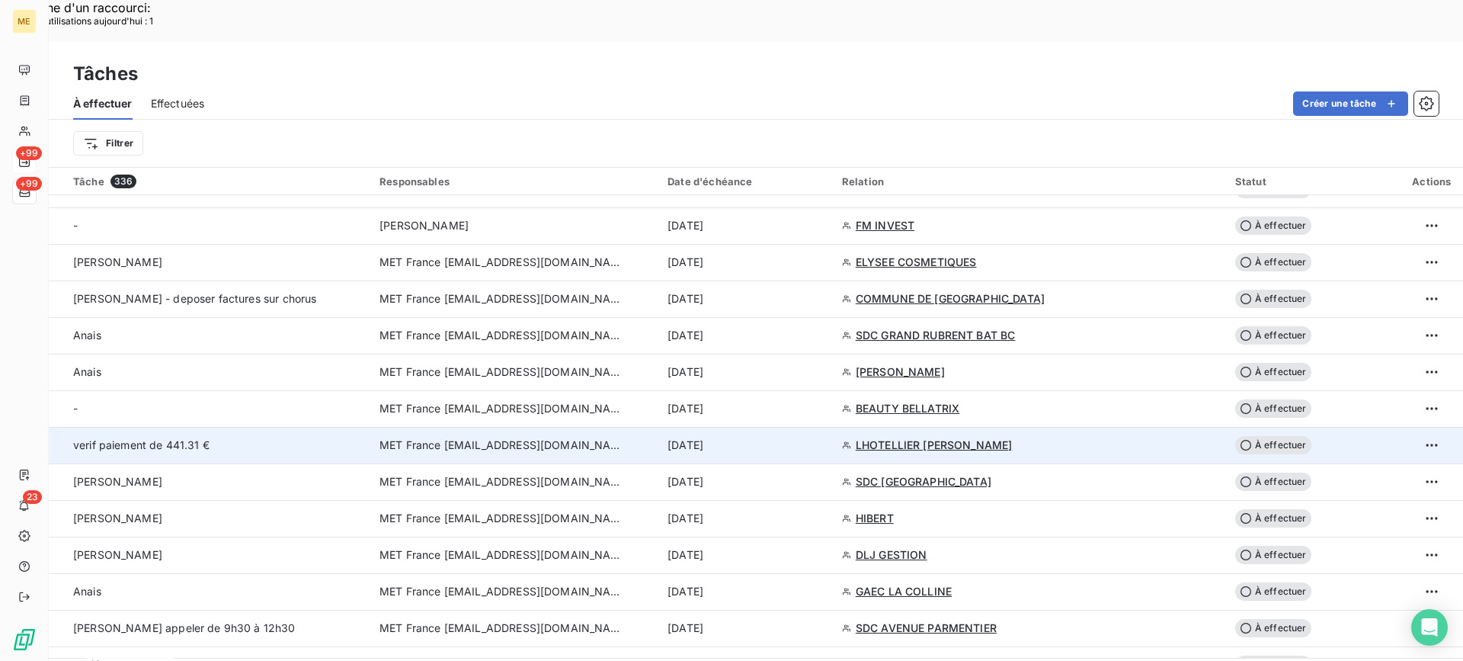
click at [284, 427] on td "verif paiement de 441.31 €" at bounding box center [210, 445] width 322 height 37
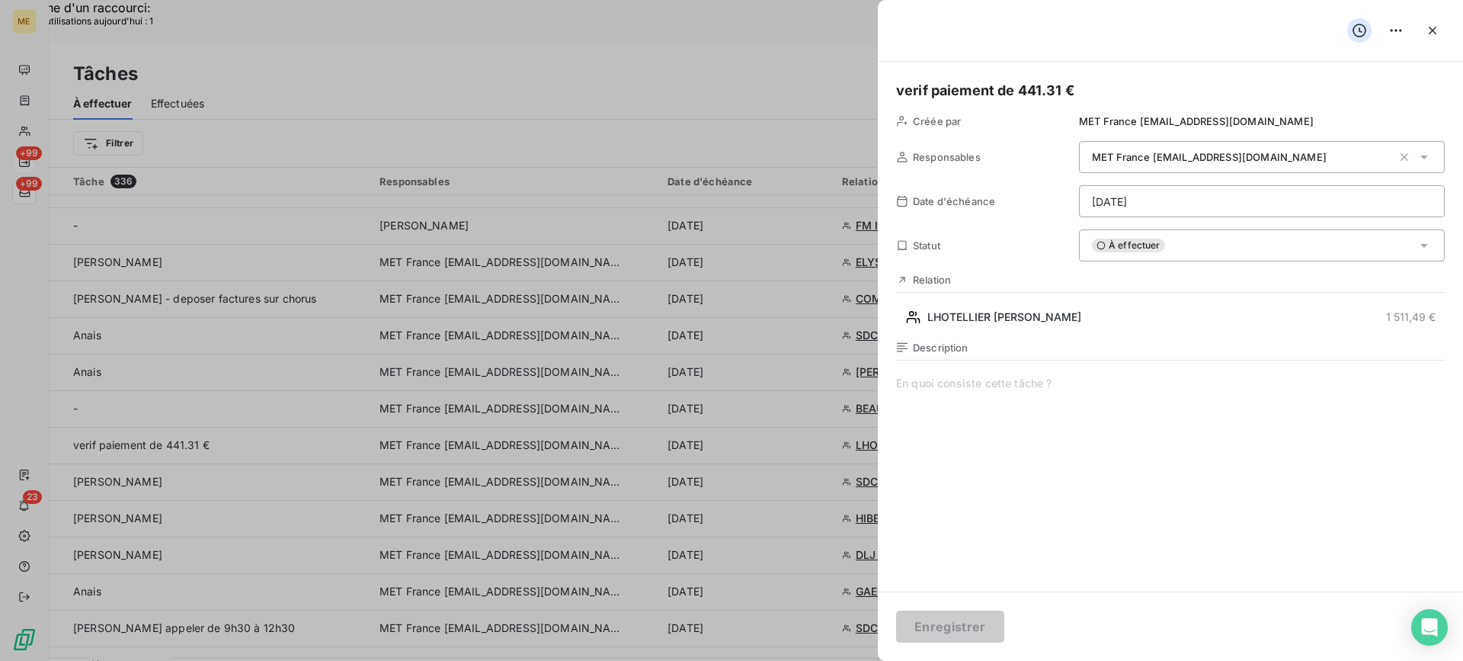
click at [1064, 303] on div "Relation LHOTELLIER [PERSON_NAME] 1 511,49 €" at bounding box center [1170, 302] width 549 height 56
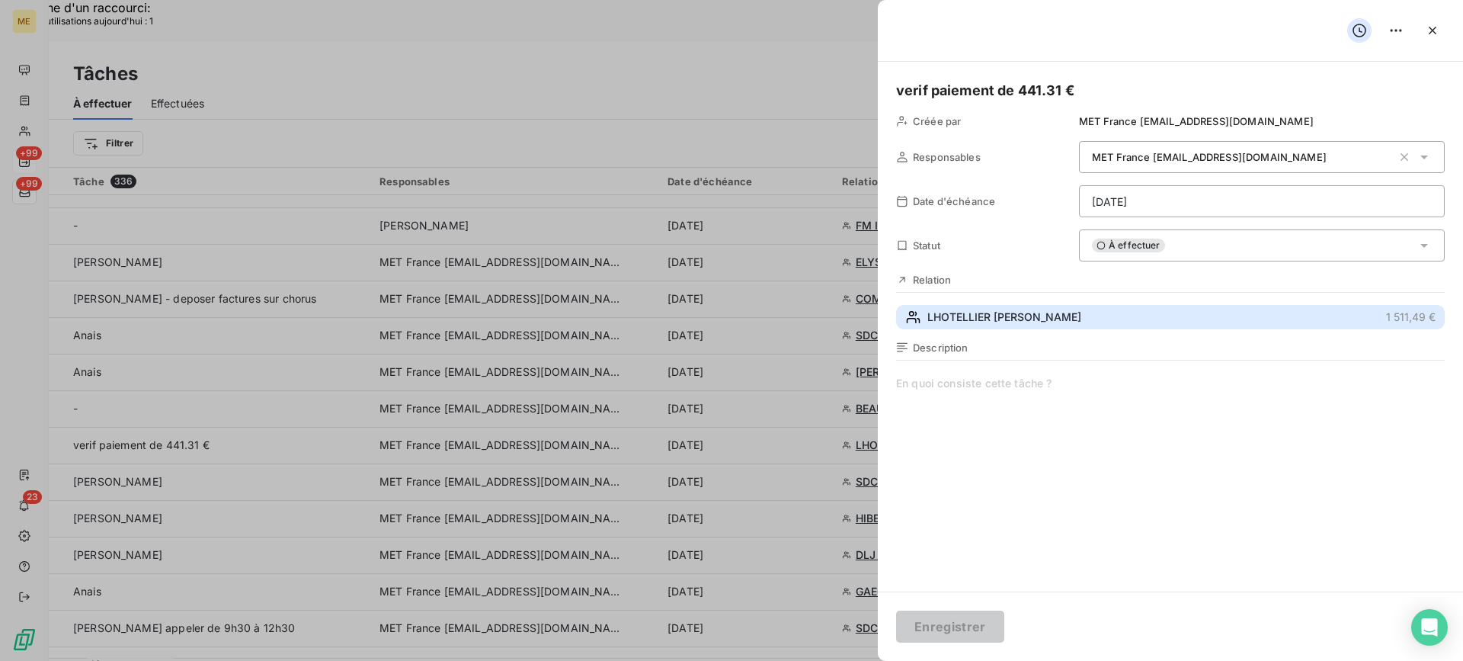
click at [1064, 317] on span "LHOTELLIER [PERSON_NAME]" at bounding box center [1004, 316] width 154 height 15
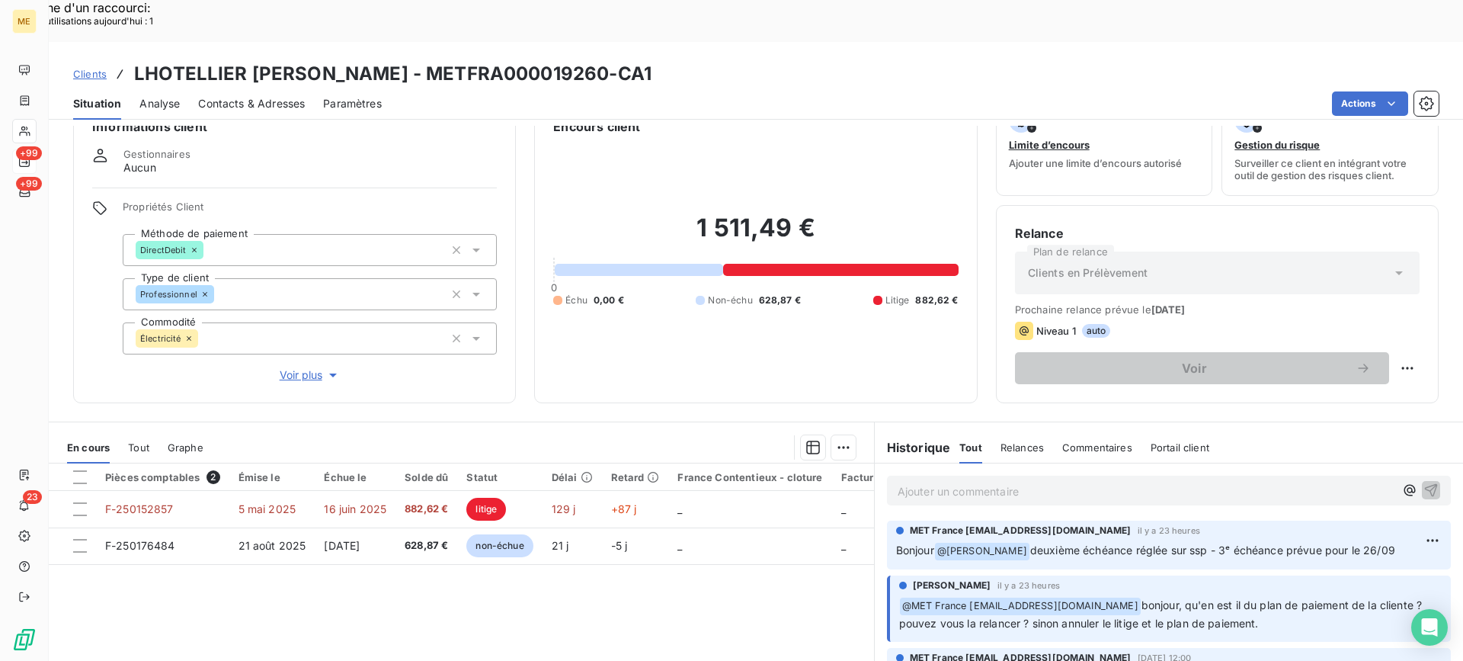
scroll to position [76, 0]
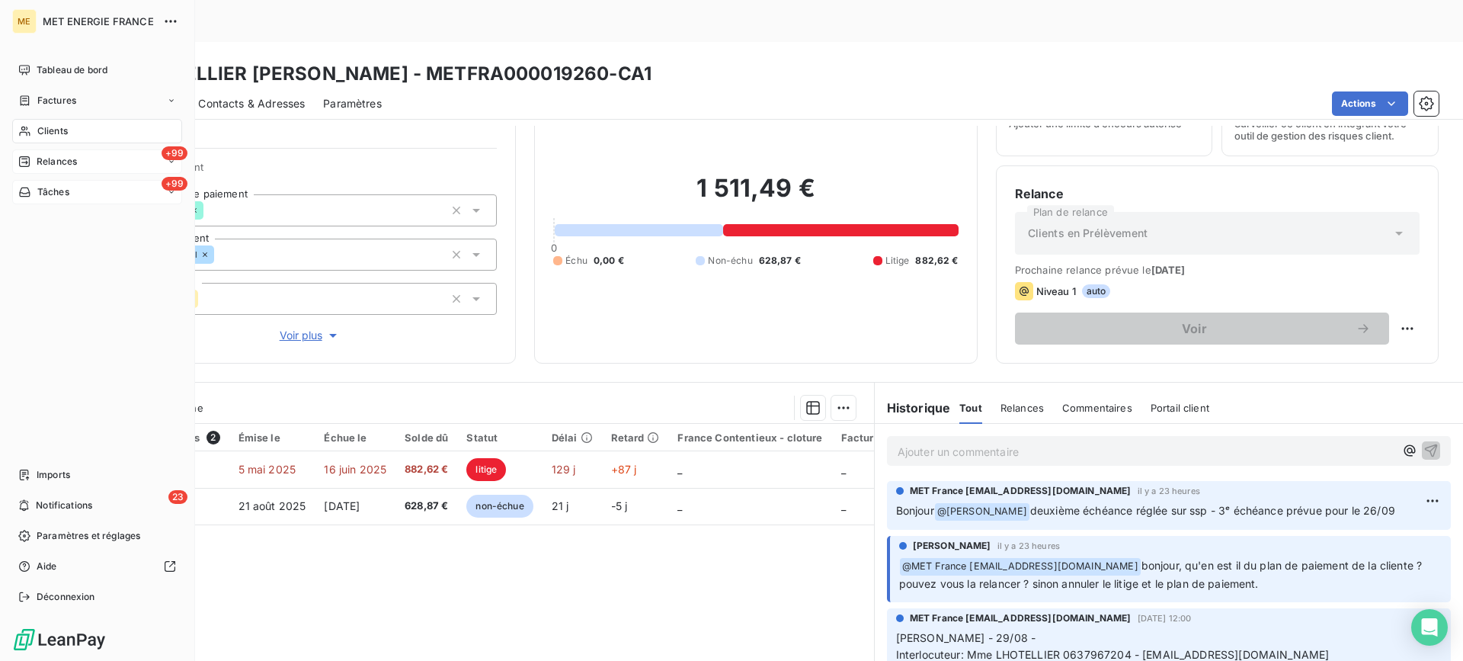
click at [81, 200] on div "+99 Tâches" at bounding box center [97, 192] width 170 height 24
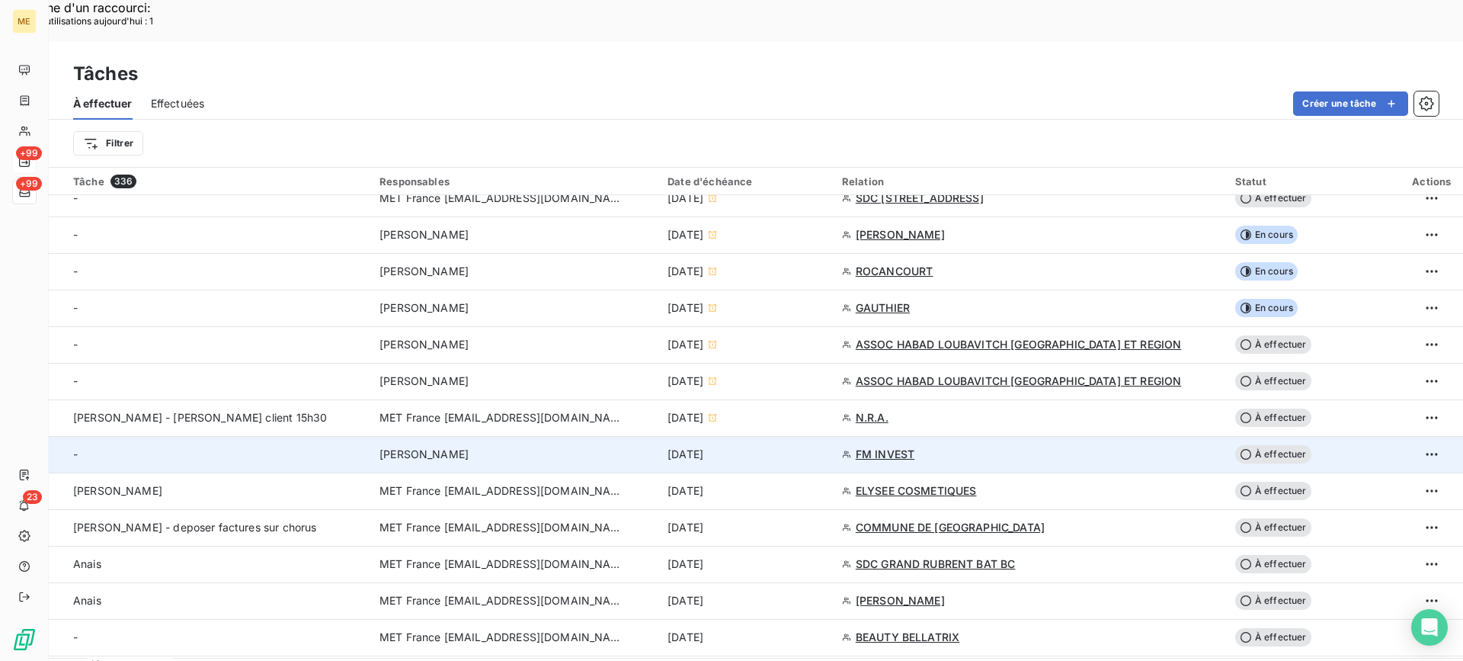
scroll to position [457, 0]
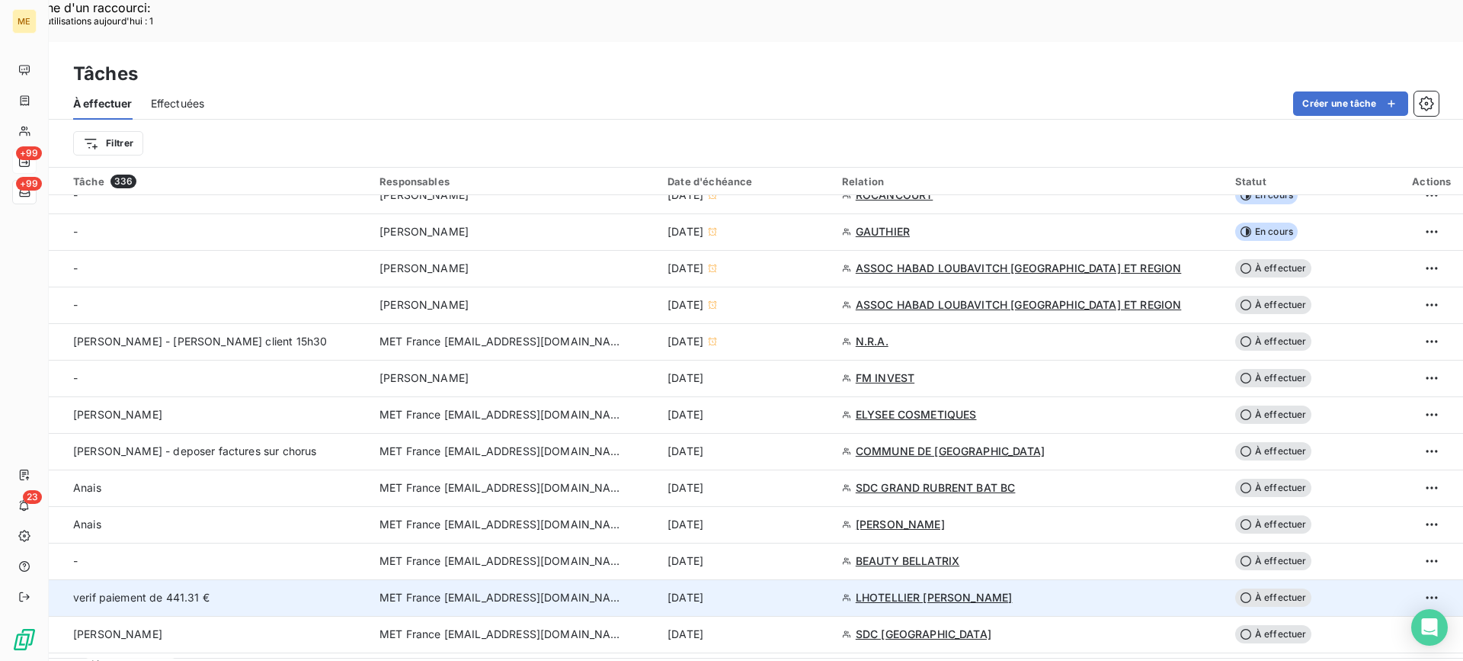
click at [242, 590] on div "verif paiement de 441.31 €" at bounding box center [217, 597] width 288 height 15
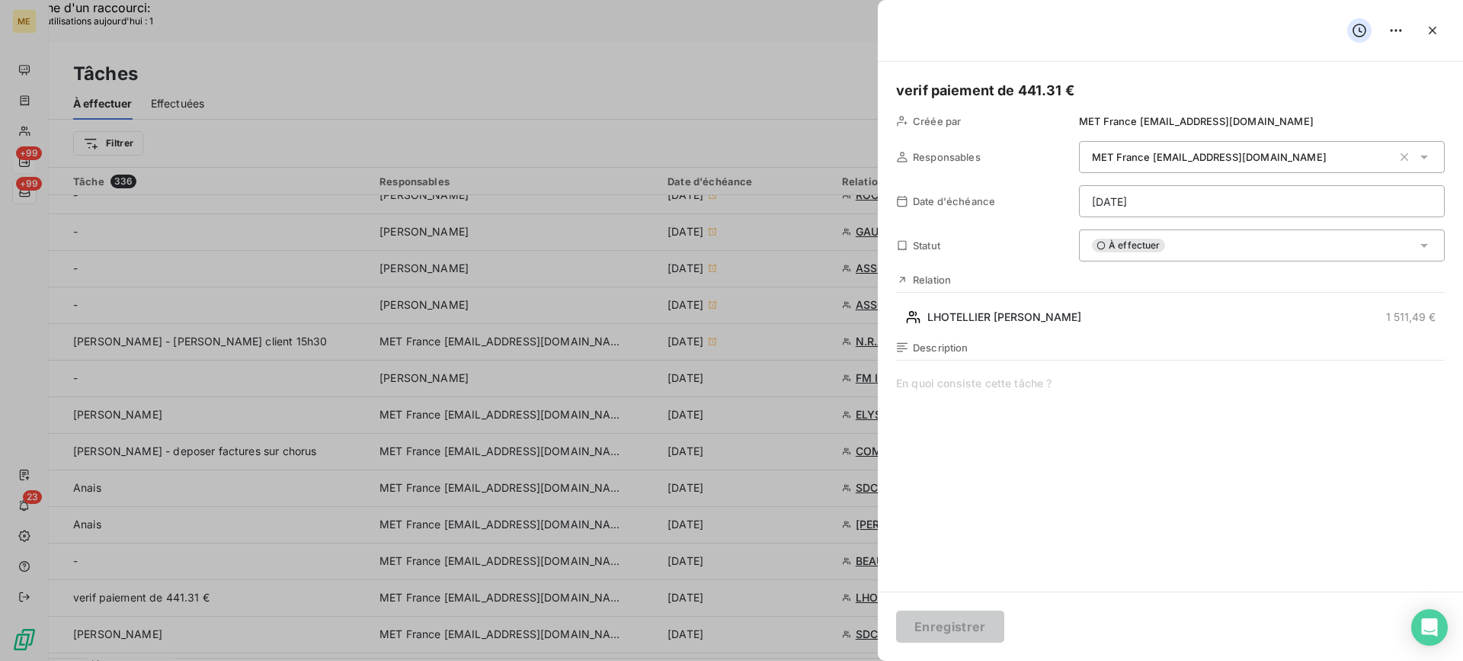
click at [1185, 256] on div "À effectuer" at bounding box center [1262, 245] width 366 height 32
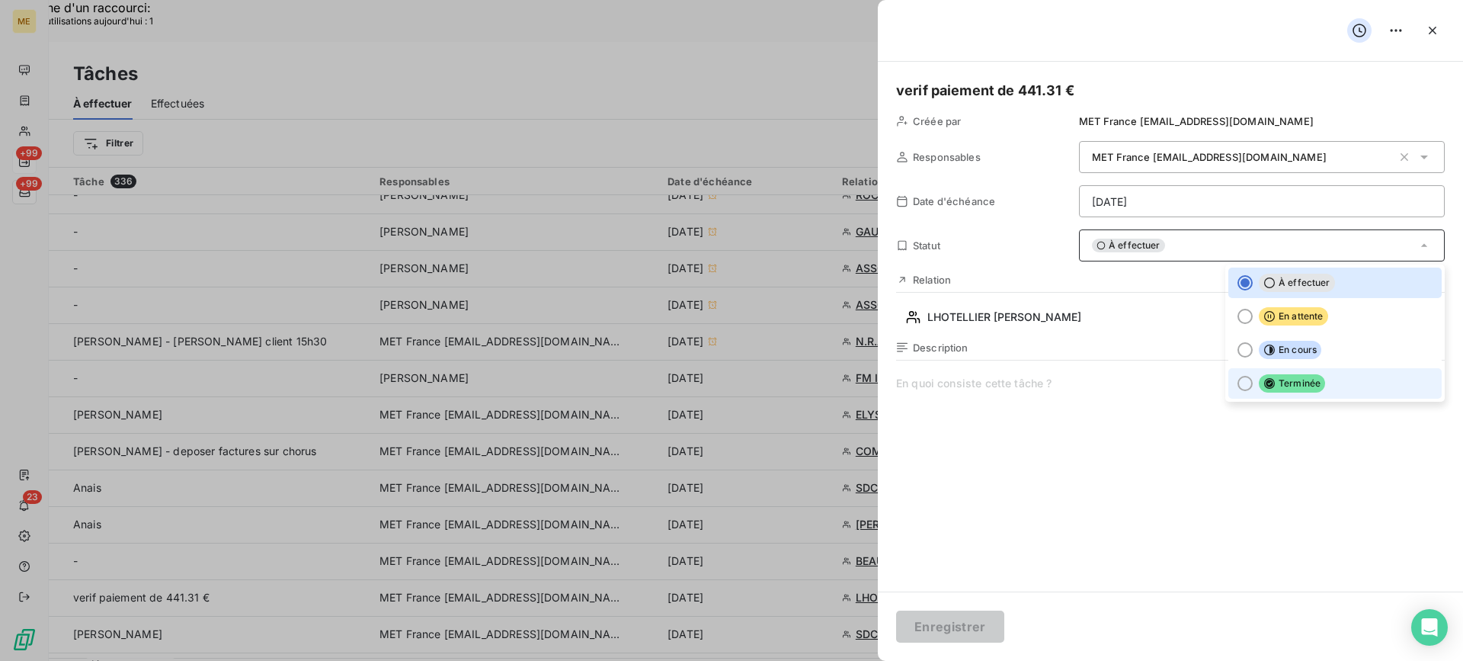
click at [1259, 385] on span "Terminée" at bounding box center [1292, 383] width 66 height 18
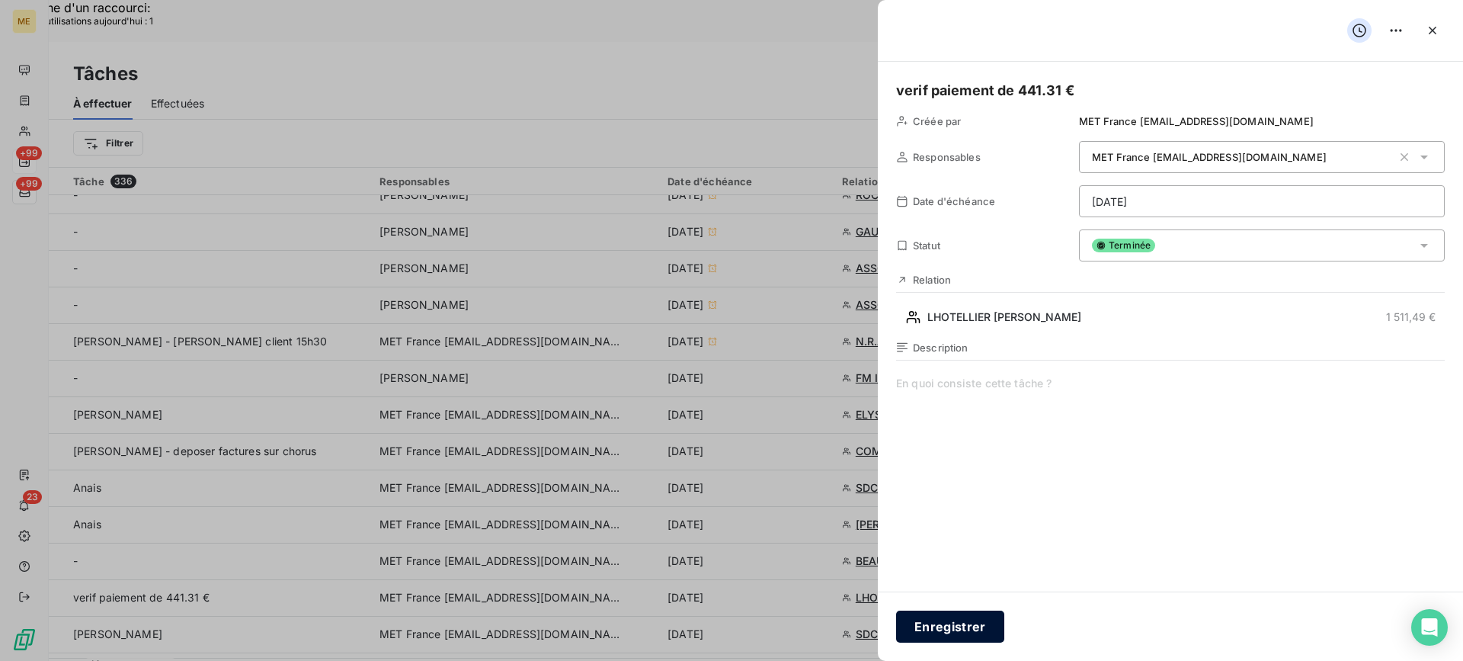
click at [907, 627] on button "Enregistrer" at bounding box center [950, 626] width 108 height 32
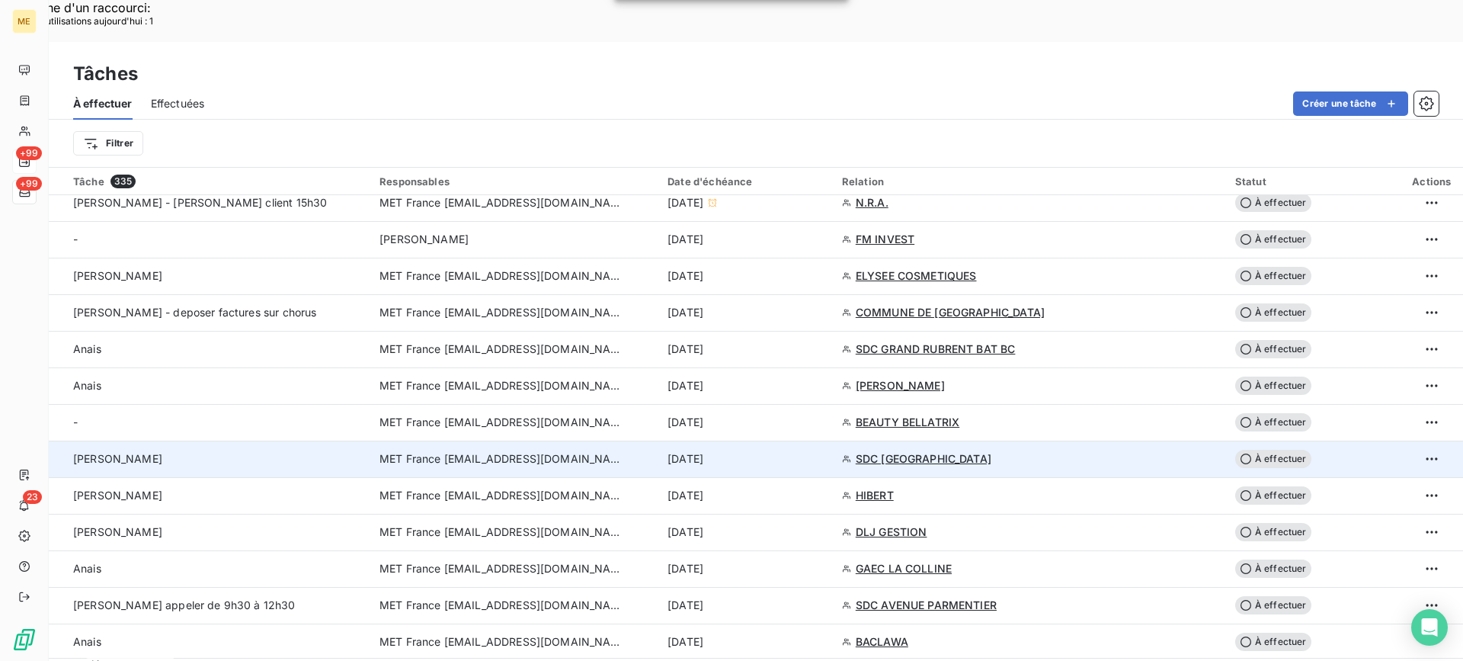
scroll to position [610, 0]
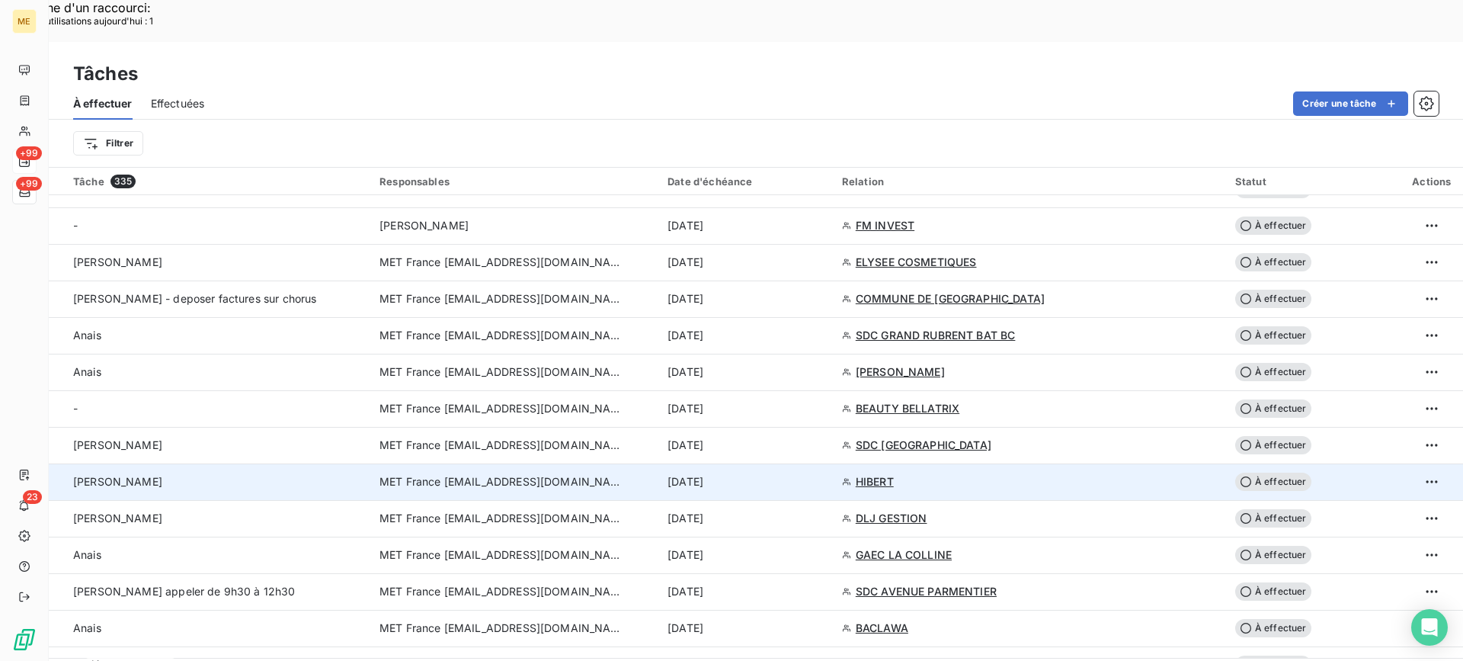
click at [157, 463] on td "[PERSON_NAME]" at bounding box center [210, 481] width 322 height 37
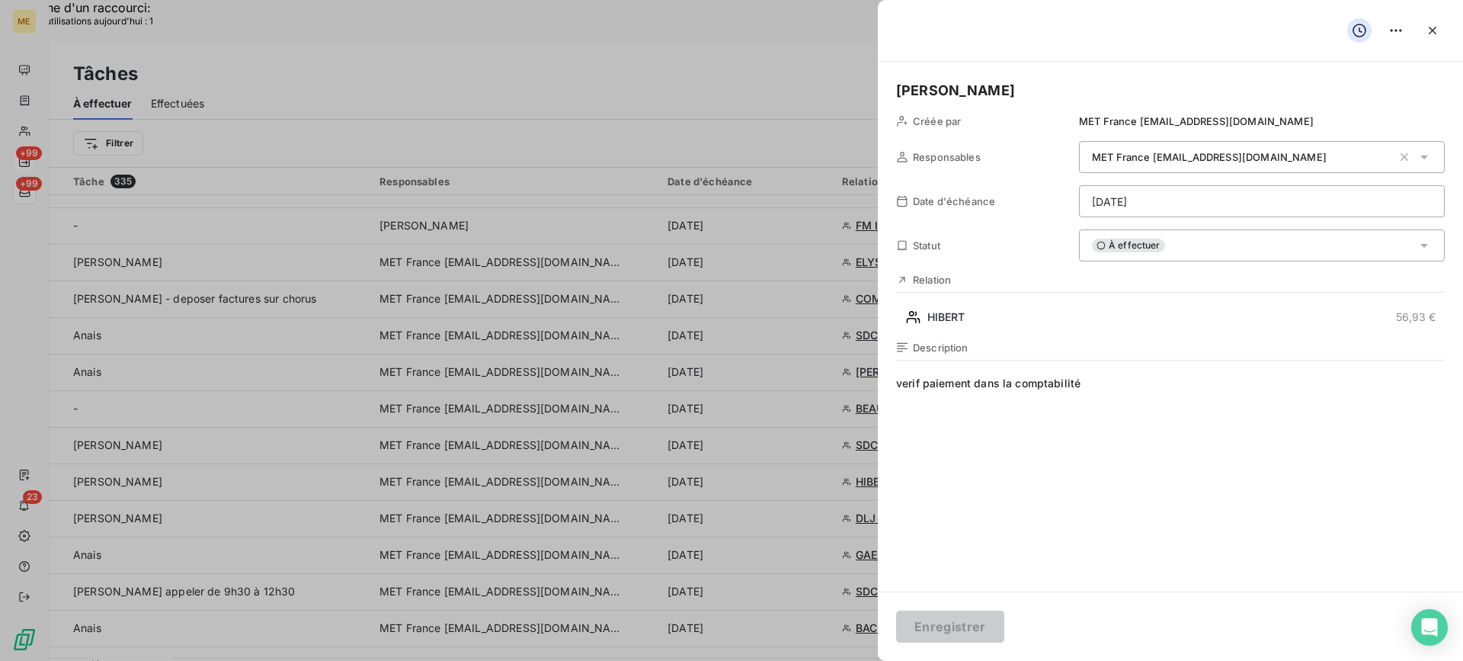
click at [1076, 333] on div "lisa - [PERSON_NAME] par MET France [EMAIL_ADDRESS][DOMAIN_NAME] Responsables M…" at bounding box center [1170, 327] width 585 height 530
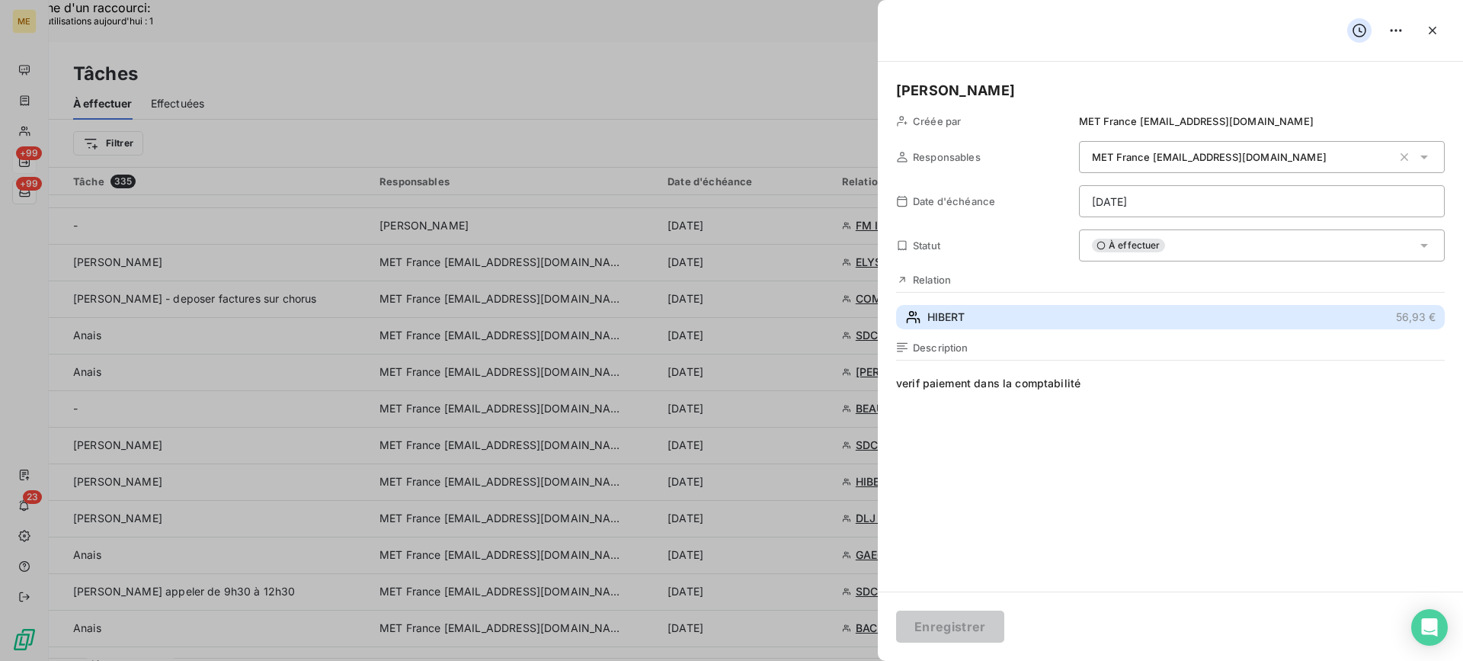
click at [1077, 320] on button "HIBERT 56,93 €" at bounding box center [1170, 317] width 549 height 24
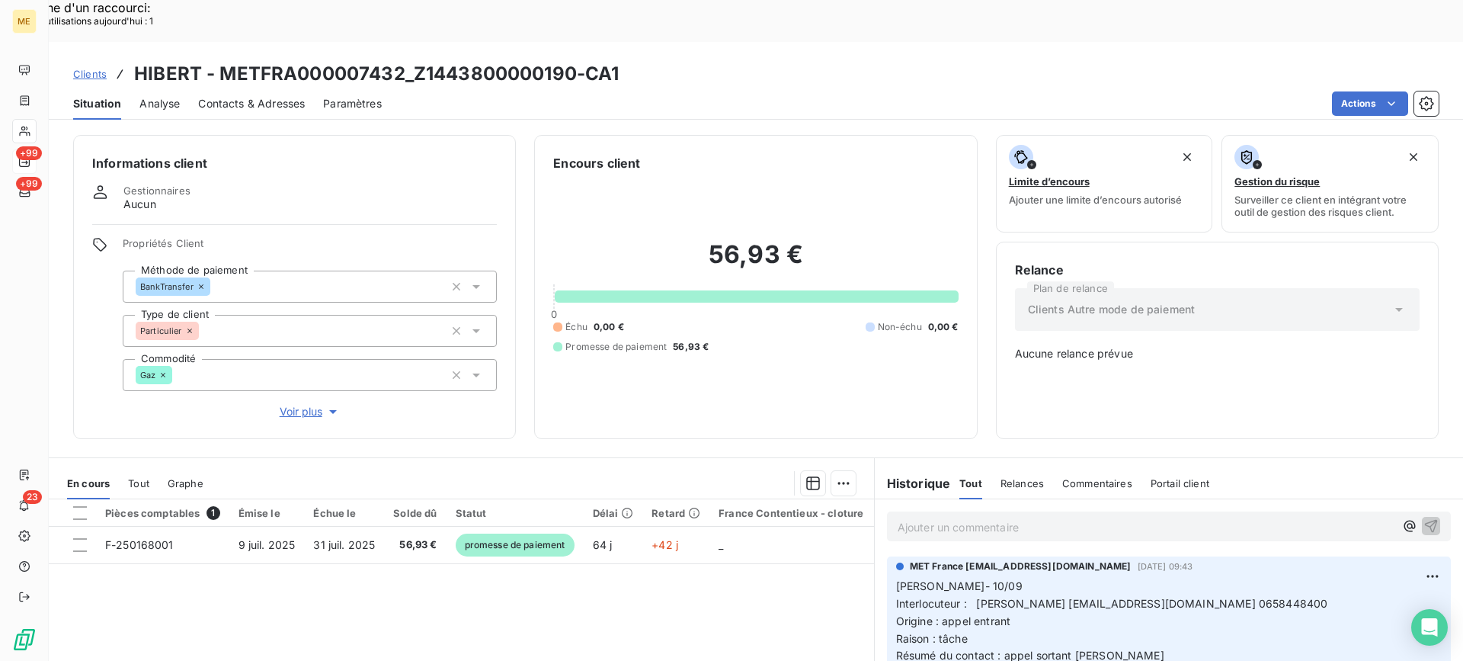
scroll to position [134, 0]
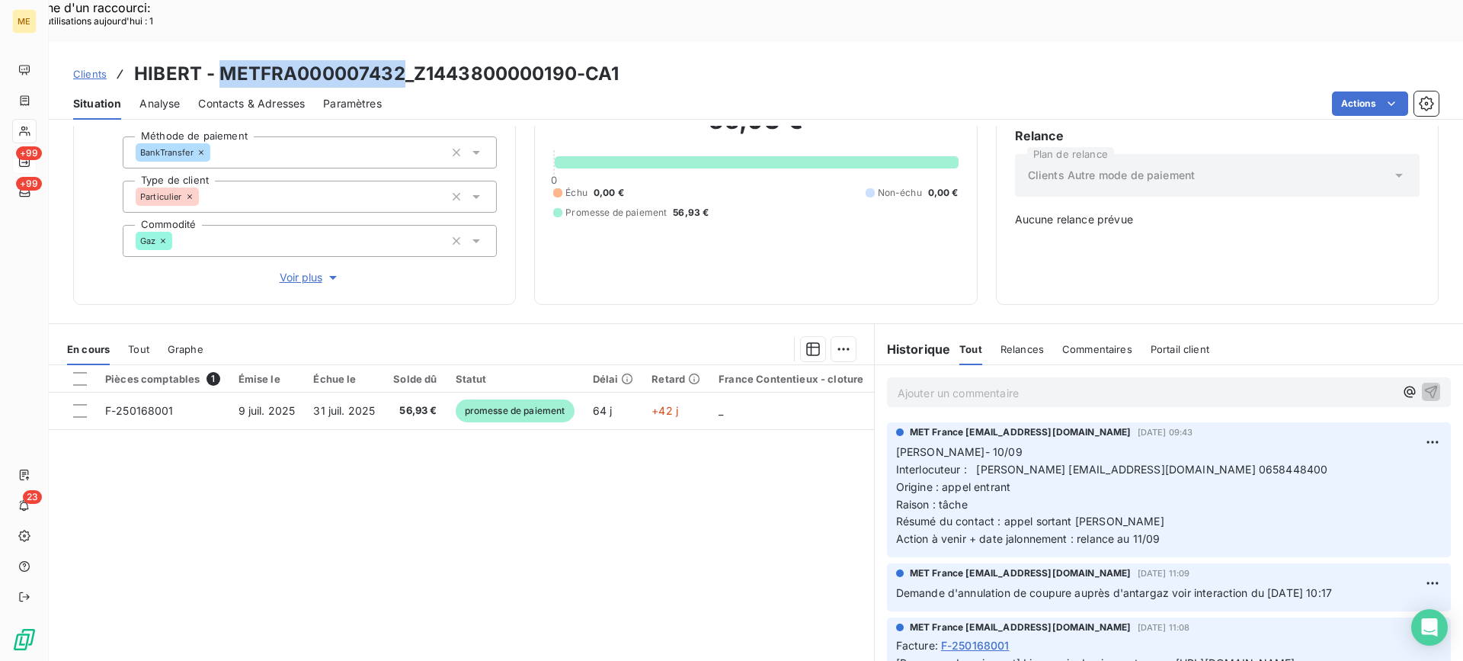
drag, startPoint x: 226, startPoint y: 29, endPoint x: 400, endPoint y: 29, distance: 174.5
click at [400, 60] on h3 "HIBERT - METFRA000007432_Z1443800000190-CA1" at bounding box center [376, 73] width 485 height 27
drag, startPoint x: 1205, startPoint y: 425, endPoint x: 1284, endPoint y: 434, distance: 79.8
click at [1284, 443] on p "[PERSON_NAME]- 10/09 Interlocuteur : [PERSON_NAME] [EMAIL_ADDRESS][DOMAIN_NAME]…" at bounding box center [1169, 495] width 546 height 104
click at [1175, 461] on p "[PERSON_NAME]- 10/09 Interlocuteur : [PERSON_NAME] [EMAIL_ADDRESS][DOMAIN_NAME]…" at bounding box center [1169, 495] width 546 height 104
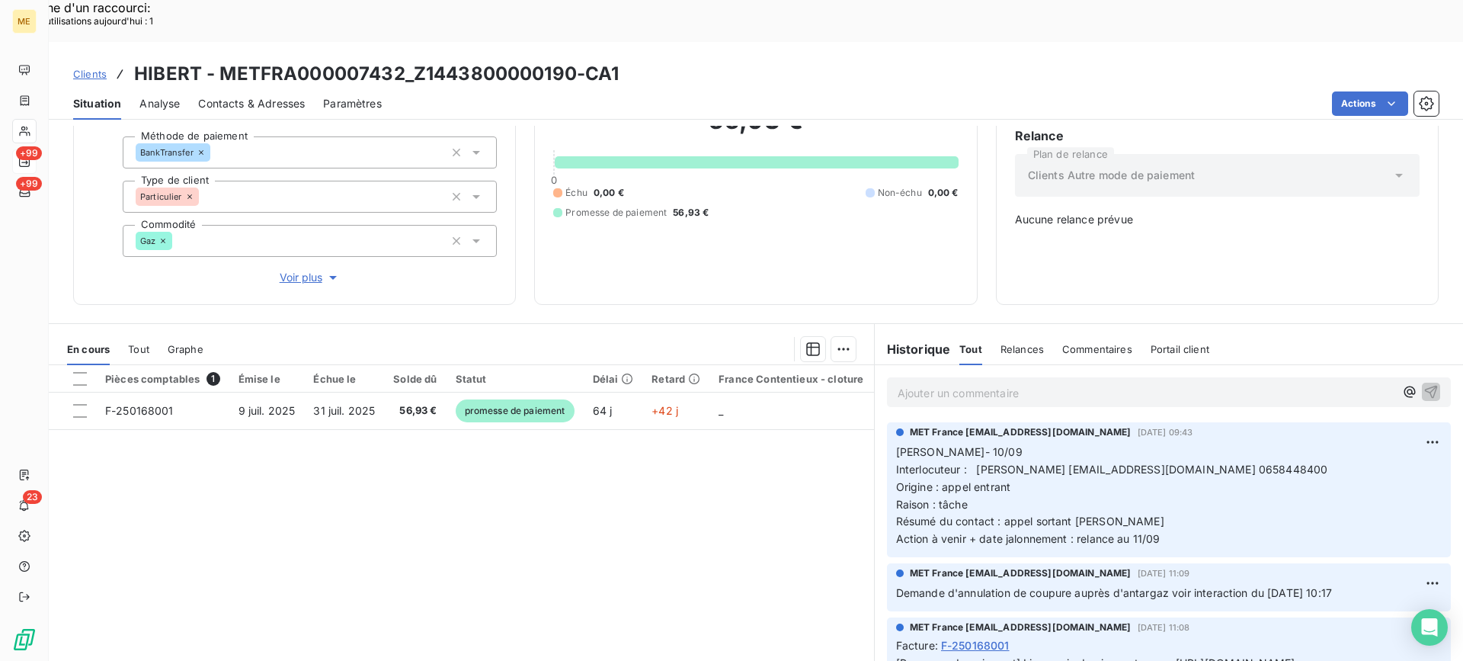
drag, startPoint x: 1181, startPoint y: 498, endPoint x: 884, endPoint y: 405, distance: 311.3
click at [887, 422] on div "MET France [EMAIL_ADDRESS][DOMAIN_NAME] [DATE] 09:43 Lisa- 10/09 Interlocuteur …" at bounding box center [1169, 489] width 564 height 135
click at [949, 365] on div "Ajouter un commentaire ﻿" at bounding box center [1169, 392] width 588 height 54
click at [949, 383] on p "Ajouter un commentaire ﻿" at bounding box center [1146, 392] width 497 height 19
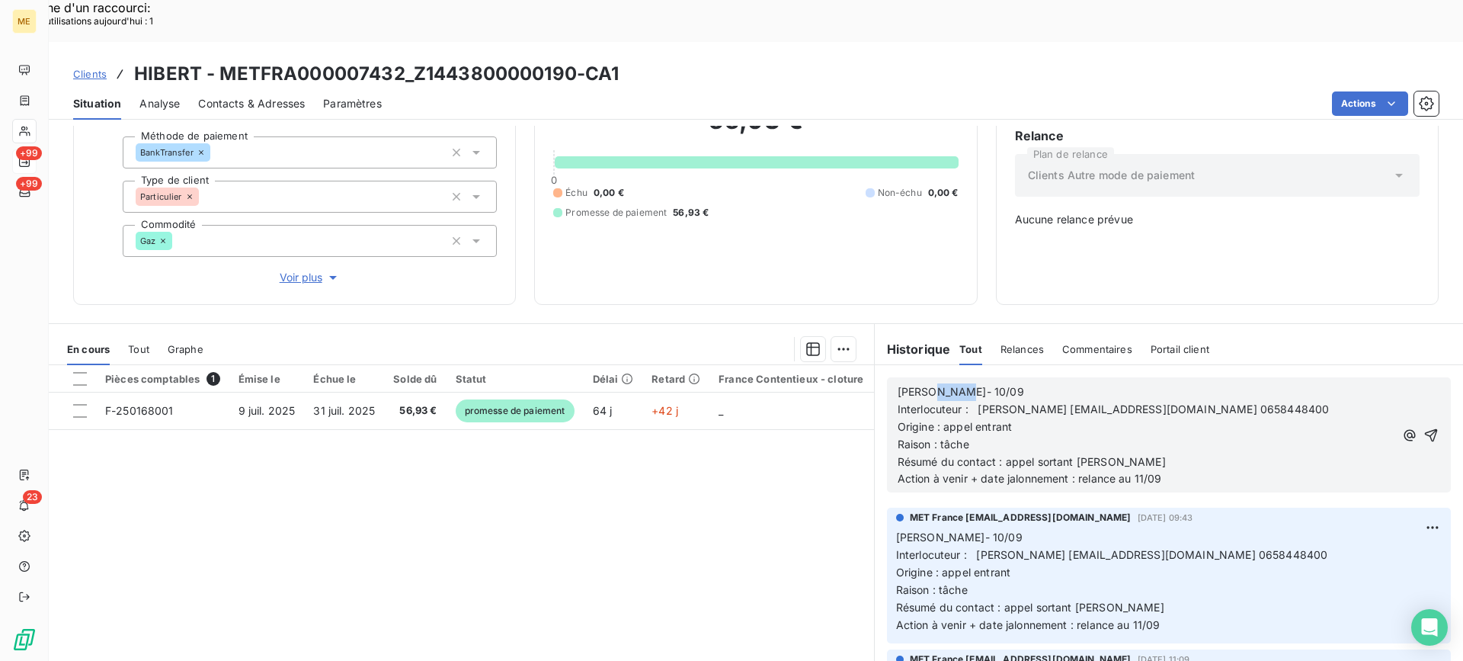
drag, startPoint x: 981, startPoint y: 343, endPoint x: 919, endPoint y: 349, distance: 62.8
click at [919, 383] on p "[PERSON_NAME]- 10/09" at bounding box center [1146, 392] width 497 height 18
drag, startPoint x: 1162, startPoint y: 438, endPoint x: 1131, endPoint y: 437, distance: 30.5
click at [1131, 470] on p "Action à venir + date jalonnement : relance au 11/09" at bounding box center [1146, 479] width 497 height 18
click at [1423, 427] on icon "button" at bounding box center [1430, 434] width 15 height 15
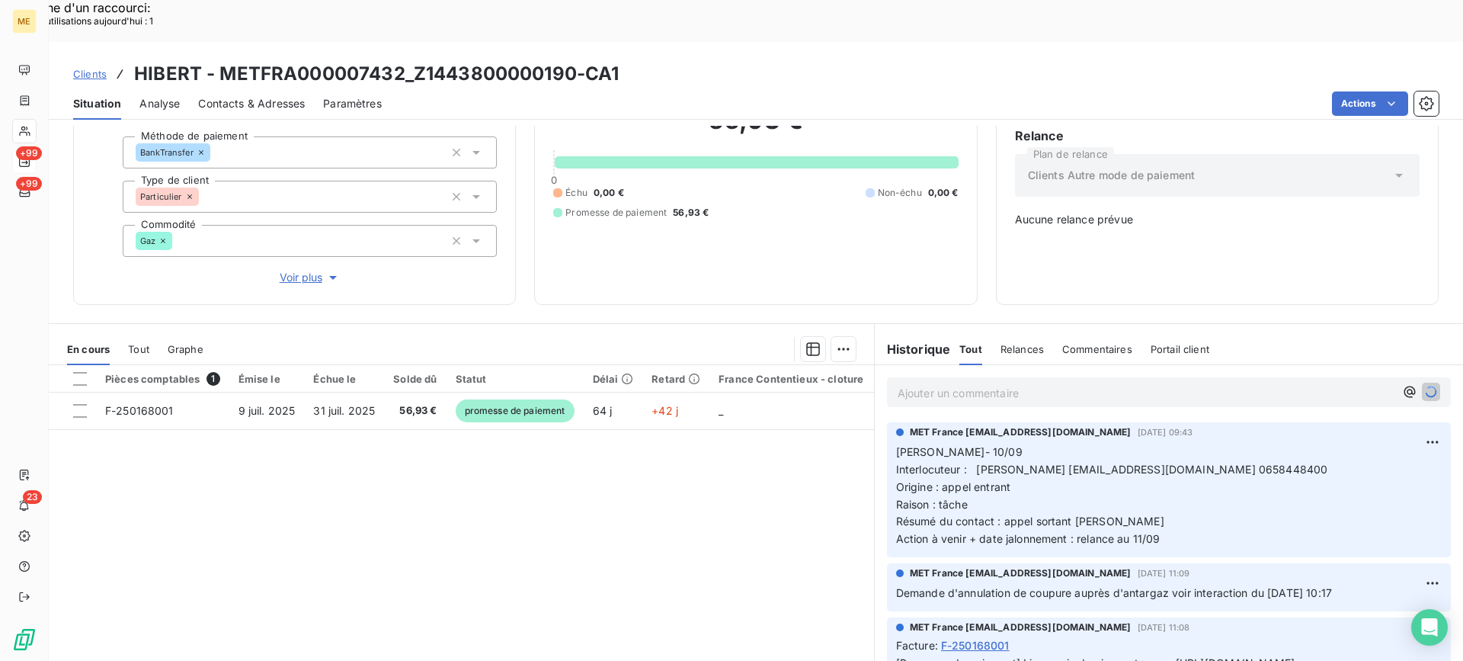
click at [1189, 365] on div "Ajouter un commentaire ﻿" at bounding box center [1169, 392] width 588 height 54
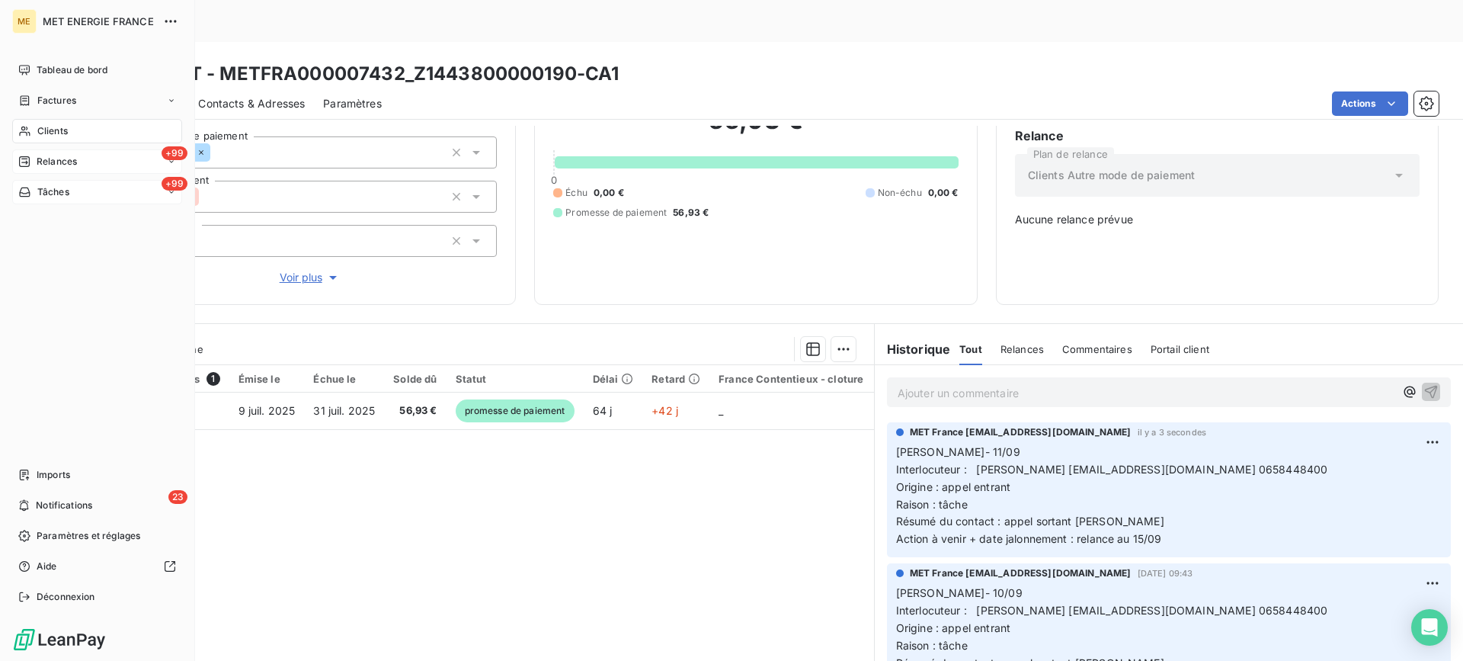
click at [91, 191] on div "+99 Tâches" at bounding box center [97, 192] width 170 height 24
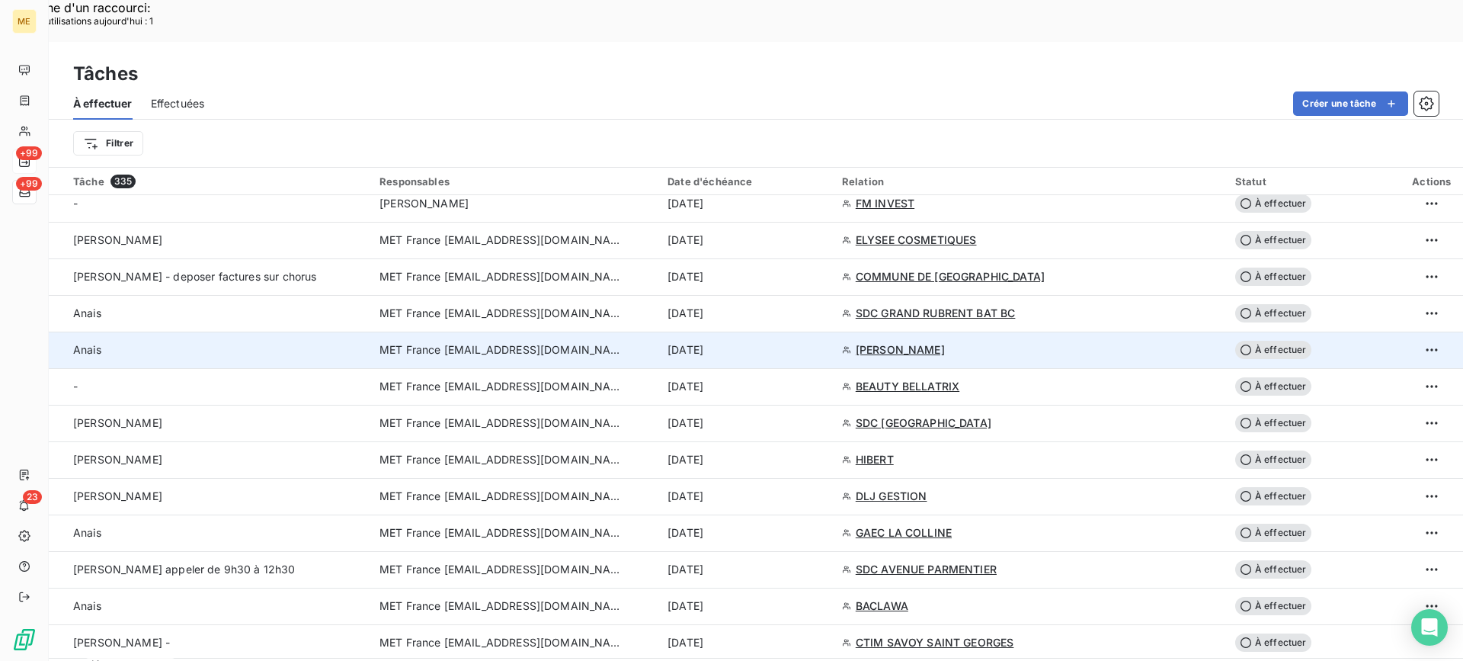
scroll to position [610, 0]
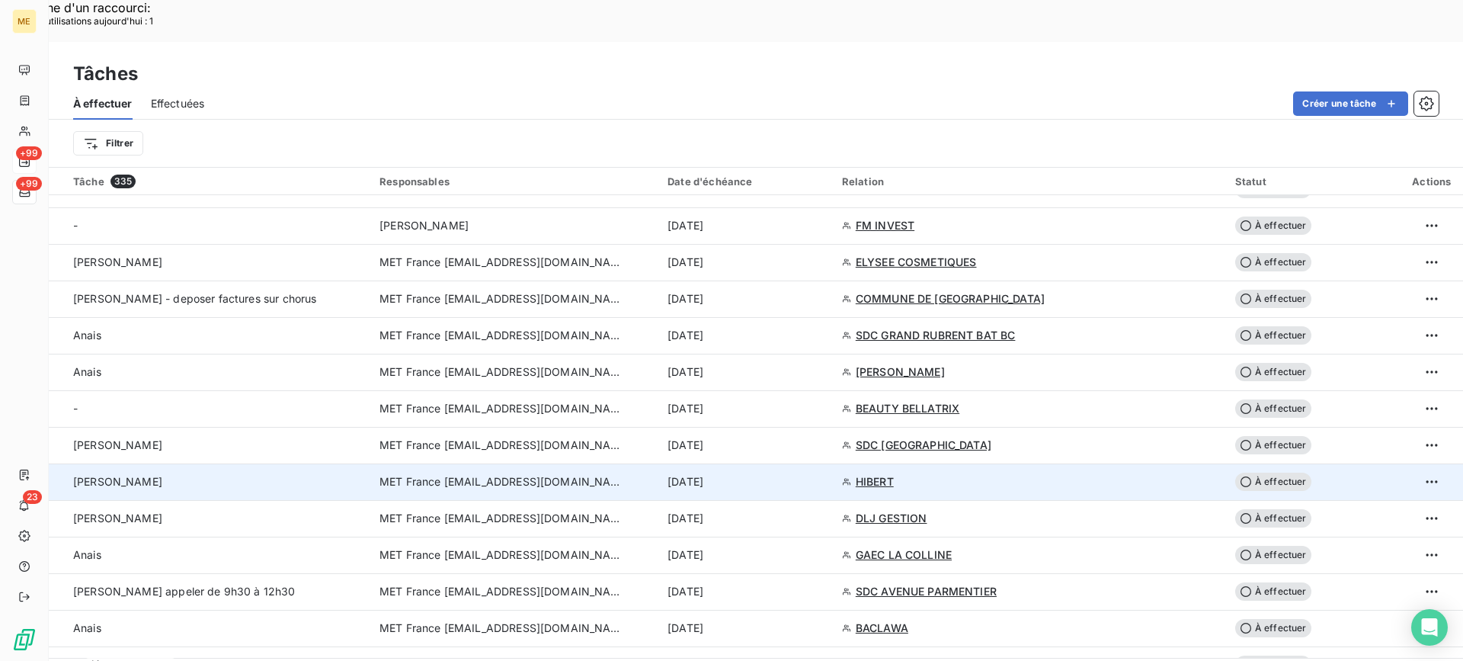
click at [190, 463] on td "[PERSON_NAME]" at bounding box center [210, 481] width 322 height 37
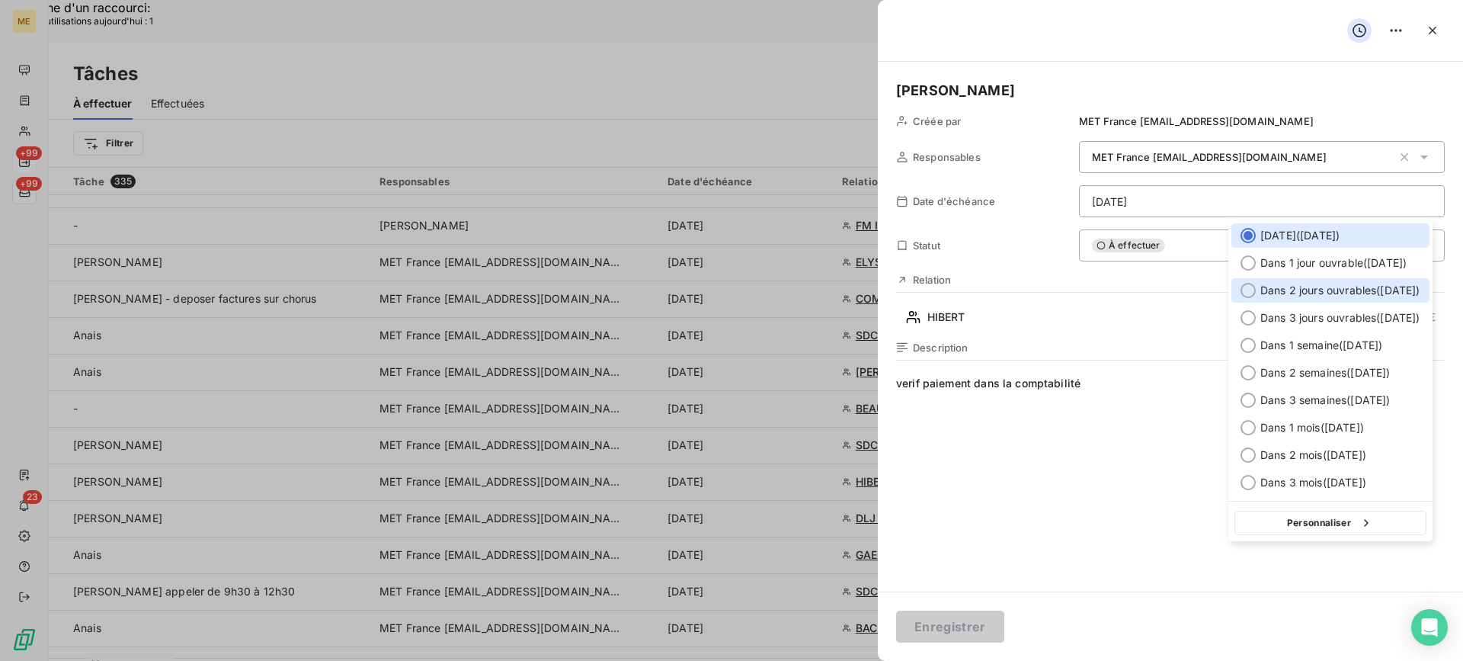
click at [1250, 297] on div at bounding box center [1247, 290] width 15 height 15
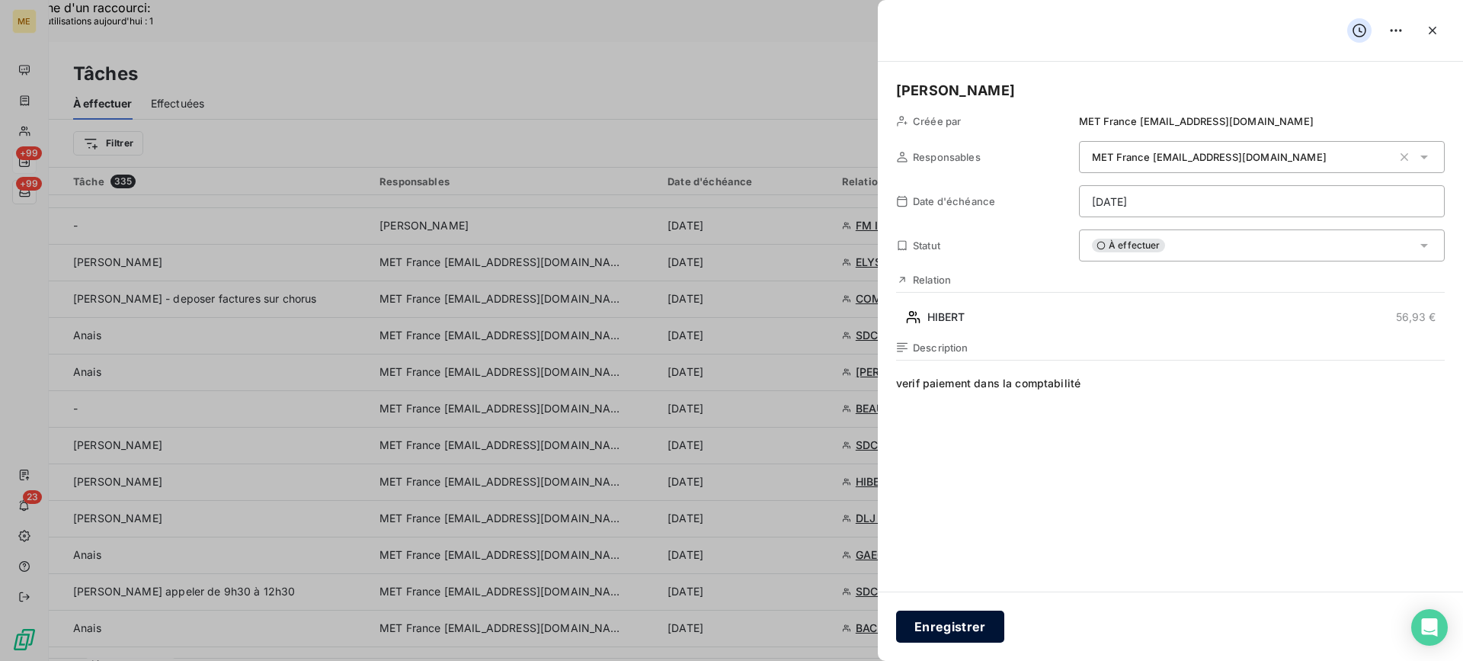
click at [949, 612] on button "Enregistrer" at bounding box center [950, 626] width 108 height 32
click at [932, 634] on button "Enregistrer" at bounding box center [950, 626] width 108 height 32
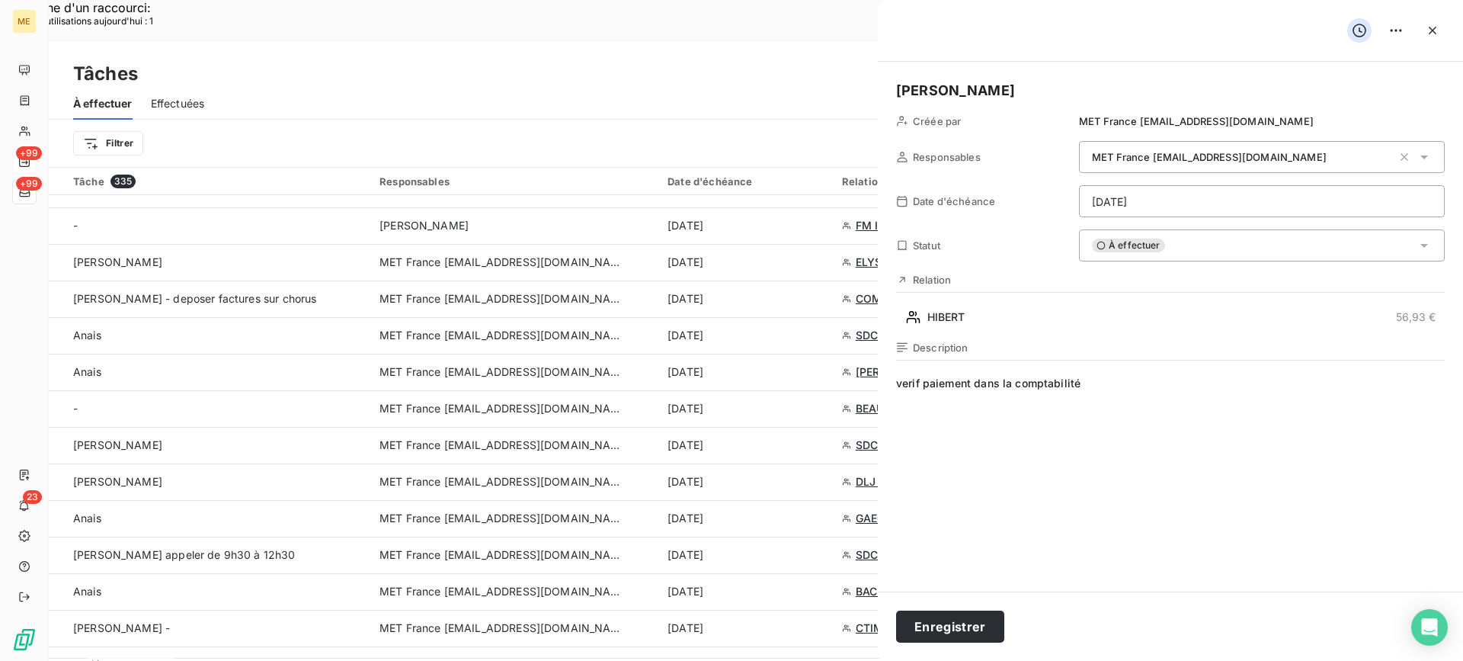
type input "[DATE]"
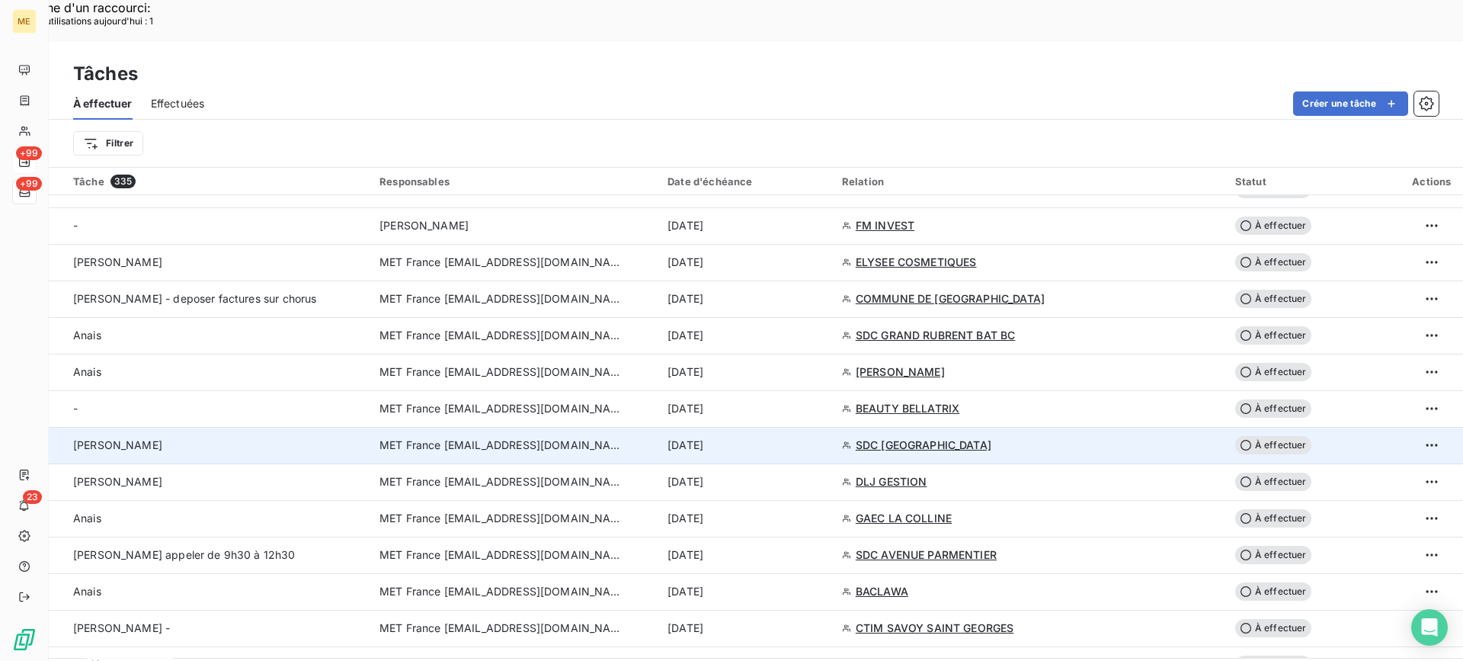
click at [245, 437] on div "[PERSON_NAME]" at bounding box center [217, 444] width 288 height 15
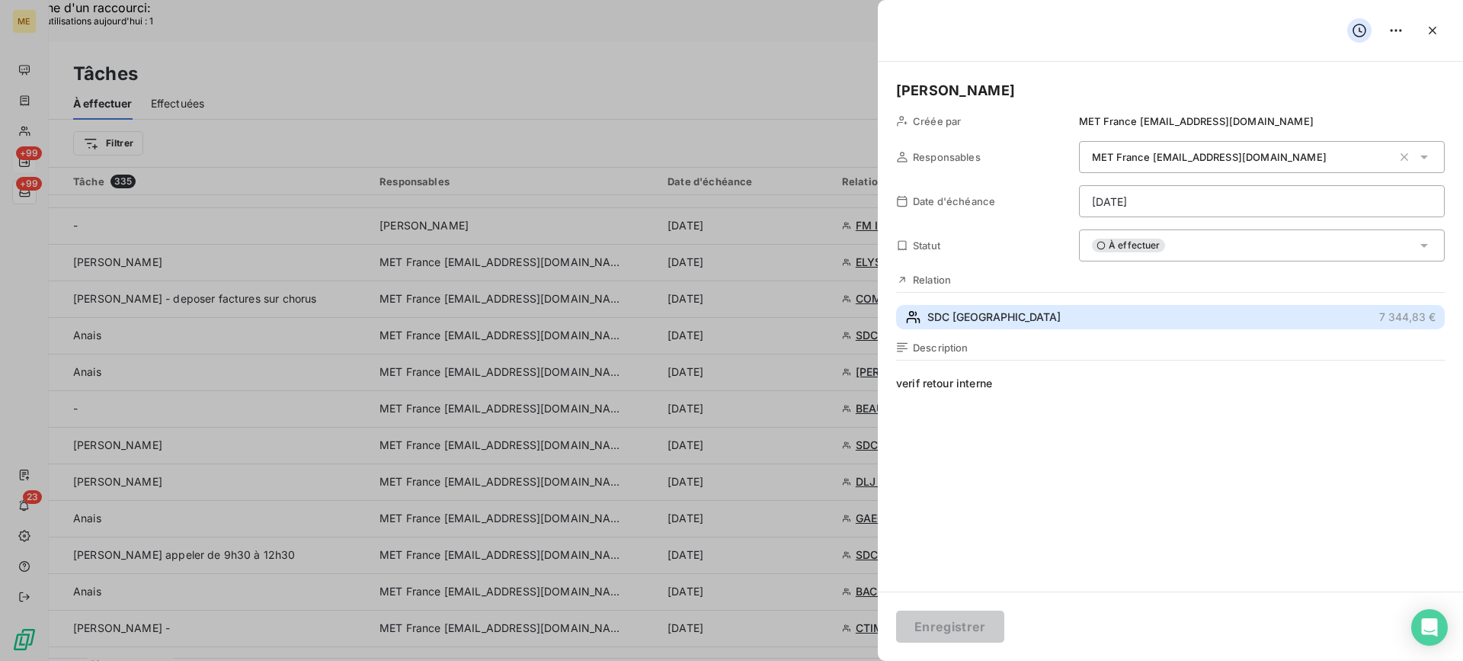
click at [1006, 315] on span "SDC [GEOGRAPHIC_DATA]" at bounding box center [993, 316] width 133 height 15
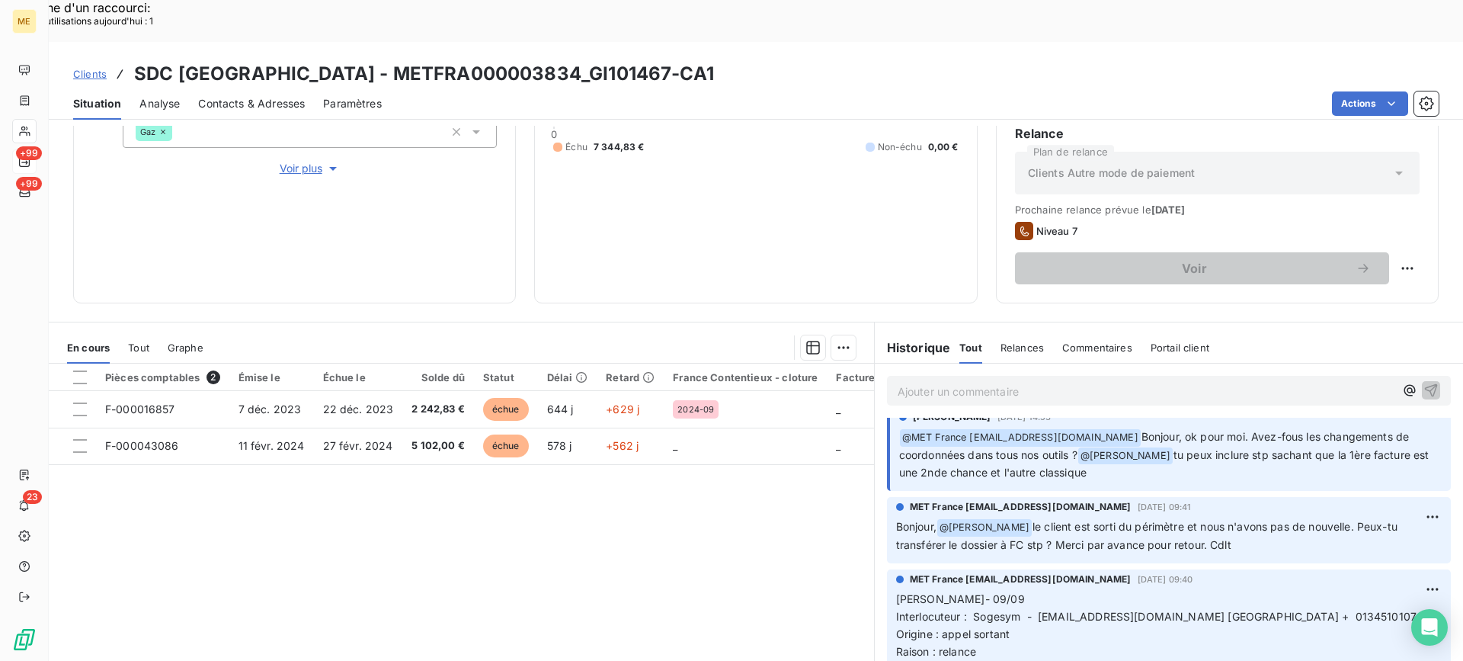
scroll to position [152, 0]
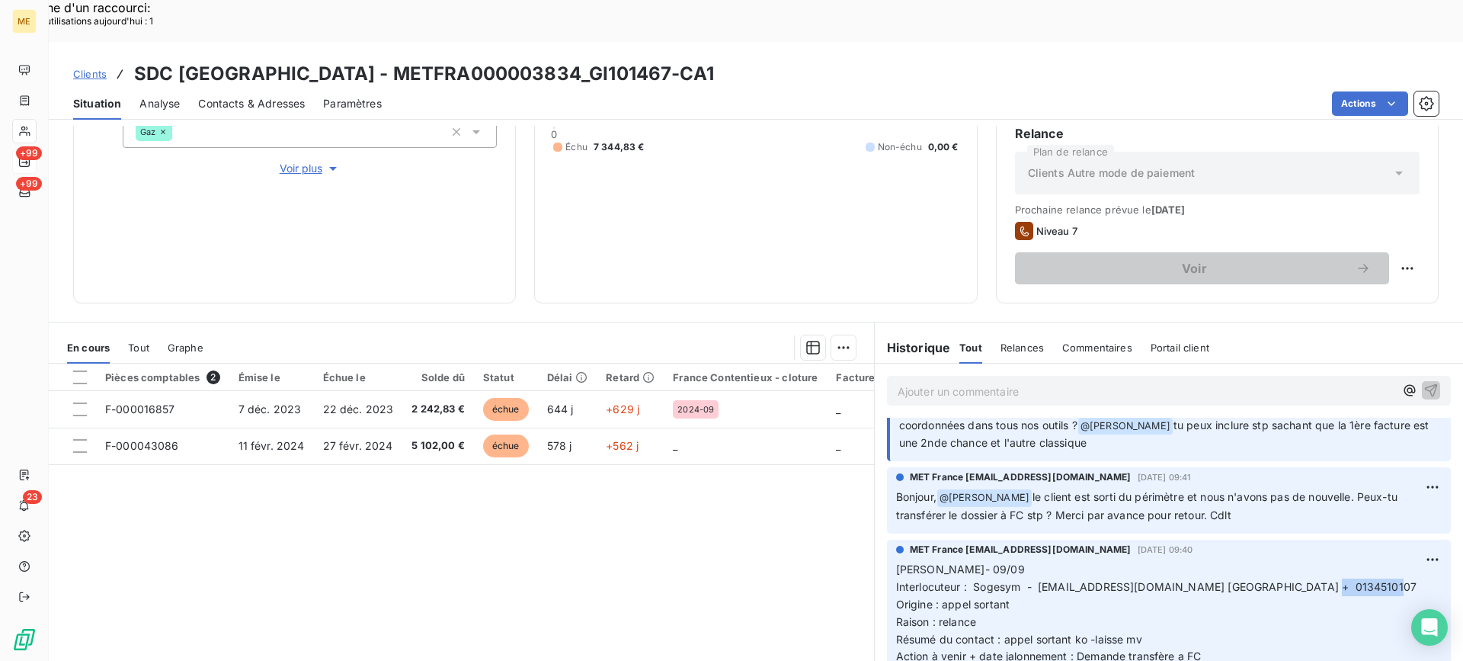
drag, startPoint x: 1320, startPoint y: 542, endPoint x: 1383, endPoint y: 540, distance: 63.3
click at [1383, 580] on span "Interlocuteur : Sogesym - [EMAIL_ADDRESS][DOMAIN_NAME] [GEOGRAPHIC_DATA] + 0134…" at bounding box center [1156, 586] width 520 height 13
drag, startPoint x: 1214, startPoint y: 606, endPoint x: 888, endPoint y: 522, distance: 337.6
click at [888, 539] on div "MET France [EMAIL_ADDRESS][DOMAIN_NAME] [DATE] 09:40 Lisa- 09/09 Interlocuteur …" at bounding box center [1169, 606] width 564 height 135
click at [1007, 382] on p "Ajouter un commentaire ﻿" at bounding box center [1146, 391] width 497 height 19
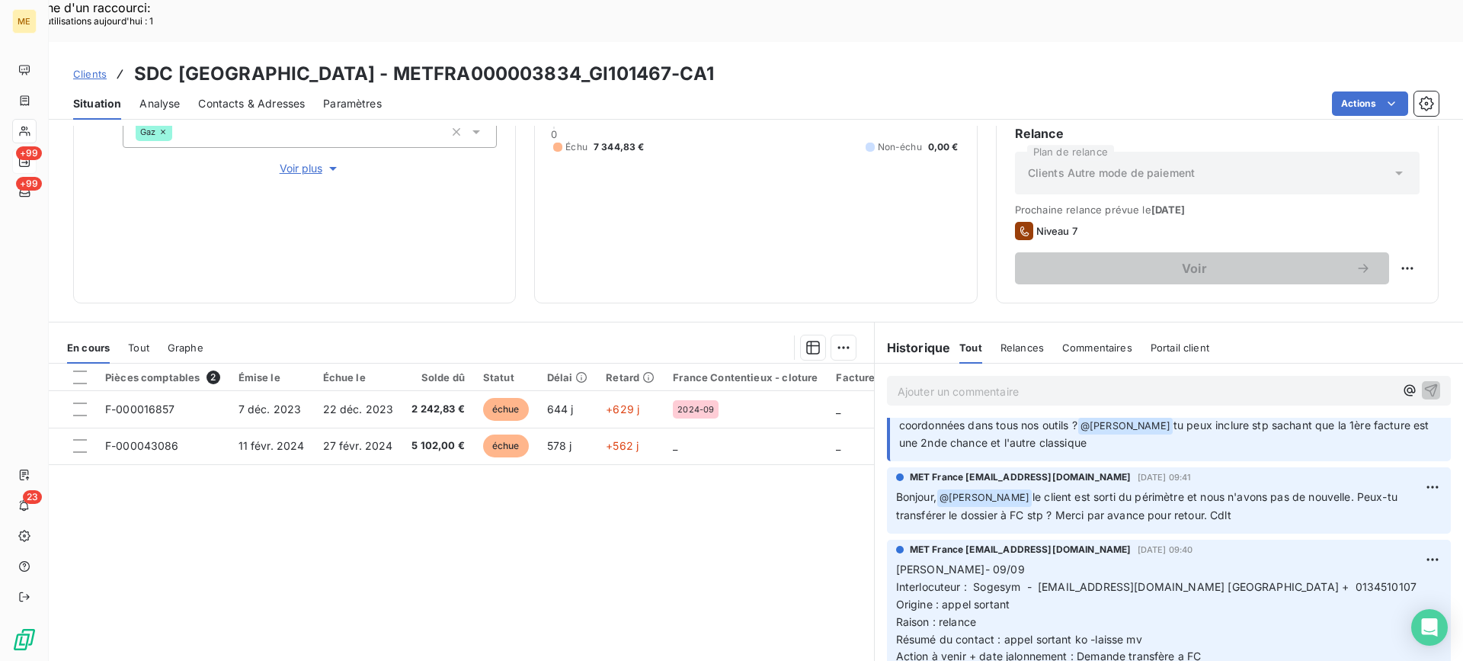
scroll to position [255, 0]
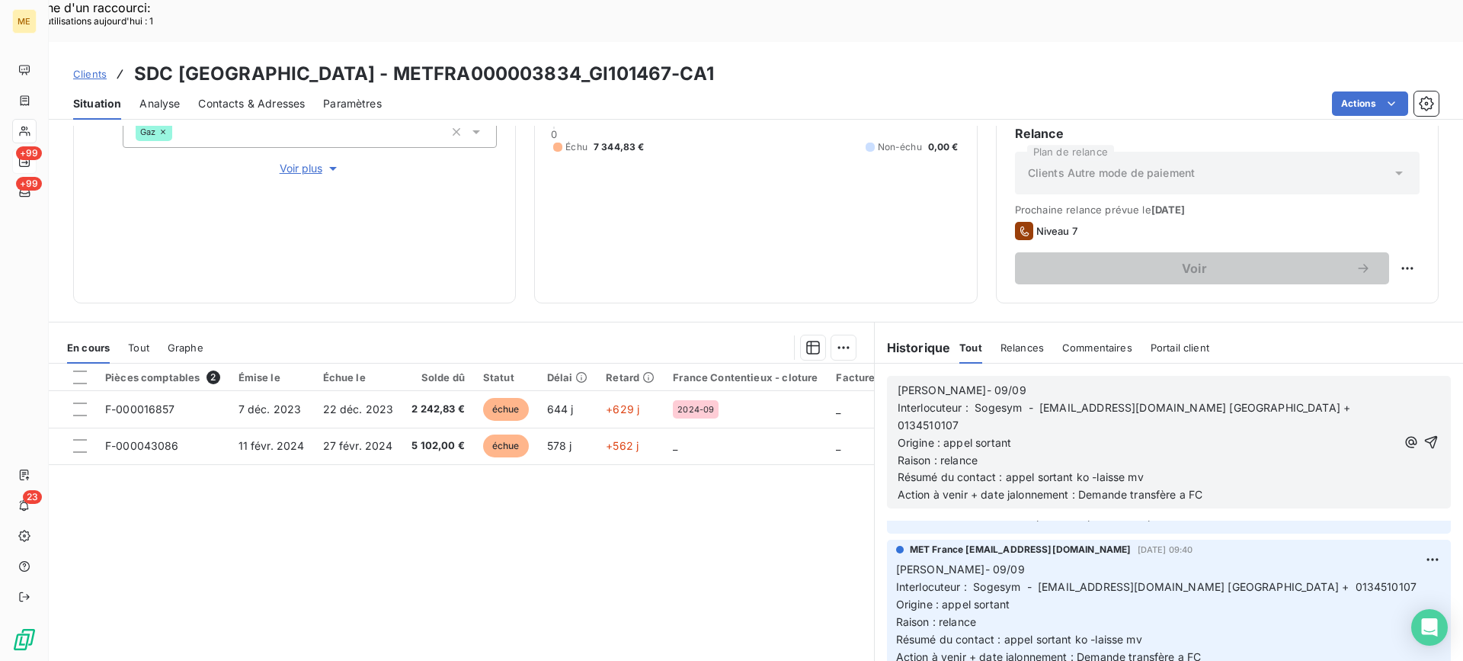
click at [1022, 382] on p "[PERSON_NAME]- 09/09" at bounding box center [1147, 391] width 498 height 18
click at [1153, 469] on p "Résumé du contact : appel sortant ko -laisse mv" at bounding box center [1147, 478] width 498 height 18
click at [1009, 376] on div "[PERSON_NAME]- 11/09 Interlocuteur : Sogesym - [EMAIL_ADDRESS][DOMAIN_NAME] 781…" at bounding box center [1169, 442] width 564 height 133
click at [994, 382] on p "[PERSON_NAME]- 11/09" at bounding box center [1147, 391] width 498 height 18
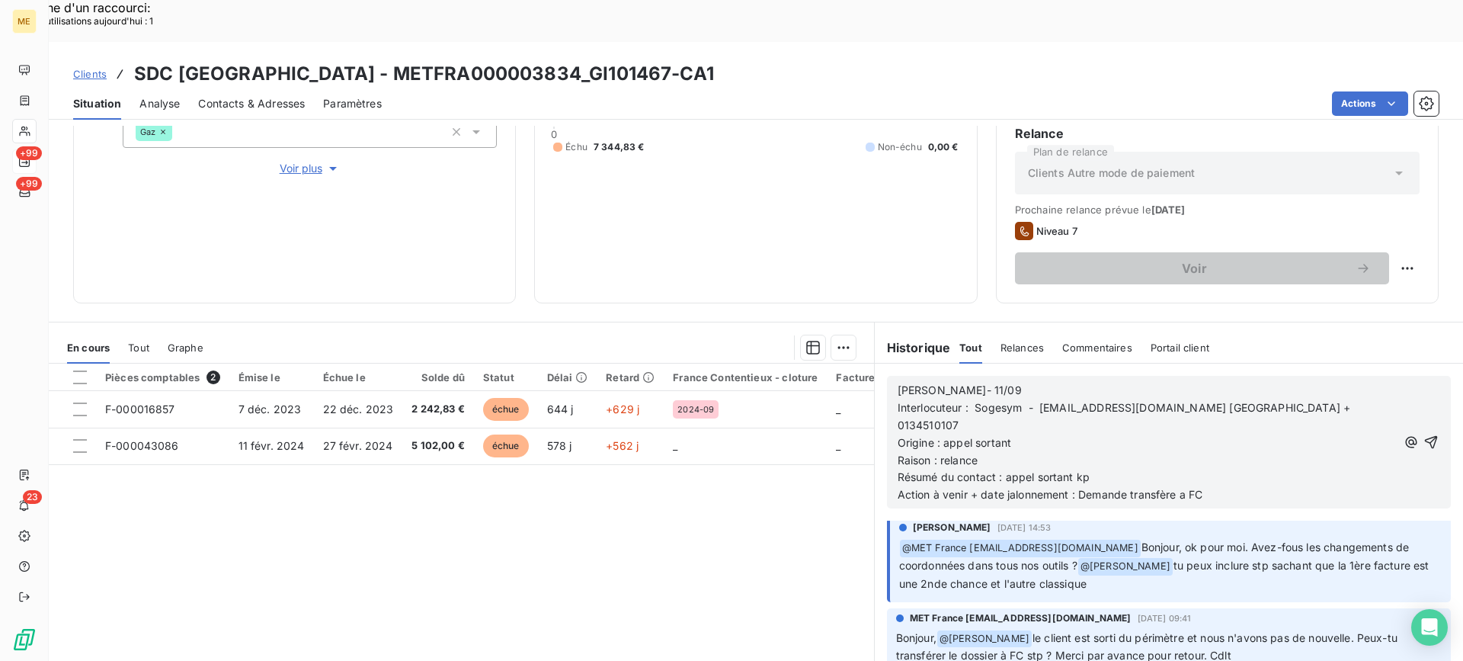
scroll to position [0, 0]
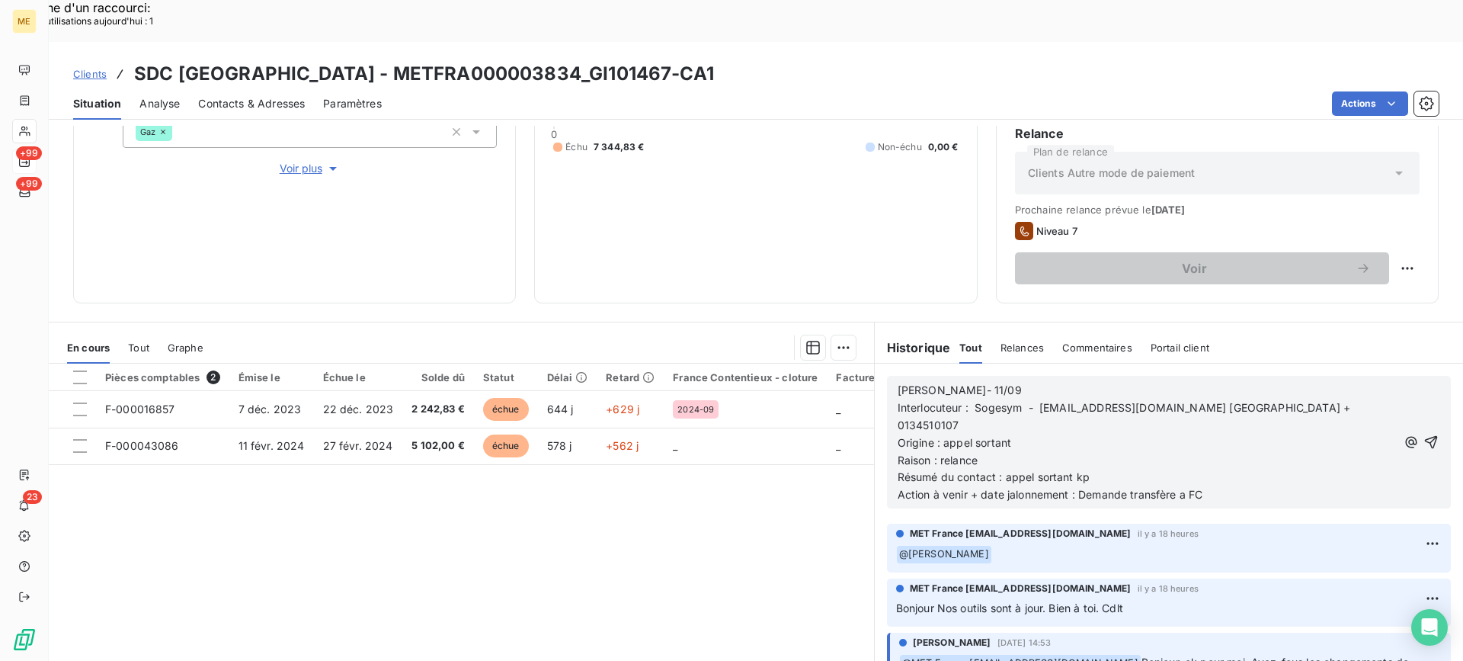
click at [1065, 434] on p "Origine : appel sortant" at bounding box center [1147, 443] width 498 height 18
click at [1054, 434] on p "Origine : appel sortant" at bounding box center [1147, 443] width 498 height 18
click at [1053, 452] on p "Raison : relance" at bounding box center [1147, 461] width 498 height 18
click at [1422, 433] on button "button" at bounding box center [1431, 442] width 18 height 18
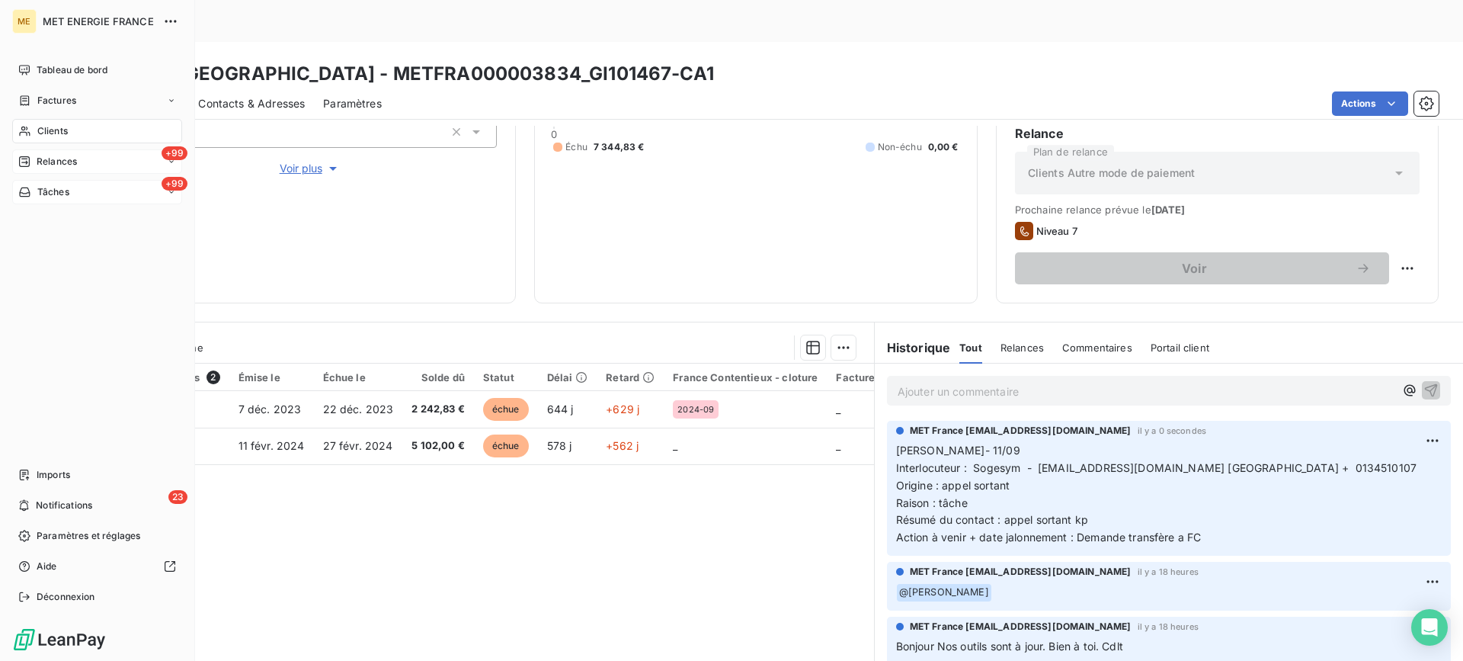
click at [108, 194] on div "+99 Tâches" at bounding box center [97, 192] width 170 height 24
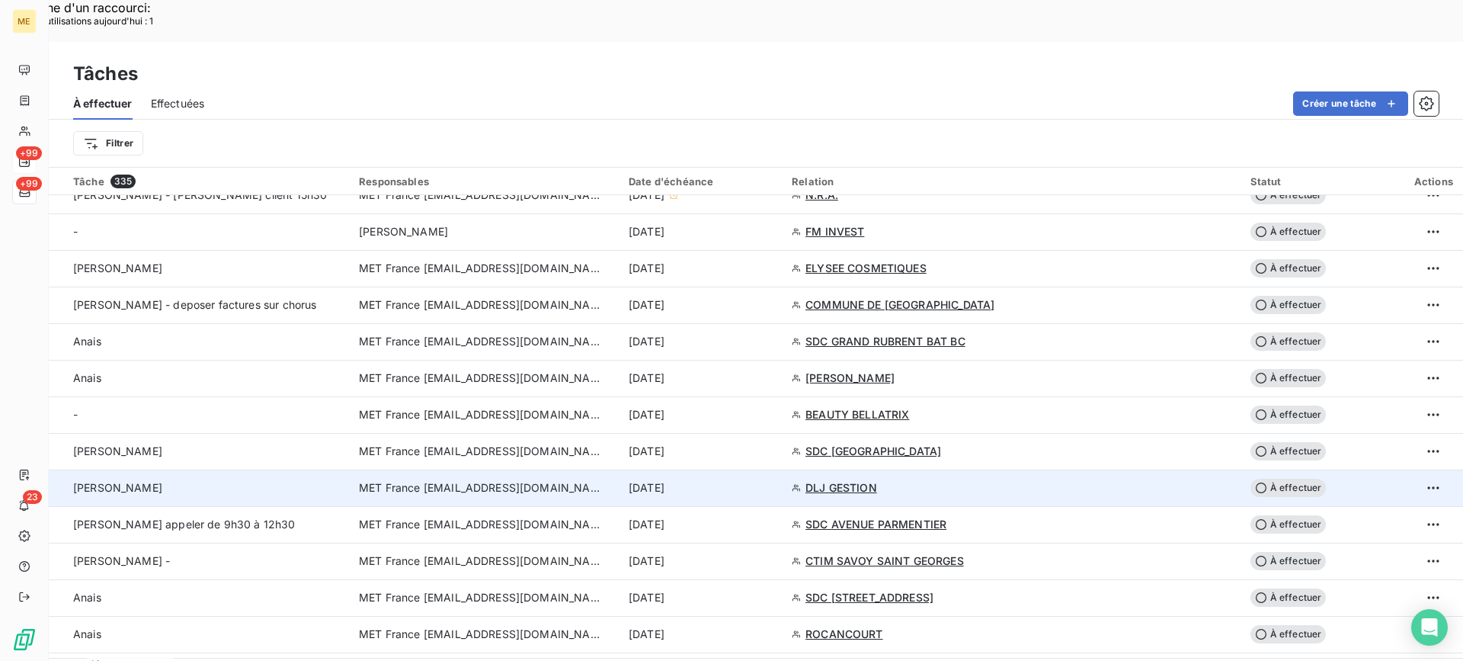
scroll to position [610, 0]
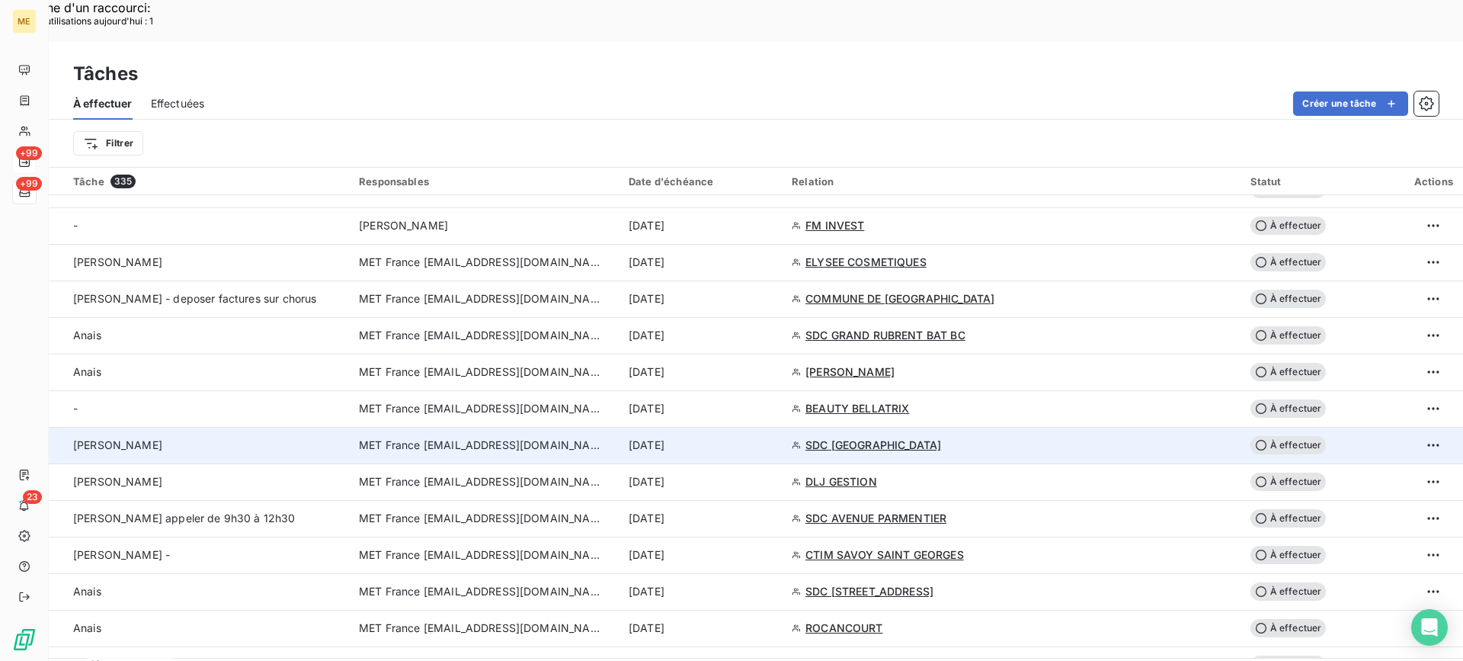
click at [202, 437] on div "[PERSON_NAME]" at bounding box center [206, 444] width 267 height 15
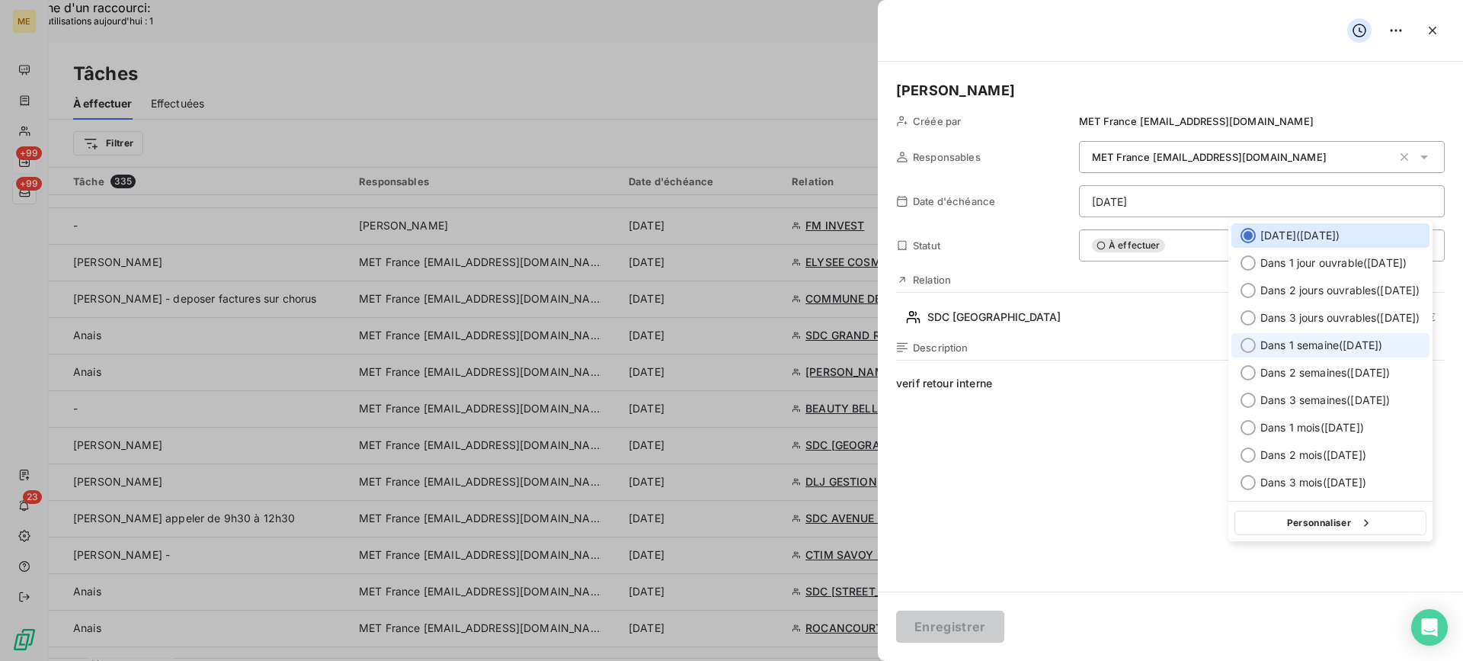
drag, startPoint x: 1291, startPoint y: 329, endPoint x: 1257, endPoint y: 357, distance: 43.9
click at [1291, 331] on div "[DATE] ( [DATE] ) Dans 1 jour ouvrable ( [DATE] ) Dans 2 jours ouvrables ( [DAT…" at bounding box center [1330, 358] width 204 height 277
click at [1278, 317] on span "Dans 3 jours ouvrables ( [DATE] )" at bounding box center [1340, 317] width 160 height 15
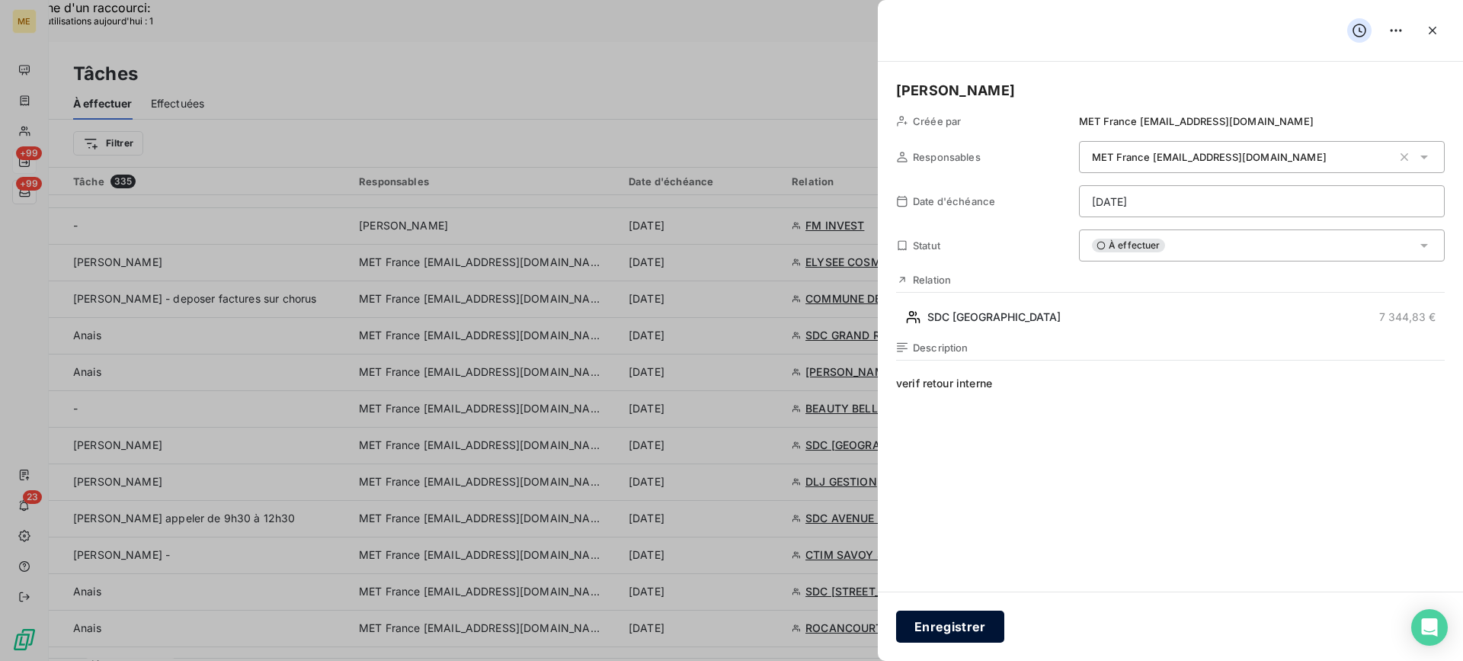
click at [944, 635] on button "Enregistrer" at bounding box center [950, 626] width 108 height 32
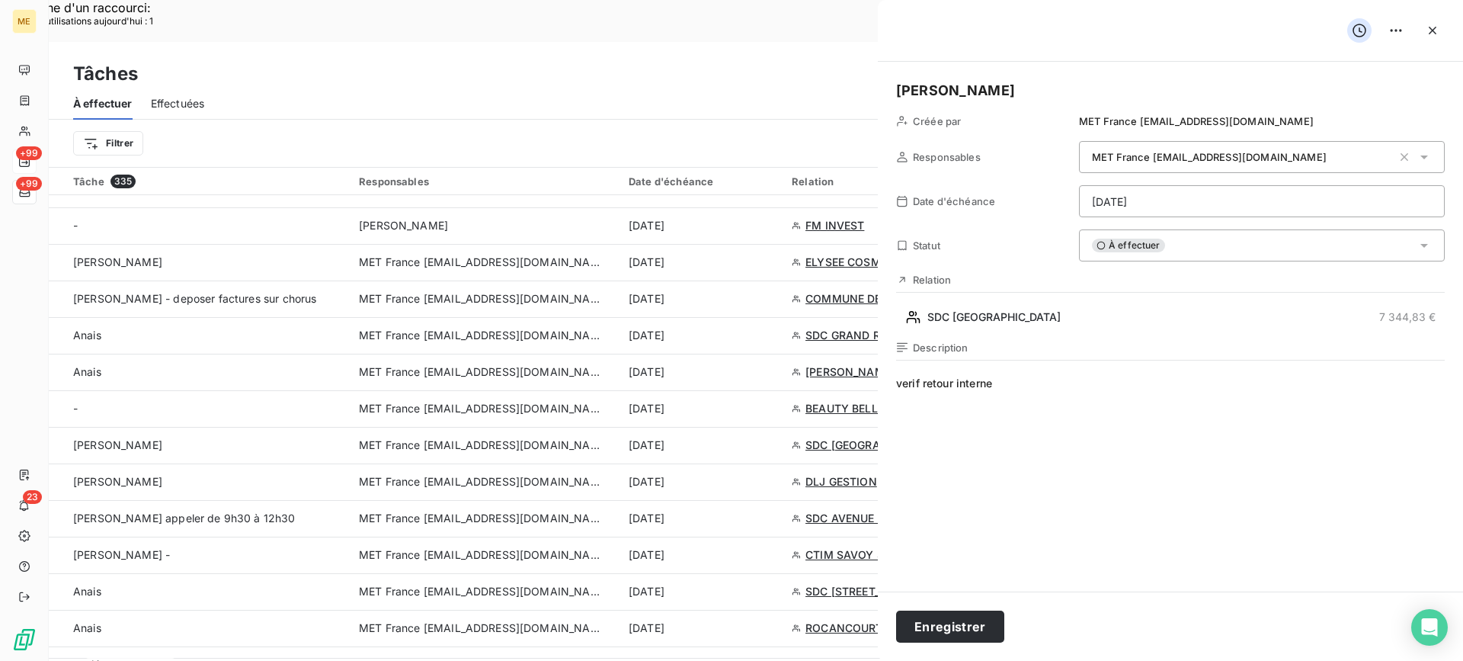
type input "[DATE]"
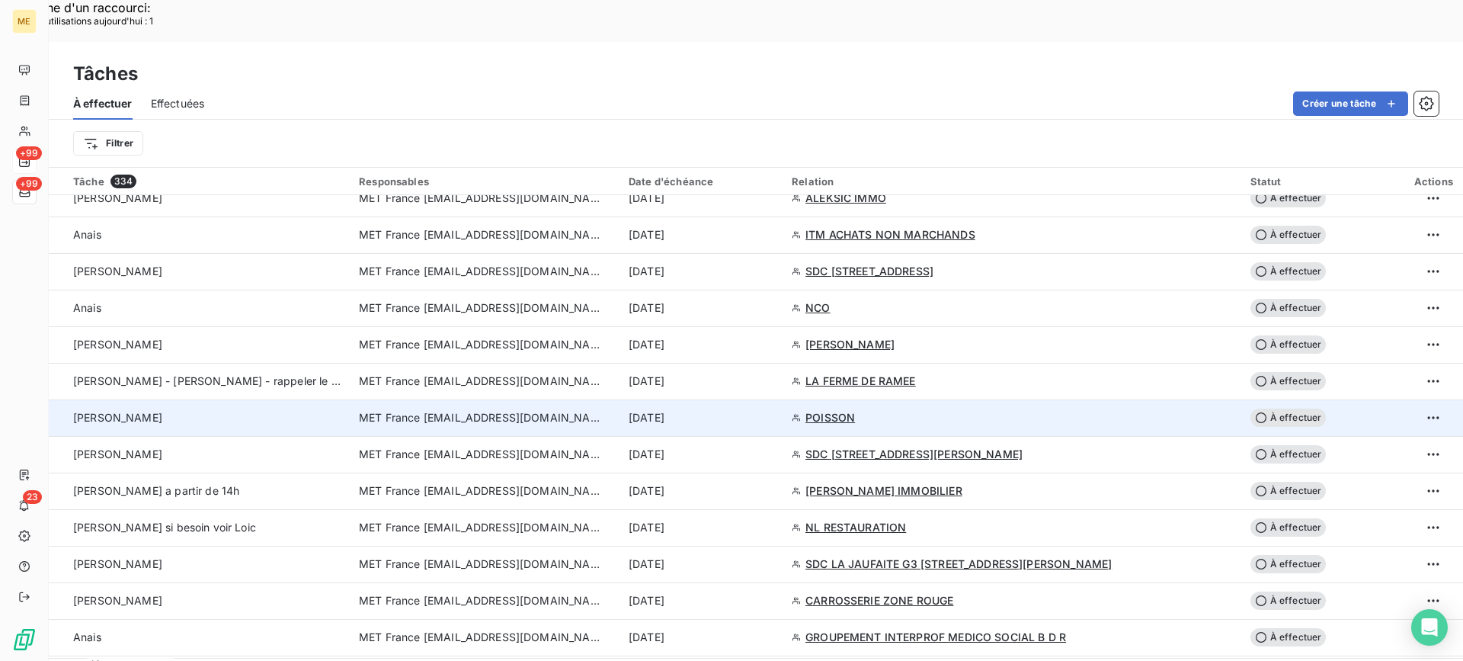
scroll to position [1448, 0]
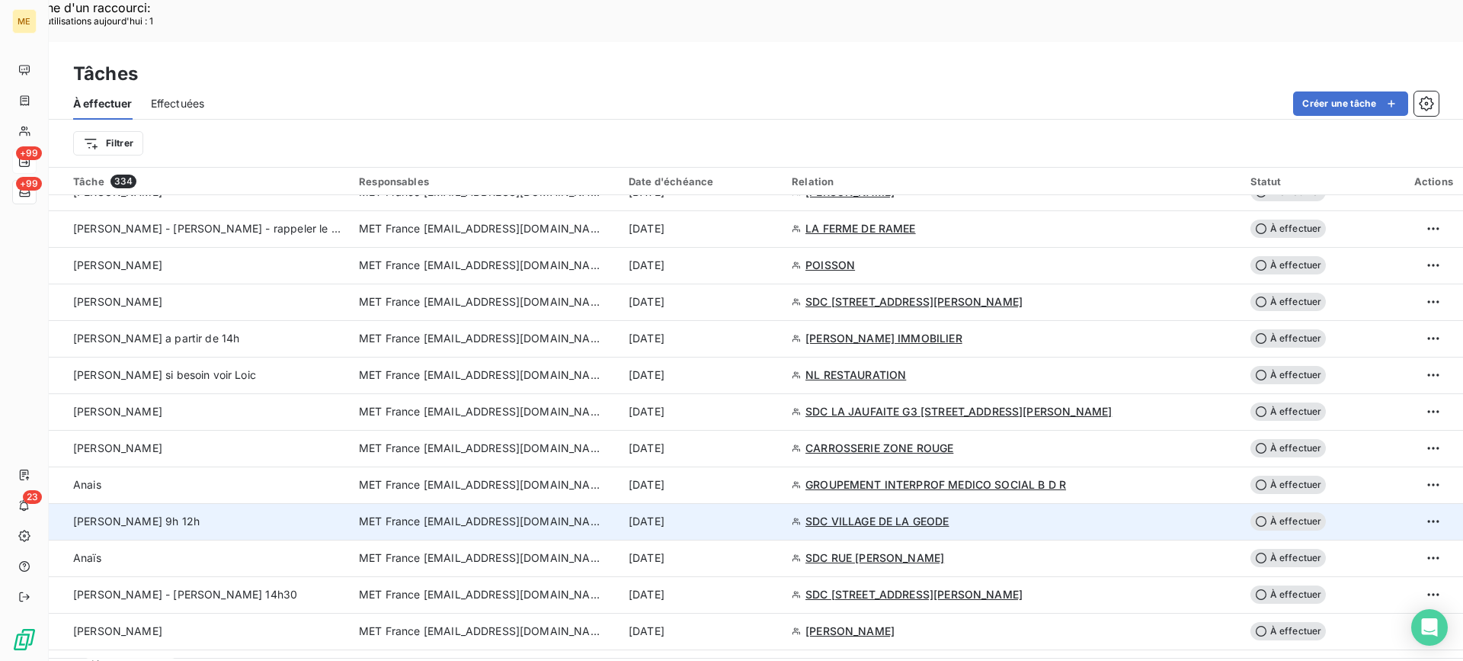
click at [219, 503] on td "[PERSON_NAME] 9h 12h" at bounding box center [199, 521] width 301 height 37
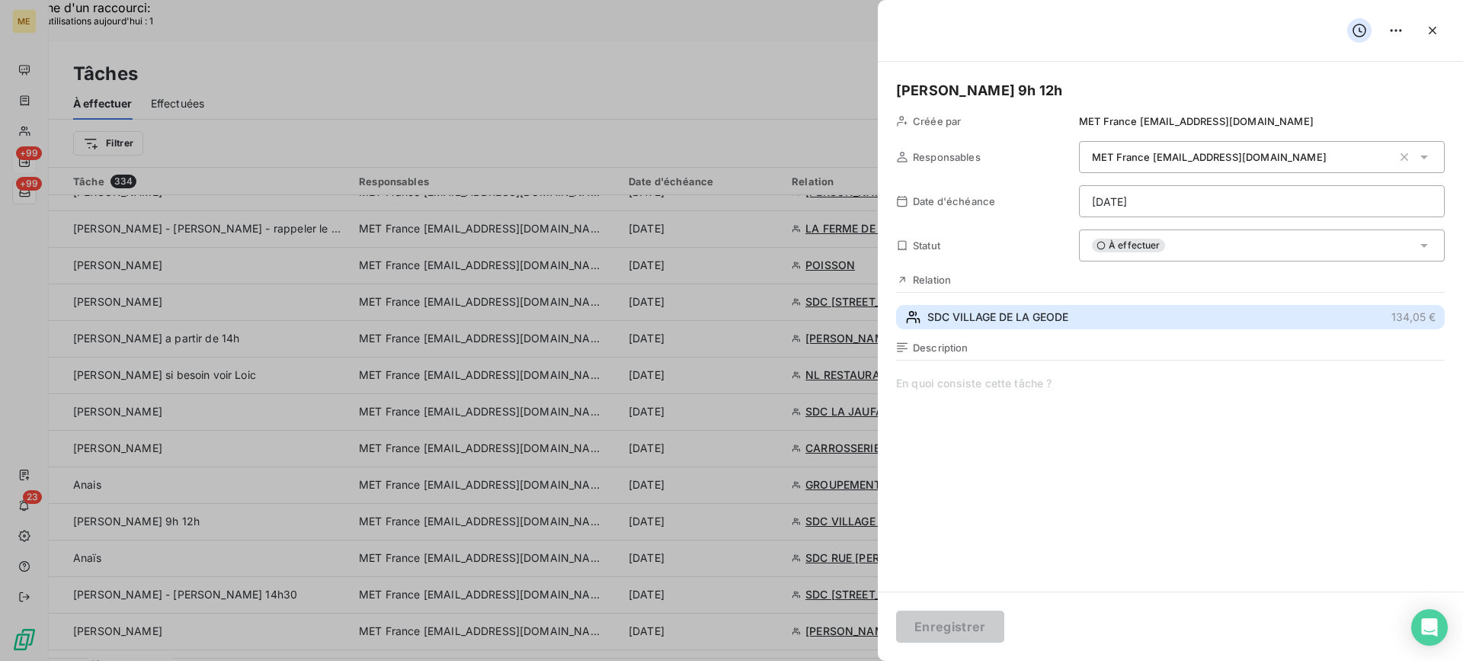
click at [1054, 320] on span "SDC VILLAGE DE LA GEODE" at bounding box center [997, 316] width 141 height 15
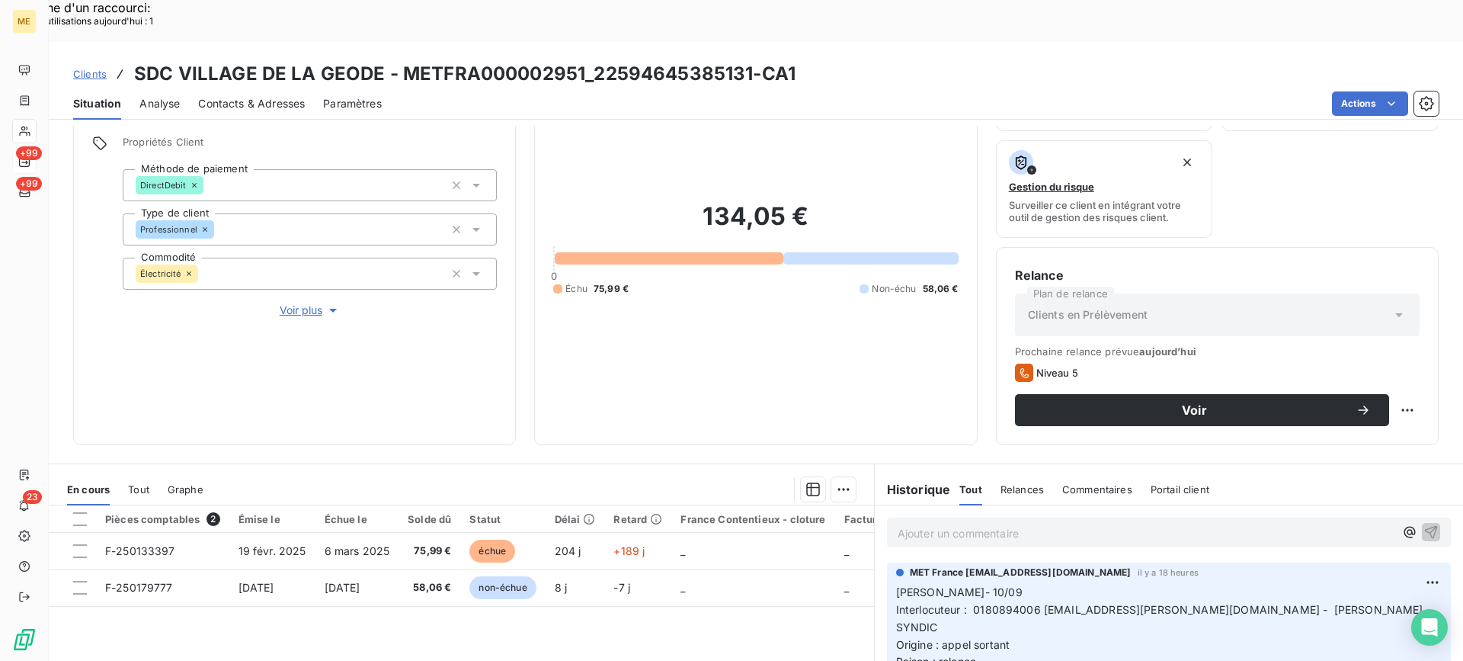
scroll to position [229, 0]
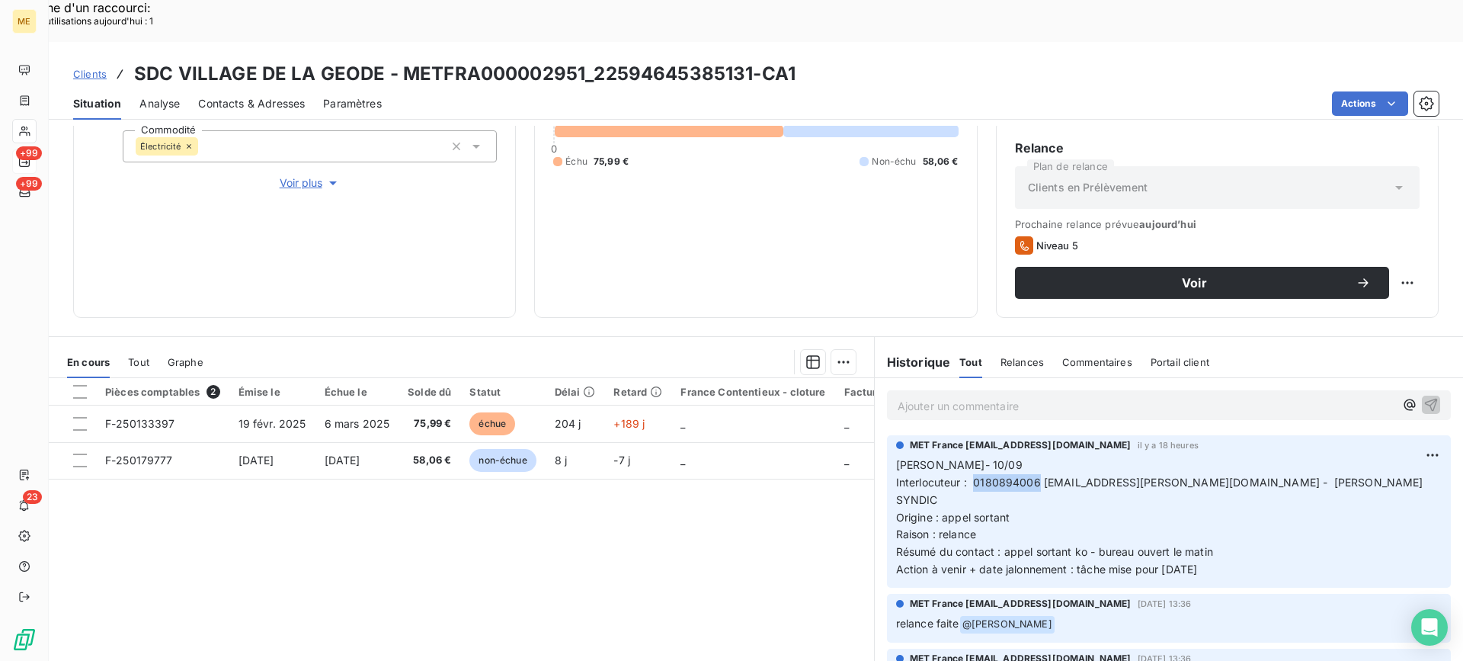
drag, startPoint x: 968, startPoint y: 440, endPoint x: 1032, endPoint y: 437, distance: 63.3
click at [1032, 475] on span "Interlocuteur : 0180894006 [EMAIL_ADDRESS][PERSON_NAME][DOMAIN_NAME] - [PERSON_…" at bounding box center [1161, 490] width 530 height 30
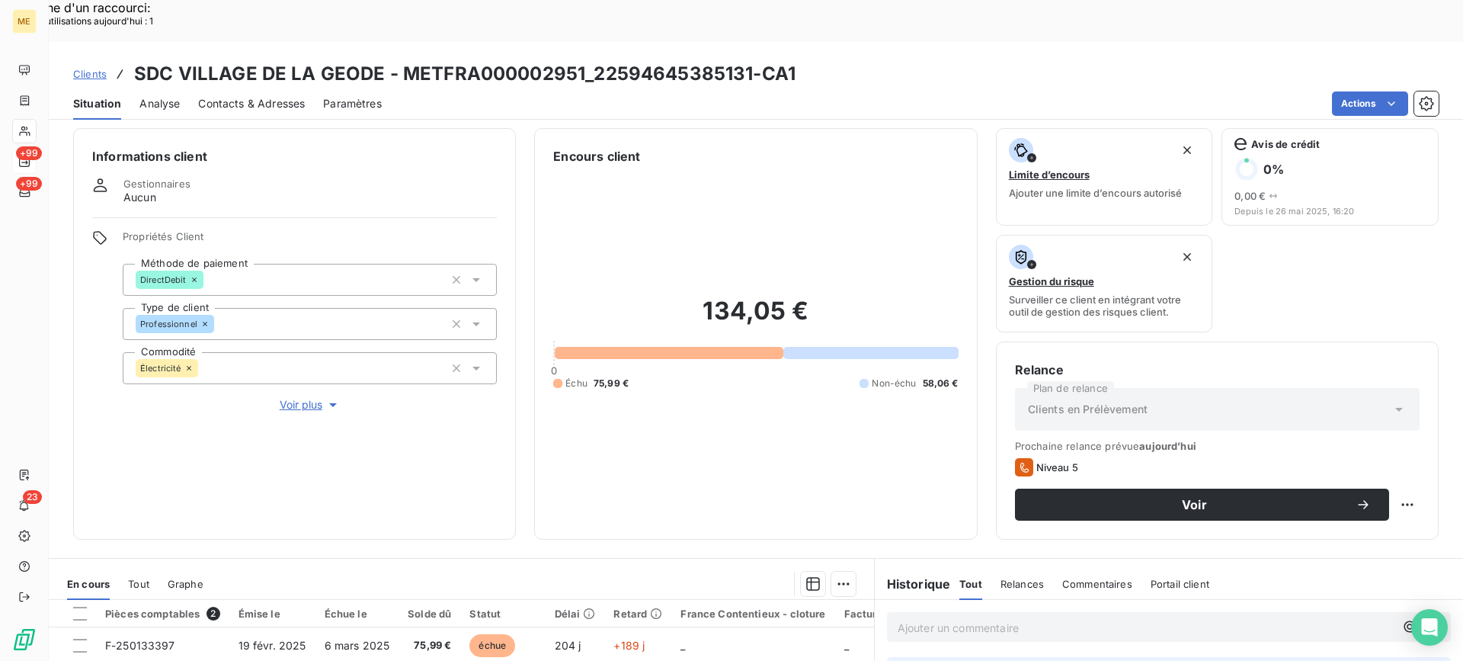
scroll to position [0, 0]
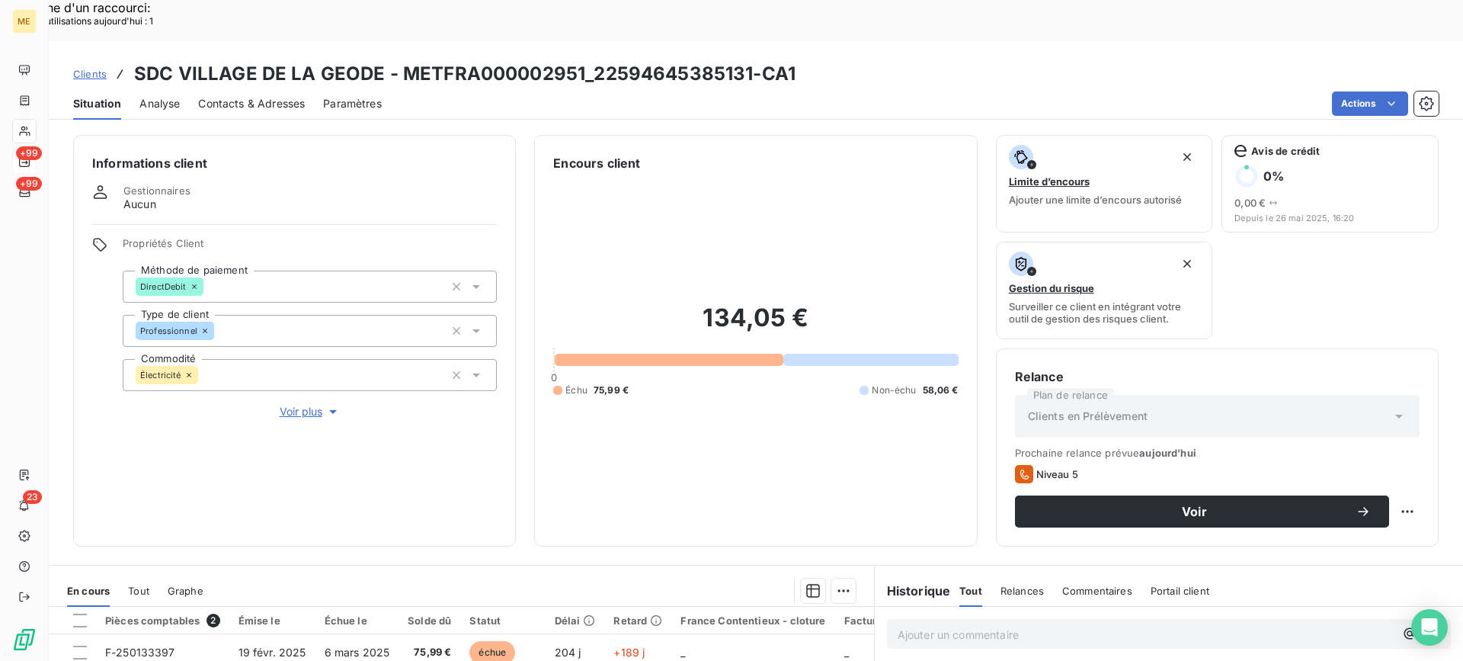
click at [243, 79] on div "Clients SDC VILLAGE DE LA GEODE - METFRA000002951_22594645385131-CA1 Situation …" at bounding box center [756, 372] width 1414 height 661
click at [251, 88] on div "Contacts & Adresses" at bounding box center [251, 104] width 107 height 32
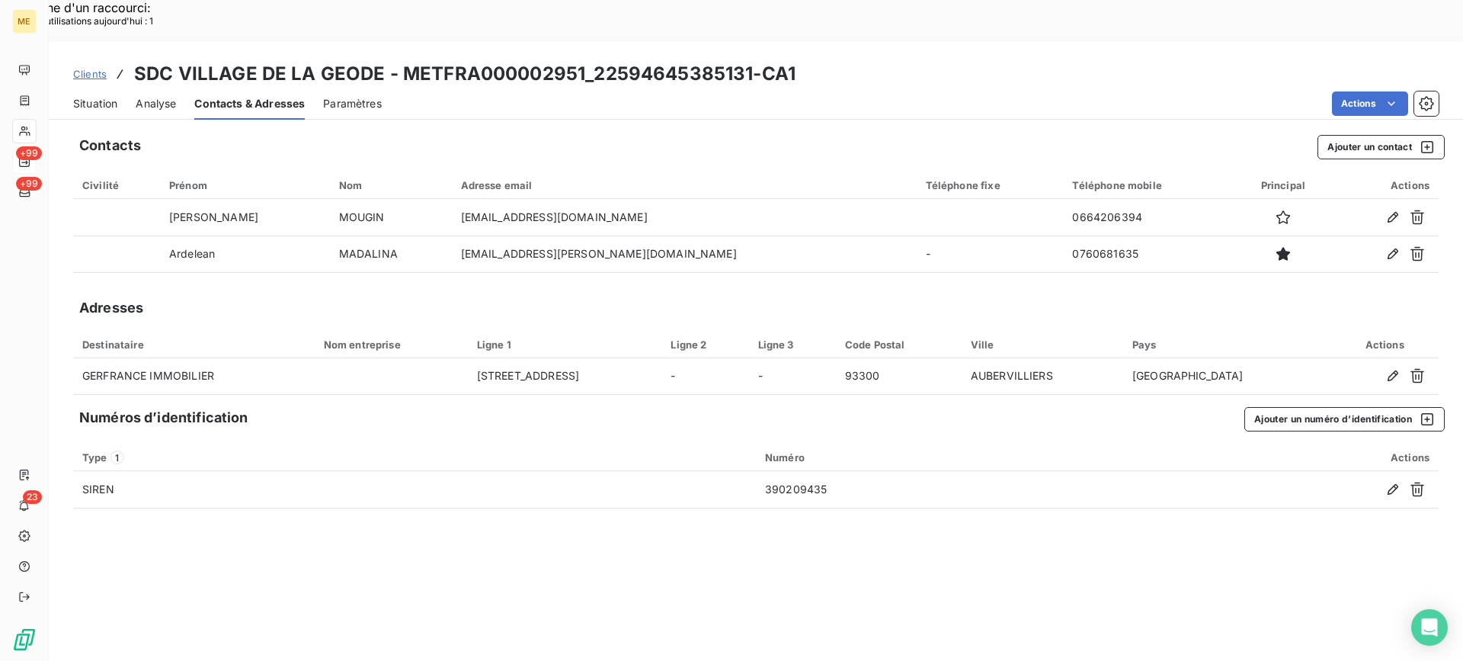
click at [113, 96] on span "Situation" at bounding box center [95, 103] width 44 height 15
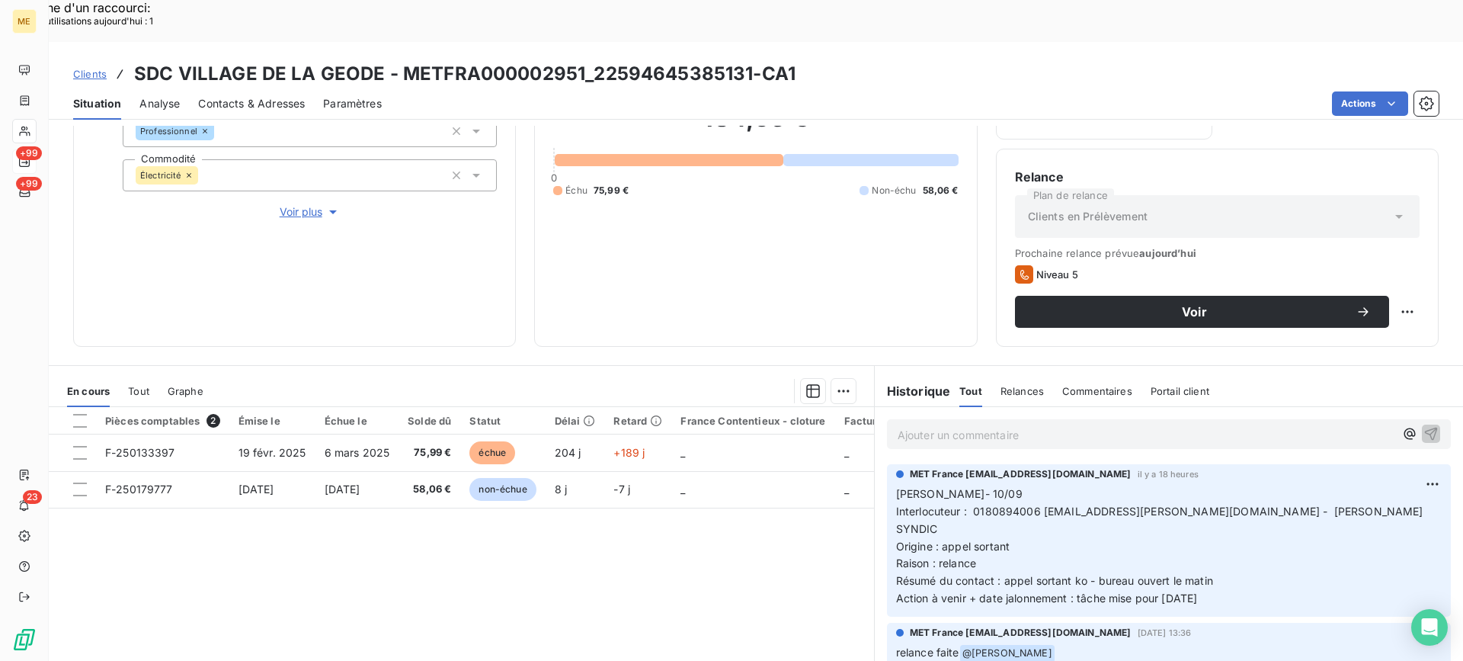
scroll to position [243, 0]
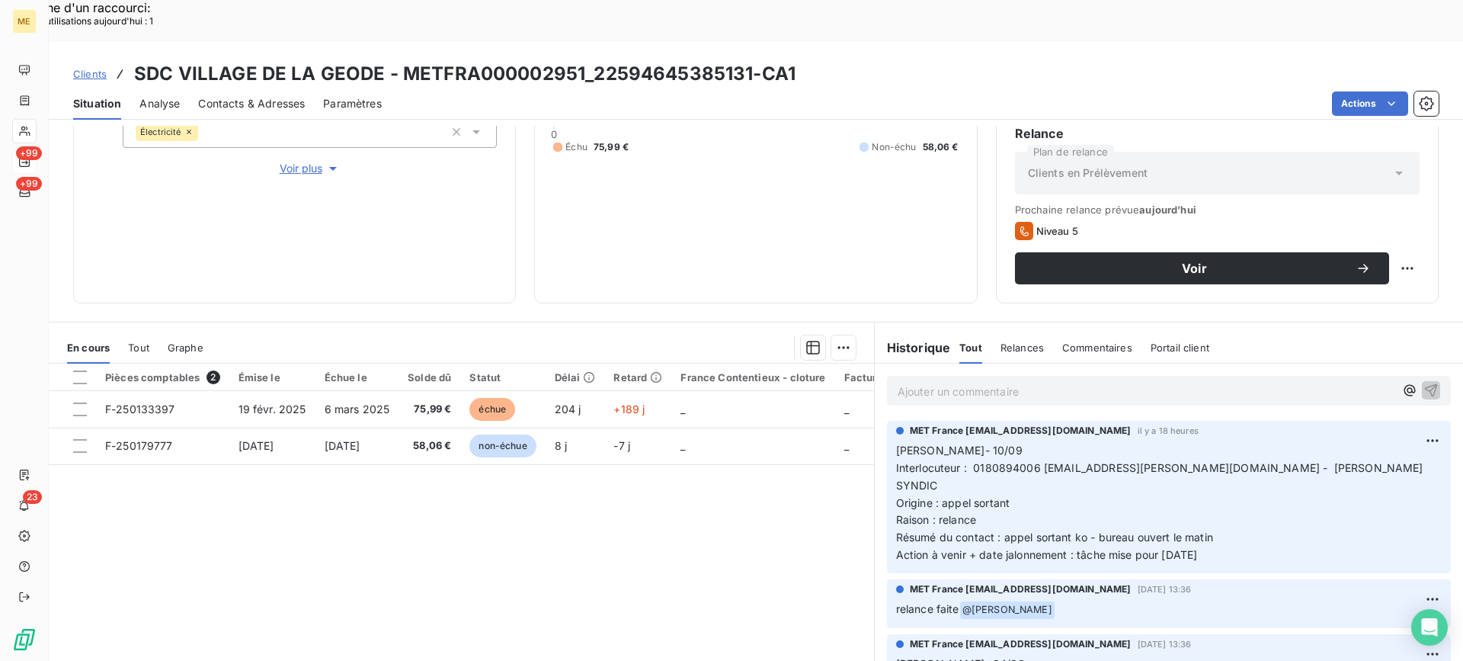
drag, startPoint x: 1211, startPoint y: 504, endPoint x: 1200, endPoint y: 498, distance: 12.6
click at [1200, 498] on p "[PERSON_NAME]- 10/09 Interlocuteur : 0180894006 [EMAIL_ADDRESS][PERSON_NAME][DO…" at bounding box center [1169, 503] width 546 height 122
drag, startPoint x: 1220, startPoint y: 493, endPoint x: 888, endPoint y: 398, distance: 345.4
click at [888, 421] on div "MET France [EMAIL_ADDRESS][DOMAIN_NAME] il y a 18 heures [PERSON_NAME]- 10/09 I…" at bounding box center [1169, 497] width 564 height 152
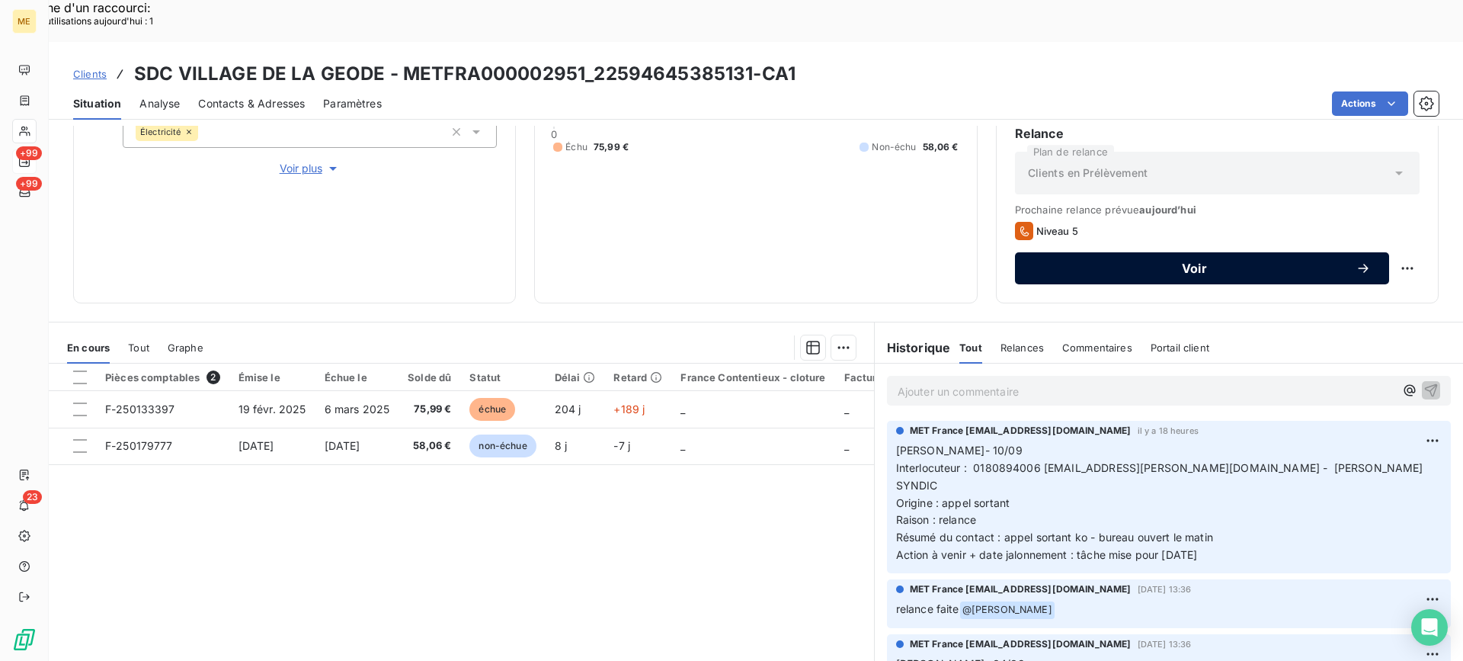
click at [1148, 262] on span "Voir" at bounding box center [1194, 268] width 322 height 12
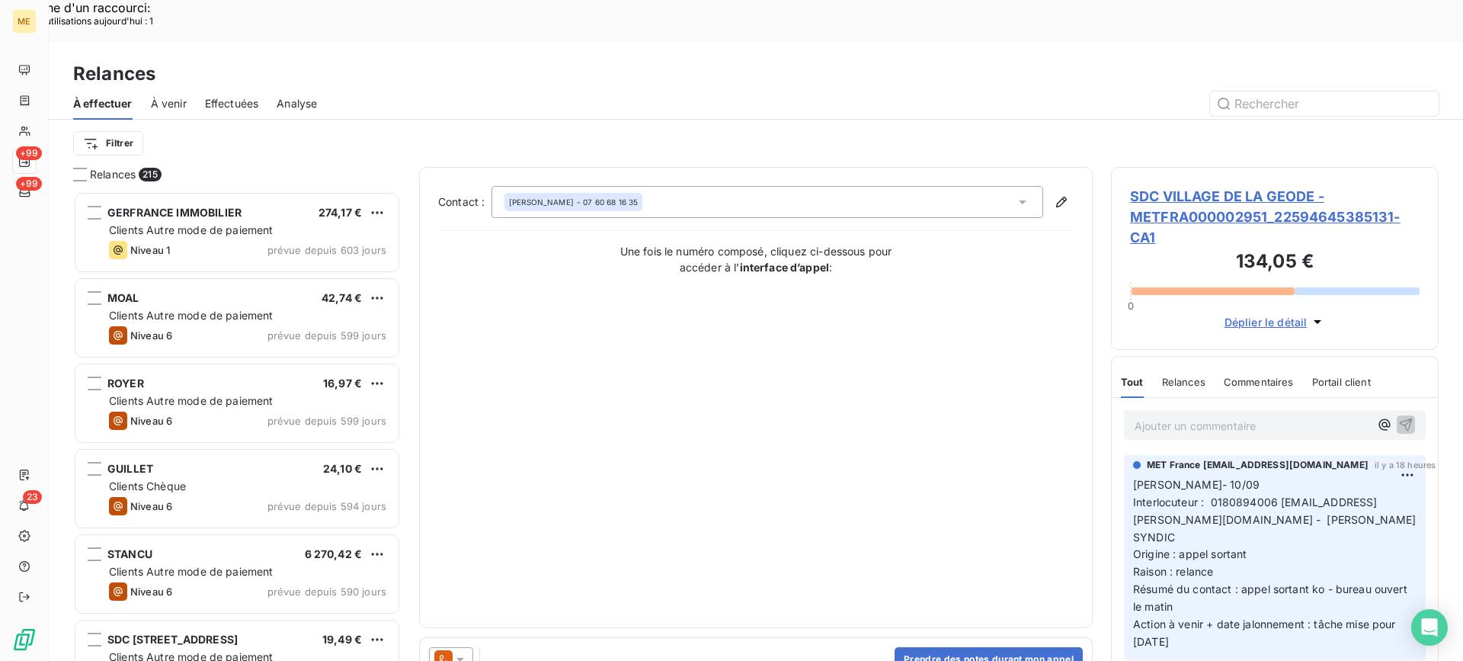
scroll to position [500, 316]
click at [955, 647] on button "Prendre des notes durant mon appel" at bounding box center [988, 659] width 188 height 24
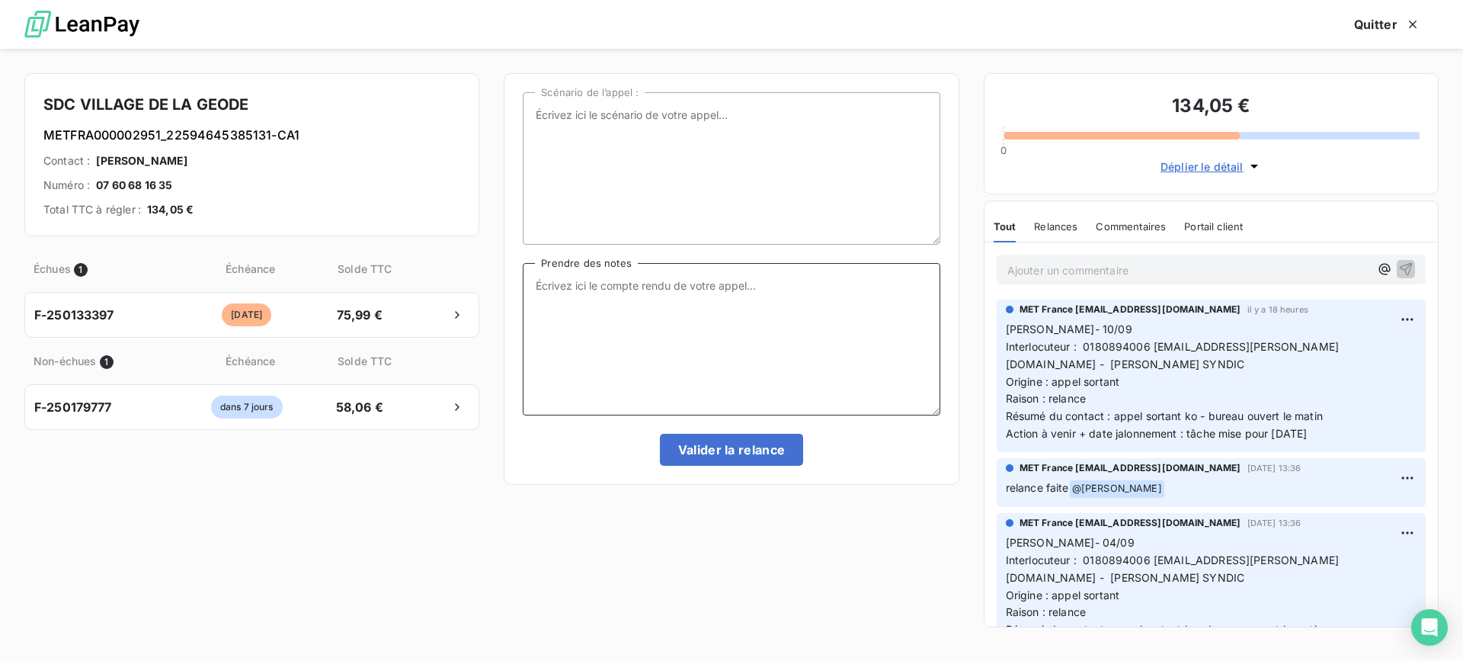
click at [741, 321] on textarea "Prendre des notes" at bounding box center [731, 339] width 417 height 152
paste textarea "[PERSON_NAME]- 10/09 Interlocuteur : 0180894006 [EMAIL_ADDRESS][PERSON_NAME][DO…"
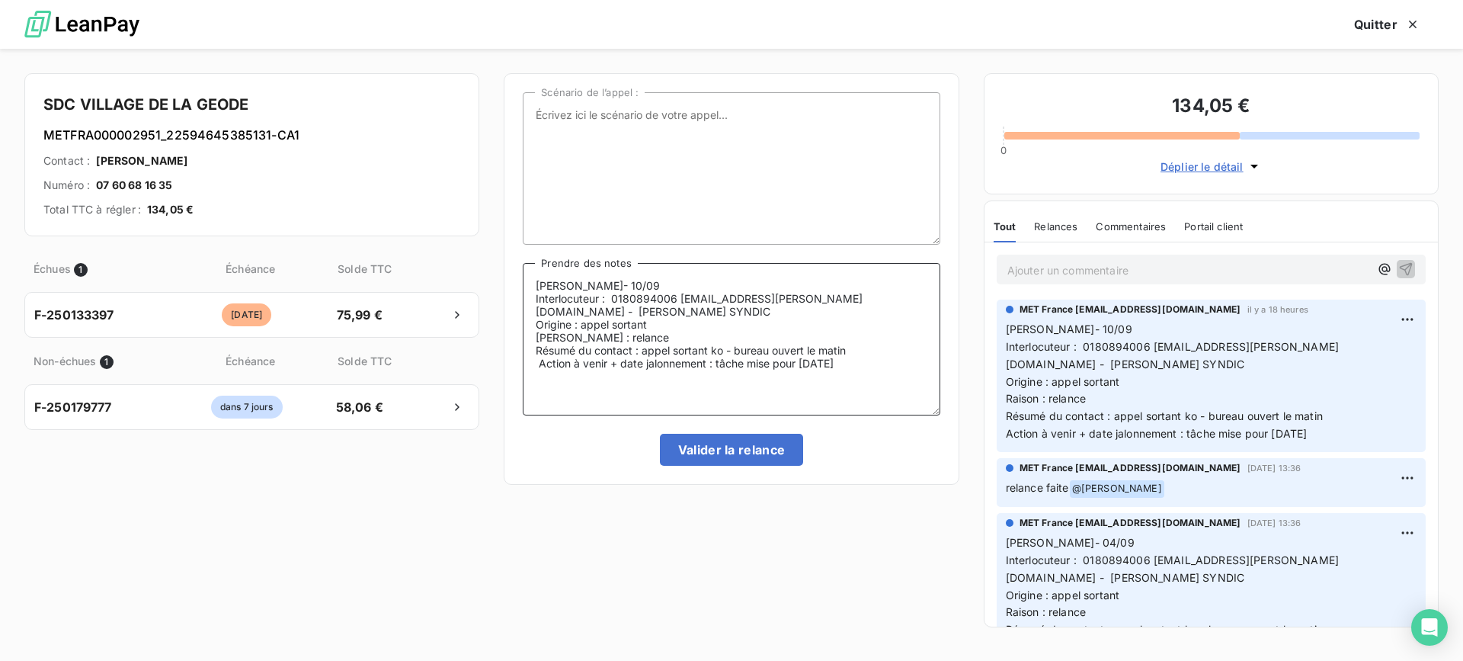
click at [734, 270] on textarea "[PERSON_NAME]- 10/09 Interlocuteur : 0180894006 [EMAIL_ADDRESS][PERSON_NAME][DO…" at bounding box center [731, 339] width 417 height 152
click at [637, 335] on textarea "[PERSON_NAME]- 11/09 Interlocuteur : 0180894006 [EMAIL_ADDRESS][PERSON_NAME][DO…" at bounding box center [731, 339] width 417 height 152
drag, startPoint x: 644, startPoint y: 347, endPoint x: 859, endPoint y: 347, distance: 214.9
click at [859, 347] on textarea "[PERSON_NAME]- 11/09 Interlocuteur : 0180894006 [EMAIL_ADDRESS][PERSON_NAME][DO…" at bounding box center [731, 339] width 417 height 152
drag, startPoint x: 869, startPoint y: 379, endPoint x: 803, endPoint y: 377, distance: 66.3
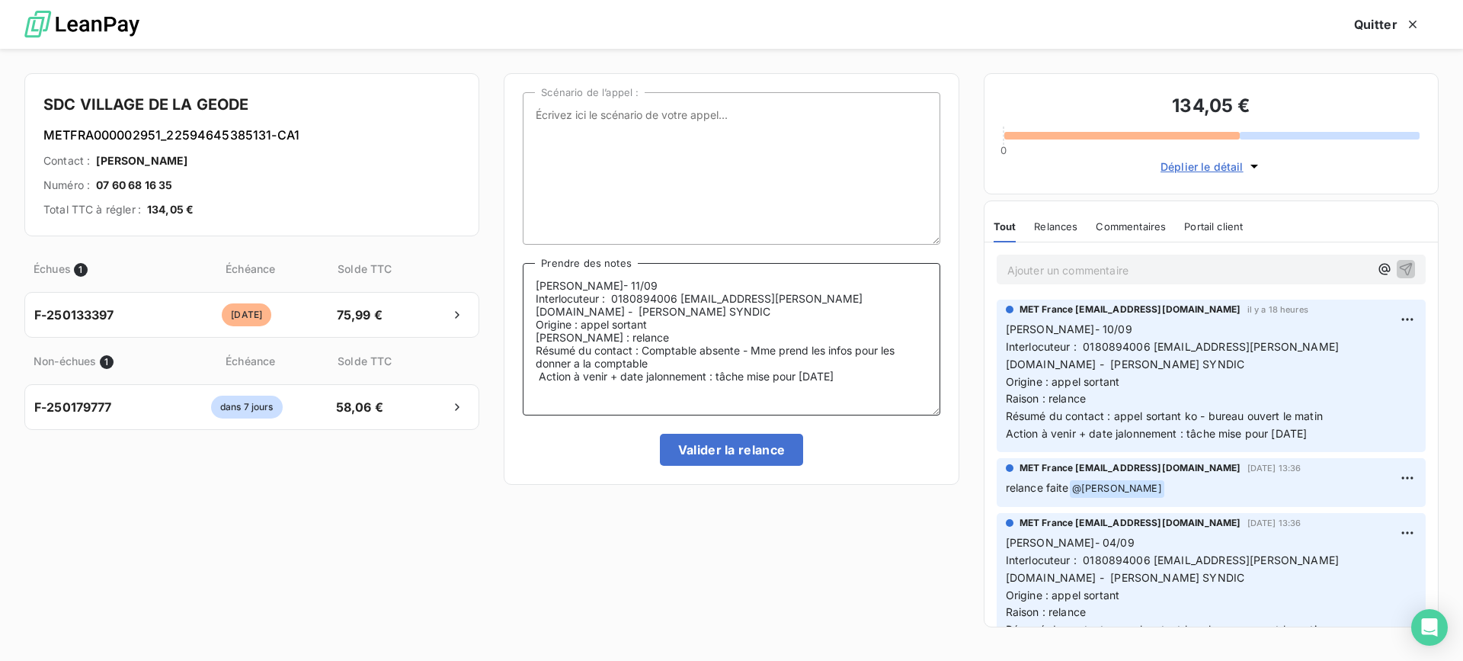
click at [803, 377] on textarea "[PERSON_NAME]- 11/09 Interlocuteur : 0180894006 [EMAIL_ADDRESS][PERSON_NAME][DO…" at bounding box center [731, 339] width 417 height 152
click at [578, 365] on textarea "[PERSON_NAME]- 11/09 Interlocuteur : 0180894006 [EMAIL_ADDRESS][PERSON_NAME][DO…" at bounding box center [731, 339] width 417 height 152
click at [0, 0] on lt-span "à" at bounding box center [0, 0] width 0 height 0
type textarea "[PERSON_NAME]- 11/09 Interlocuteur : 0180894006 [EMAIL_ADDRESS][PERSON_NAME][DO…"
click at [714, 452] on button "Valider la relance" at bounding box center [732, 450] width 144 height 32
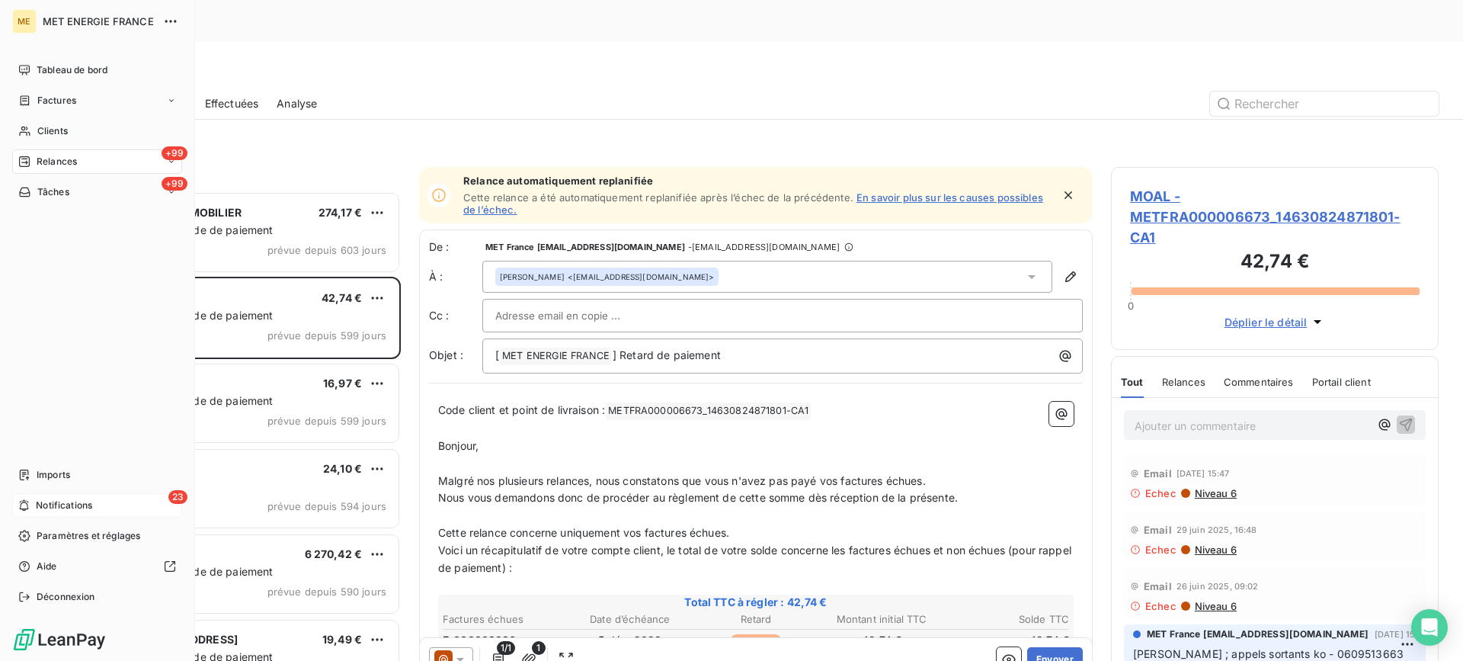
click at [61, 497] on div "23 Notifications" at bounding box center [97, 505] width 170 height 24
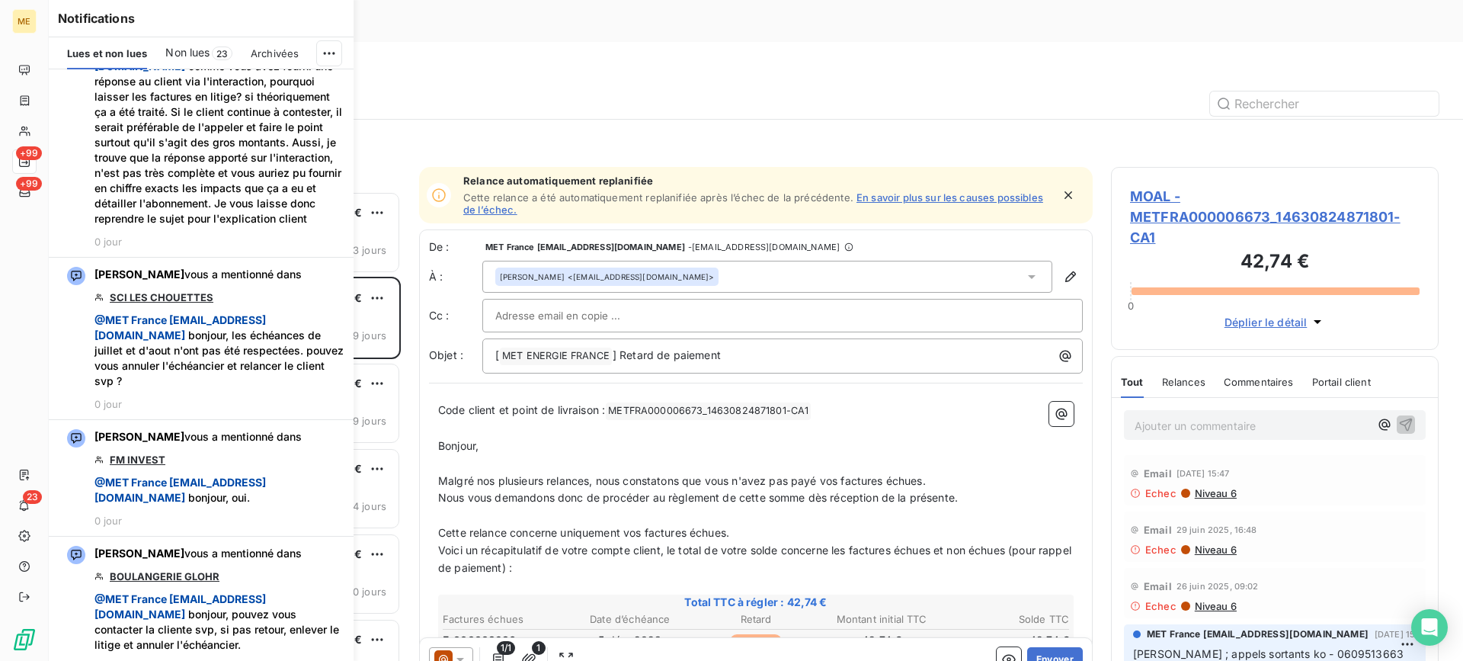
scroll to position [2286, 0]
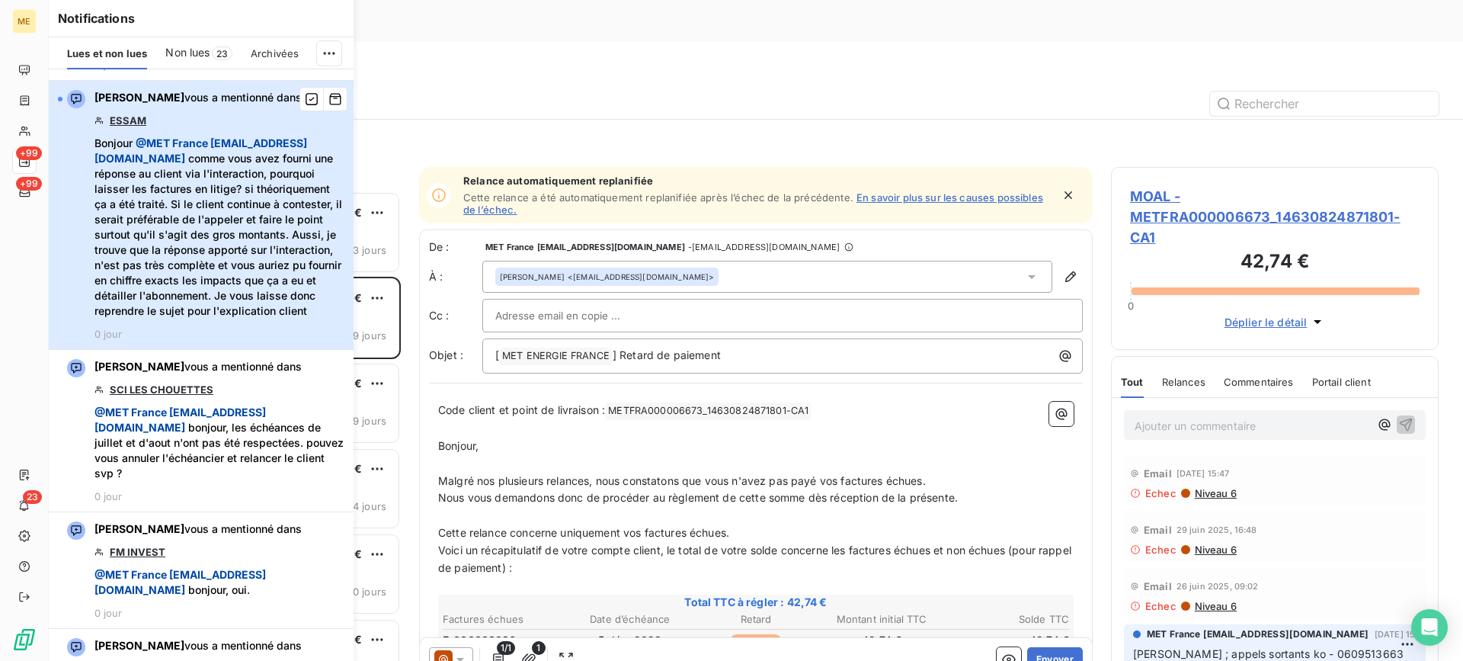
click at [203, 340] on div "Klea Verjoni vous a mentionné dans ESSAM Bonjour @ MET [GEOGRAPHIC_DATA] [EMAIL…" at bounding box center [219, 215] width 250 height 250
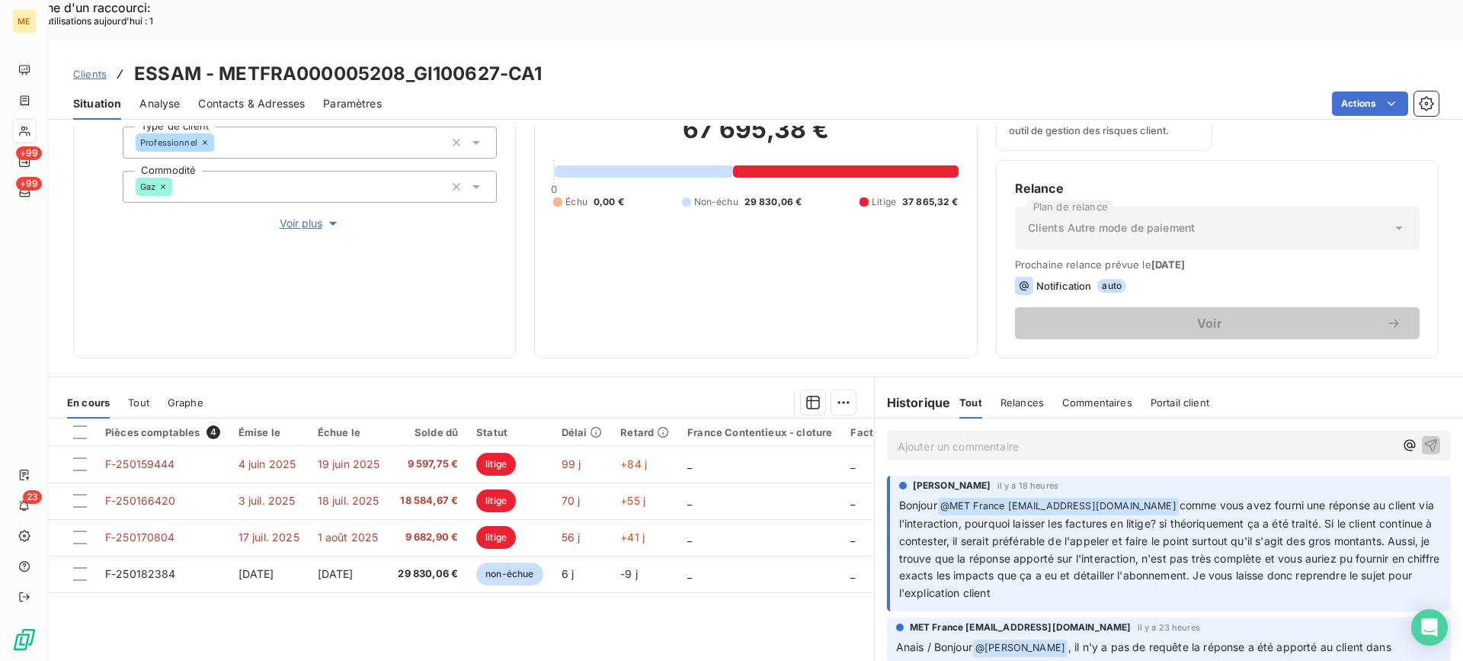
scroll to position [243, 0]
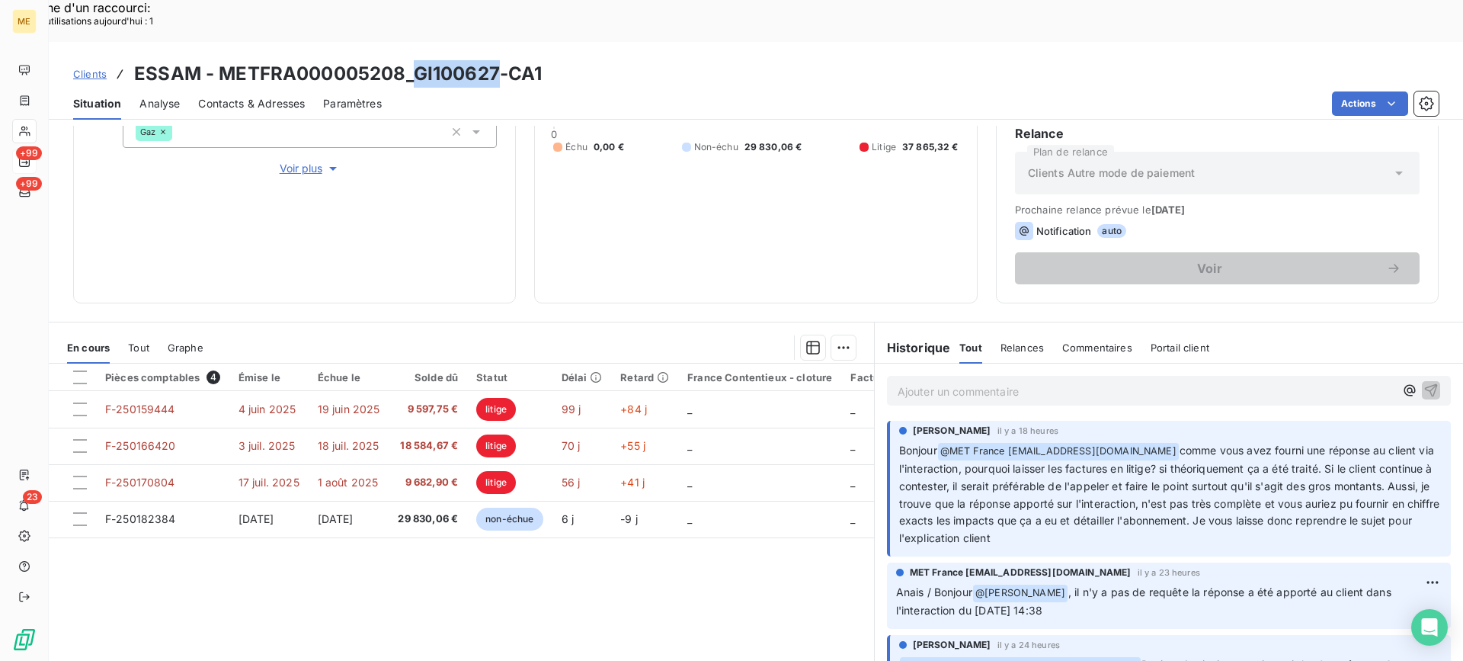
drag, startPoint x: 410, startPoint y: 29, endPoint x: 501, endPoint y: 30, distance: 91.4
click at [501, 60] on h3 "ESSAM - METFRA000005208_GI100627-CA1" at bounding box center [338, 73] width 408 height 27
